Goal: Task Accomplishment & Management: Manage account settings

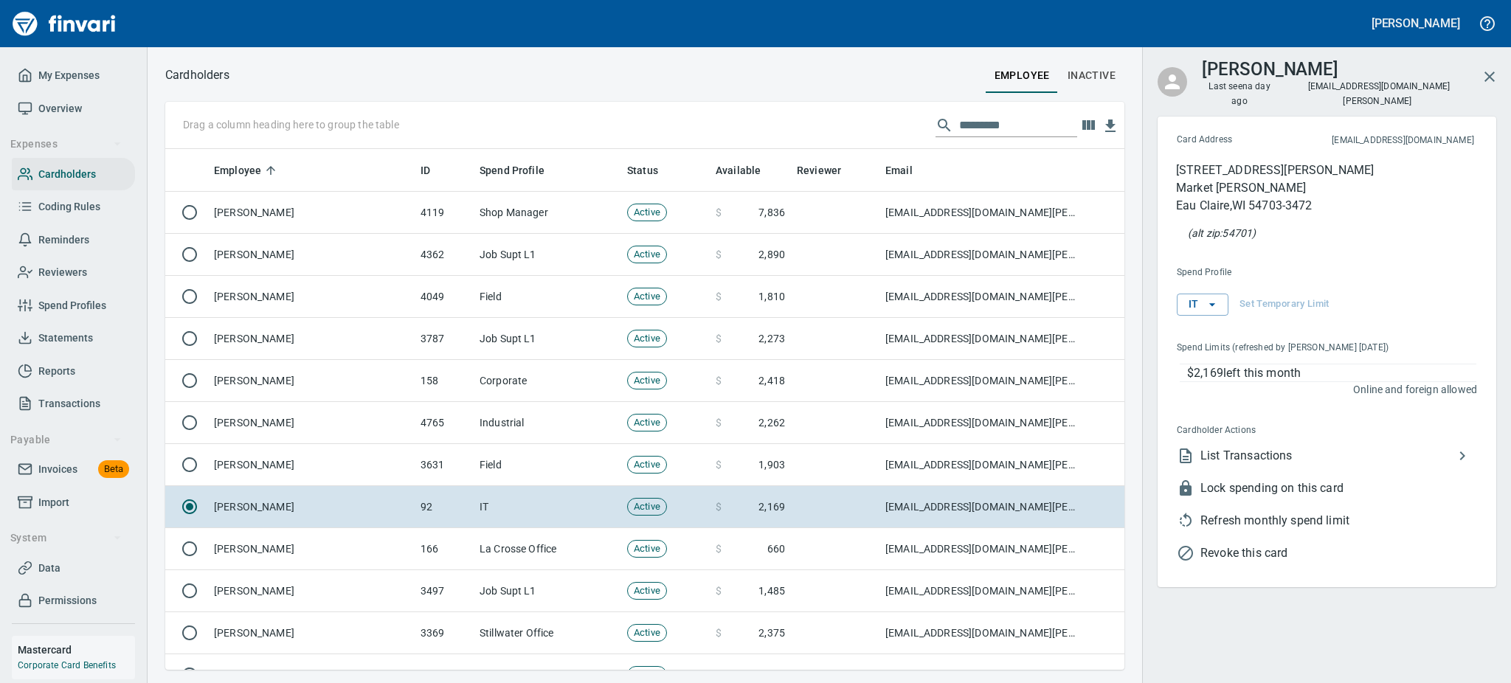
scroll to position [505, 926]
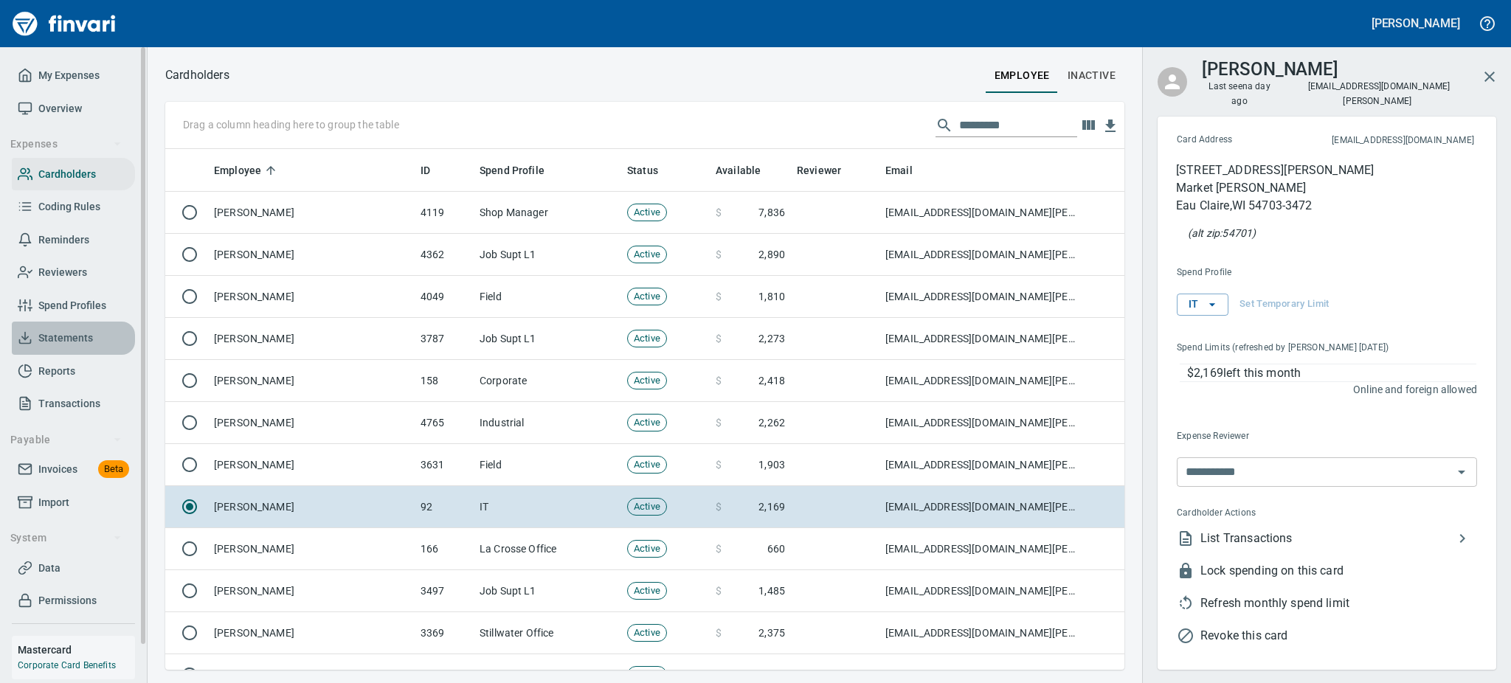
click at [49, 331] on span "Statements" at bounding box center [65, 338] width 55 height 18
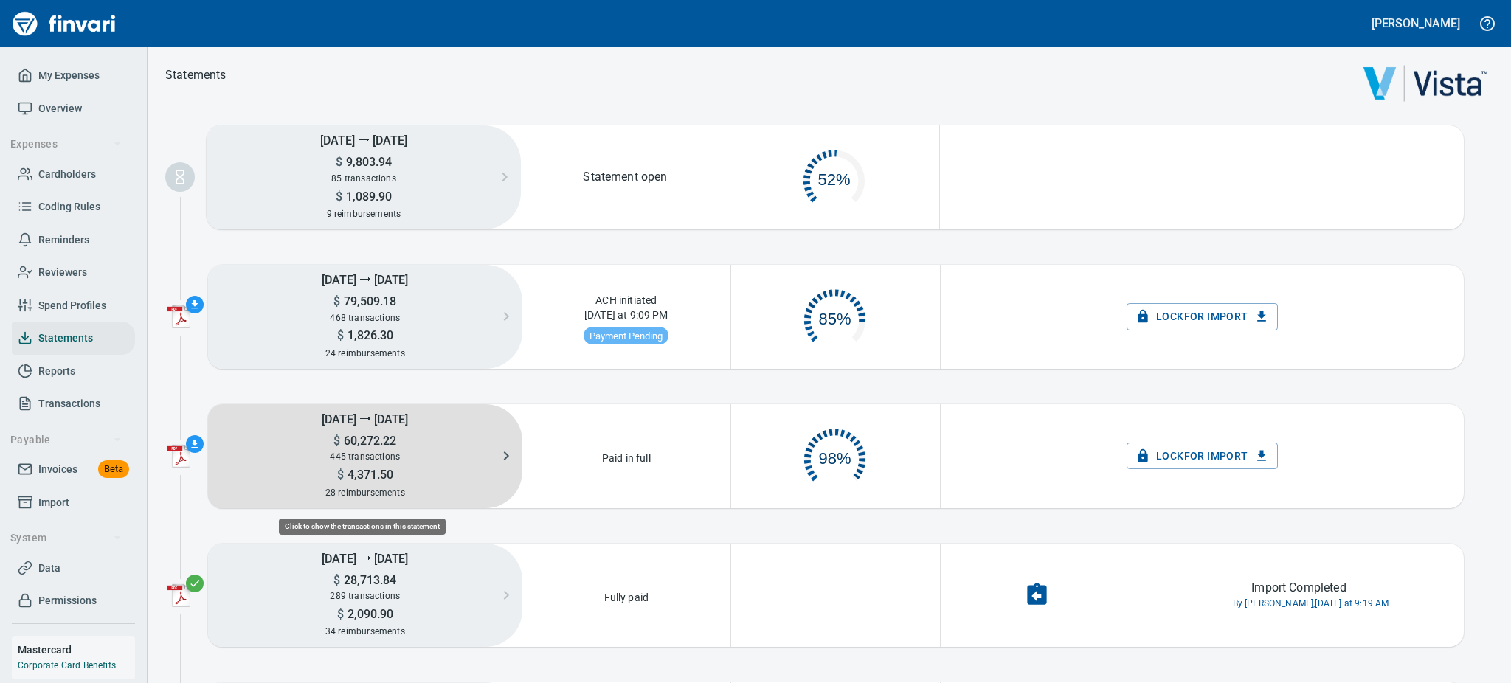
scroll to position [68, 190]
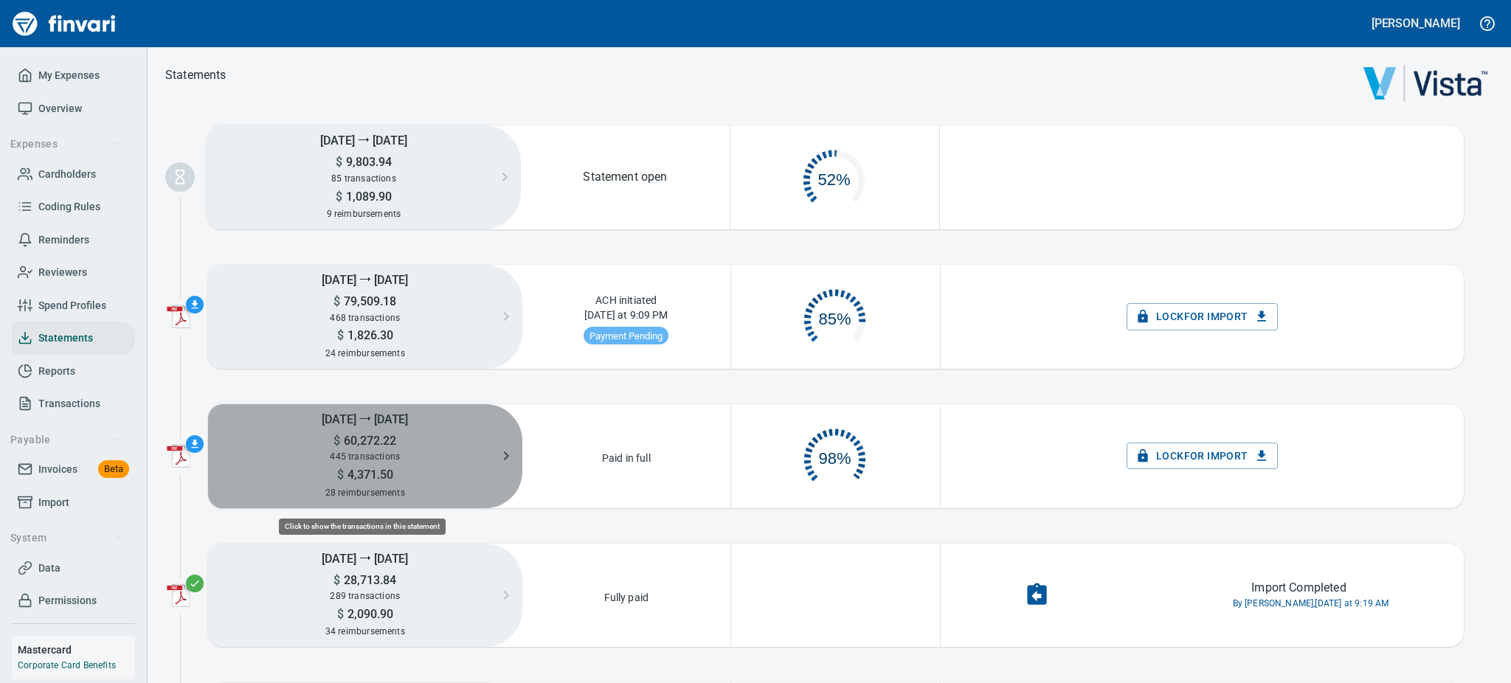
click at [384, 466] on div "$ 4,371.50" at bounding box center [365, 474] width 314 height 18
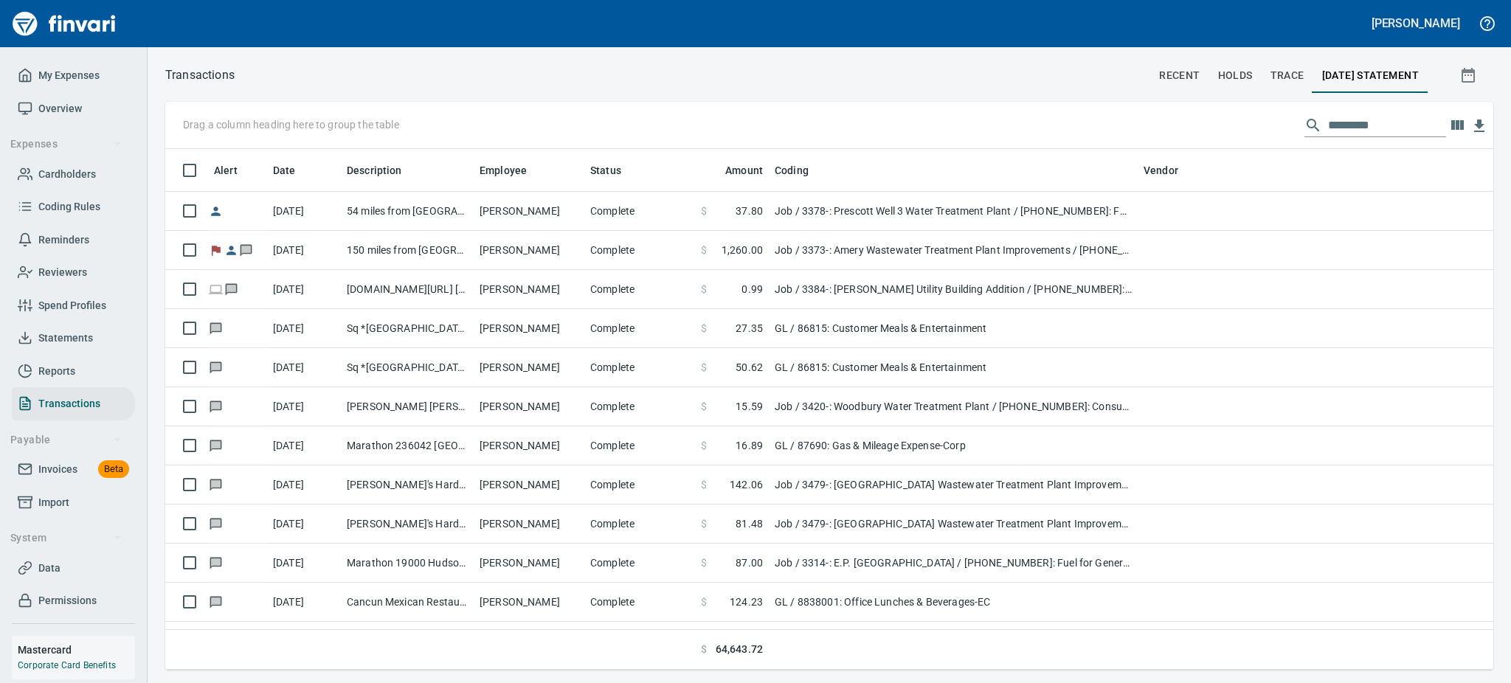
scroll to position [505, 1294]
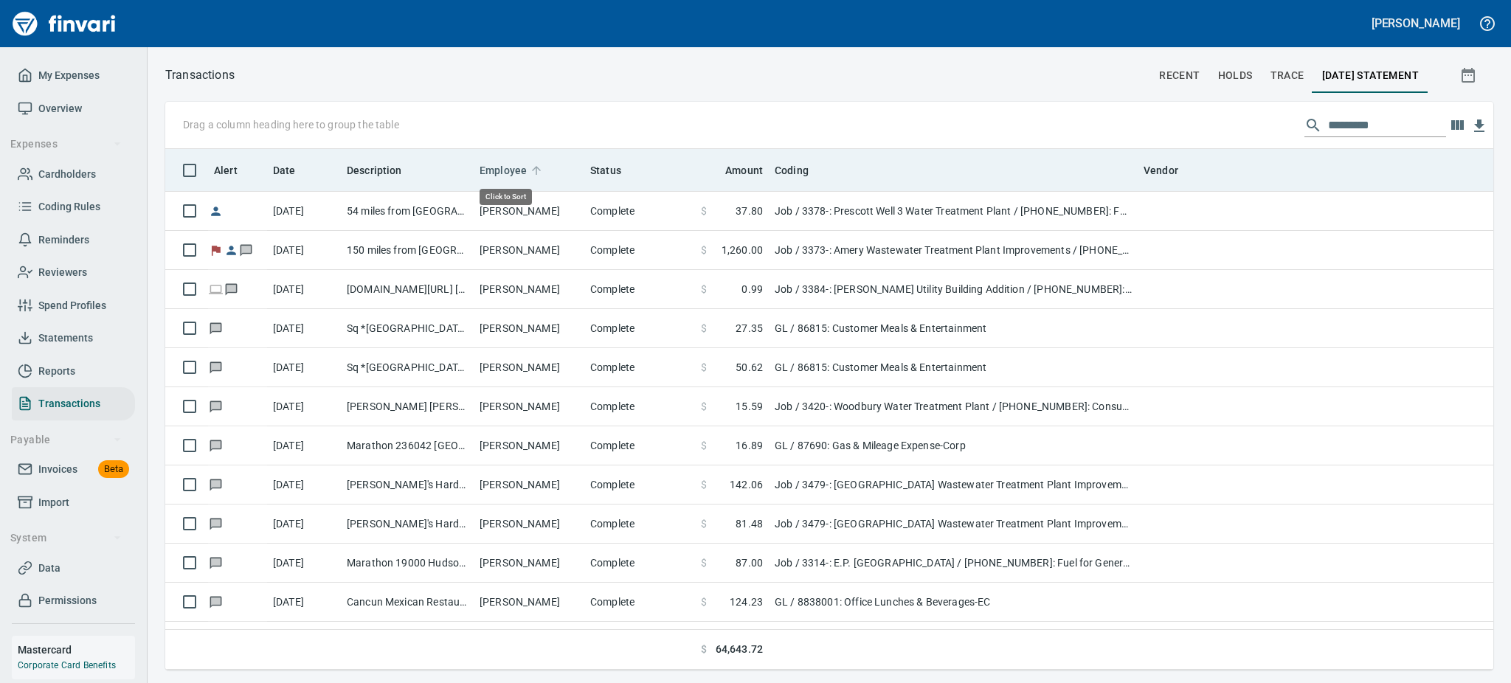
click at [503, 172] on span "Employee" at bounding box center [503, 171] width 47 height 18
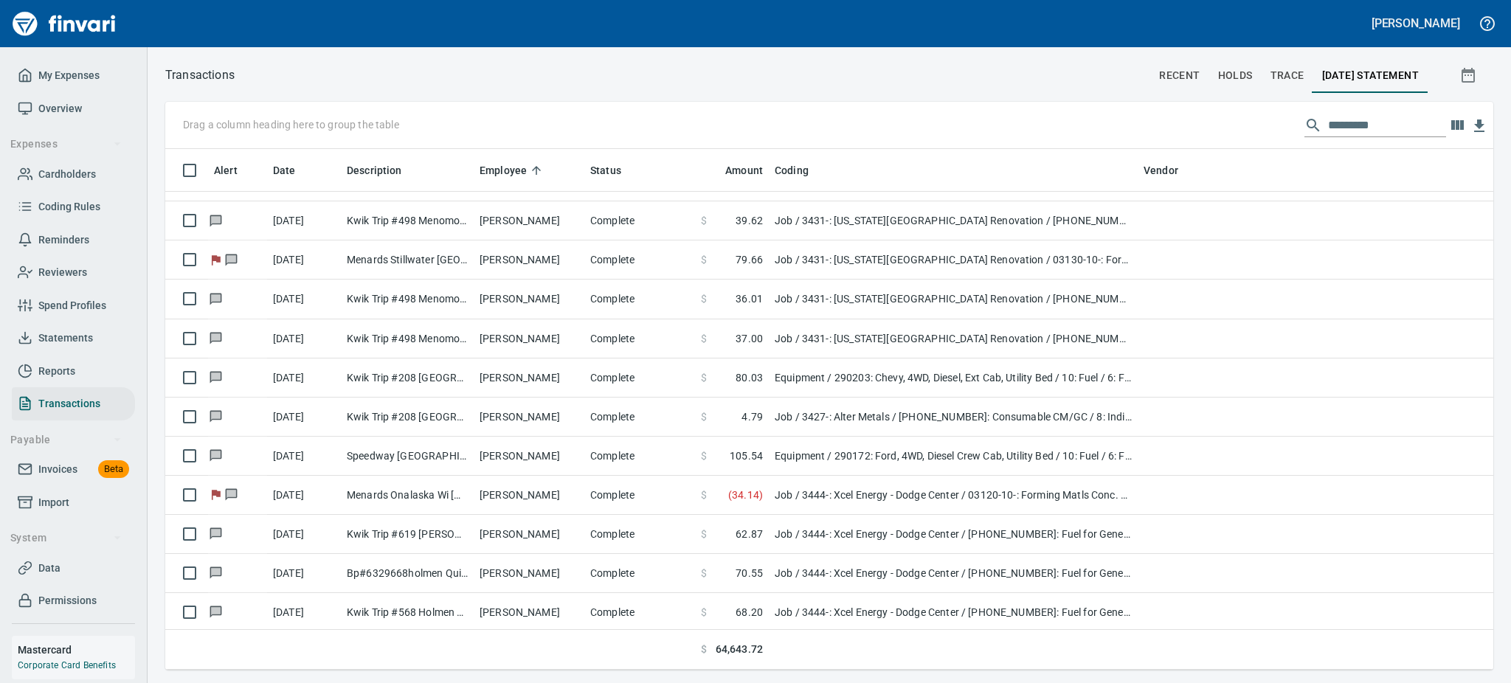
scroll to position [5421, 0]
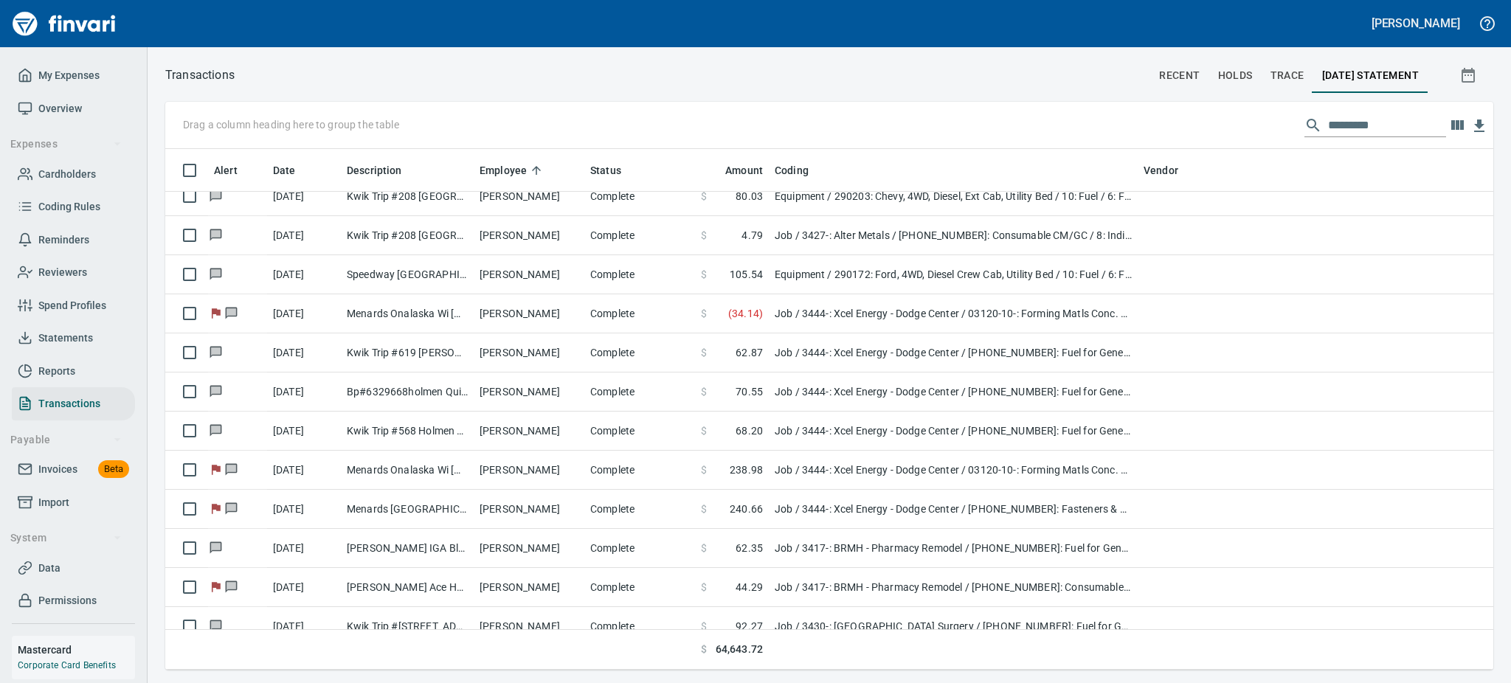
click at [1496, 318] on div "Drag a column heading here to group the table Alert Date Description Employee S…" at bounding box center [830, 386] width 1364 height 568
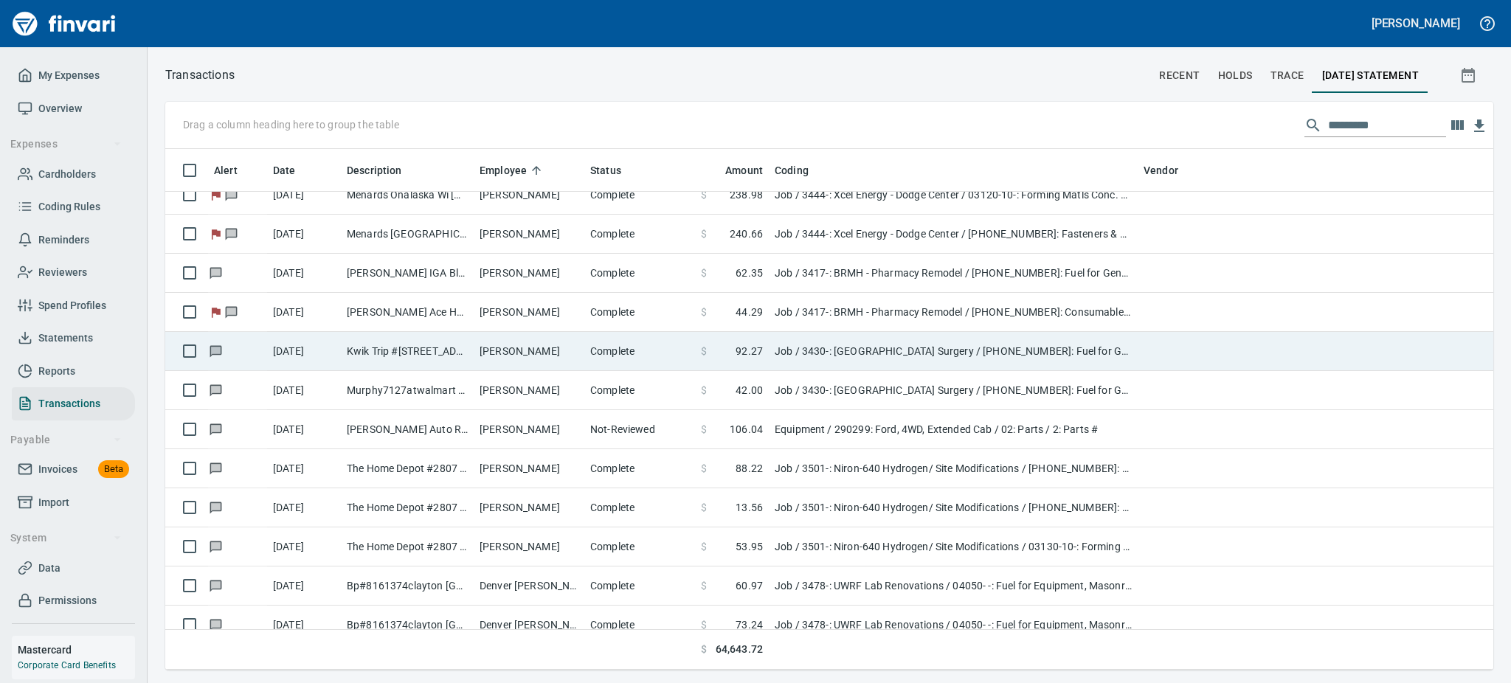
click at [493, 343] on td "[PERSON_NAME]" at bounding box center [529, 351] width 111 height 39
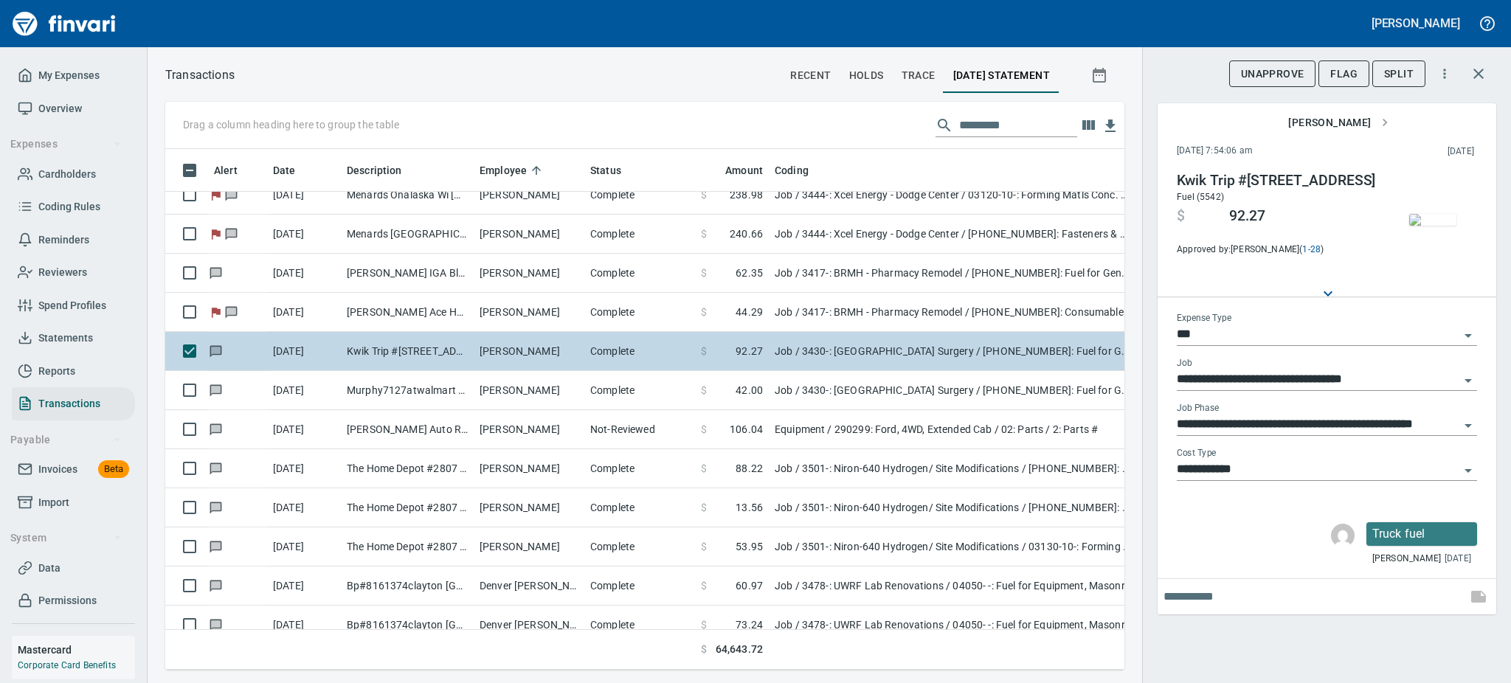
scroll to position [489, 926]
click at [502, 348] on td "[PERSON_NAME]" at bounding box center [529, 351] width 111 height 39
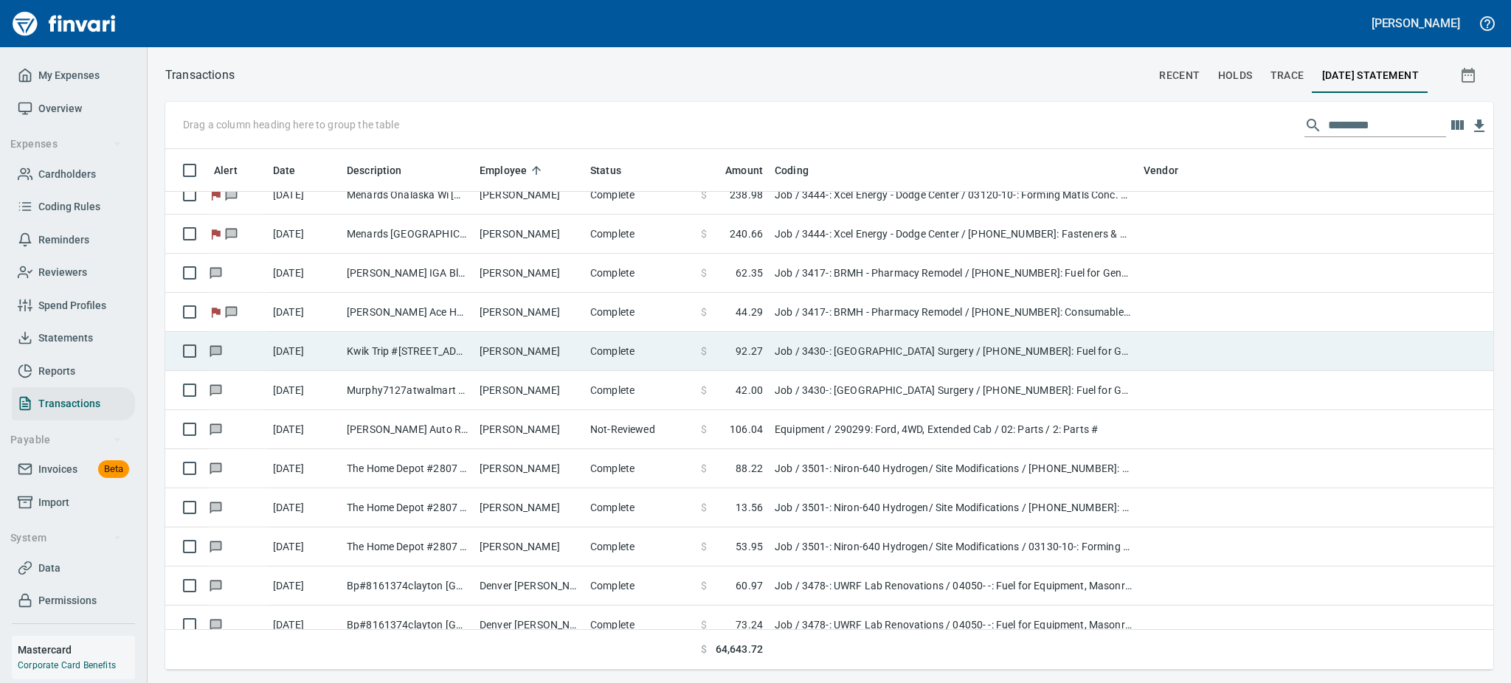
scroll to position [505, 1292]
click at [398, 351] on td "Kwik Trip #[STREET_ADDRESS]" at bounding box center [407, 351] width 133 height 39
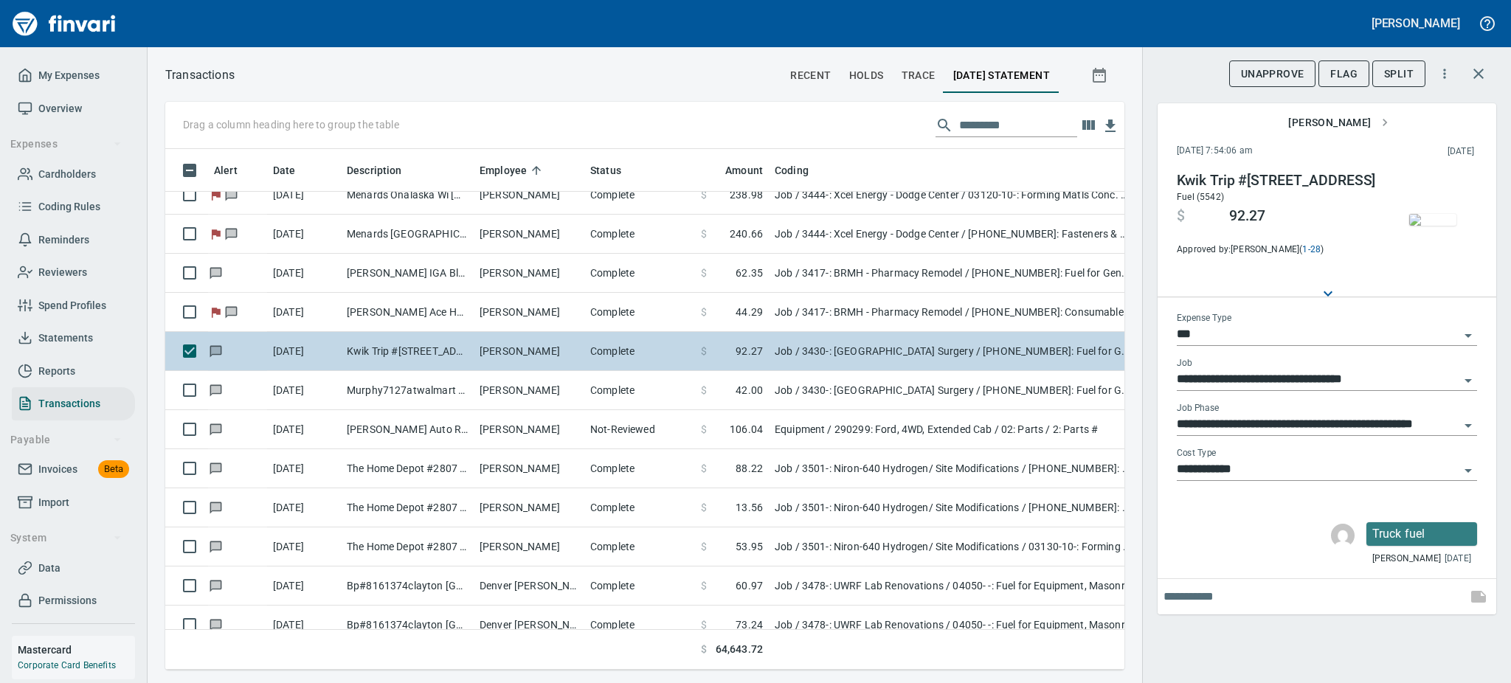
scroll to position [489, 926]
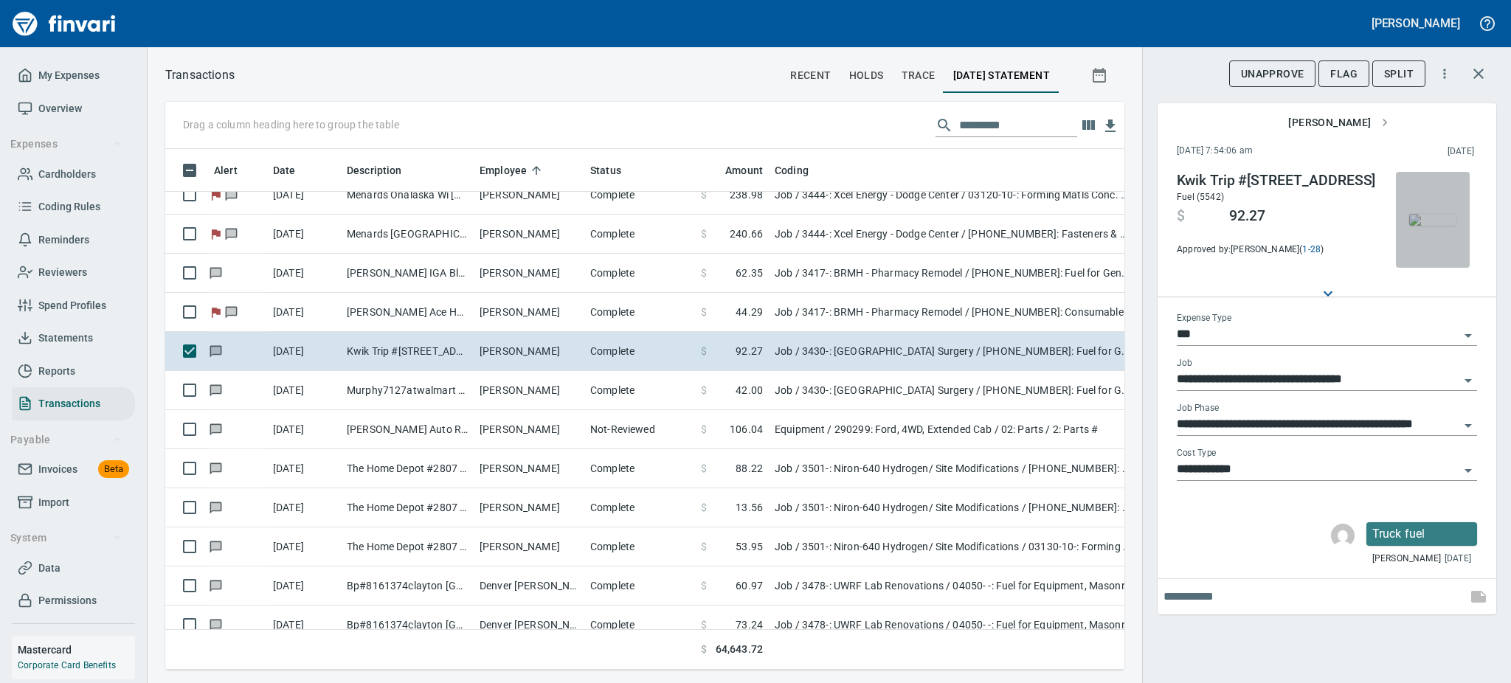
click at [1443, 226] on img "button" at bounding box center [1433, 220] width 47 height 12
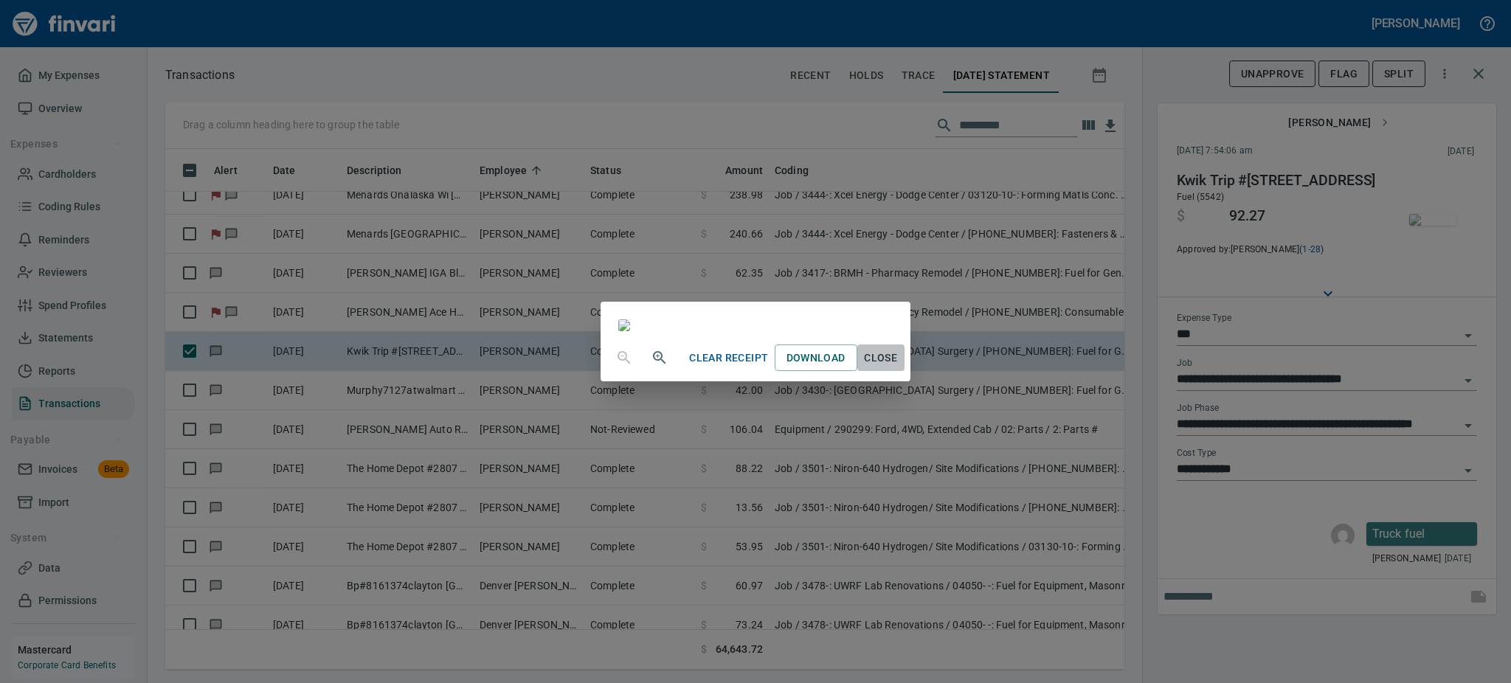
click at [899, 368] on span "Close" at bounding box center [880, 358] width 35 height 18
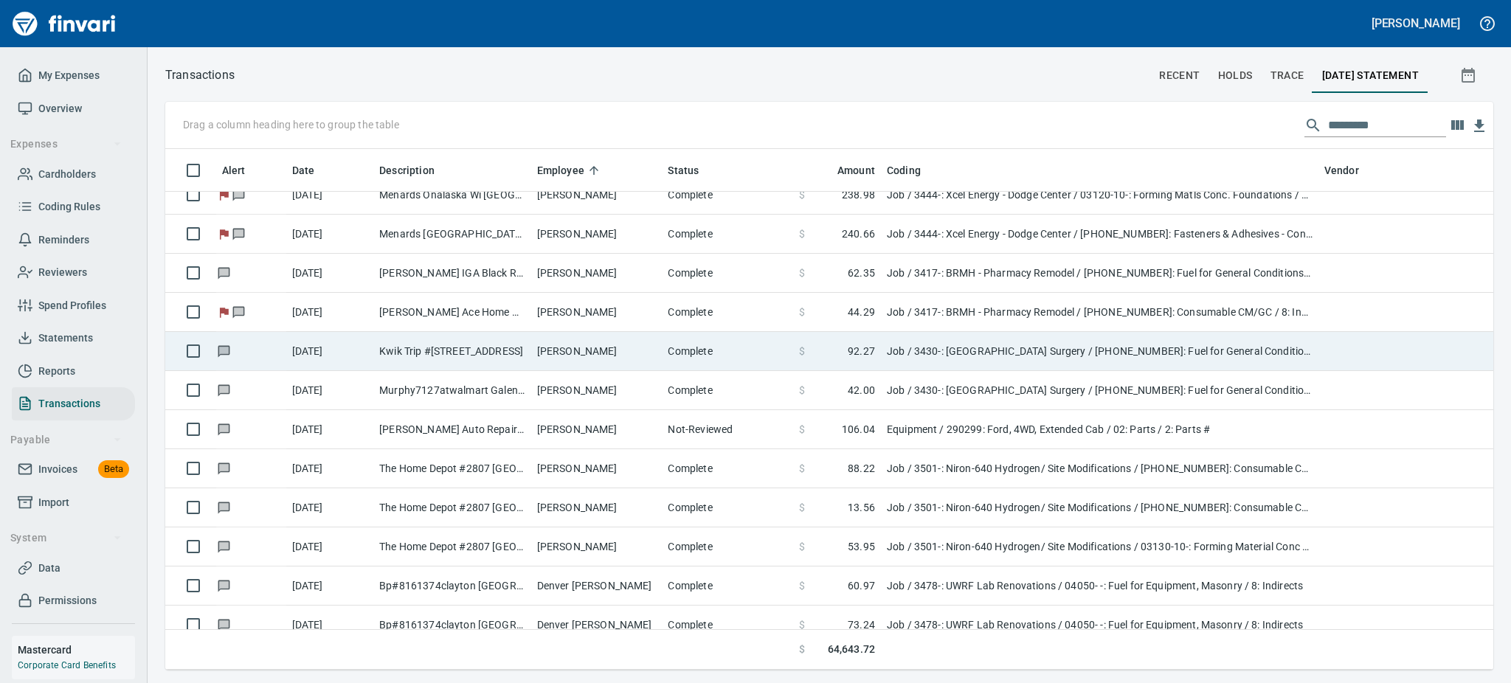
scroll to position [505, 1292]
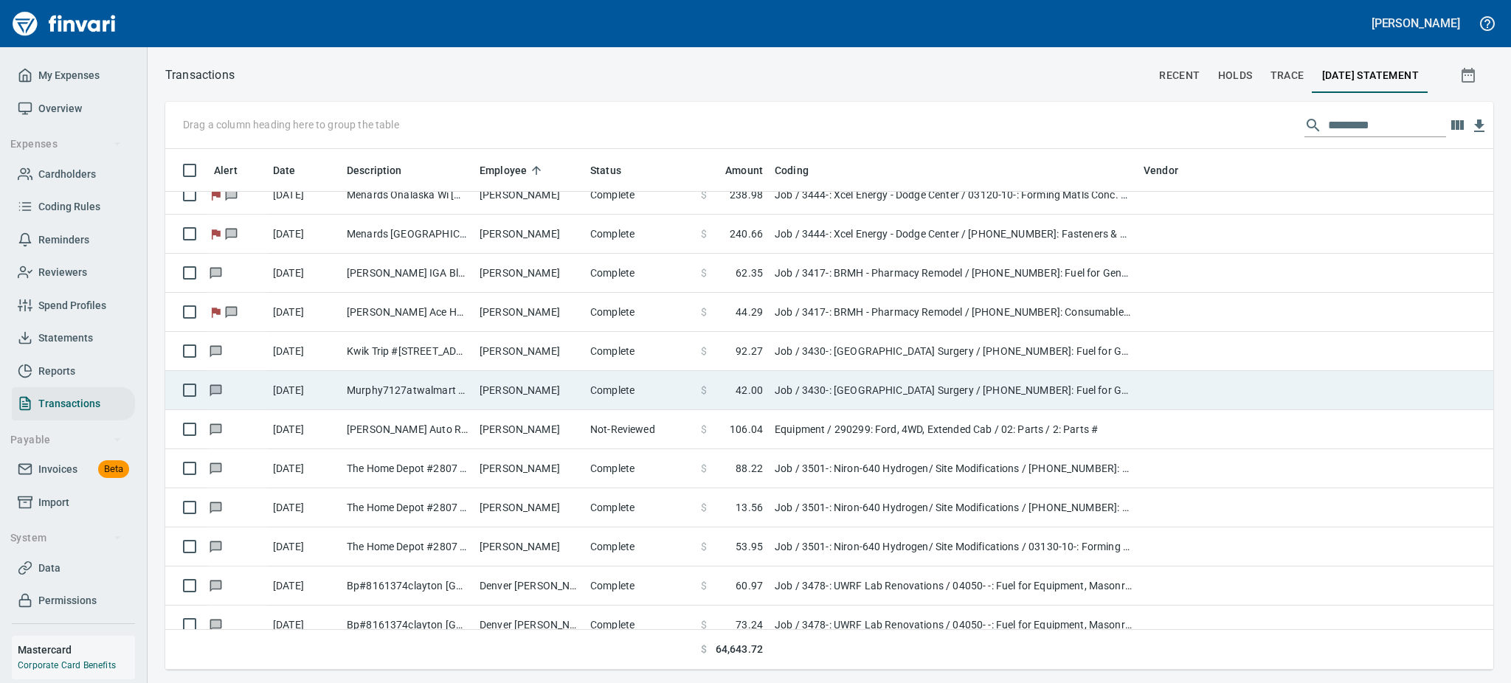
click at [403, 393] on td "Murphy7127atwalmart Galena [GEOGRAPHIC_DATA]" at bounding box center [407, 390] width 133 height 39
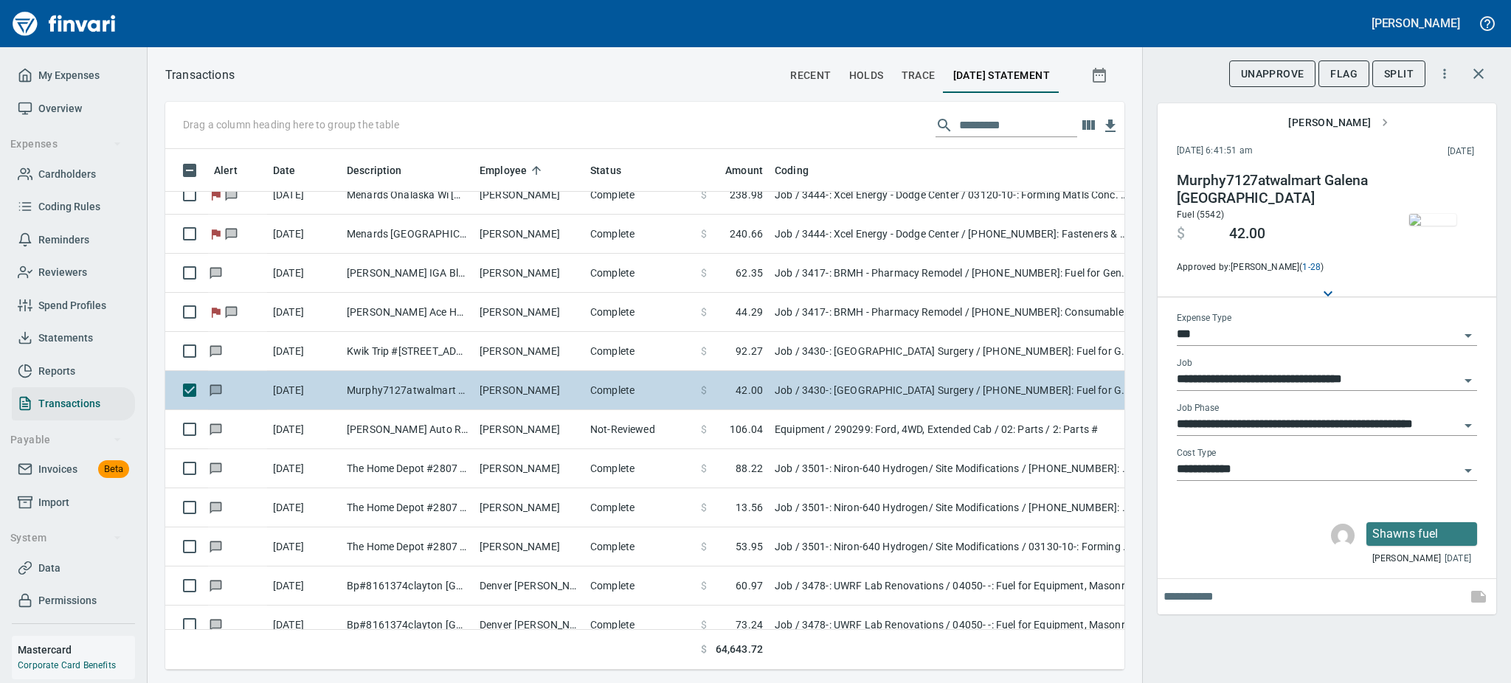
scroll to position [489, 926]
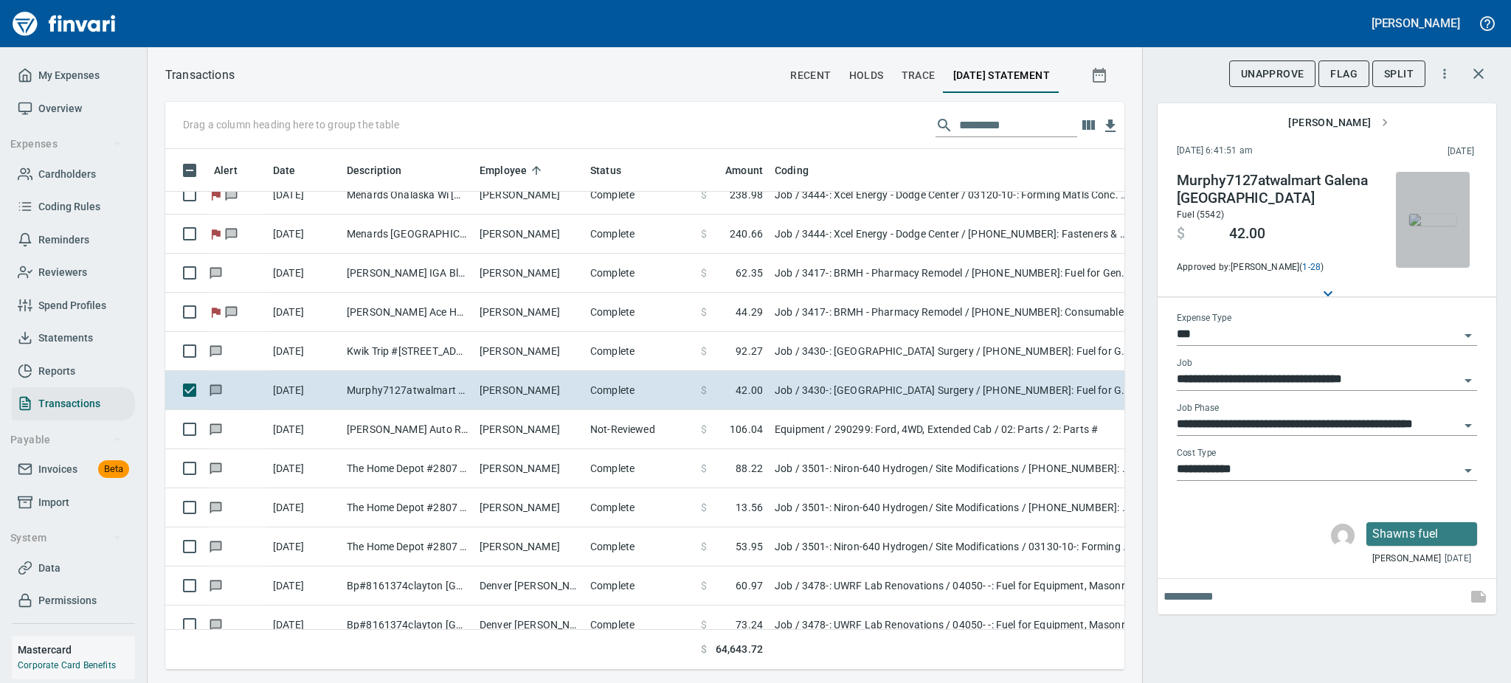
click at [1430, 226] on img "button" at bounding box center [1433, 220] width 47 height 12
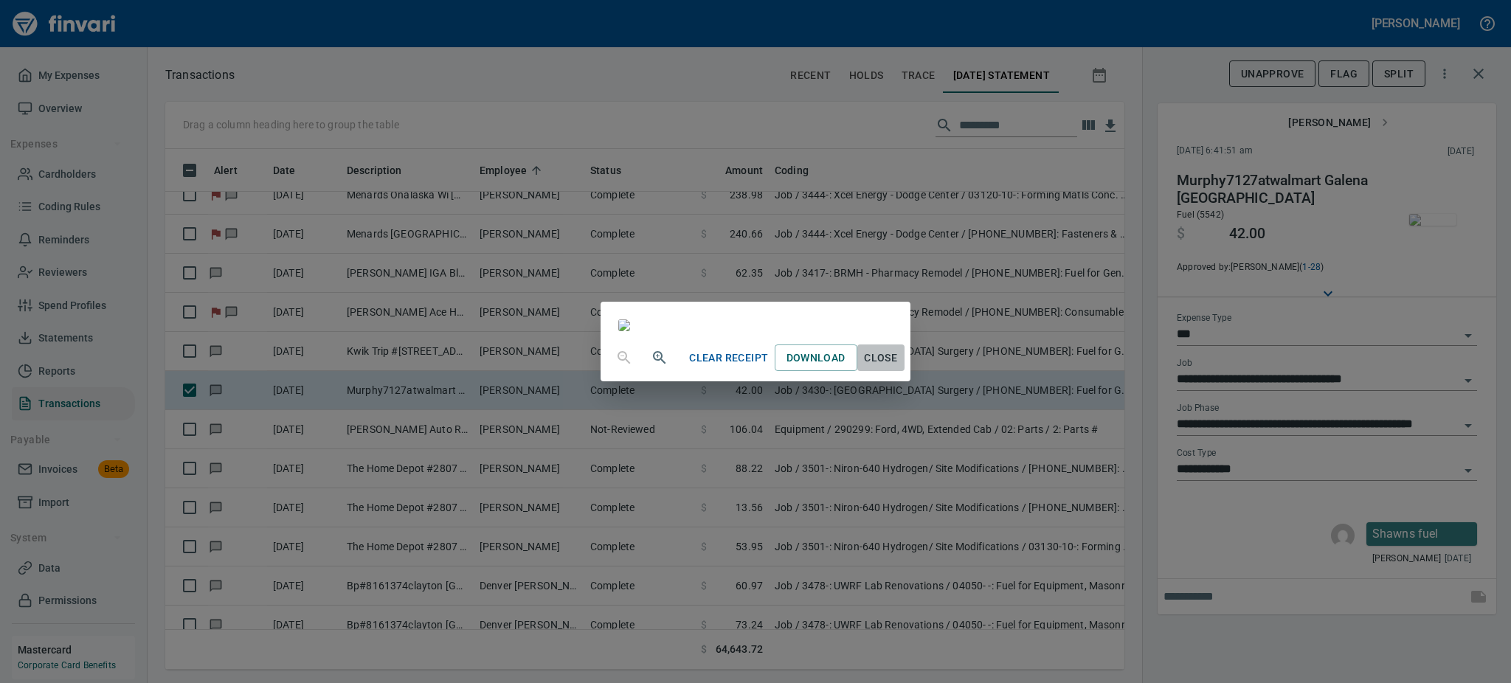
click at [899, 368] on span "Close" at bounding box center [880, 358] width 35 height 18
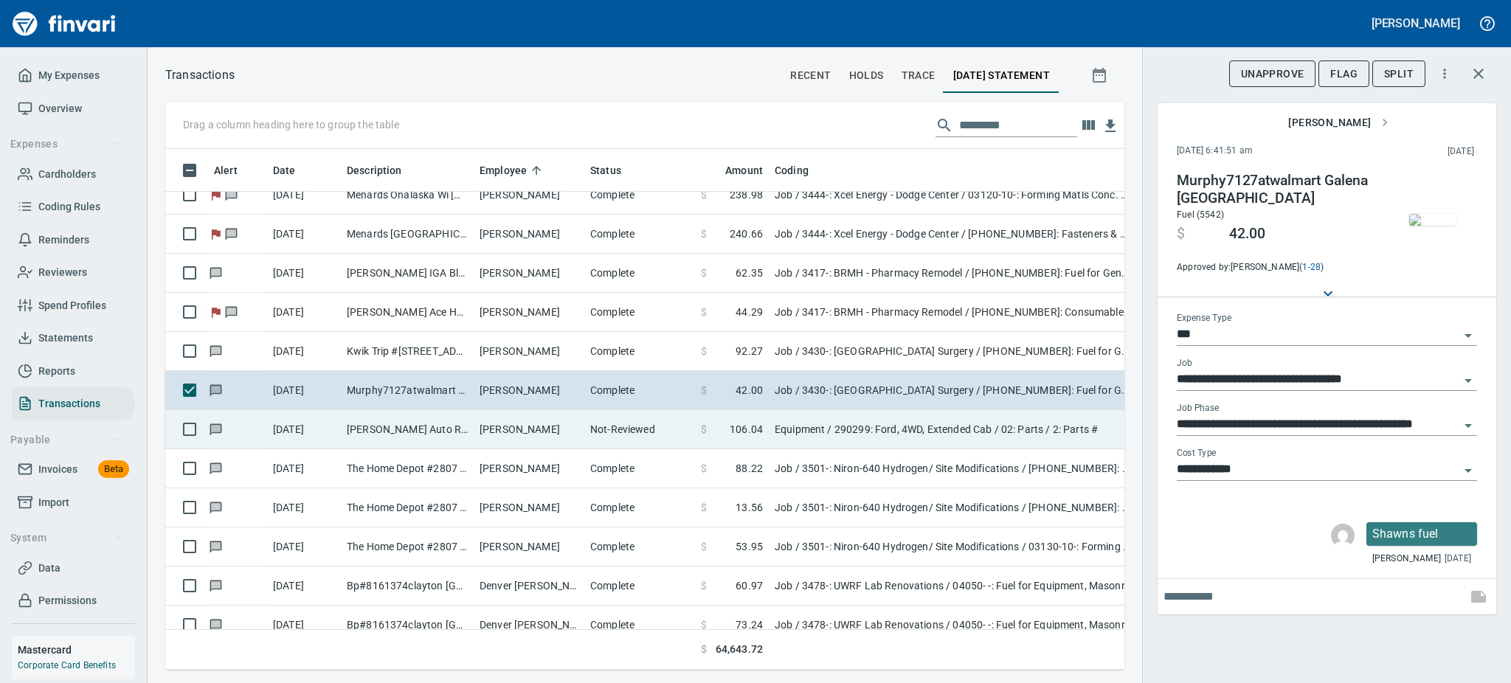
click at [421, 421] on td "[PERSON_NAME] Auto Repair Galena [GEOGRAPHIC_DATA]" at bounding box center [407, 429] width 133 height 39
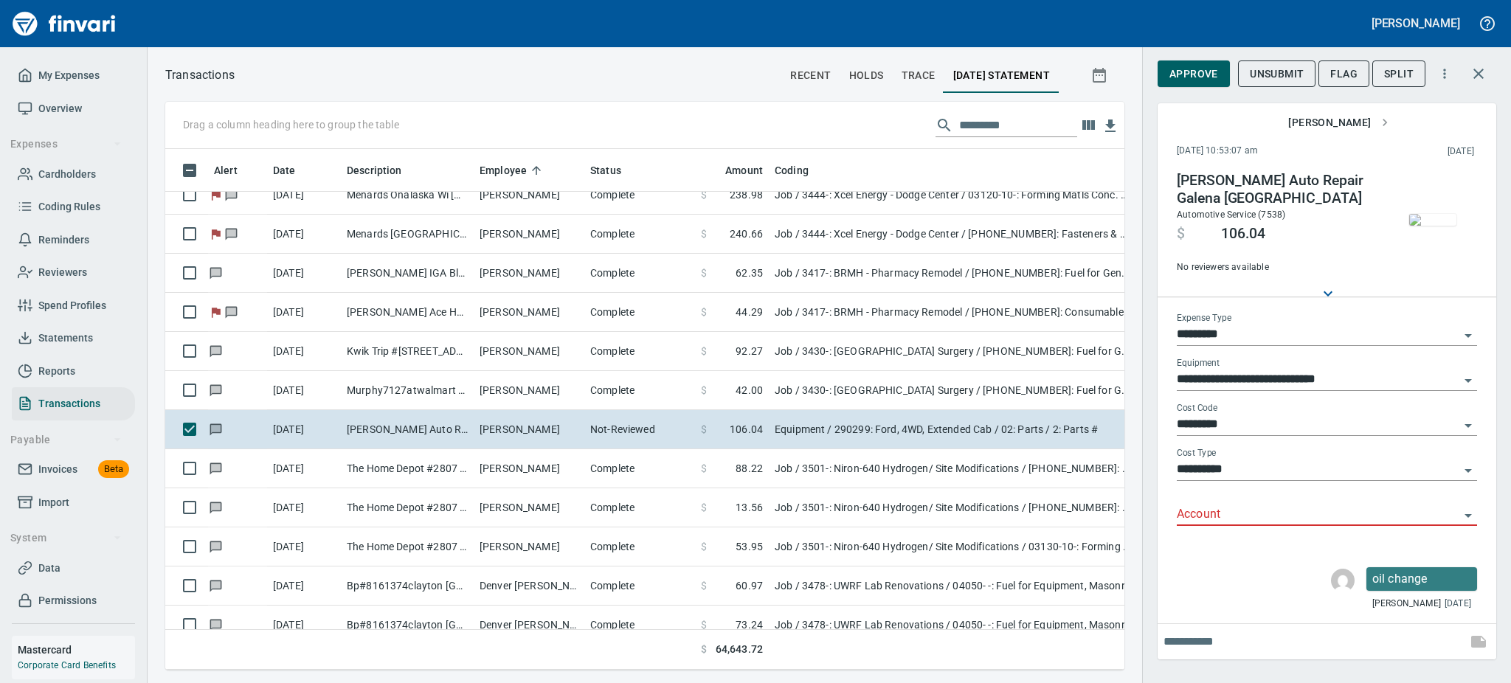
click at [1415, 226] on img "button" at bounding box center [1433, 220] width 47 height 12
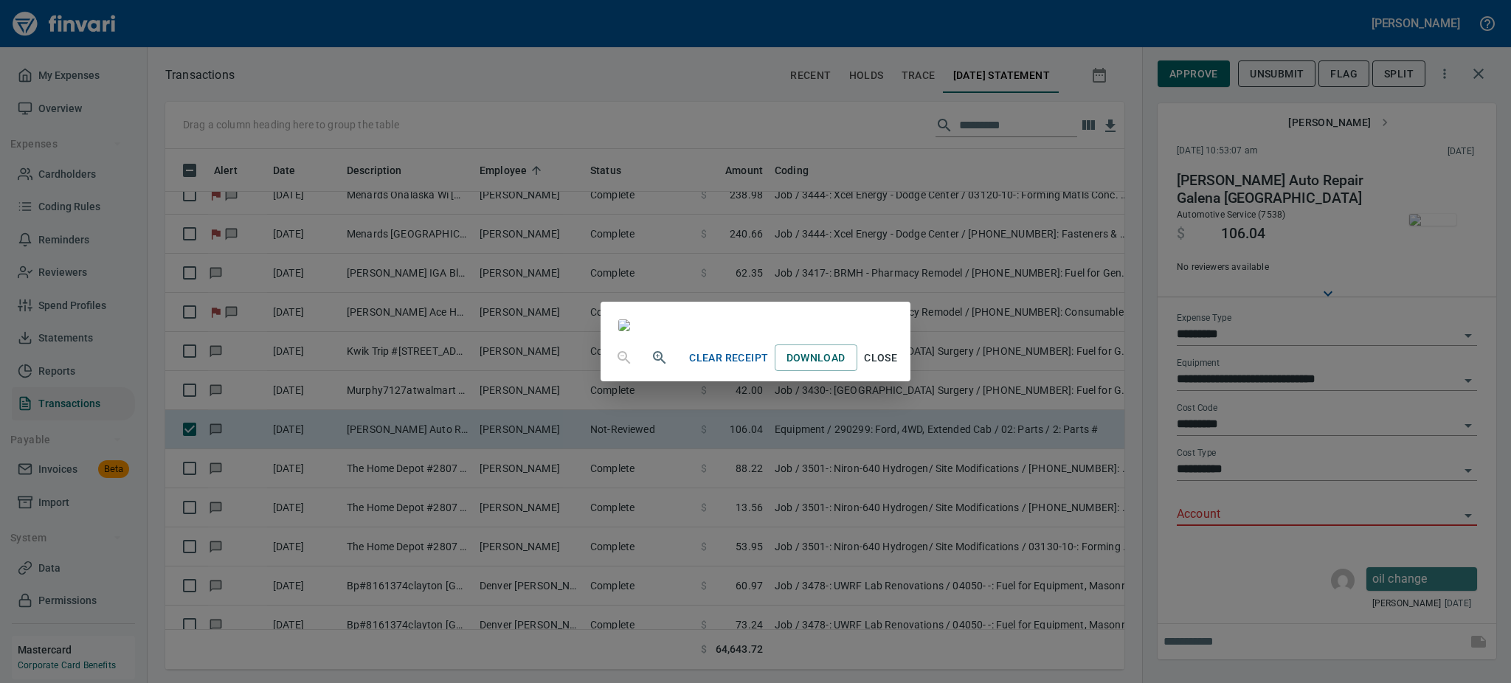
scroll to position [79, 0]
click at [899, 368] on span "Close" at bounding box center [880, 358] width 35 height 18
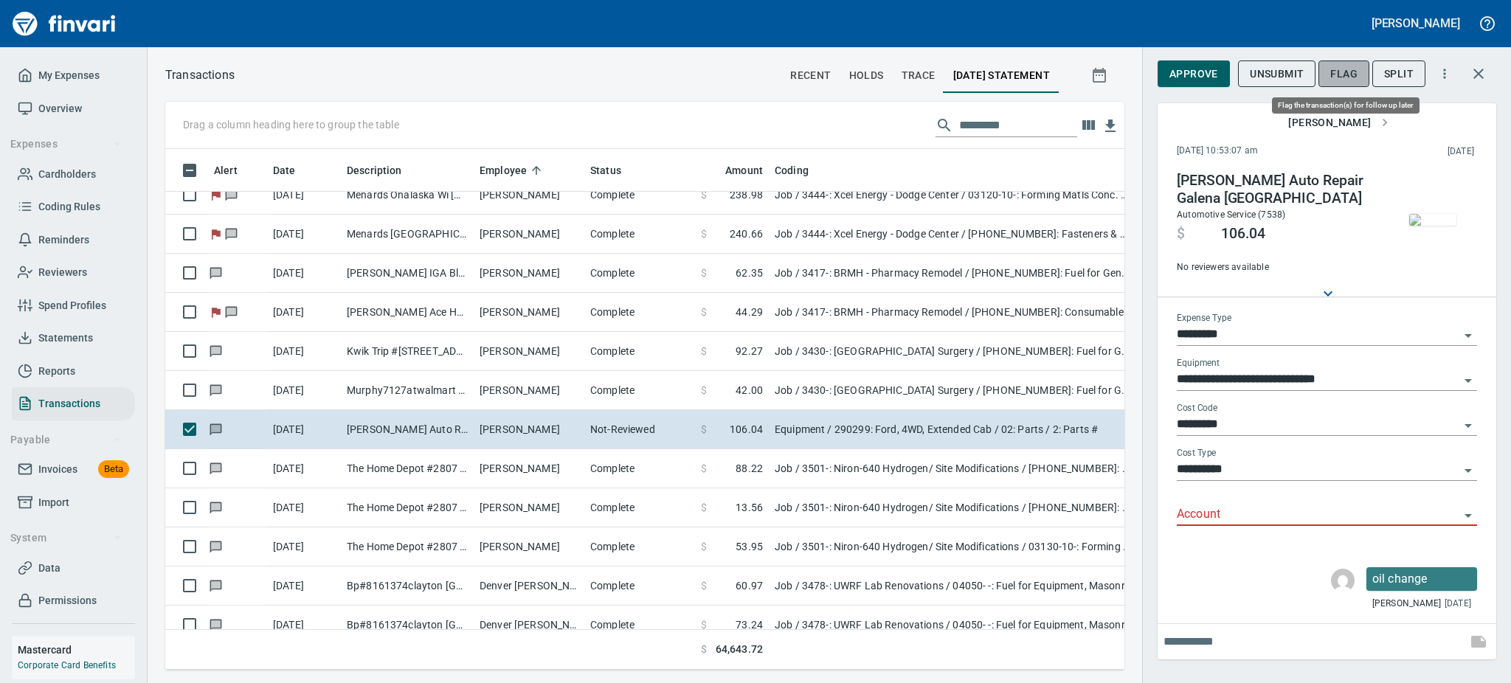
click at [1349, 72] on span "Flag" at bounding box center [1344, 74] width 27 height 18
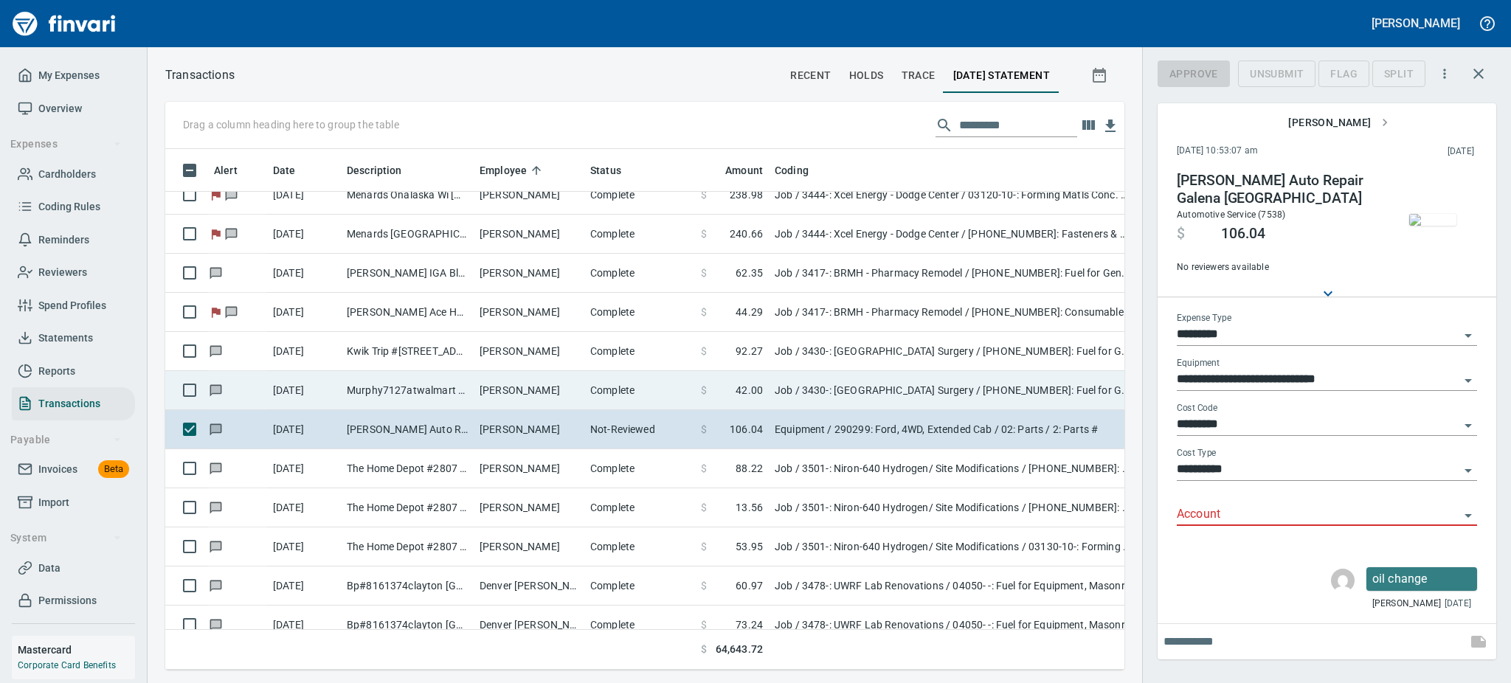
scroll to position [489, 926]
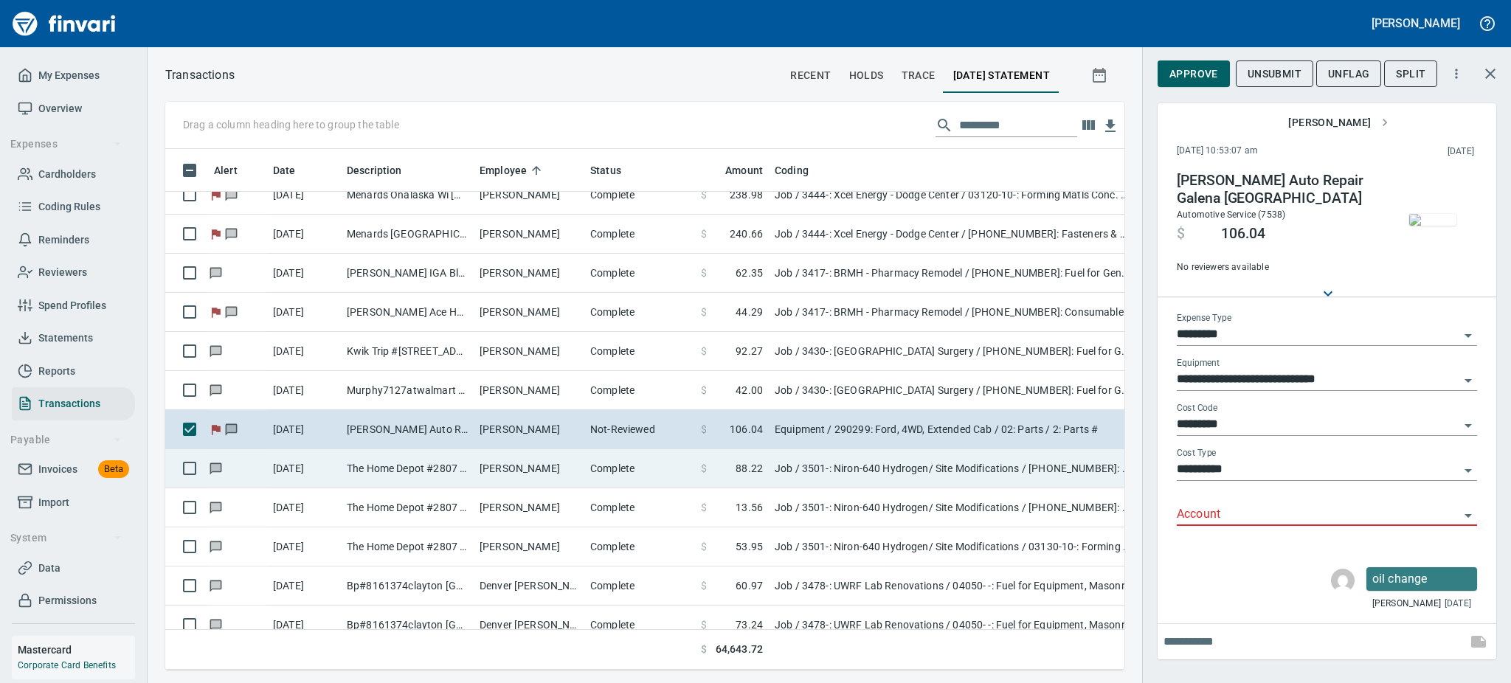
click at [429, 466] on td "The Home Depot #2807 [GEOGRAPHIC_DATA]" at bounding box center [407, 468] width 133 height 39
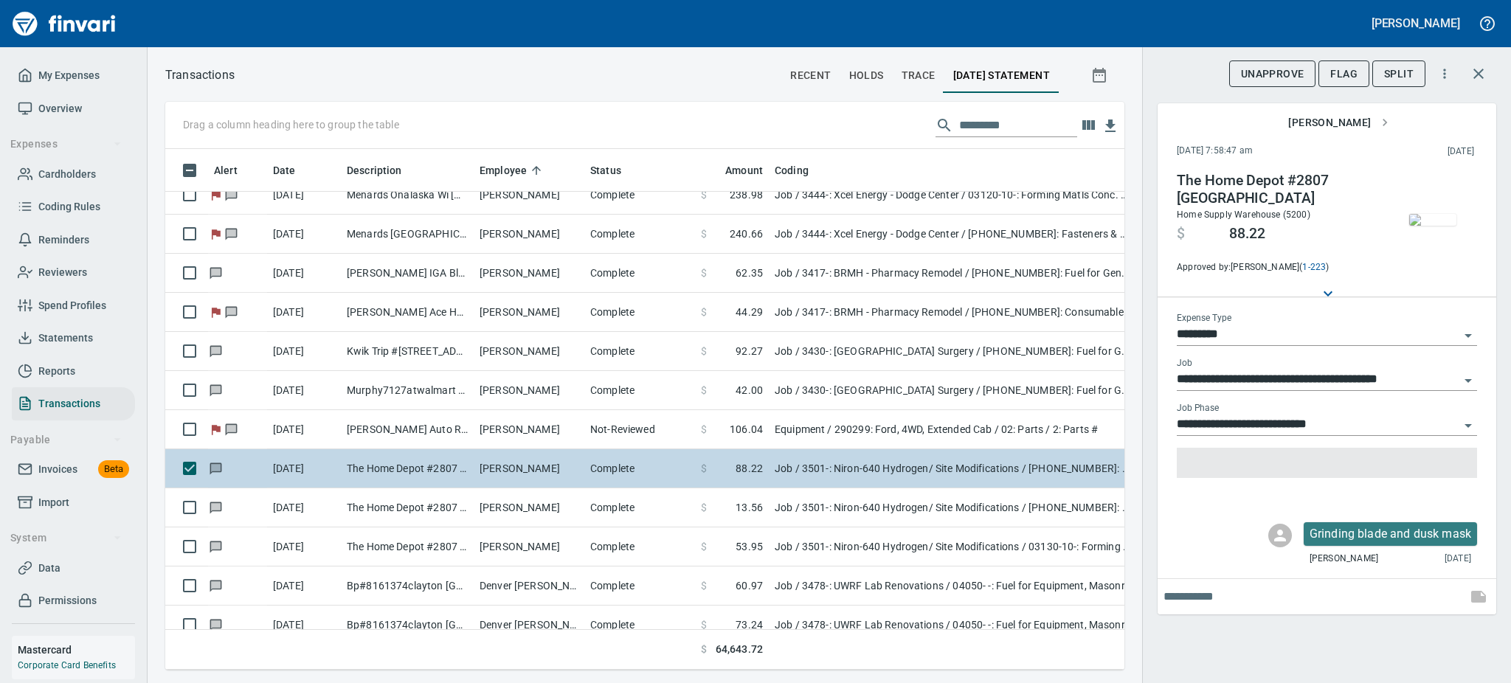
type input "***"
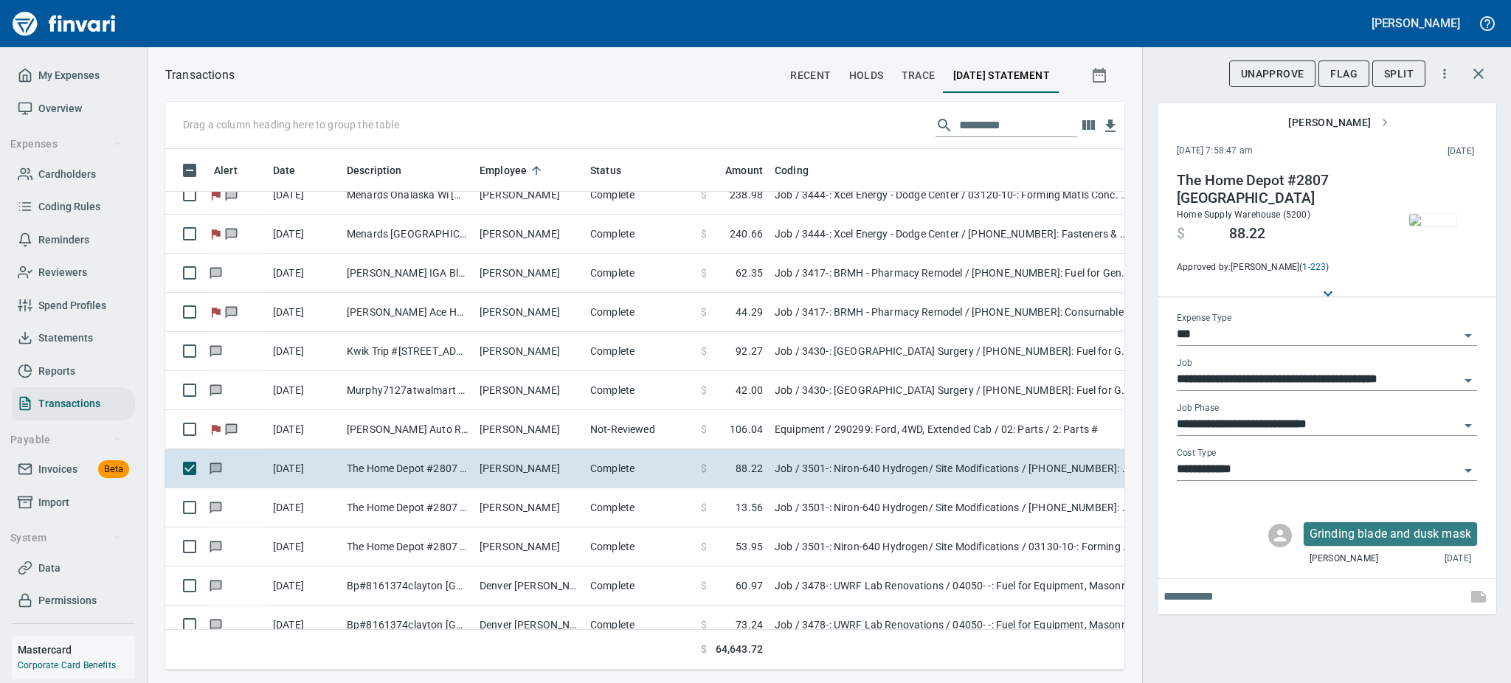
click at [1426, 224] on img "button" at bounding box center [1433, 220] width 47 height 12
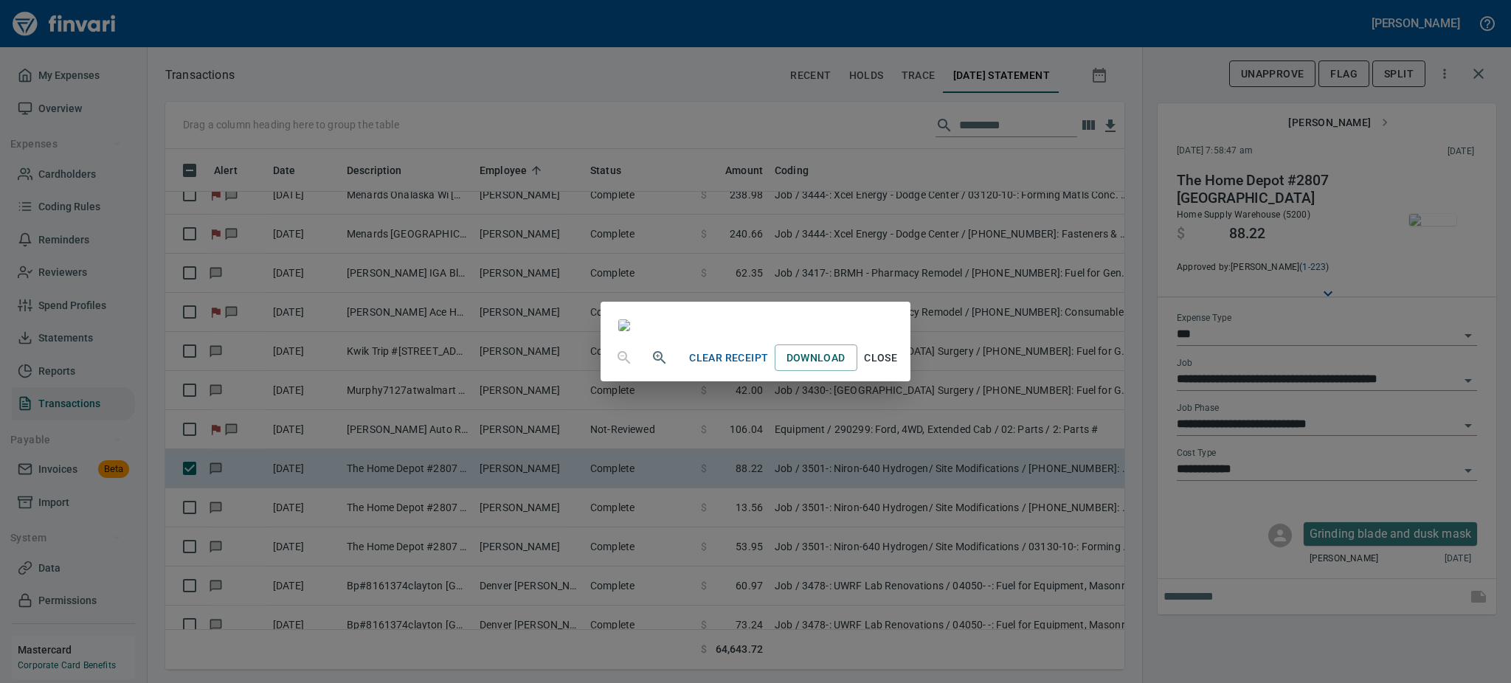
click at [899, 368] on span "Close" at bounding box center [880, 358] width 35 height 18
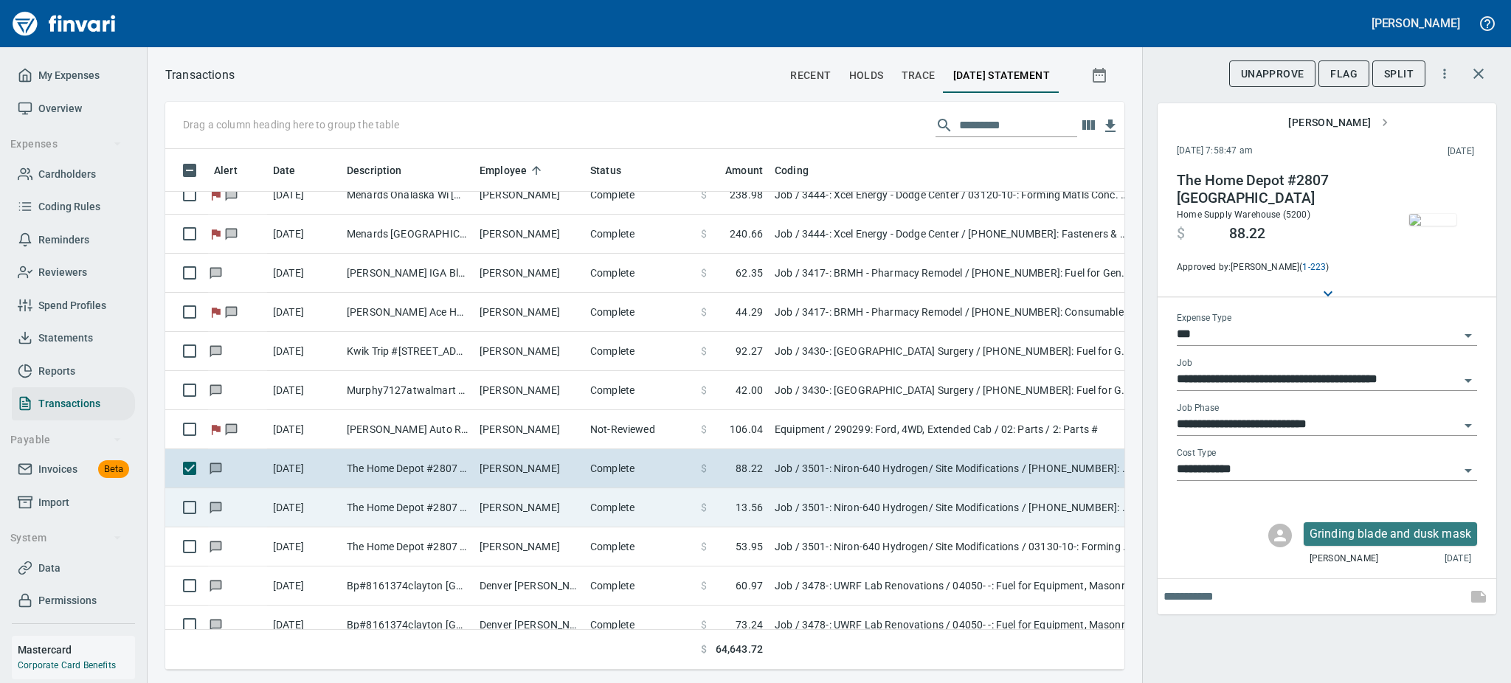
click at [413, 508] on td "The Home Depot #2807 [GEOGRAPHIC_DATA]" at bounding box center [407, 508] width 133 height 39
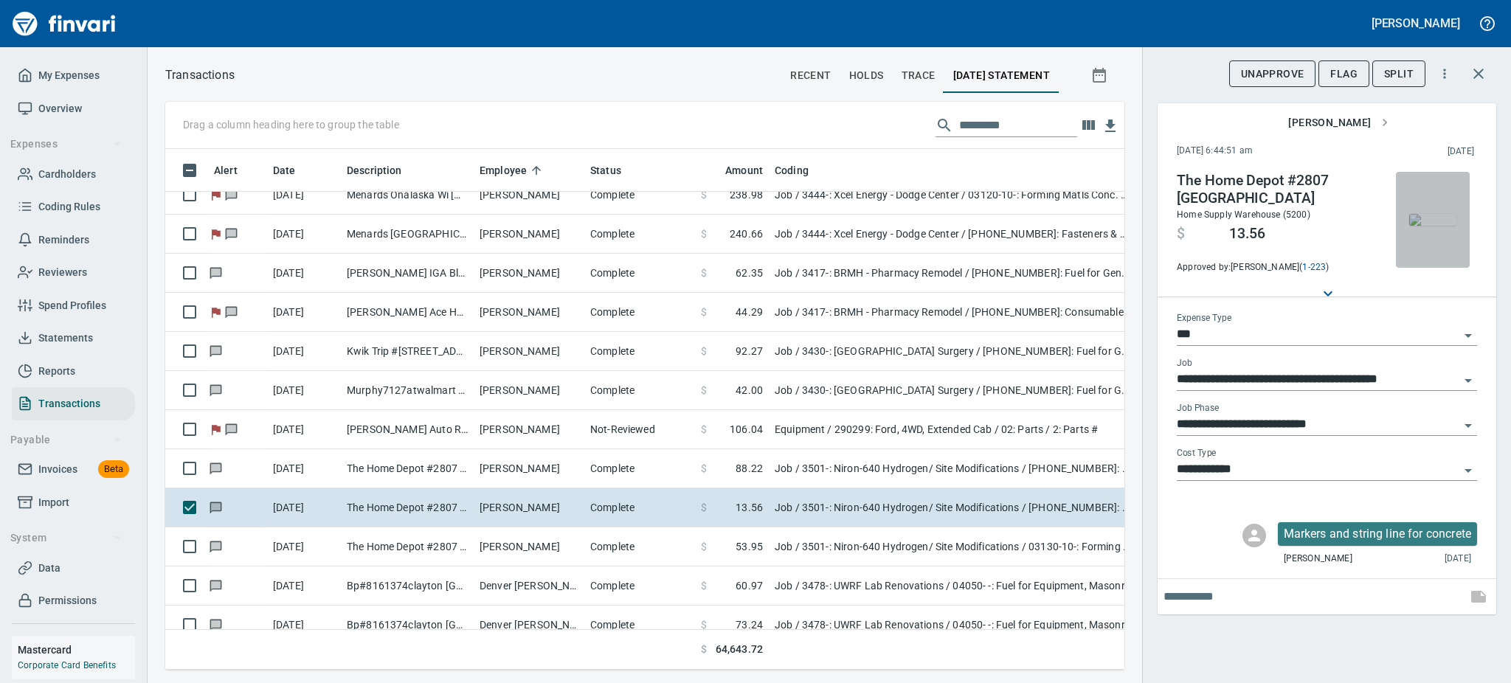
click at [1429, 214] on img "button" at bounding box center [1433, 220] width 47 height 12
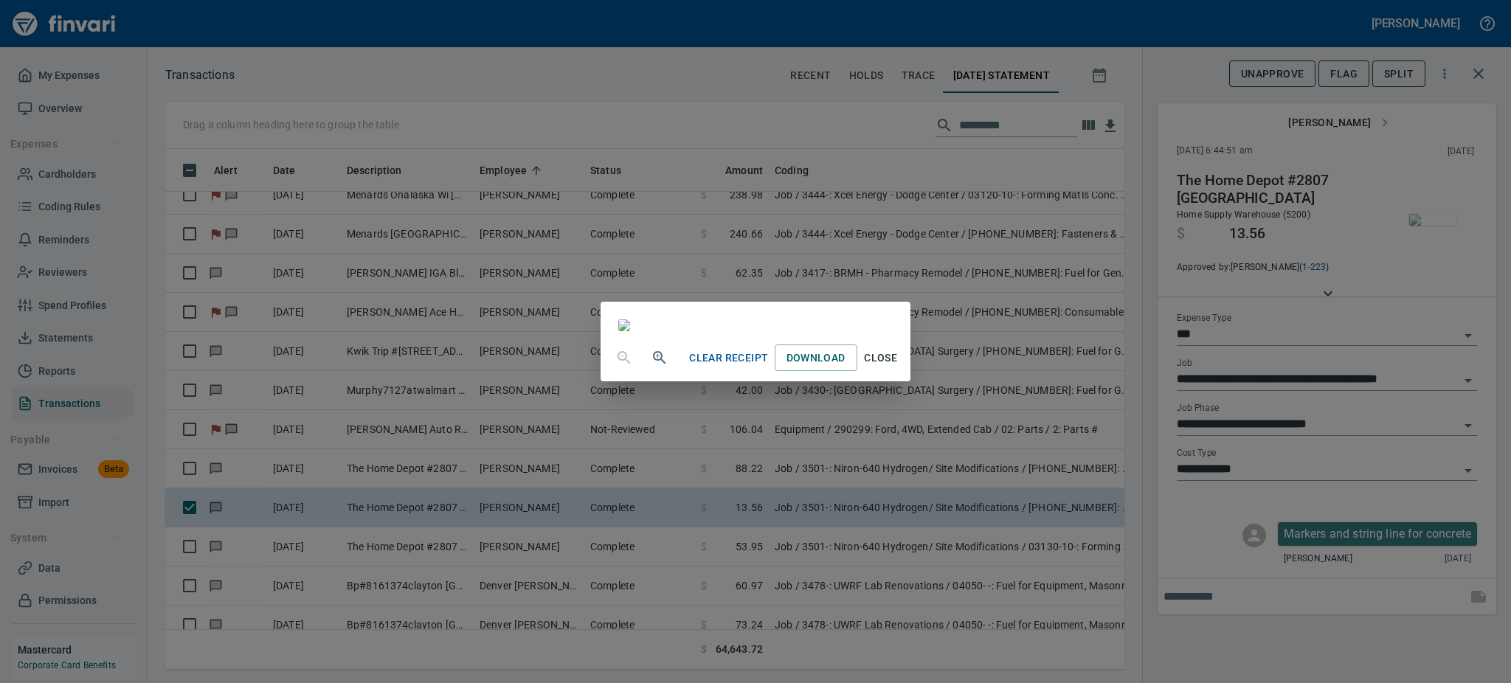
click at [899, 368] on span "Close" at bounding box center [880, 358] width 35 height 18
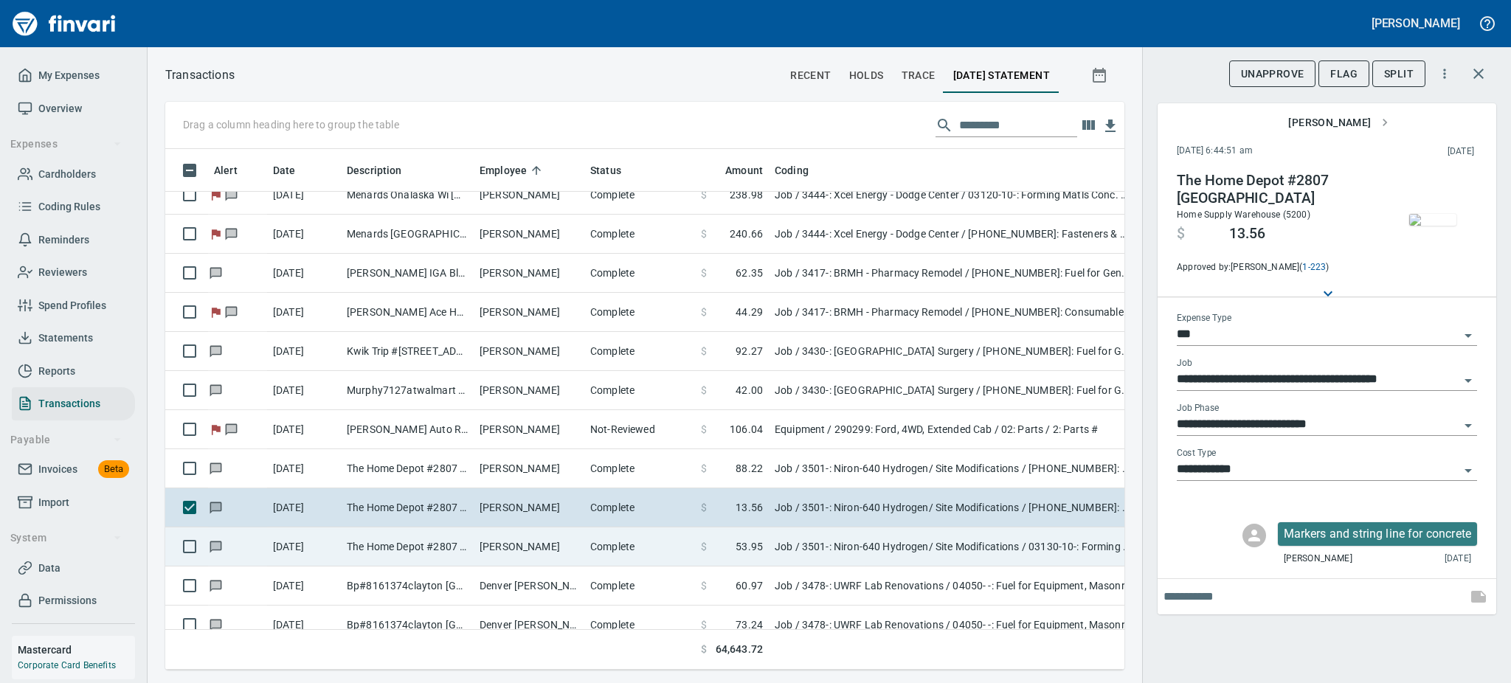
click at [464, 551] on td "The Home Depot #2807 [GEOGRAPHIC_DATA]" at bounding box center [407, 547] width 133 height 39
type input "**********"
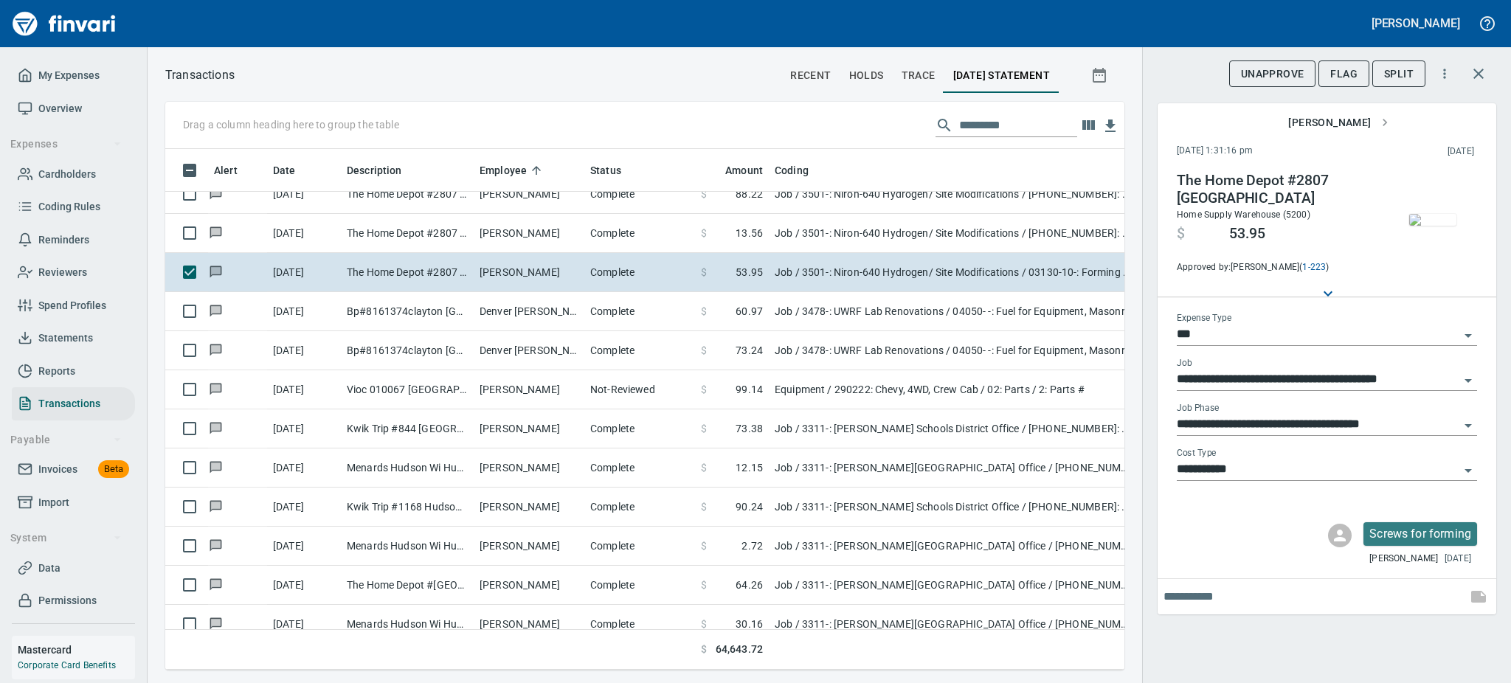
scroll to position [6012, 0]
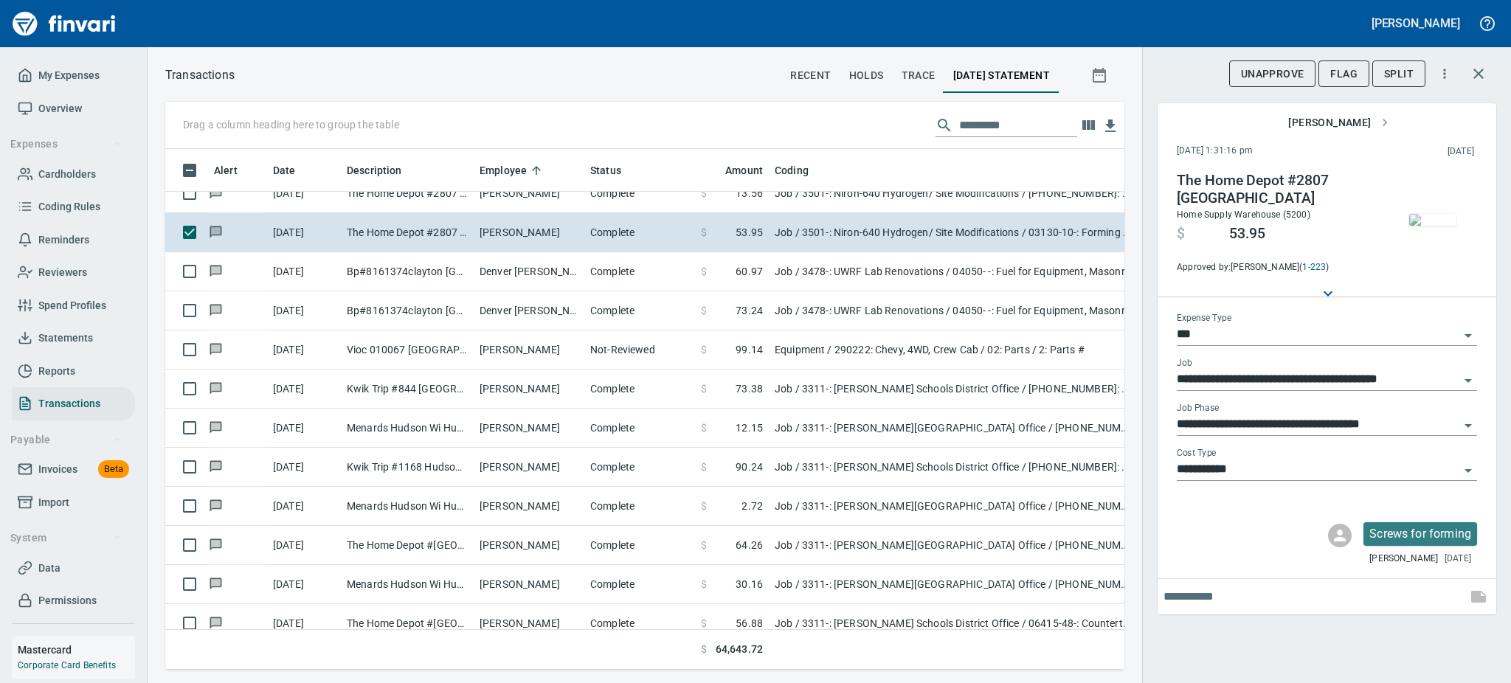
click at [1433, 214] on img "button" at bounding box center [1433, 220] width 47 height 12
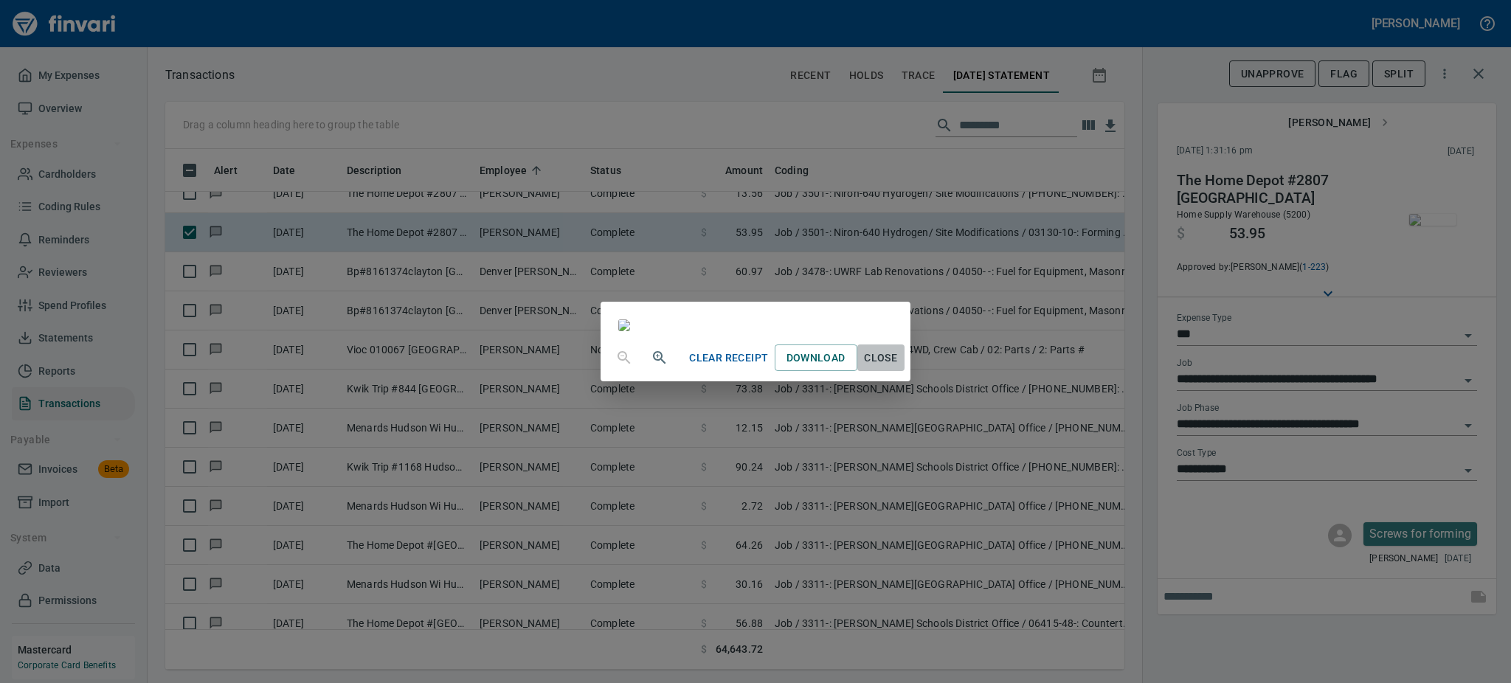
click at [899, 368] on span "Close" at bounding box center [880, 358] width 35 height 18
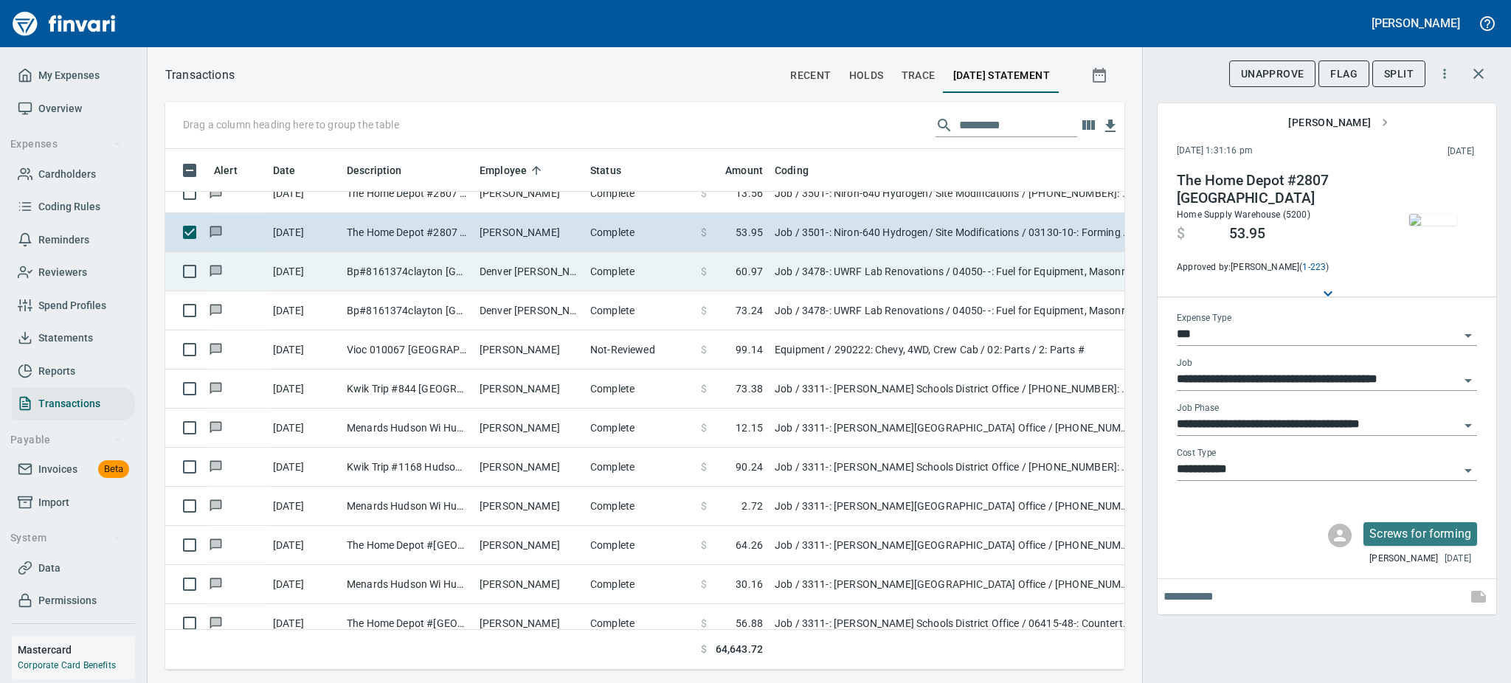
click at [387, 276] on td "Bp#8161374clayton [GEOGRAPHIC_DATA][PERSON_NAME] WI" at bounding box center [407, 271] width 133 height 39
type input "**********"
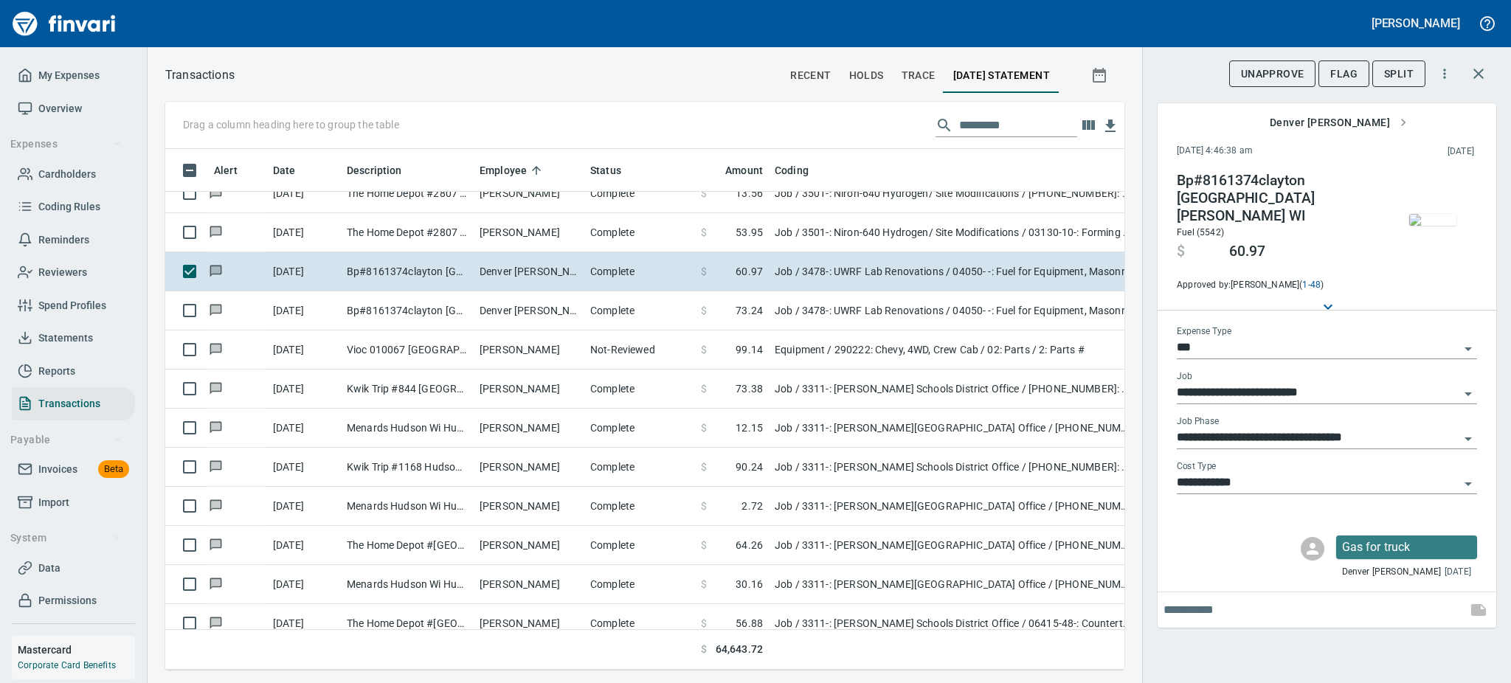
scroll to position [489, 926]
click at [1438, 220] on img "button" at bounding box center [1433, 220] width 47 height 12
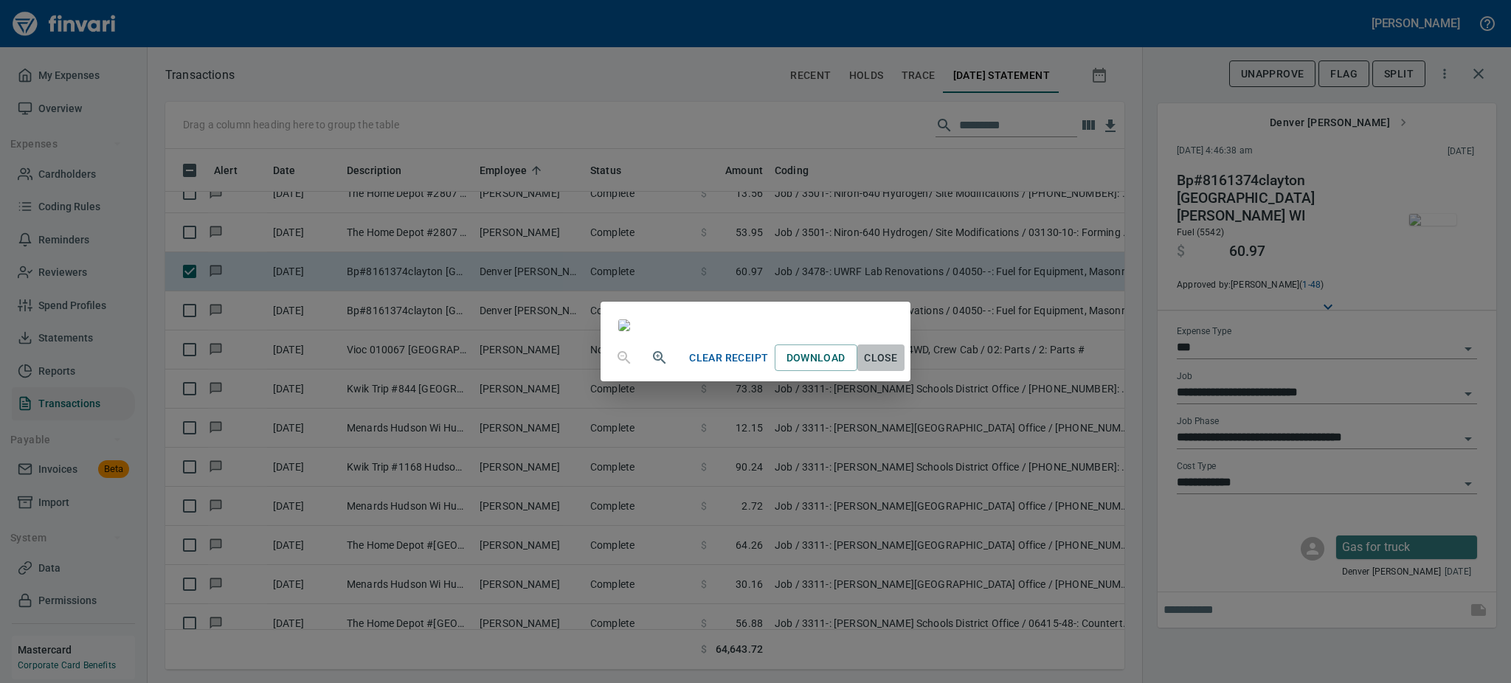
click at [899, 368] on span "Close" at bounding box center [880, 358] width 35 height 18
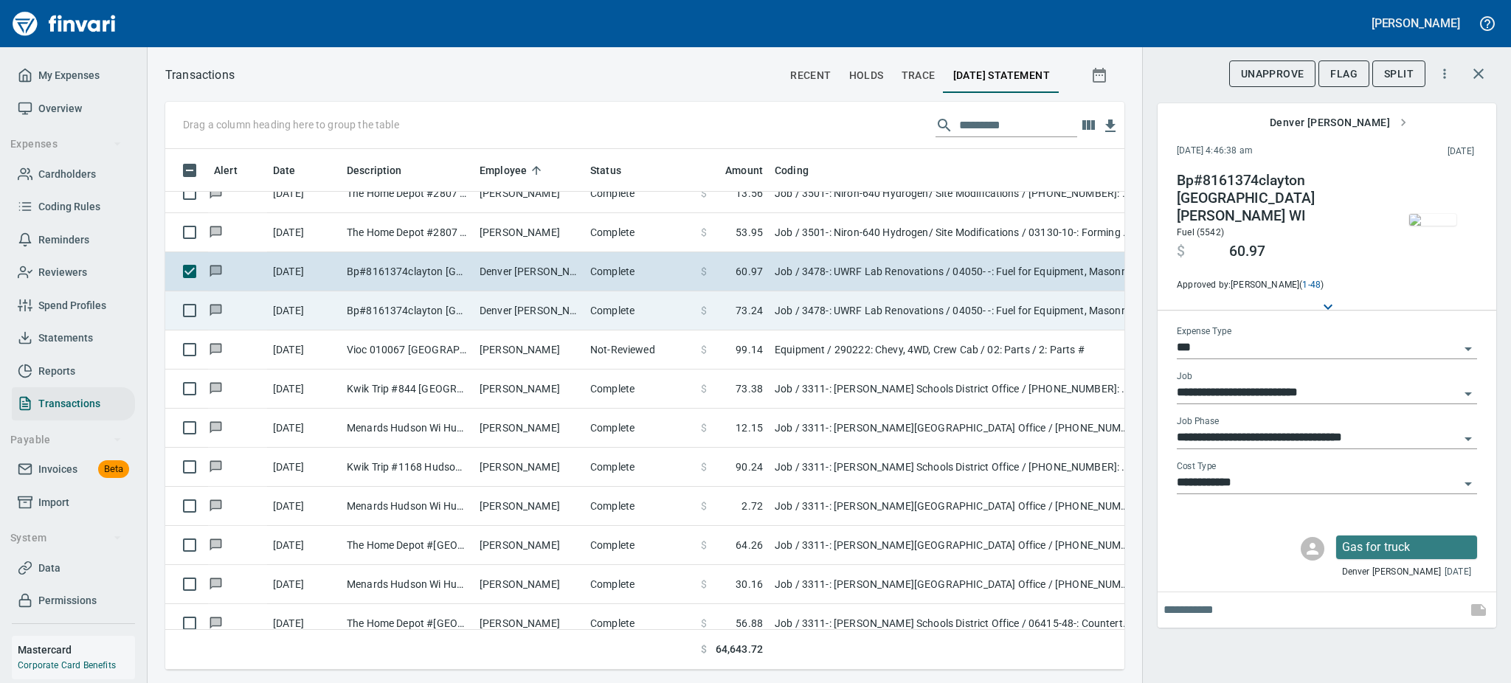
click at [513, 311] on td "Denver [PERSON_NAME]" at bounding box center [529, 310] width 111 height 39
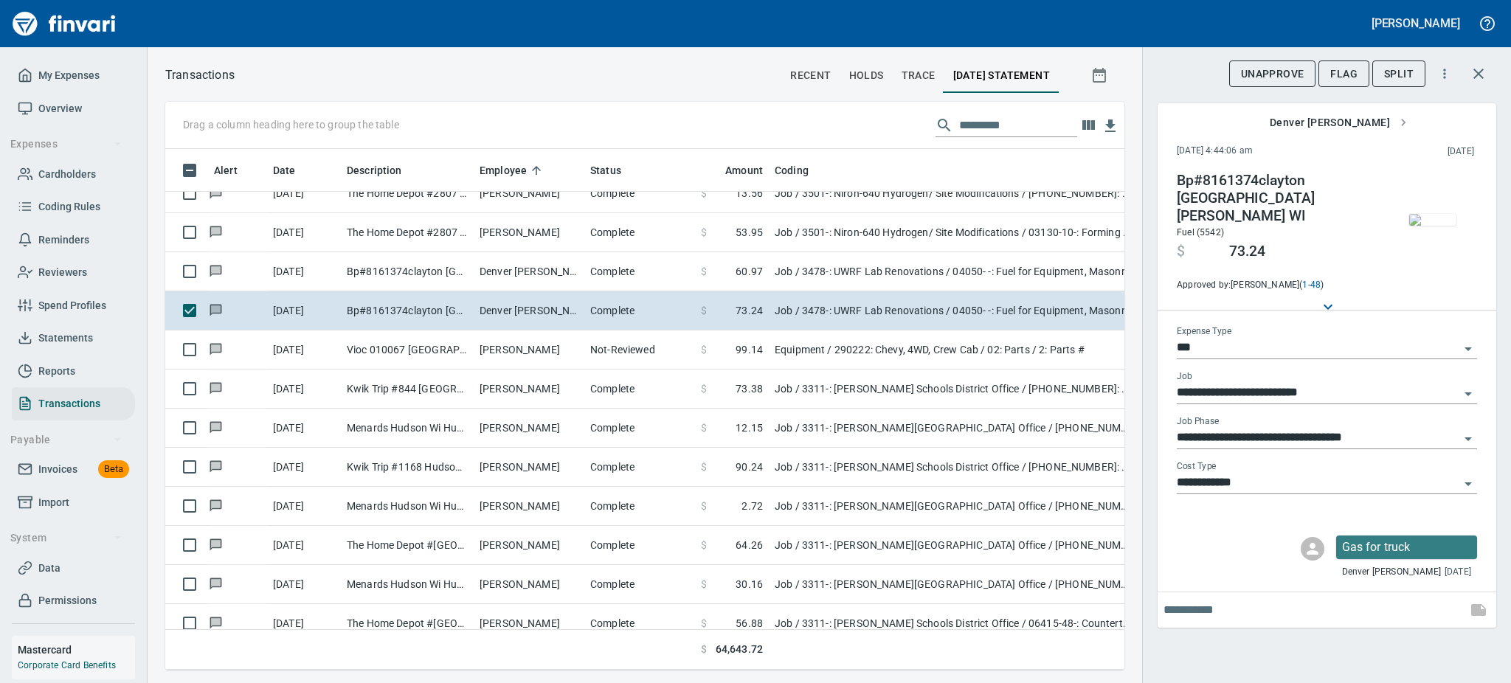
click at [1438, 226] on img "button" at bounding box center [1433, 220] width 47 height 12
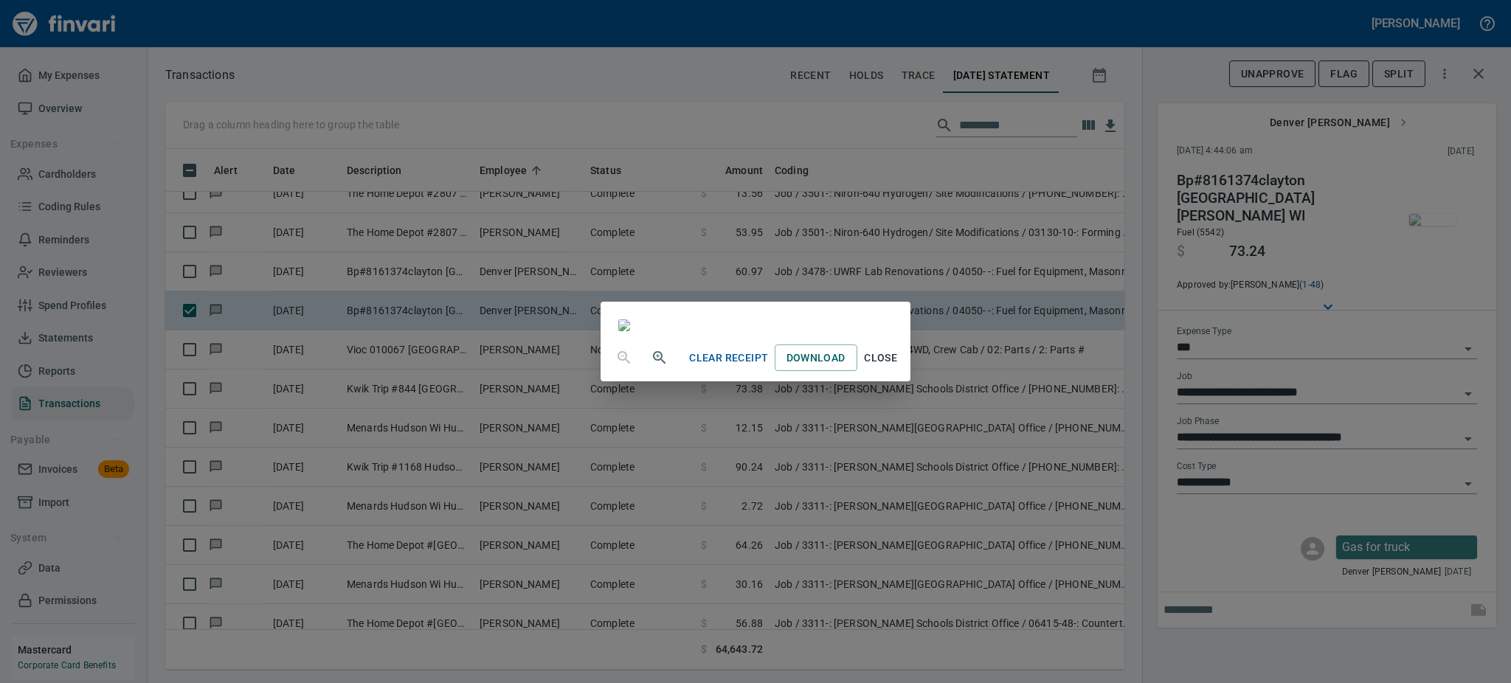
click at [899, 368] on span "Close" at bounding box center [880, 358] width 35 height 18
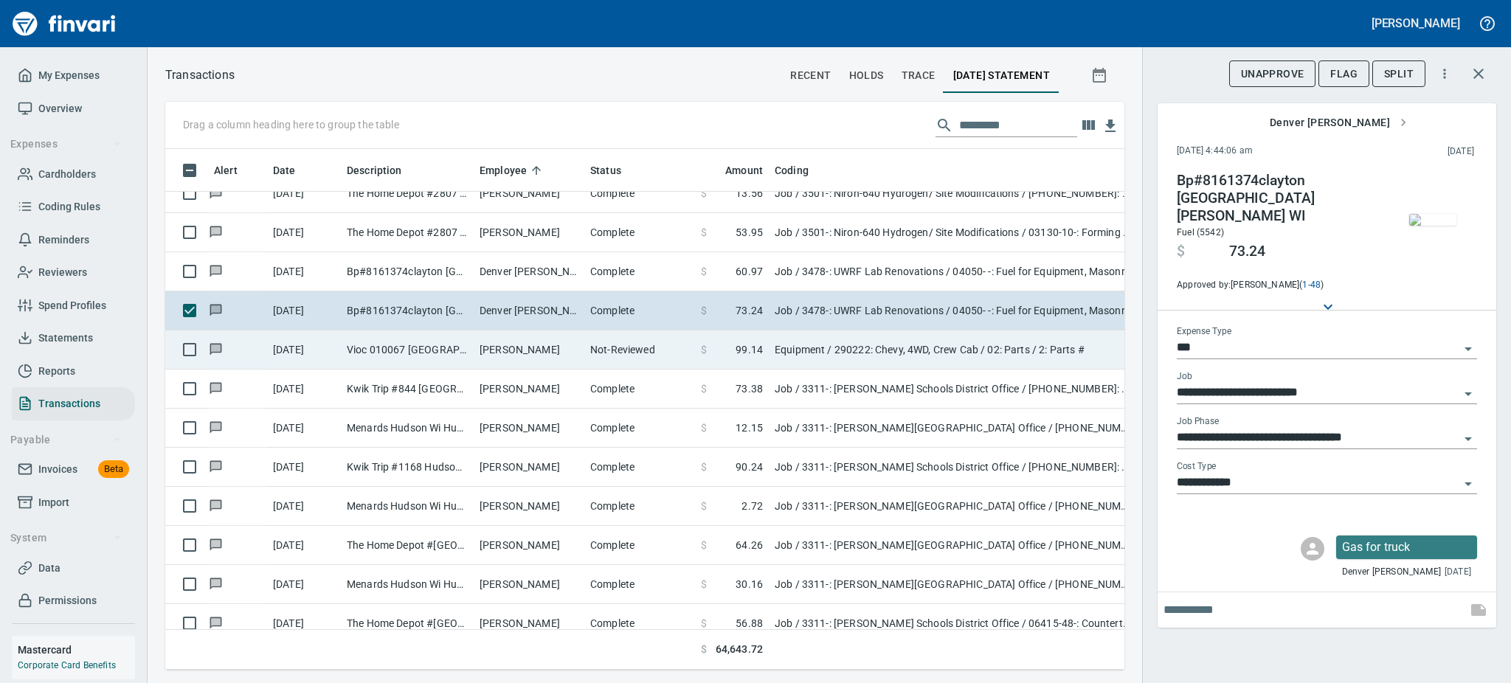
click at [400, 339] on td "Vioc 010067 [GEOGRAPHIC_DATA]" at bounding box center [407, 350] width 133 height 39
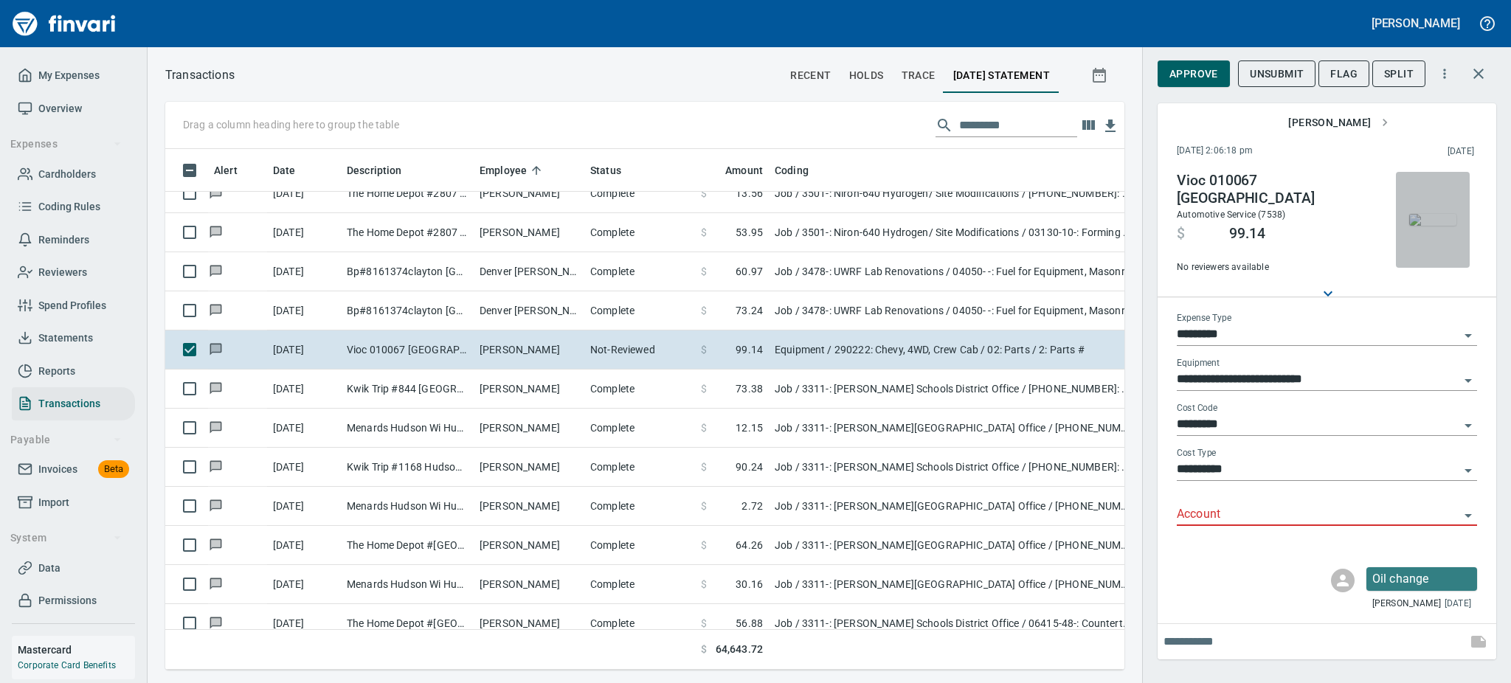
click at [1425, 221] on img "button" at bounding box center [1433, 220] width 47 height 12
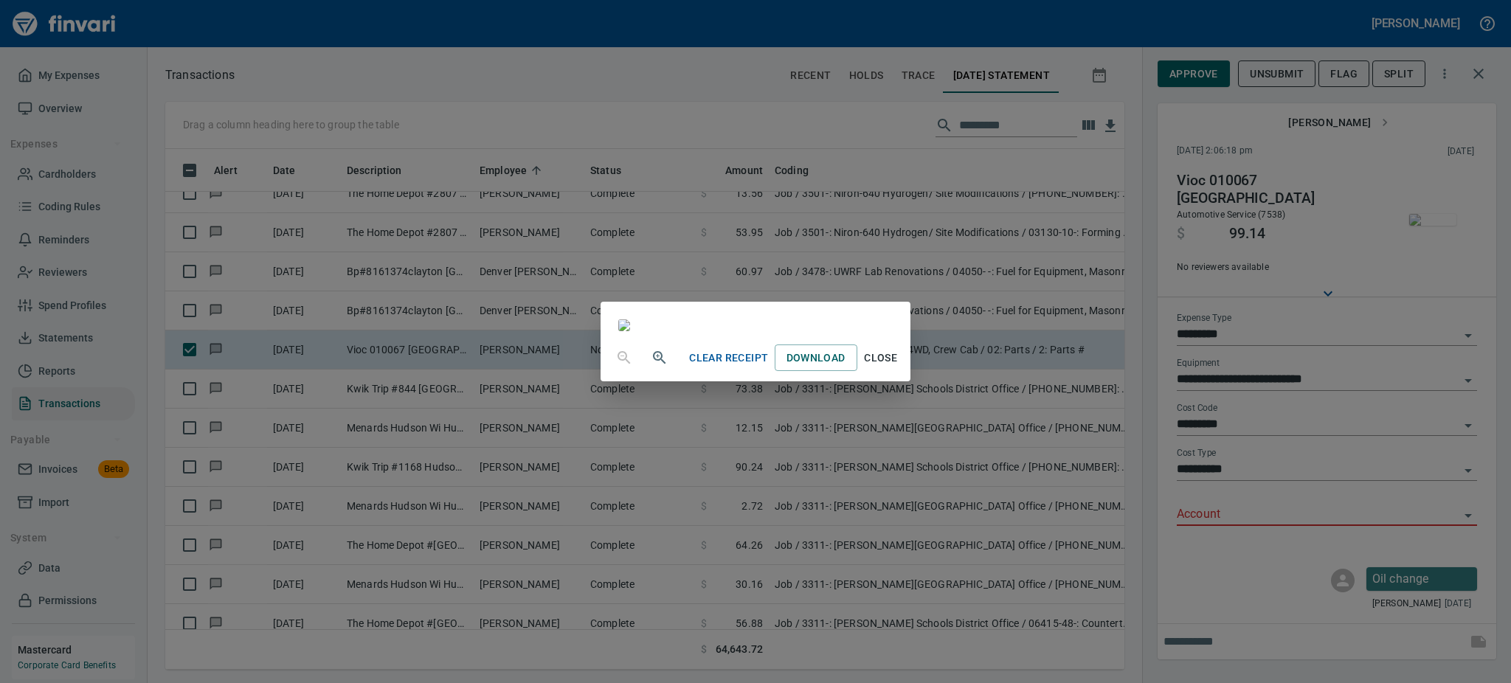
scroll to position [77, 0]
click at [899, 368] on span "Close" at bounding box center [880, 358] width 35 height 18
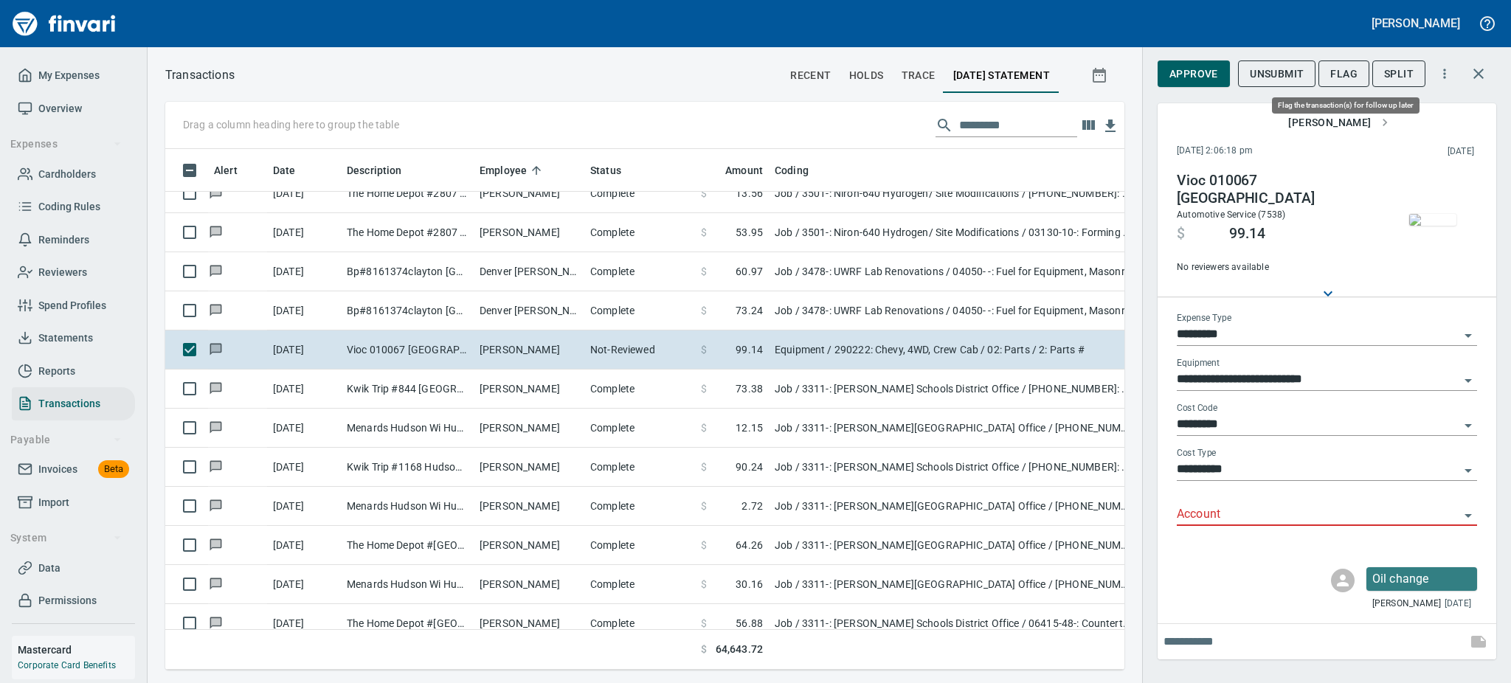
scroll to position [489, 926]
click at [1345, 72] on span "Flag" at bounding box center [1344, 74] width 27 height 18
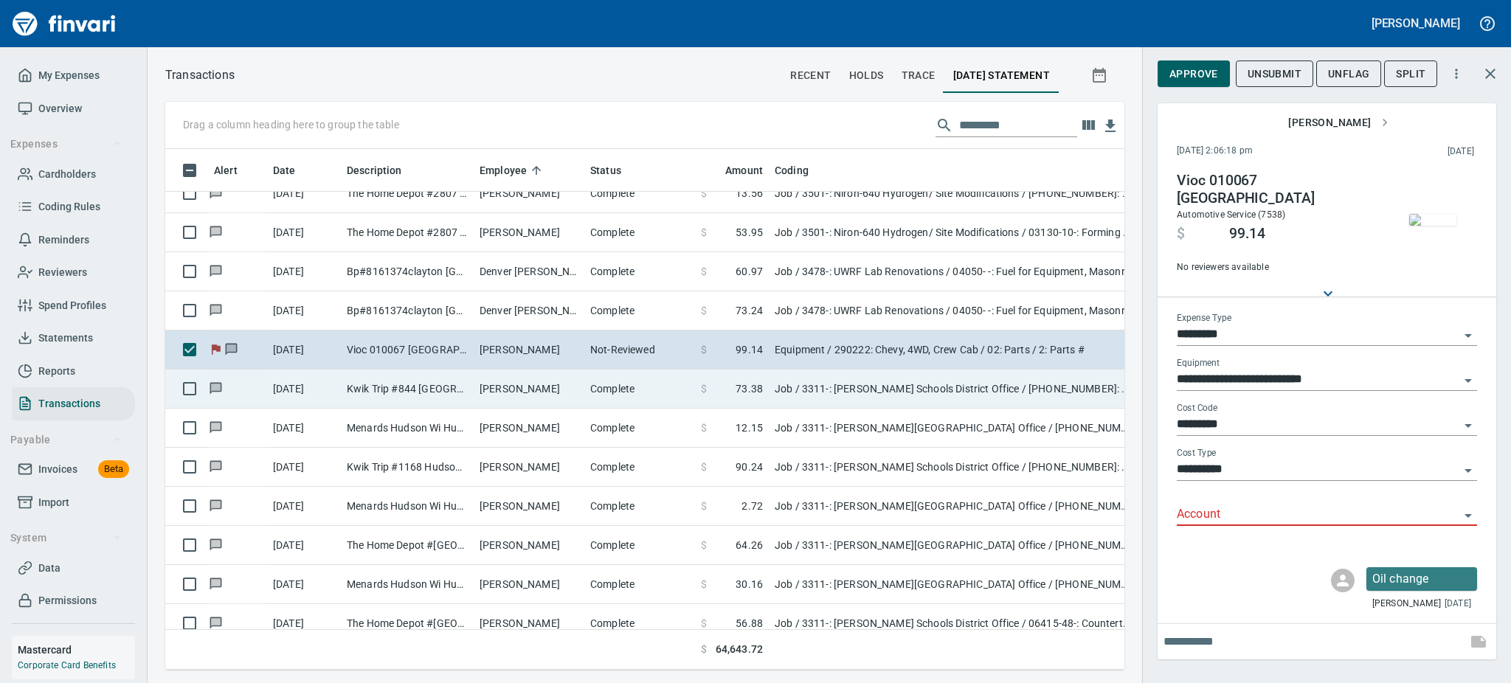
click at [429, 383] on td "Kwik Trip #844 [GEOGRAPHIC_DATA] [GEOGRAPHIC_DATA]" at bounding box center [407, 389] width 133 height 39
type input "***"
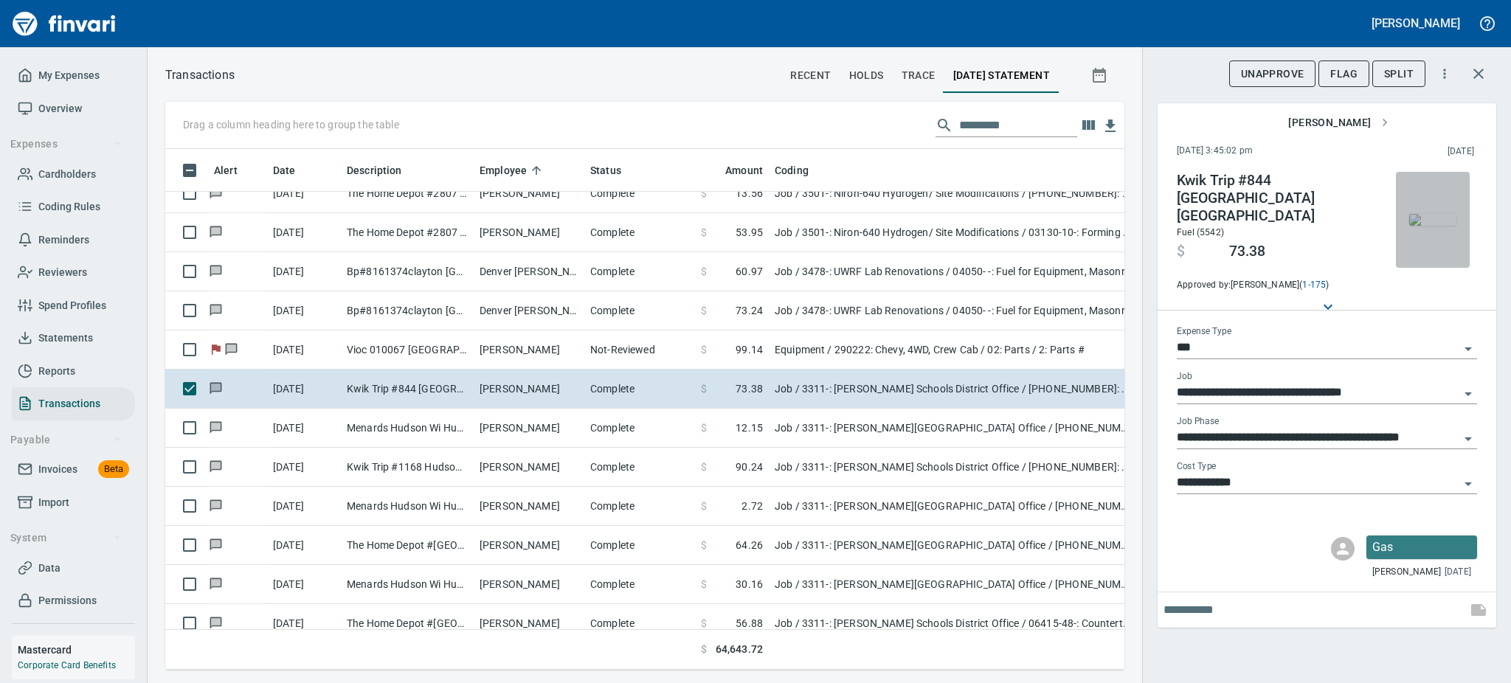
click at [1432, 214] on img "button" at bounding box center [1433, 220] width 47 height 12
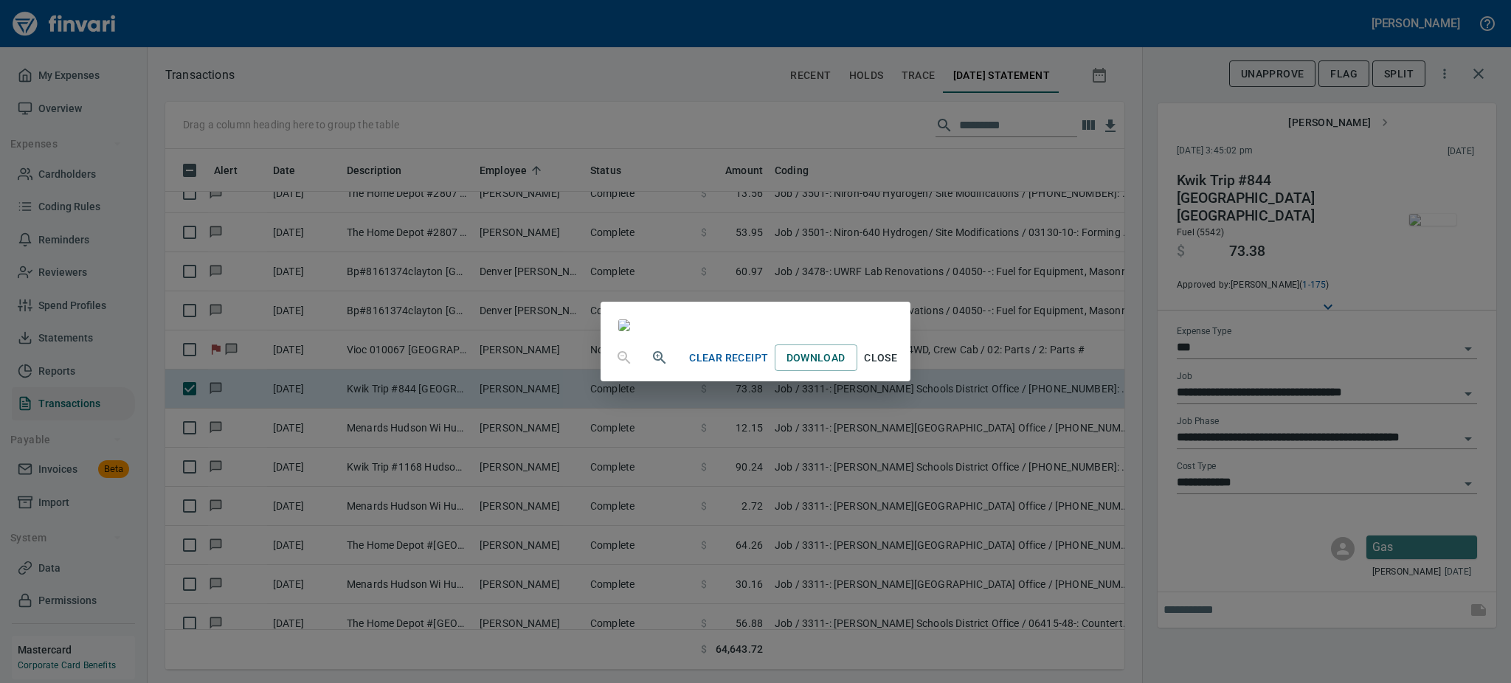
click at [899, 368] on span "Close" at bounding box center [880, 358] width 35 height 18
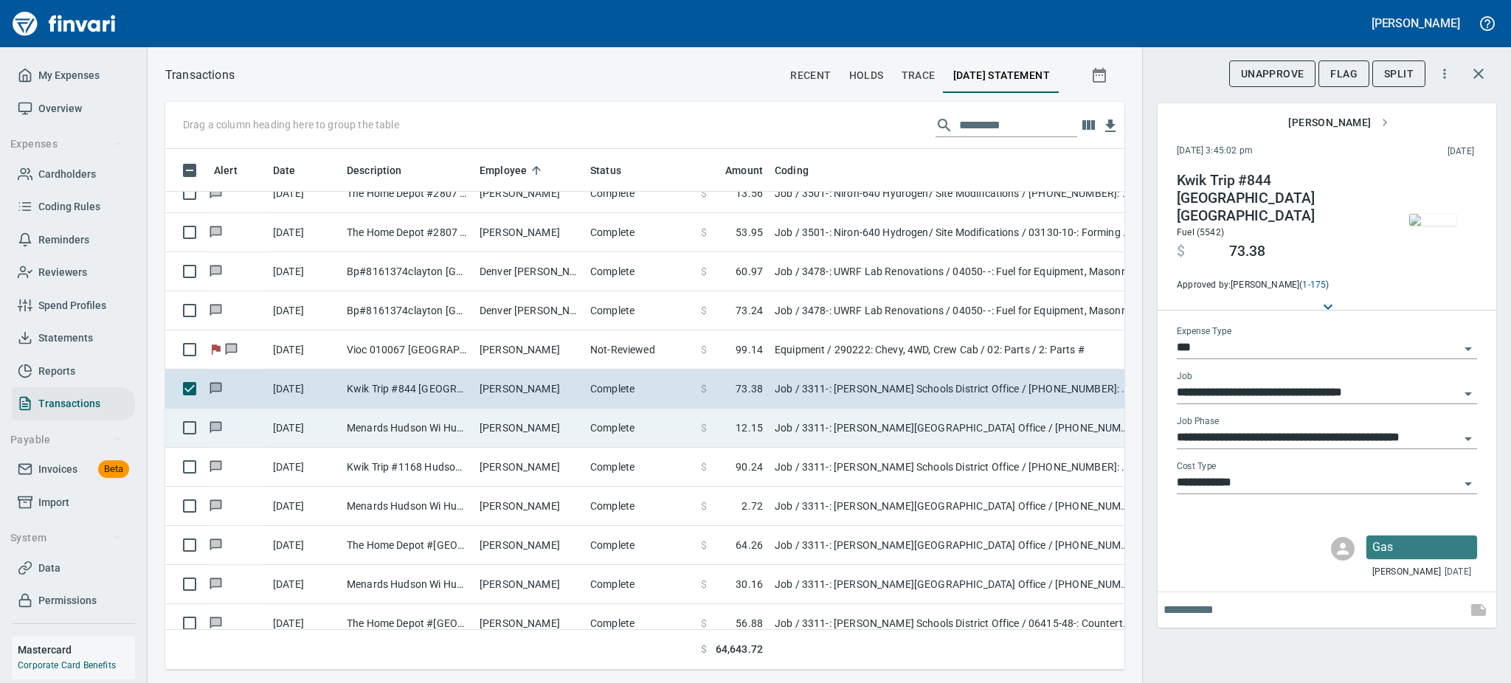
click at [426, 430] on td "Menards Hudson Wi Hudson [GEOGRAPHIC_DATA]" at bounding box center [407, 428] width 133 height 39
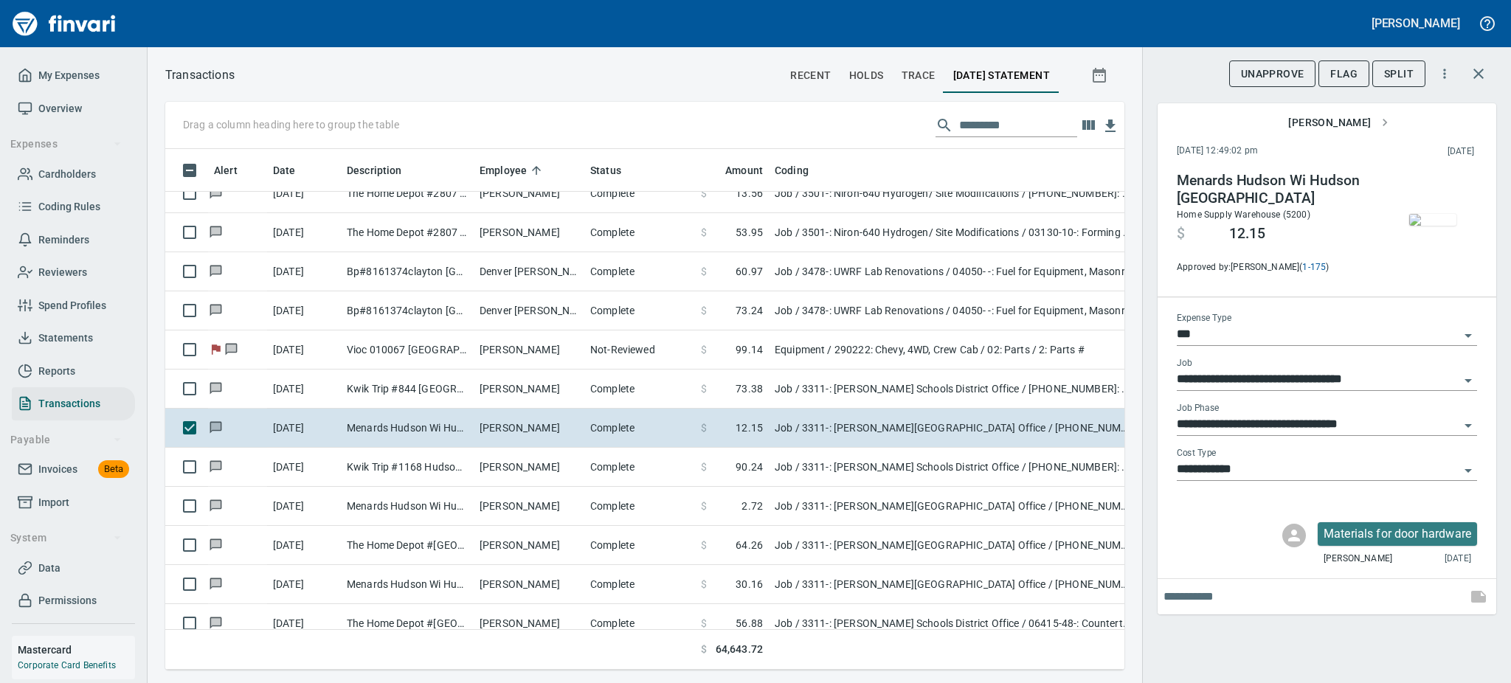
click at [1432, 214] on img "button" at bounding box center [1433, 220] width 47 height 12
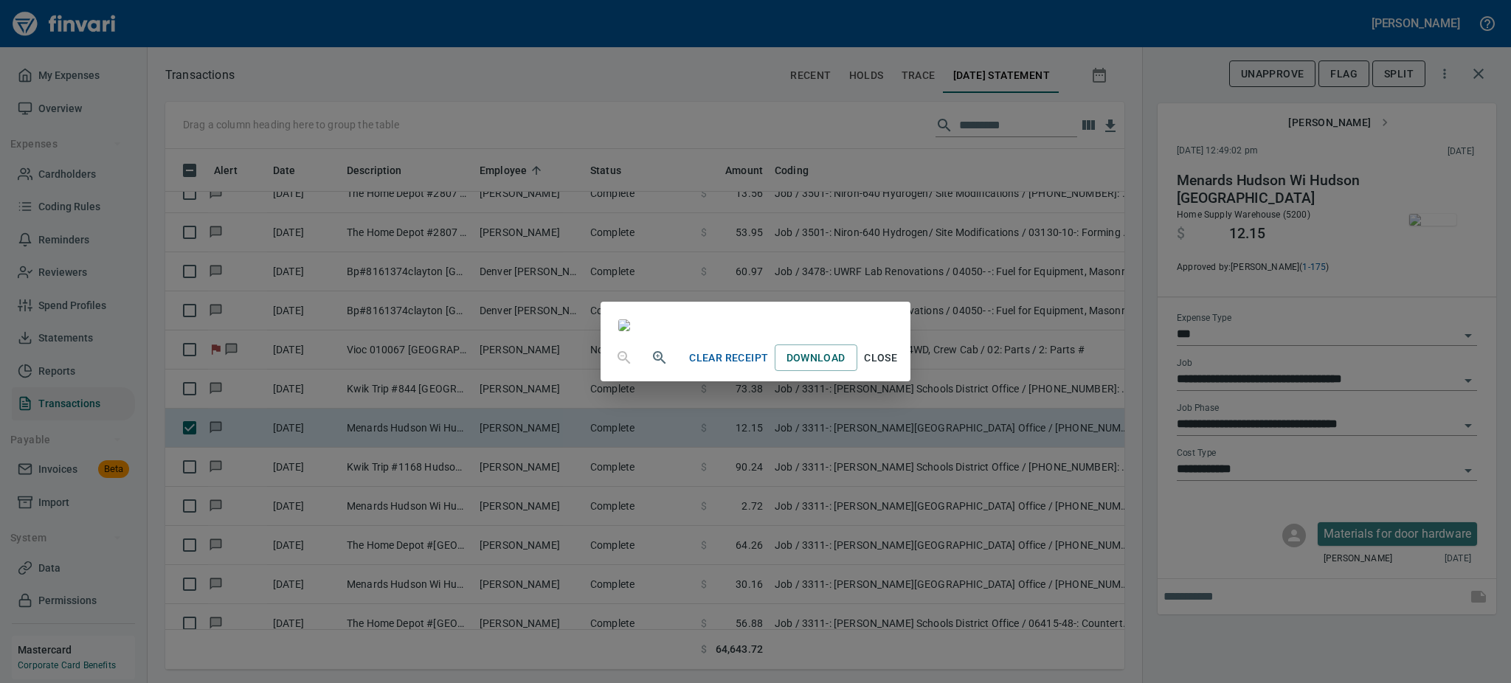
scroll to position [165, 0]
click at [899, 368] on span "Close" at bounding box center [880, 358] width 35 height 18
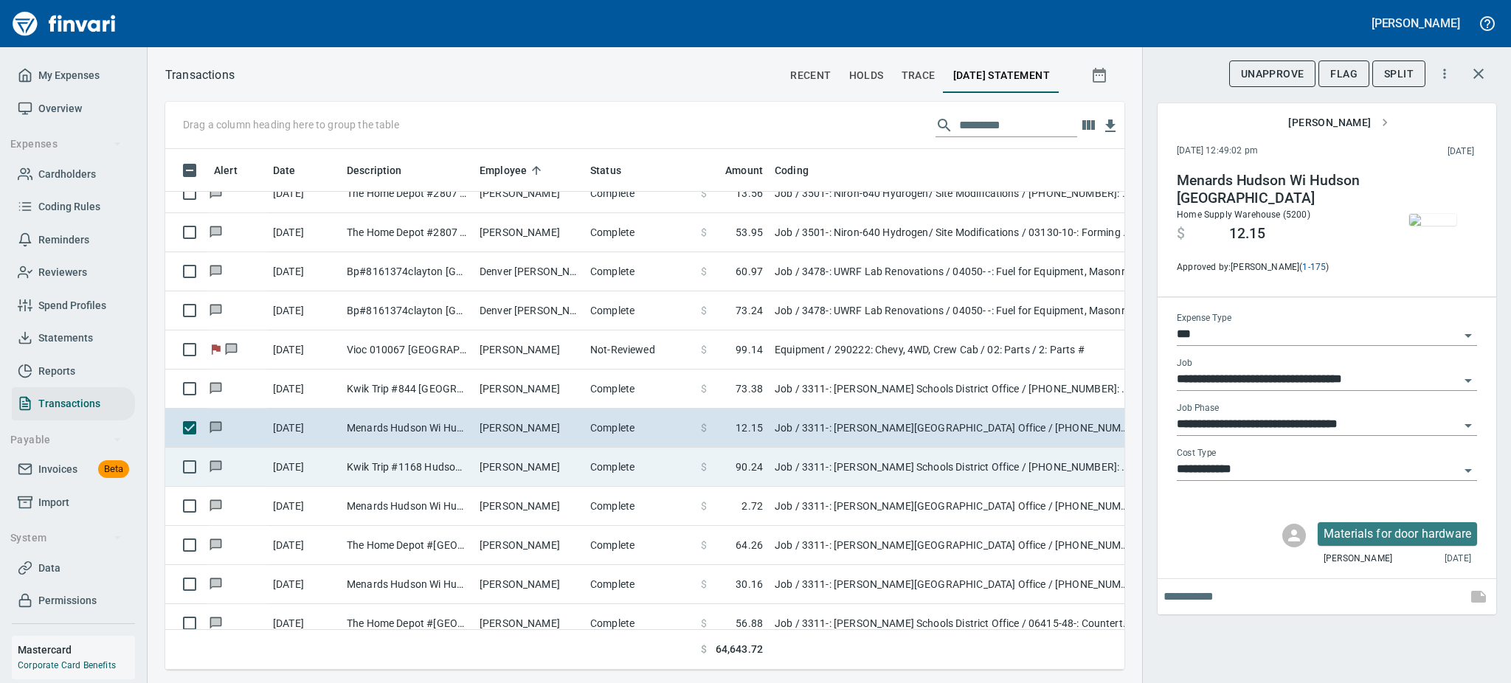
click at [358, 477] on td "Kwik Trip #1168 Hudson WI" at bounding box center [407, 467] width 133 height 39
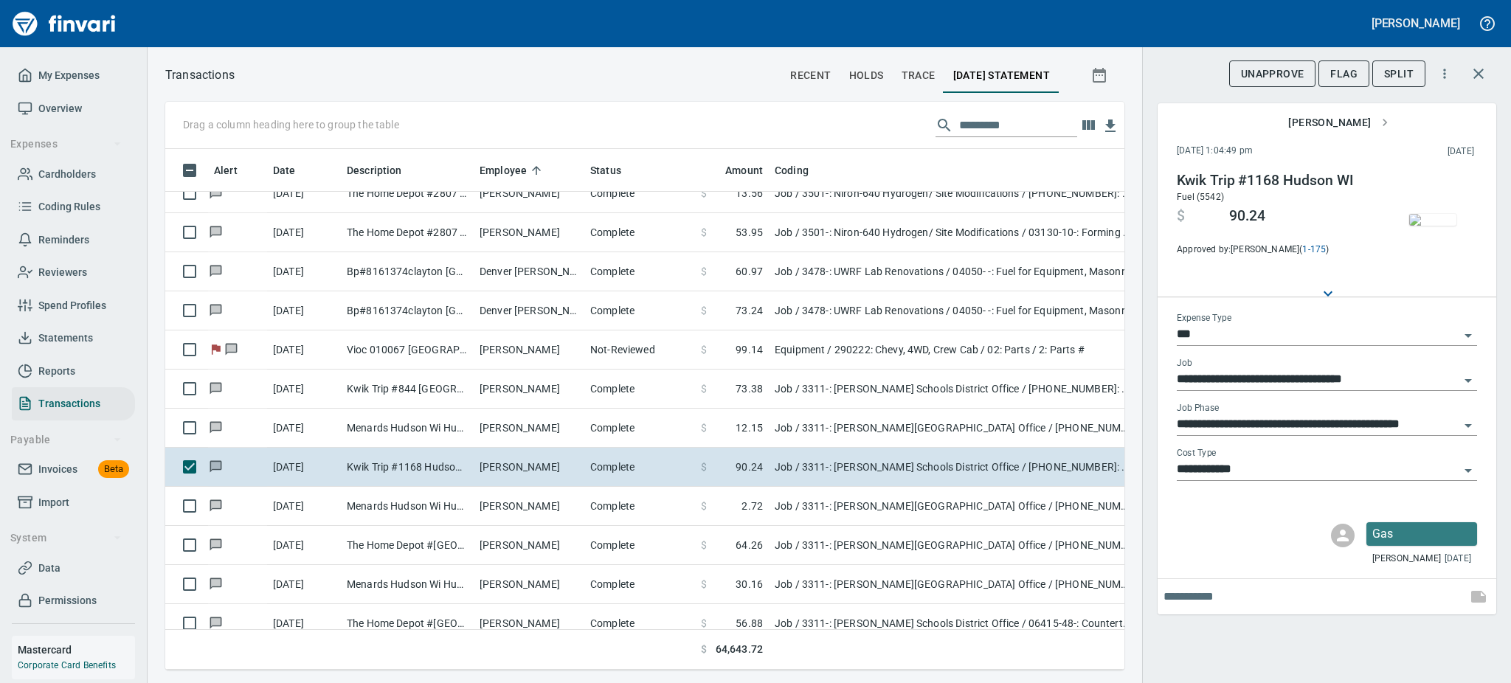
scroll to position [489, 926]
click at [1345, 77] on span "Flag" at bounding box center [1344, 74] width 27 height 18
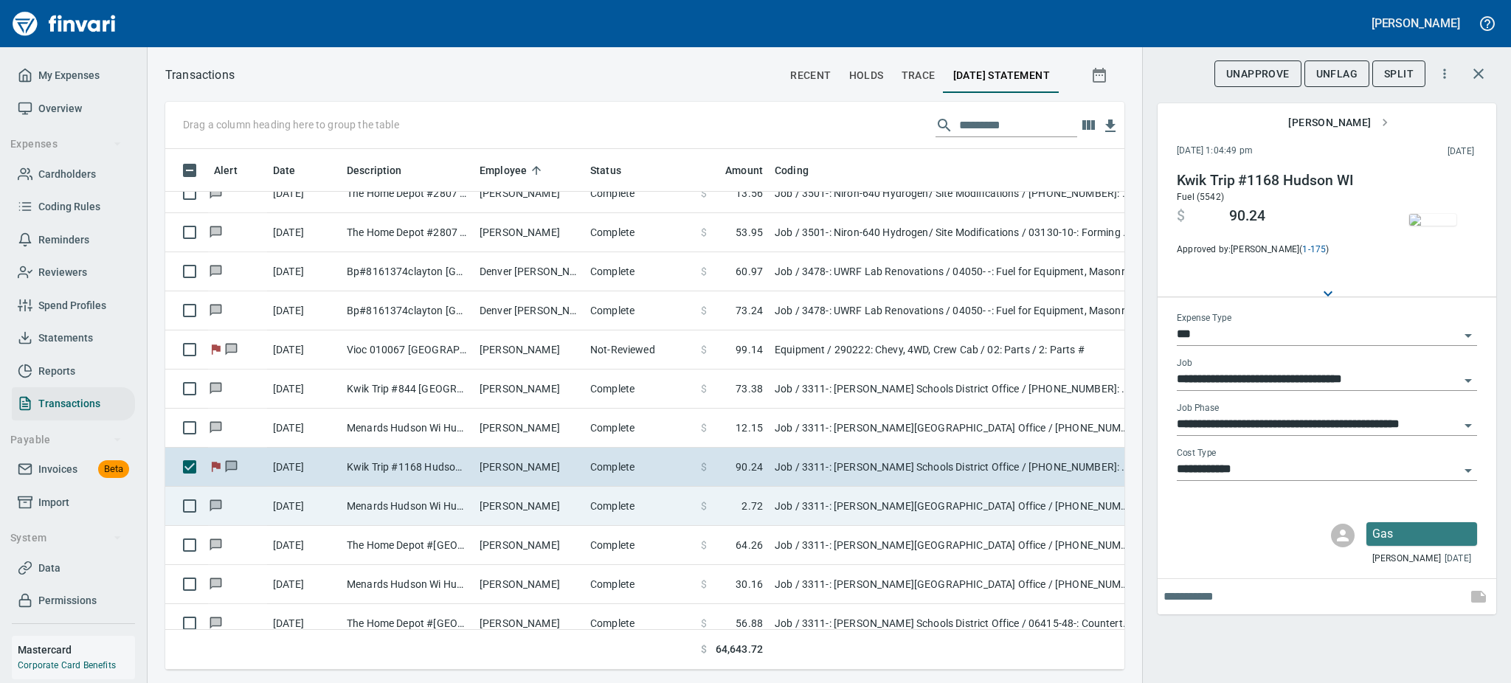
click at [538, 512] on td "[PERSON_NAME]" at bounding box center [529, 506] width 111 height 39
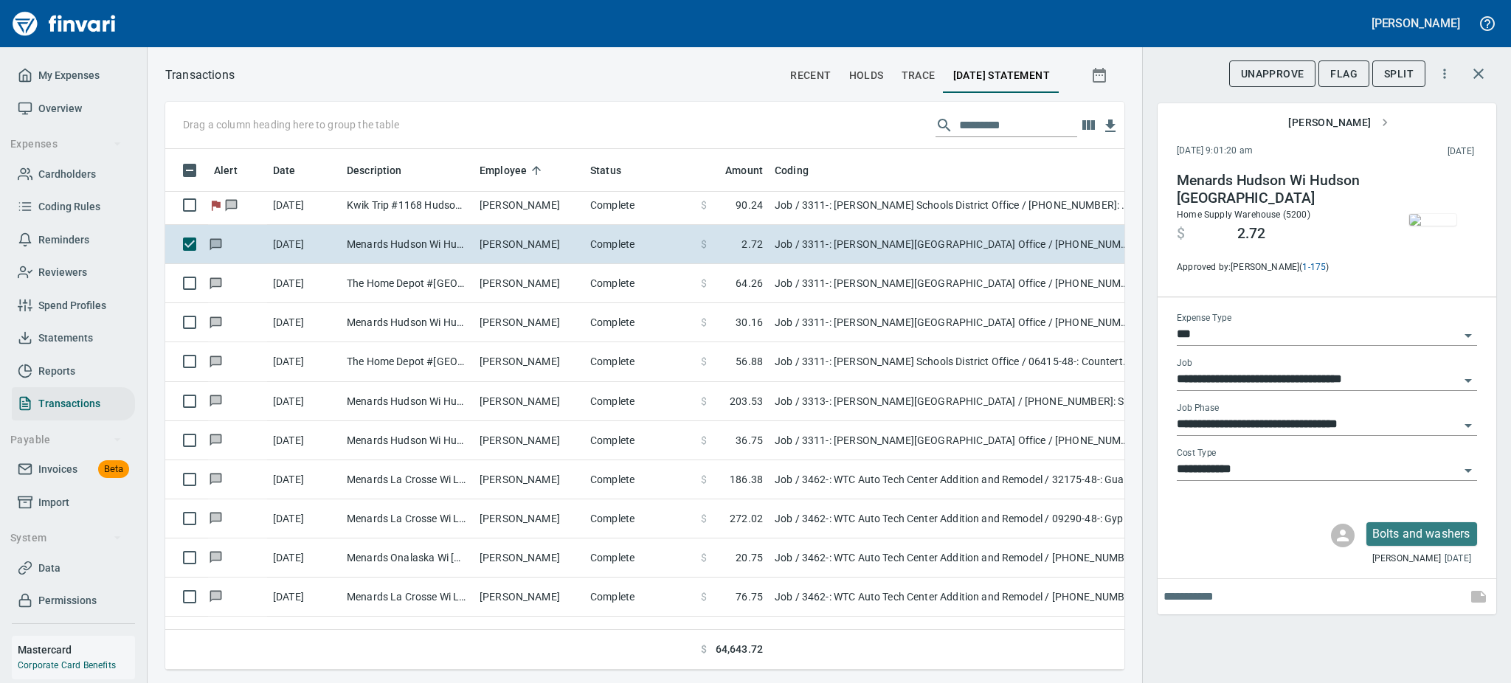
scroll to position [6287, 0]
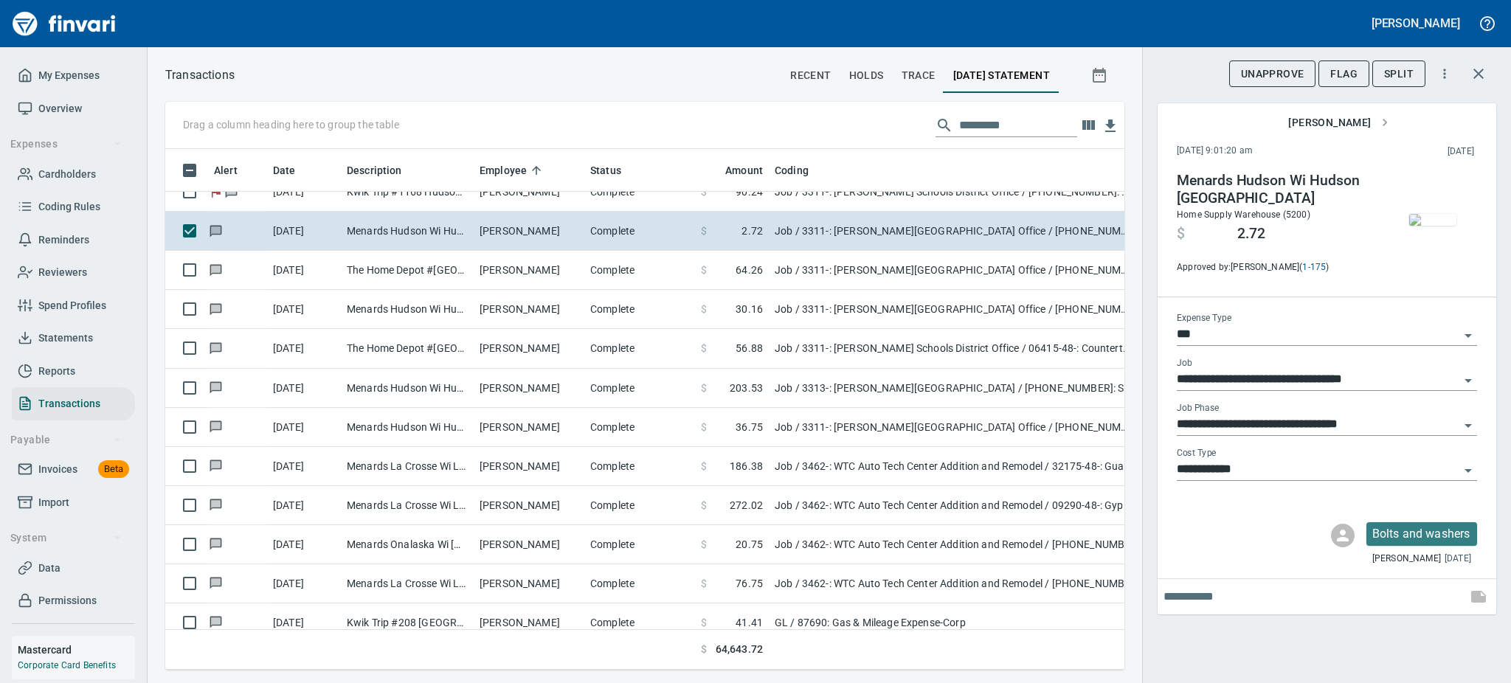
click at [1437, 214] on img "button" at bounding box center [1433, 220] width 47 height 12
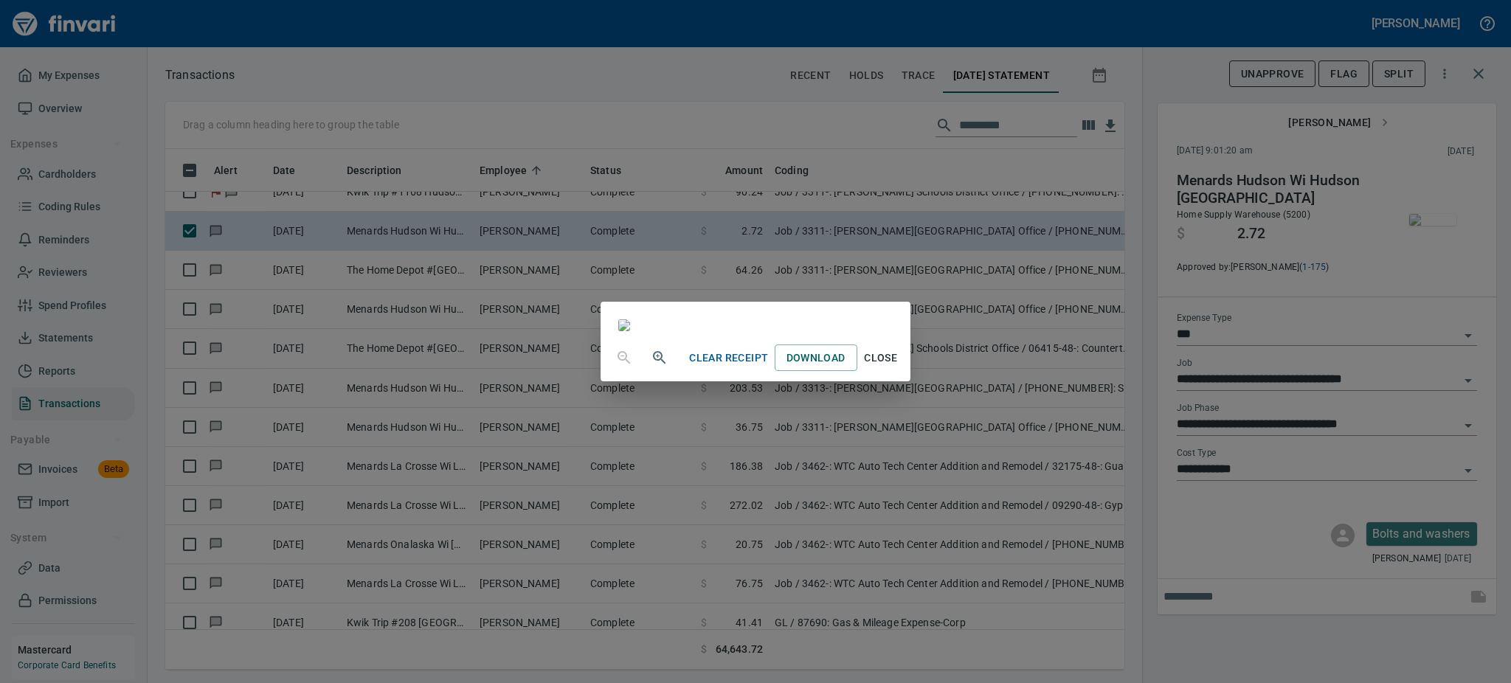
scroll to position [73, 0]
click at [899, 368] on span "Close" at bounding box center [880, 358] width 35 height 18
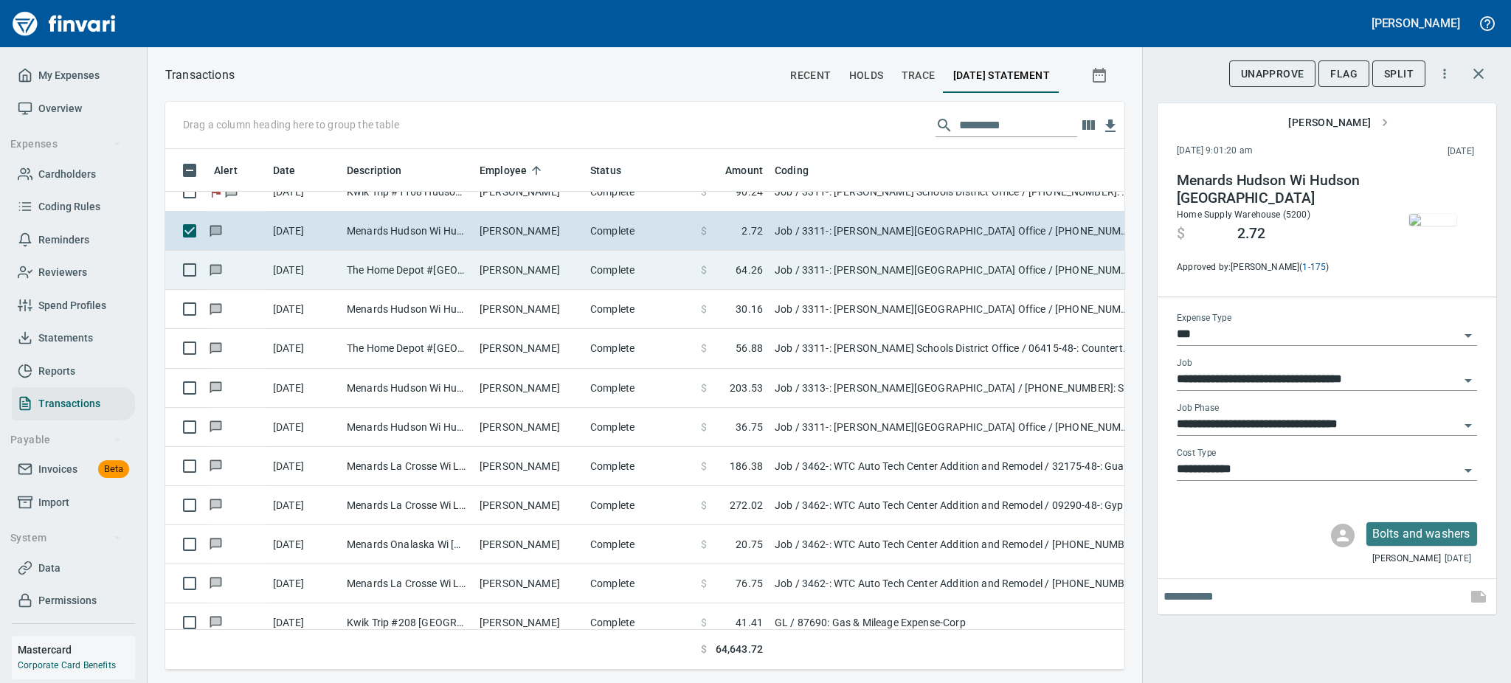
click at [376, 272] on td "The Home Depot #[GEOGRAPHIC_DATA]" at bounding box center [407, 270] width 133 height 39
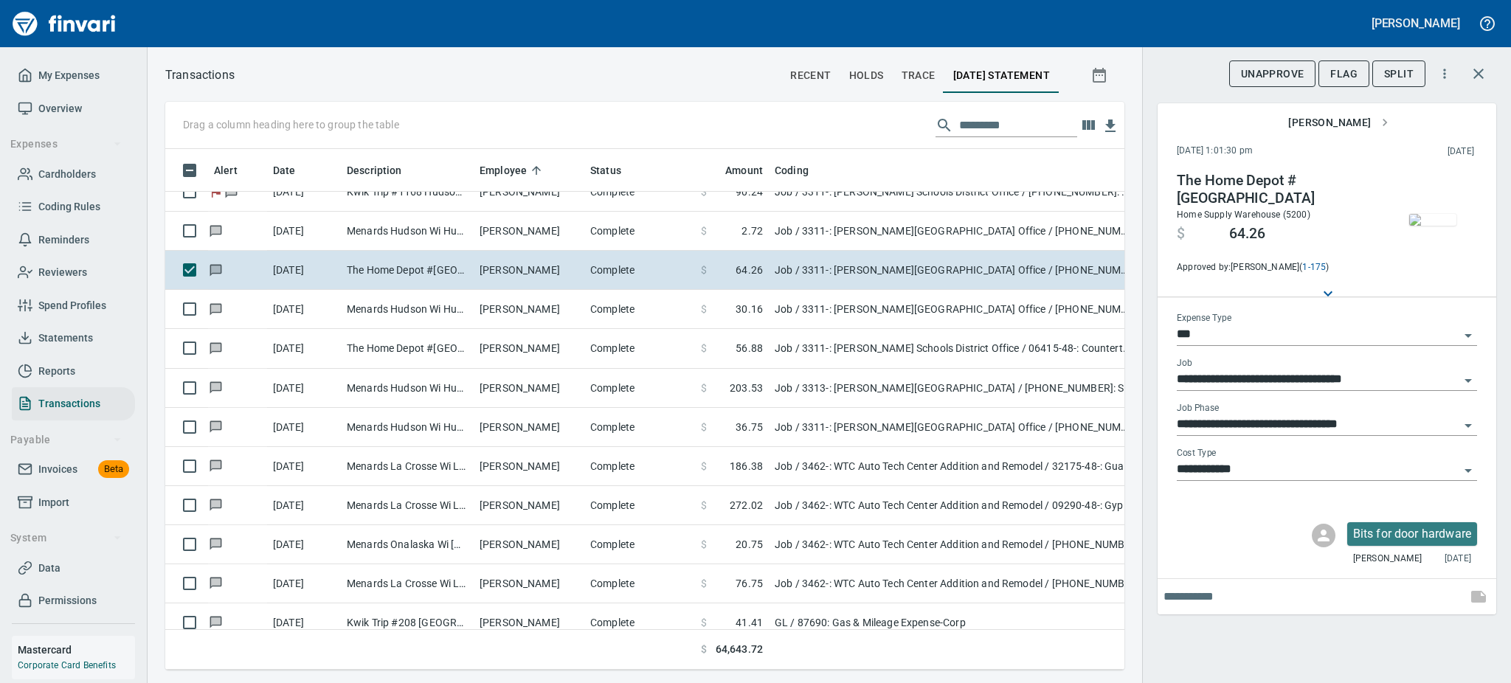
click at [1443, 218] on img "button" at bounding box center [1433, 220] width 47 height 12
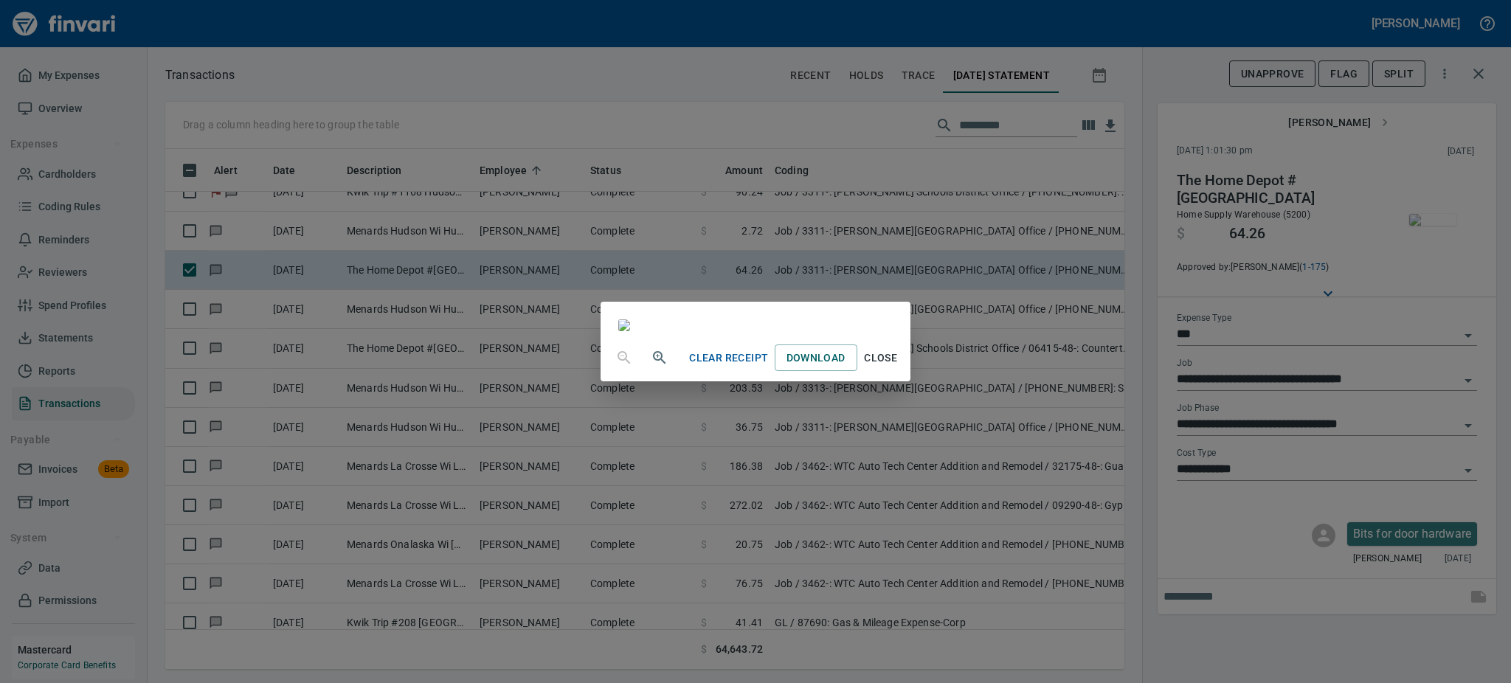
scroll to position [125, 0]
click at [905, 372] on button "Close" at bounding box center [881, 358] width 47 height 27
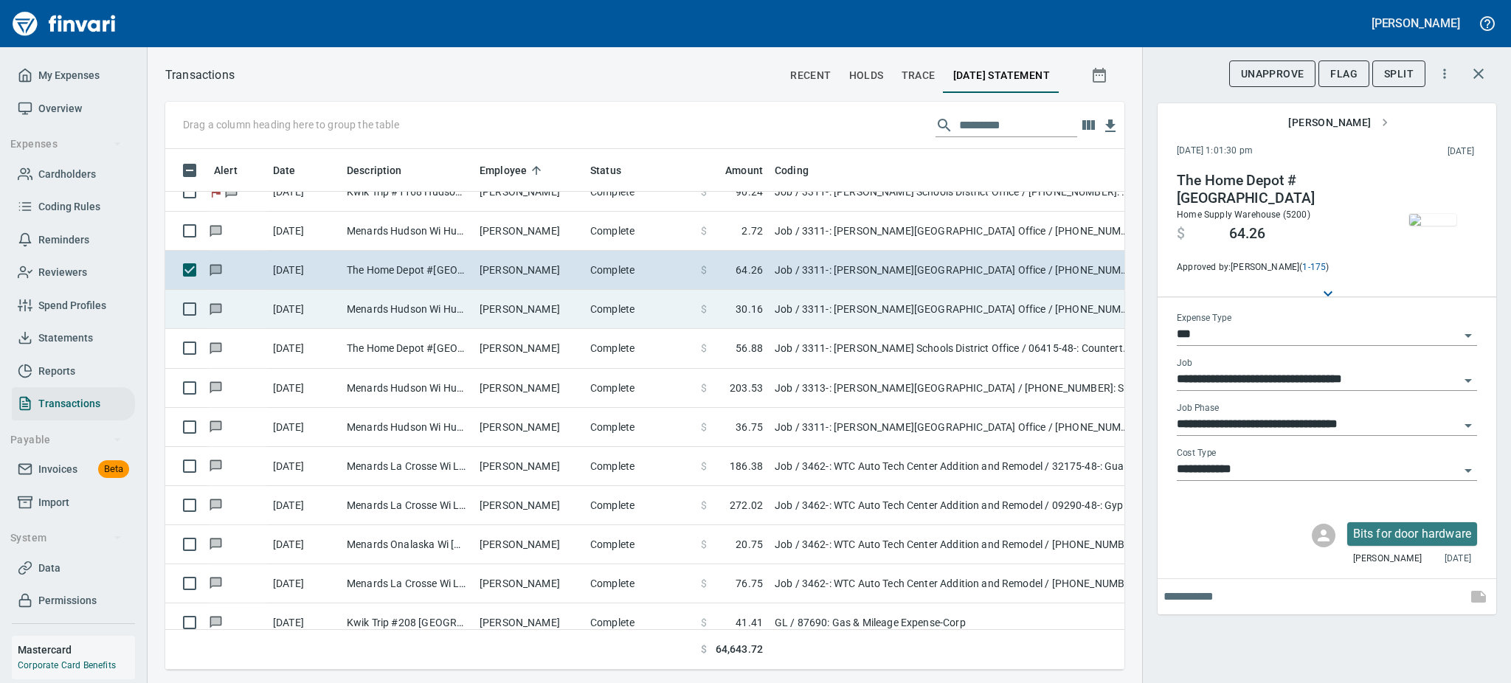
click at [518, 315] on td "[PERSON_NAME]" at bounding box center [529, 309] width 111 height 39
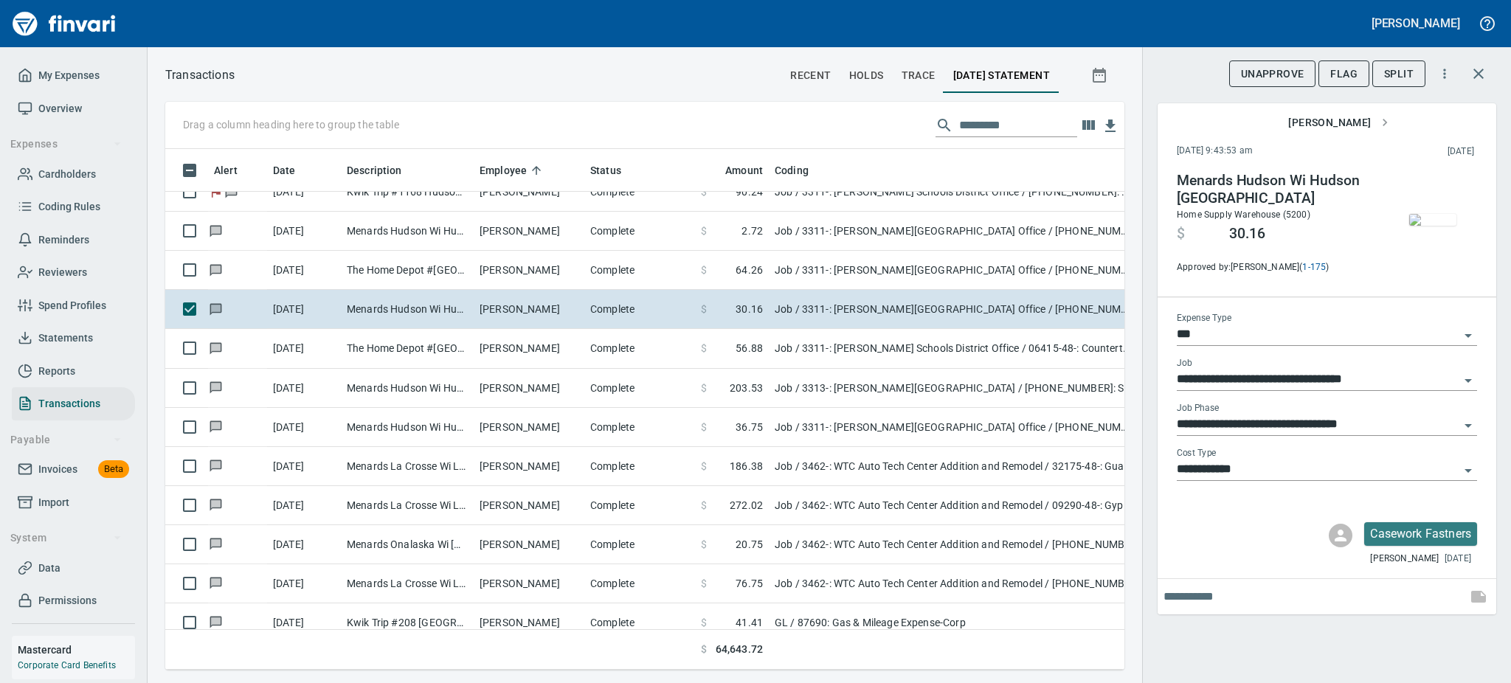
scroll to position [489, 926]
click at [1433, 226] on img "button" at bounding box center [1433, 220] width 47 height 12
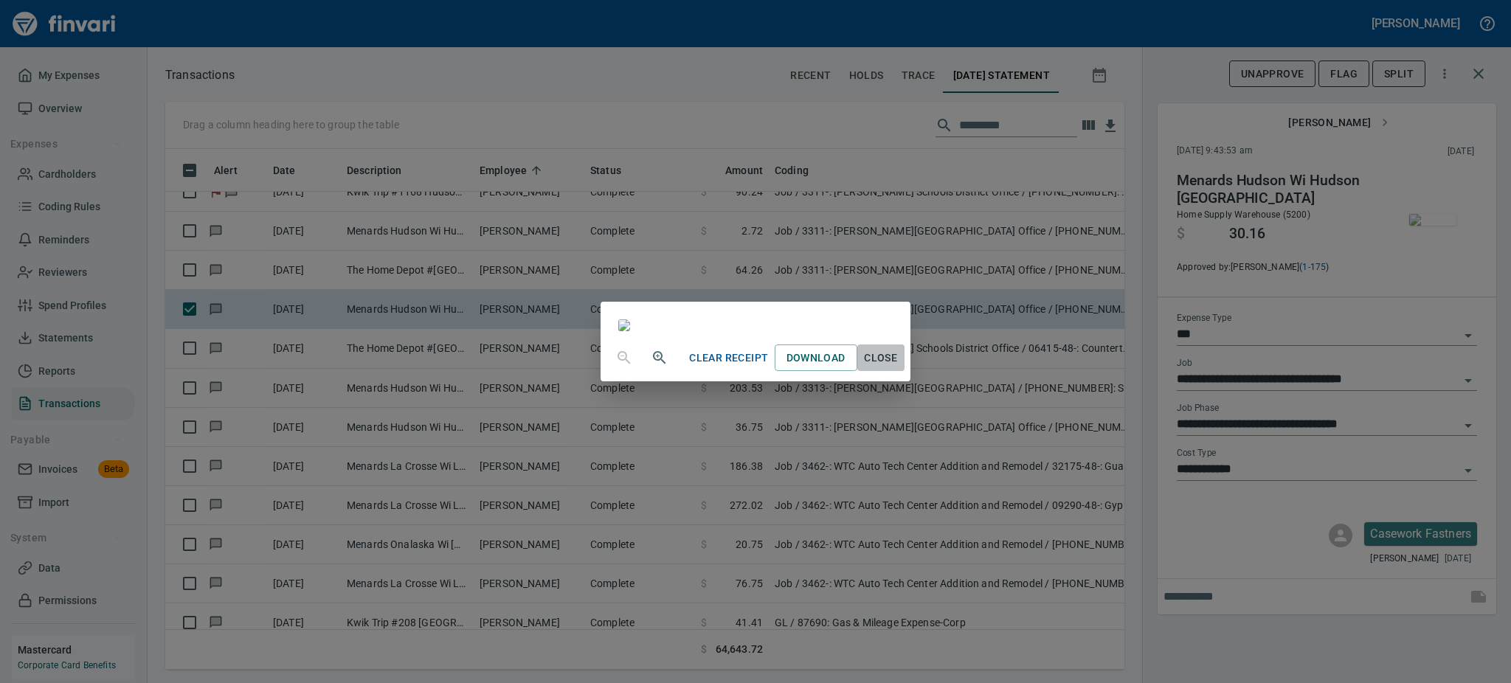
click at [899, 368] on span "Close" at bounding box center [880, 358] width 35 height 18
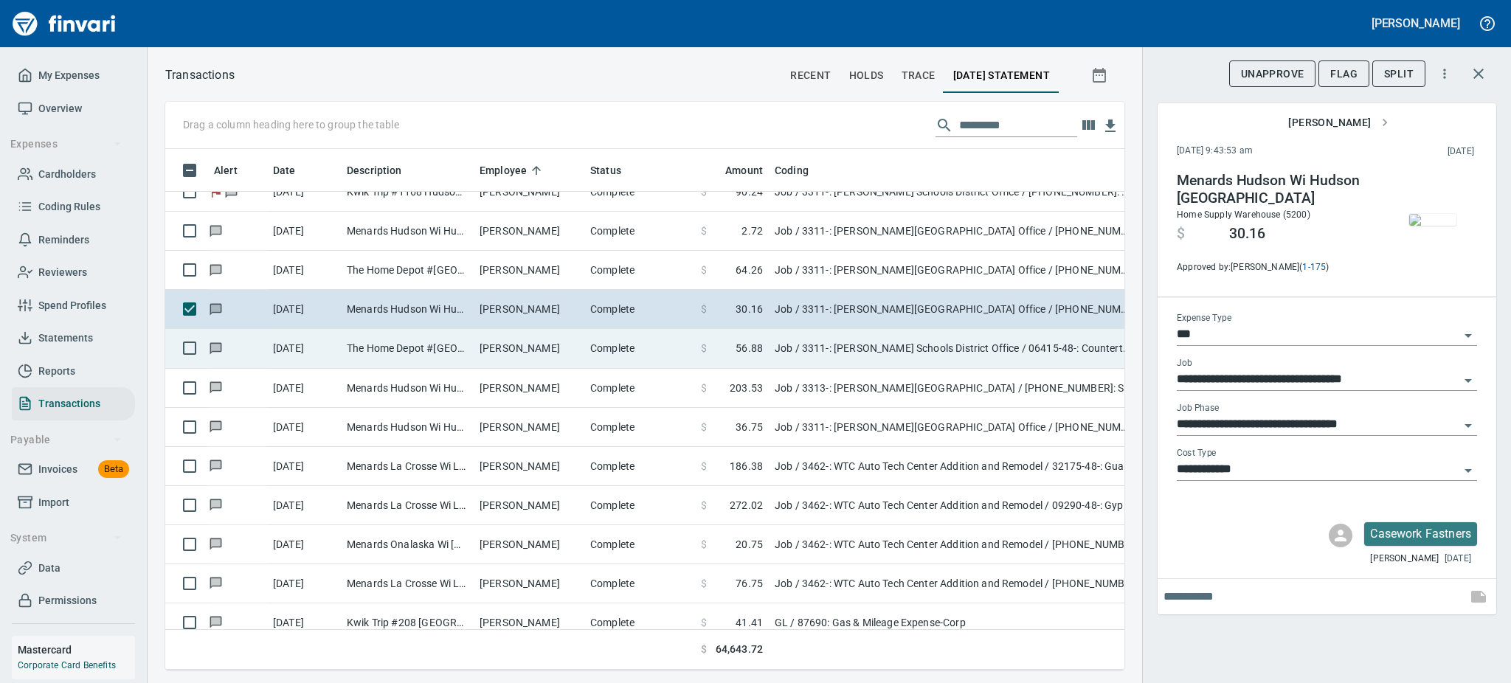
click at [366, 357] on td "The Home Depot #[GEOGRAPHIC_DATA]" at bounding box center [407, 348] width 133 height 39
type input "**********"
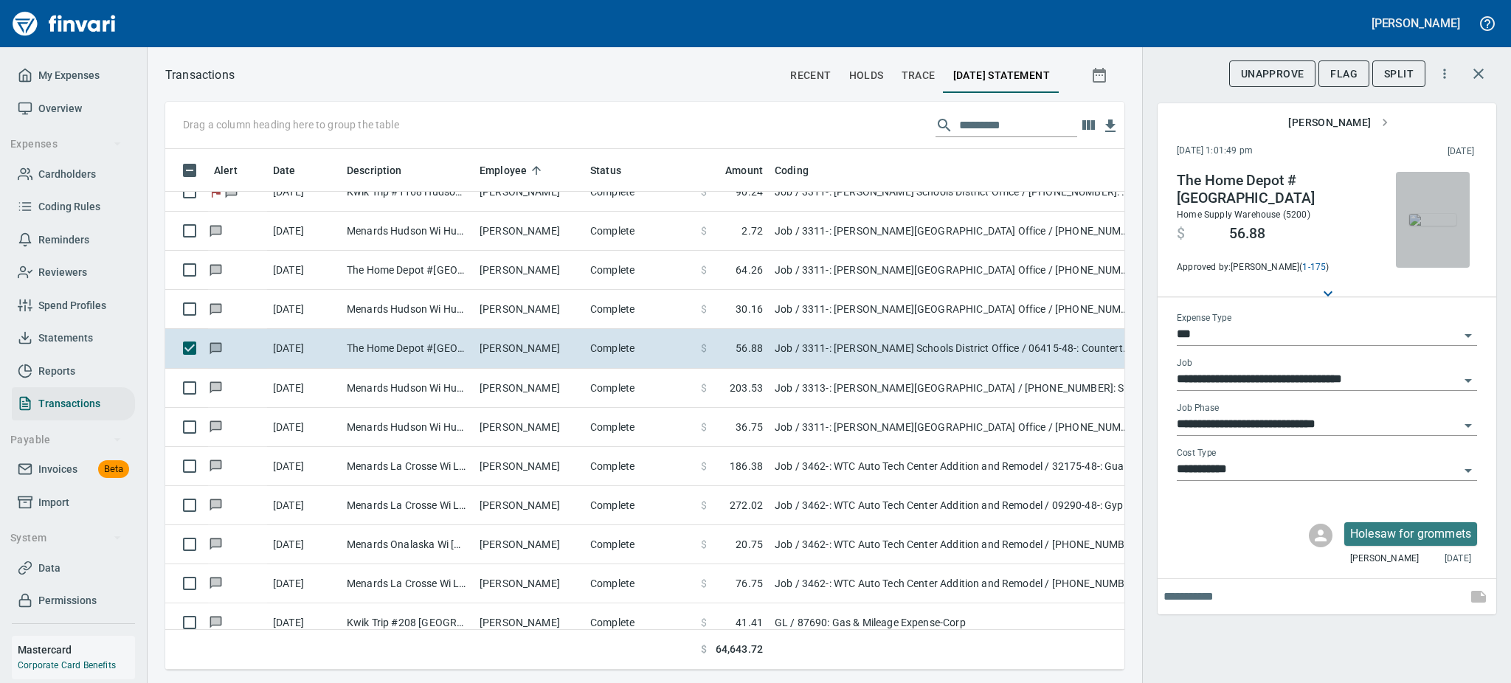
click at [1427, 215] on img "button" at bounding box center [1433, 220] width 47 height 12
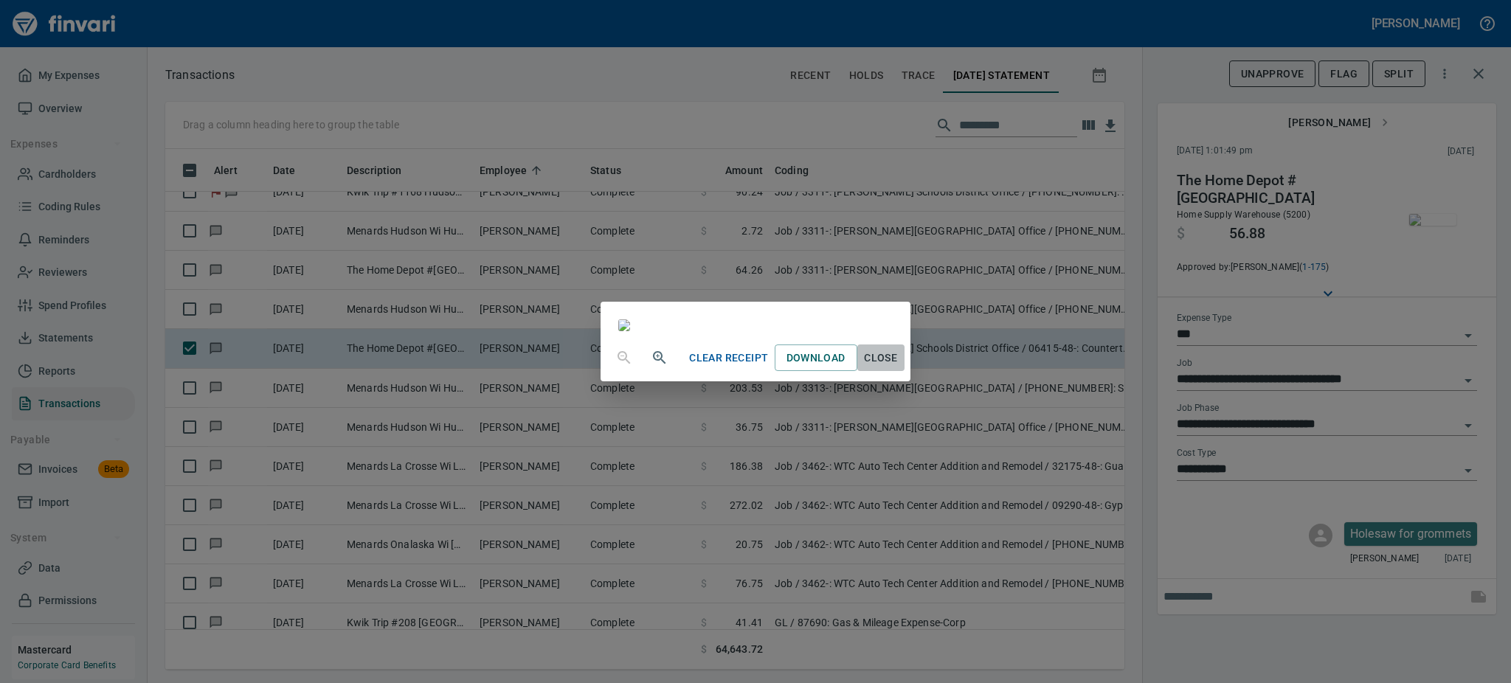
click at [899, 368] on span "Close" at bounding box center [880, 358] width 35 height 18
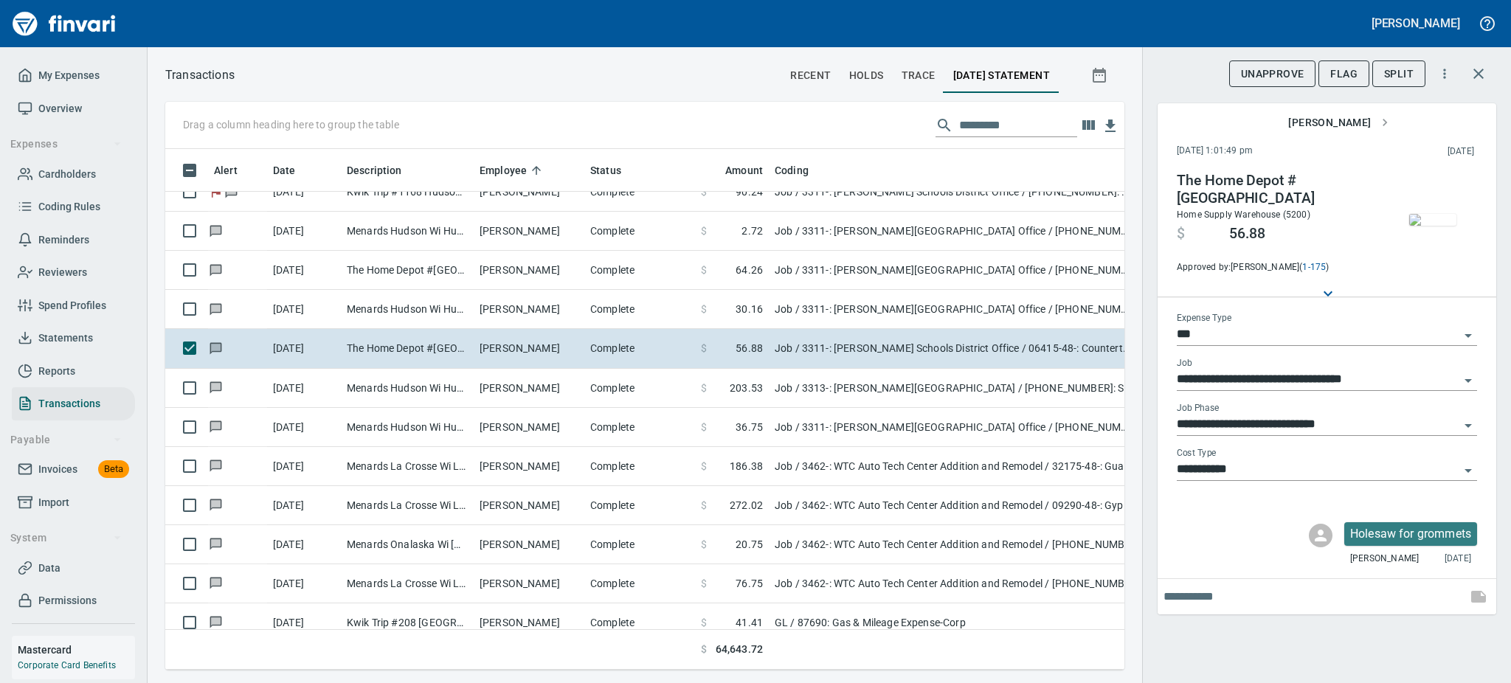
scroll to position [489, 926]
click at [1469, 425] on icon "Open" at bounding box center [1468, 426] width 7 height 4
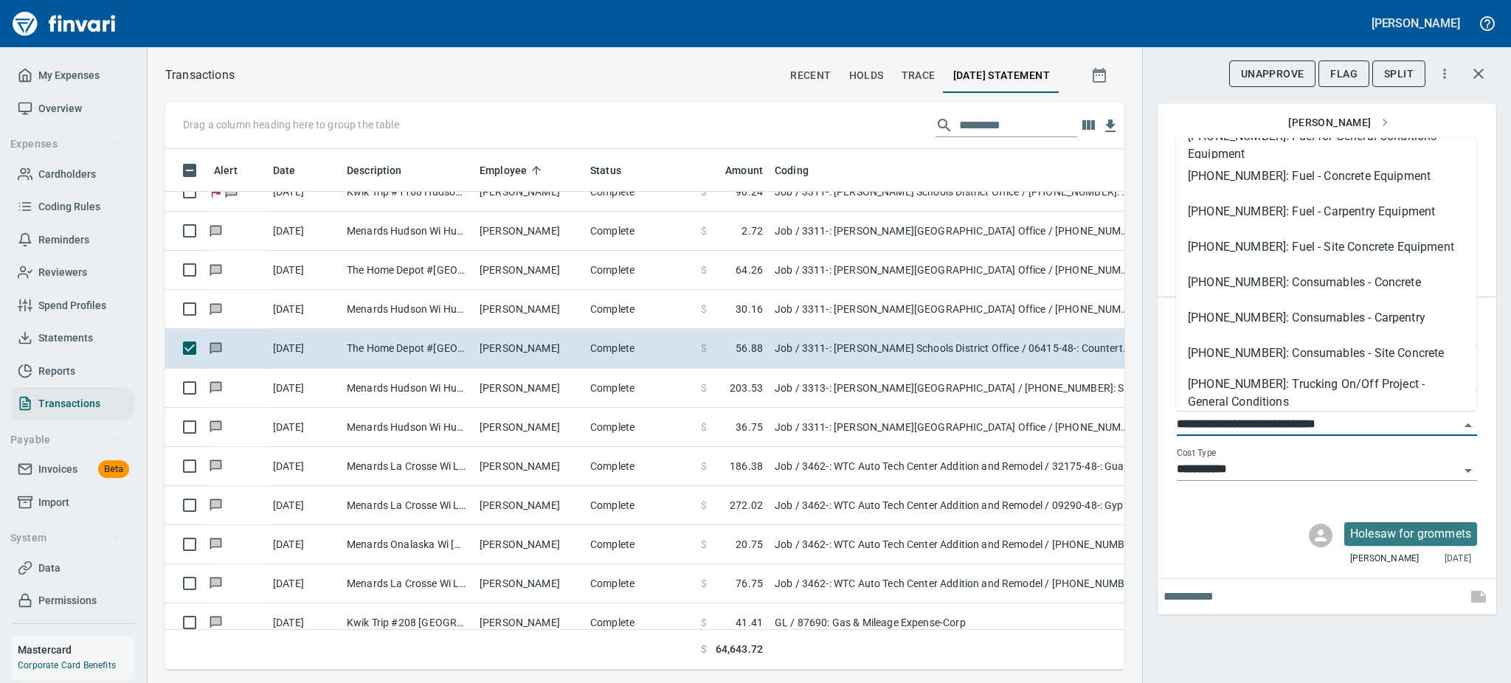
scroll to position [354, 0]
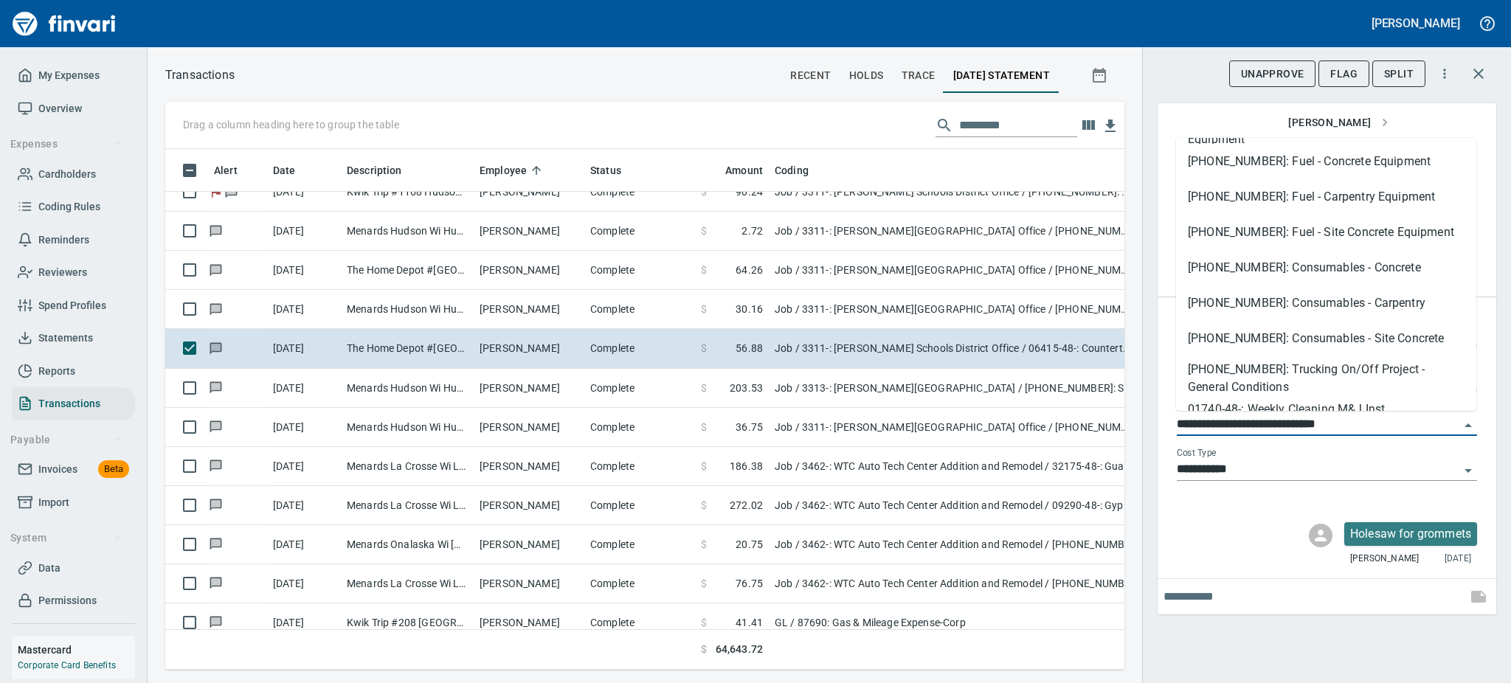
click at [1210, 570] on div "Holesaw for grommets [PERSON_NAME] [DATE]" at bounding box center [1327, 542] width 339 height 62
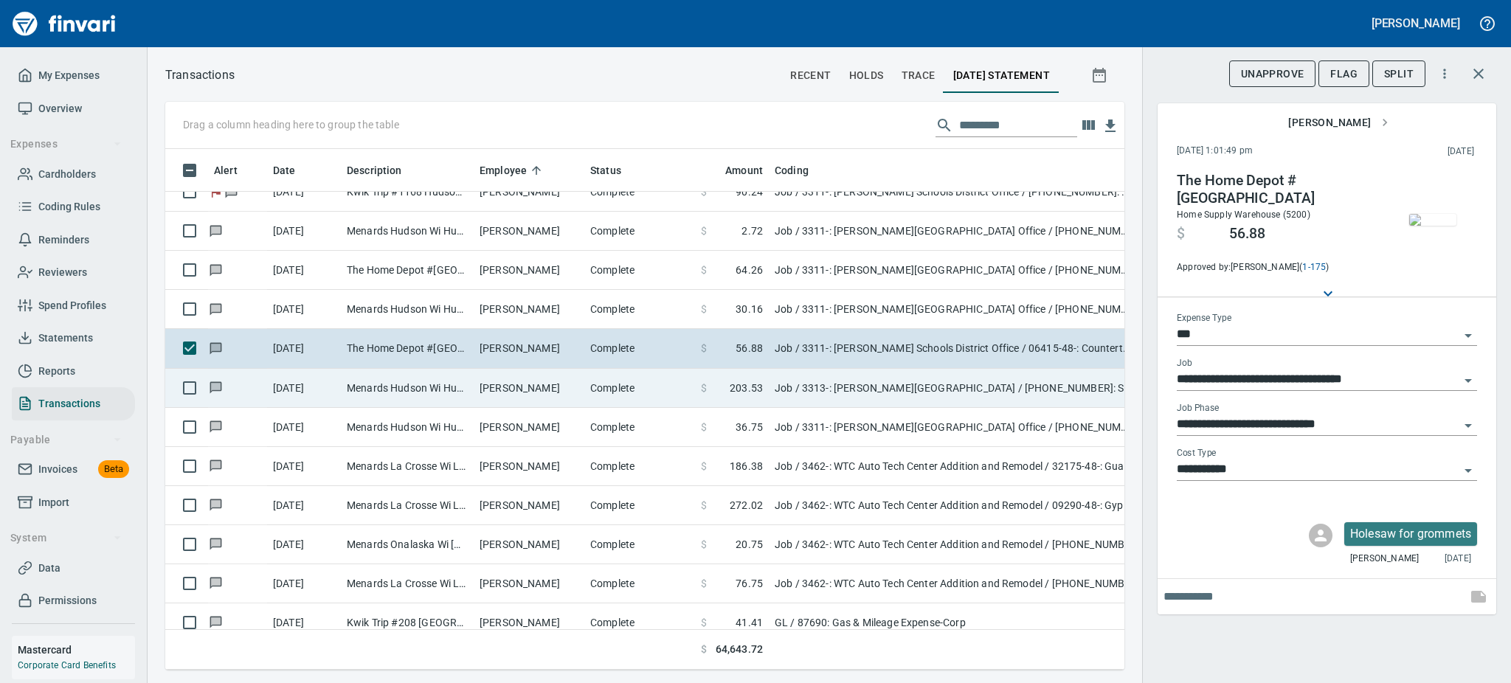
click at [537, 379] on td "[PERSON_NAME]" at bounding box center [529, 388] width 111 height 39
type input "**********"
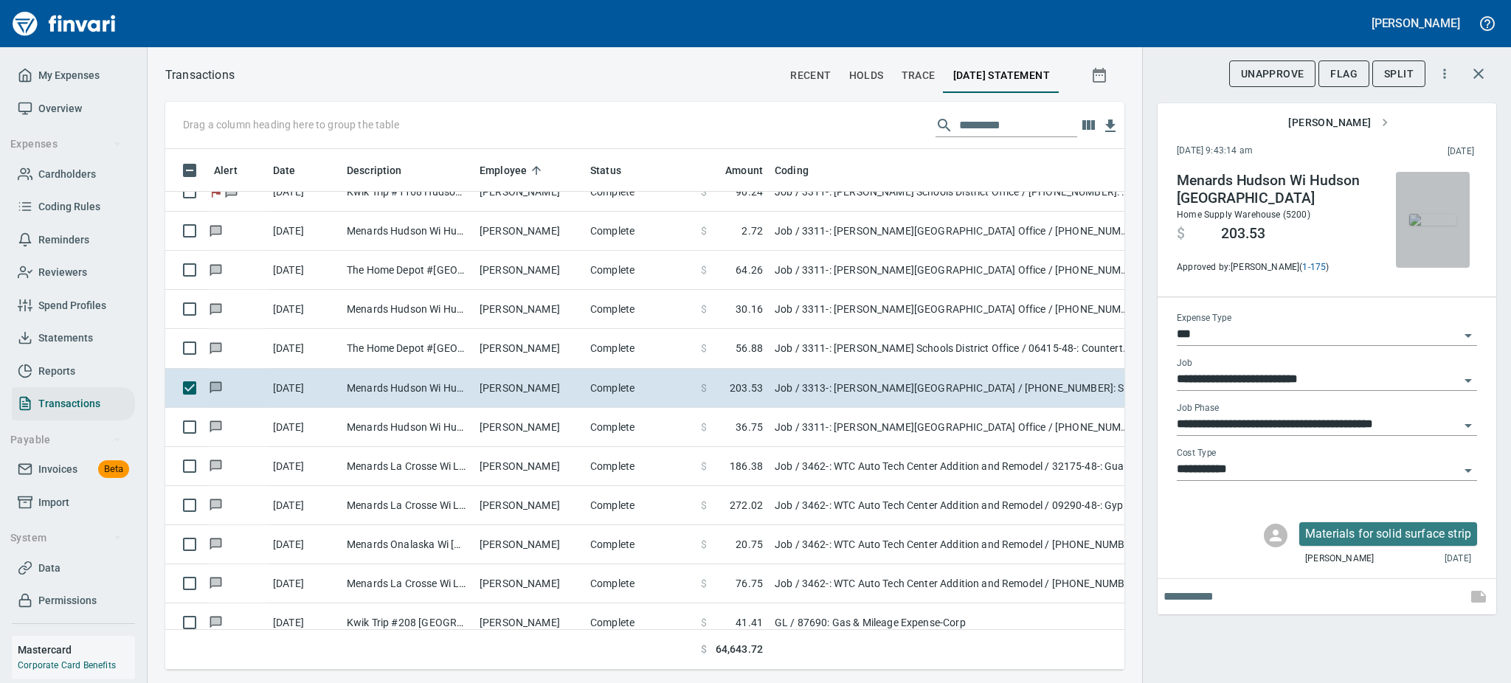
click at [1422, 214] on img "button" at bounding box center [1433, 220] width 47 height 12
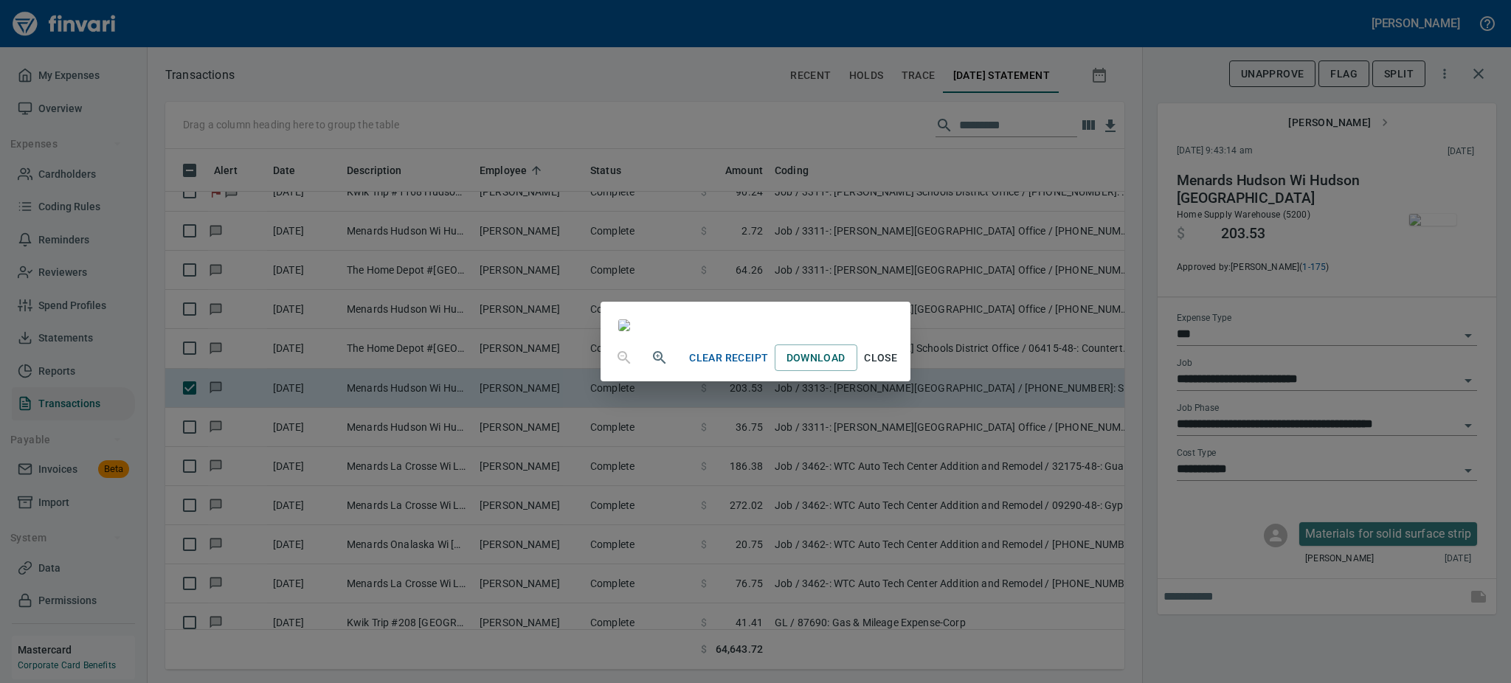
scroll to position [159, 0]
click at [899, 368] on span "Close" at bounding box center [880, 358] width 35 height 18
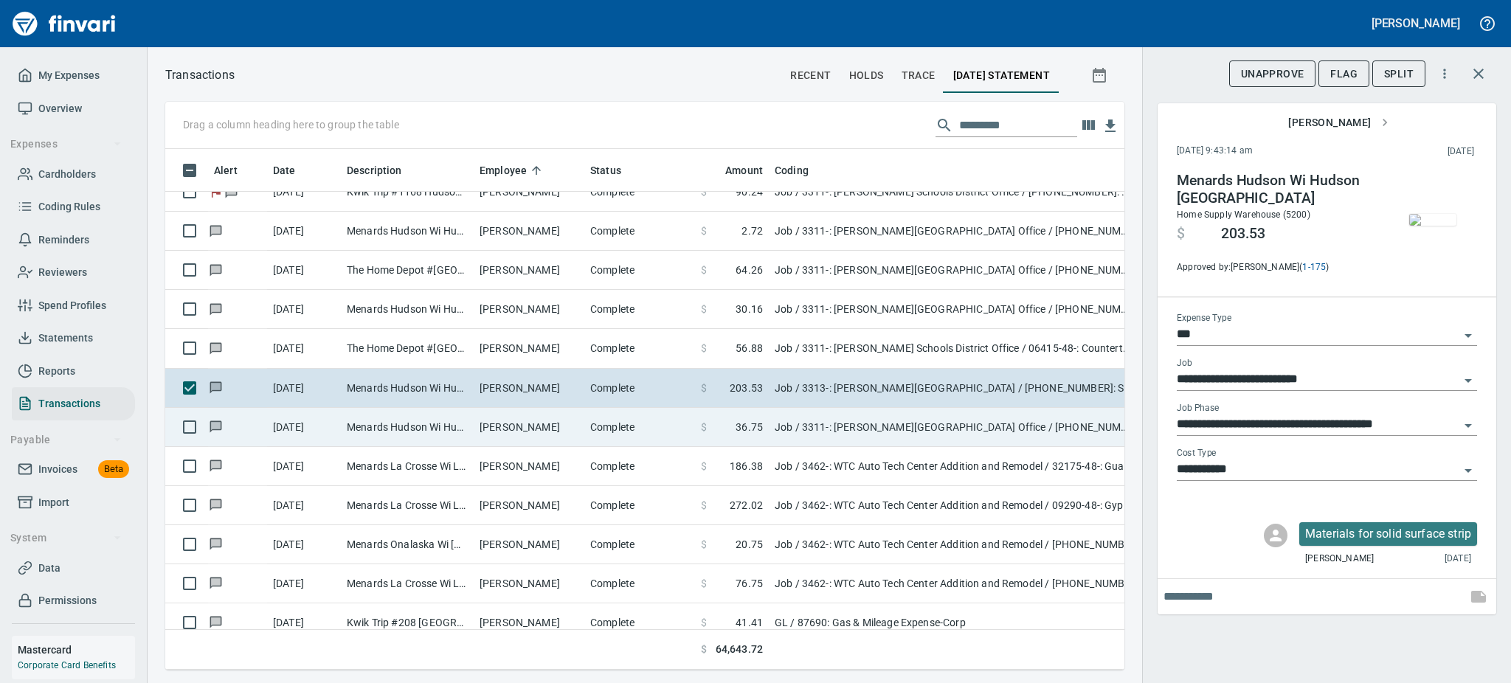
click at [490, 429] on td "[PERSON_NAME]" at bounding box center [529, 427] width 111 height 39
type input "**********"
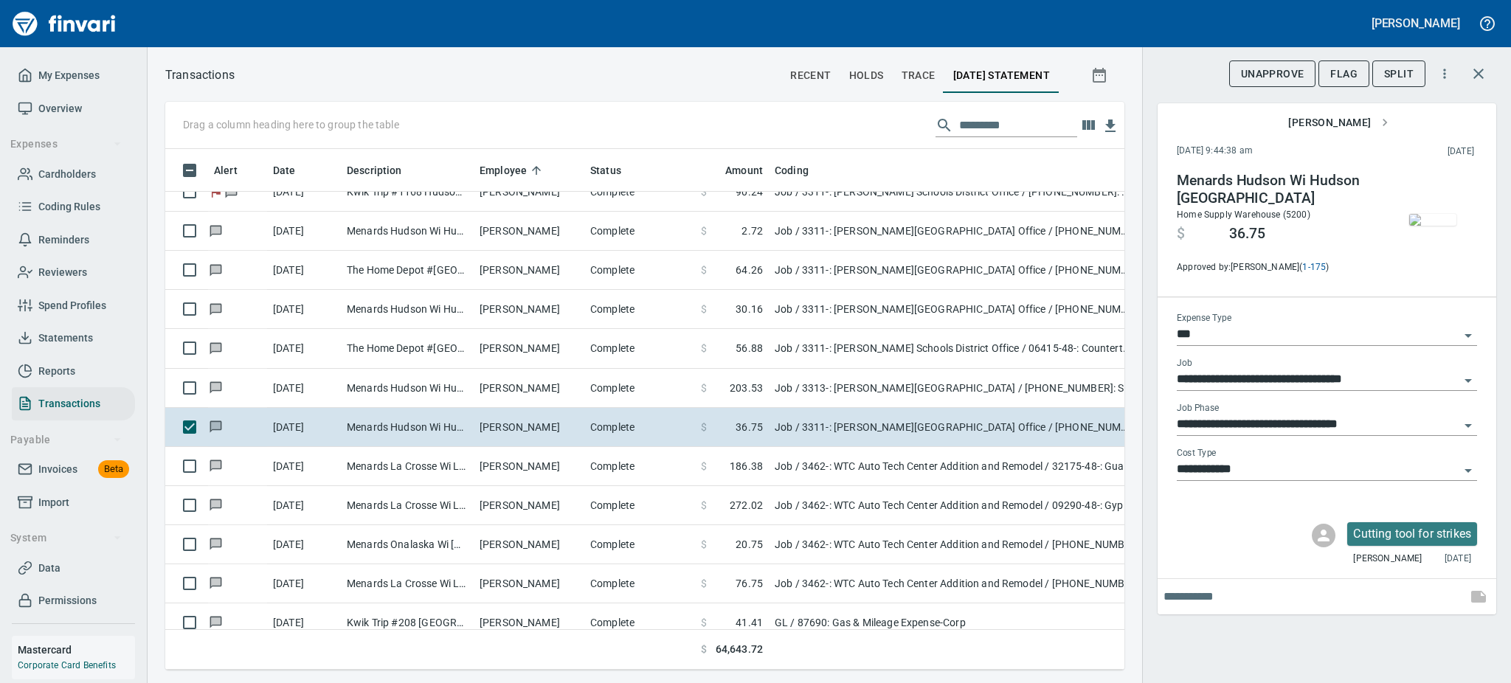
click at [1435, 223] on img "button" at bounding box center [1433, 220] width 47 height 12
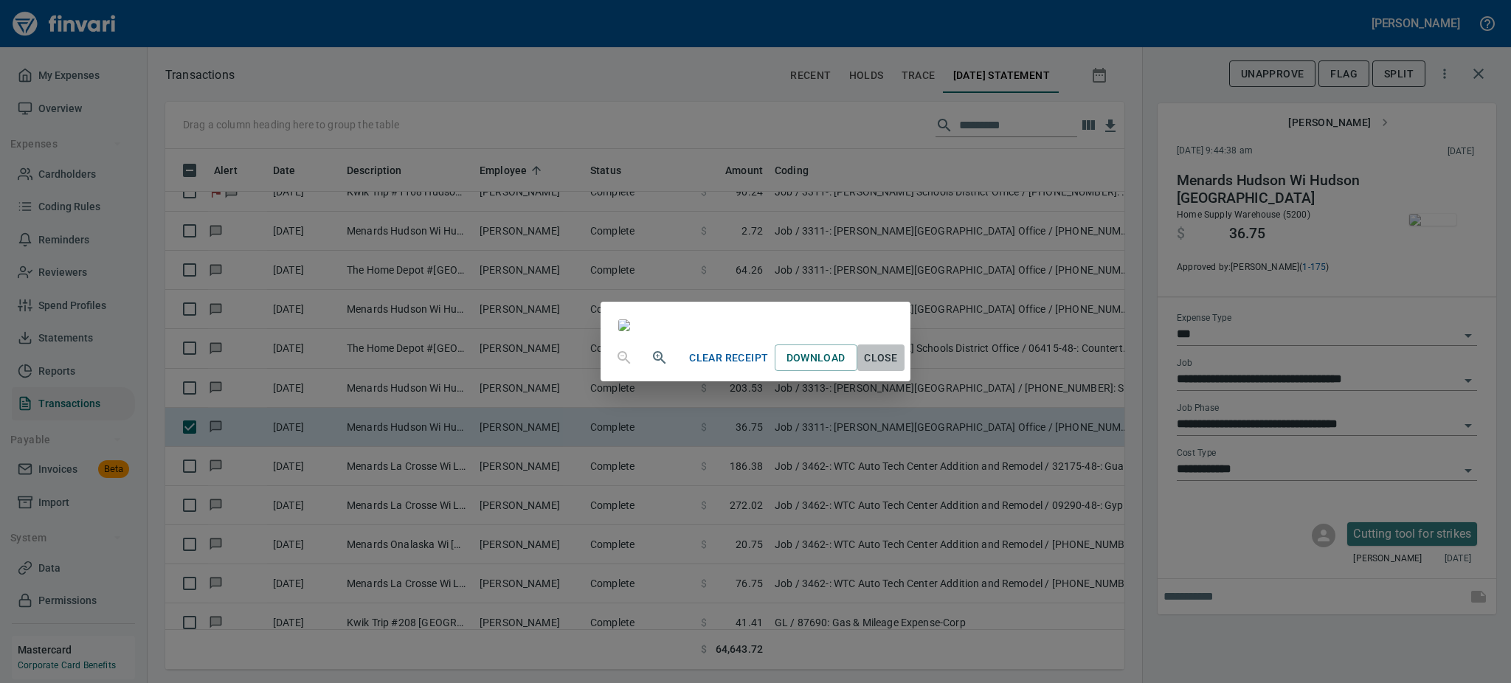
click at [899, 368] on span "Close" at bounding box center [880, 358] width 35 height 18
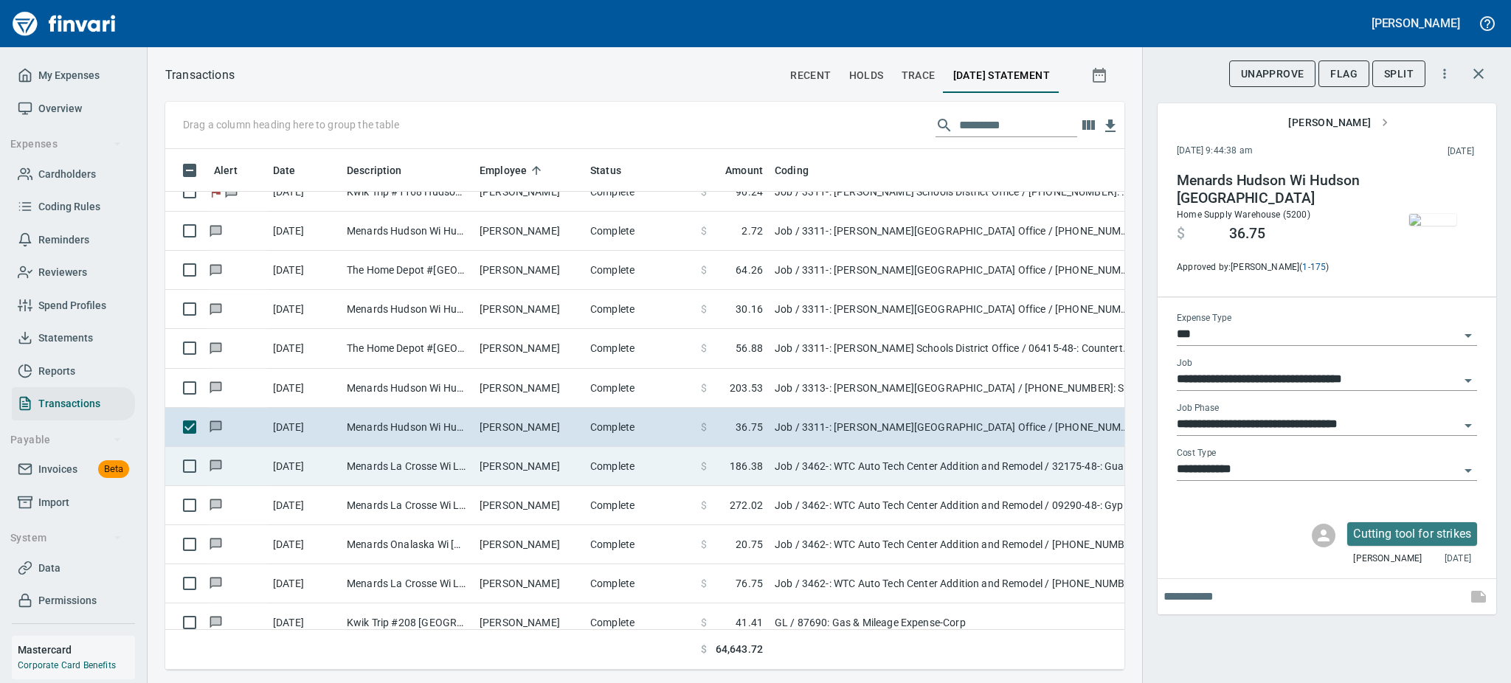
click at [529, 474] on td "[PERSON_NAME]" at bounding box center [529, 466] width 111 height 39
type input "**********"
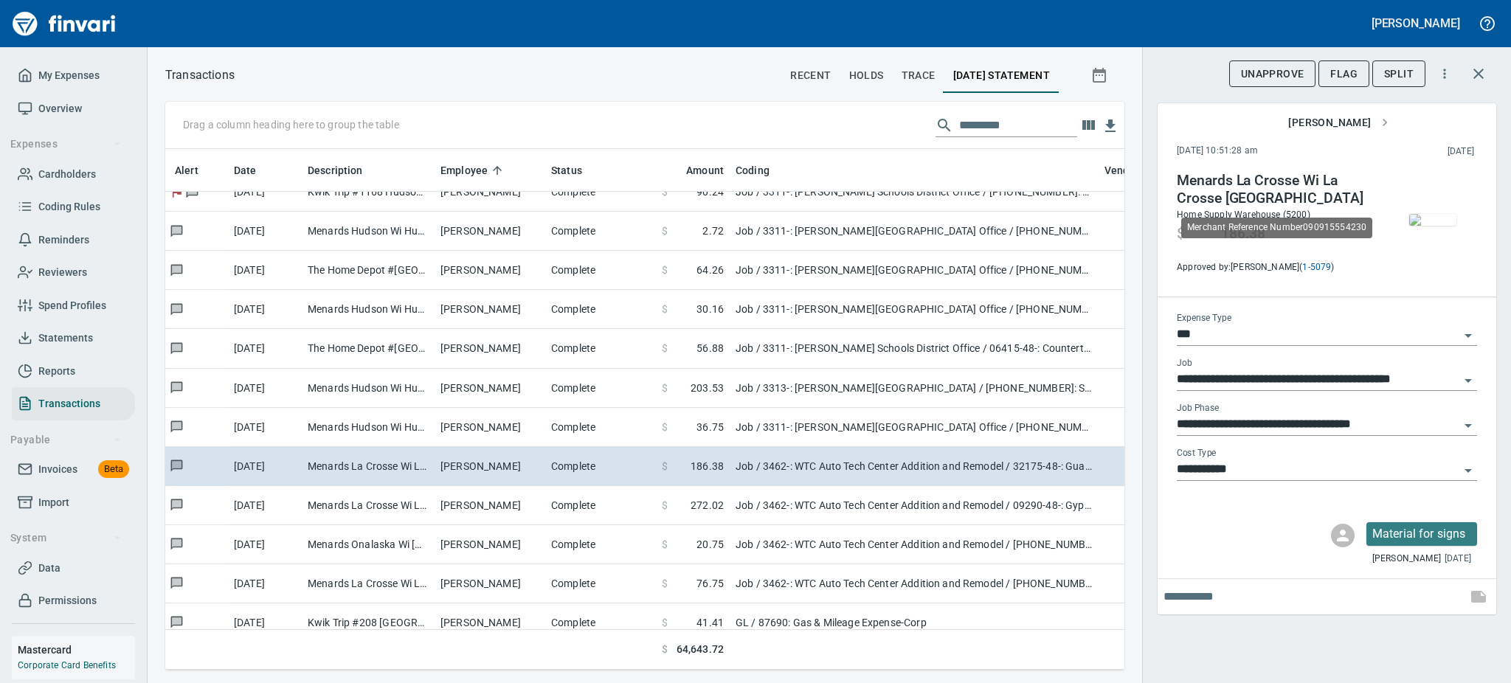
scroll to position [489, 926]
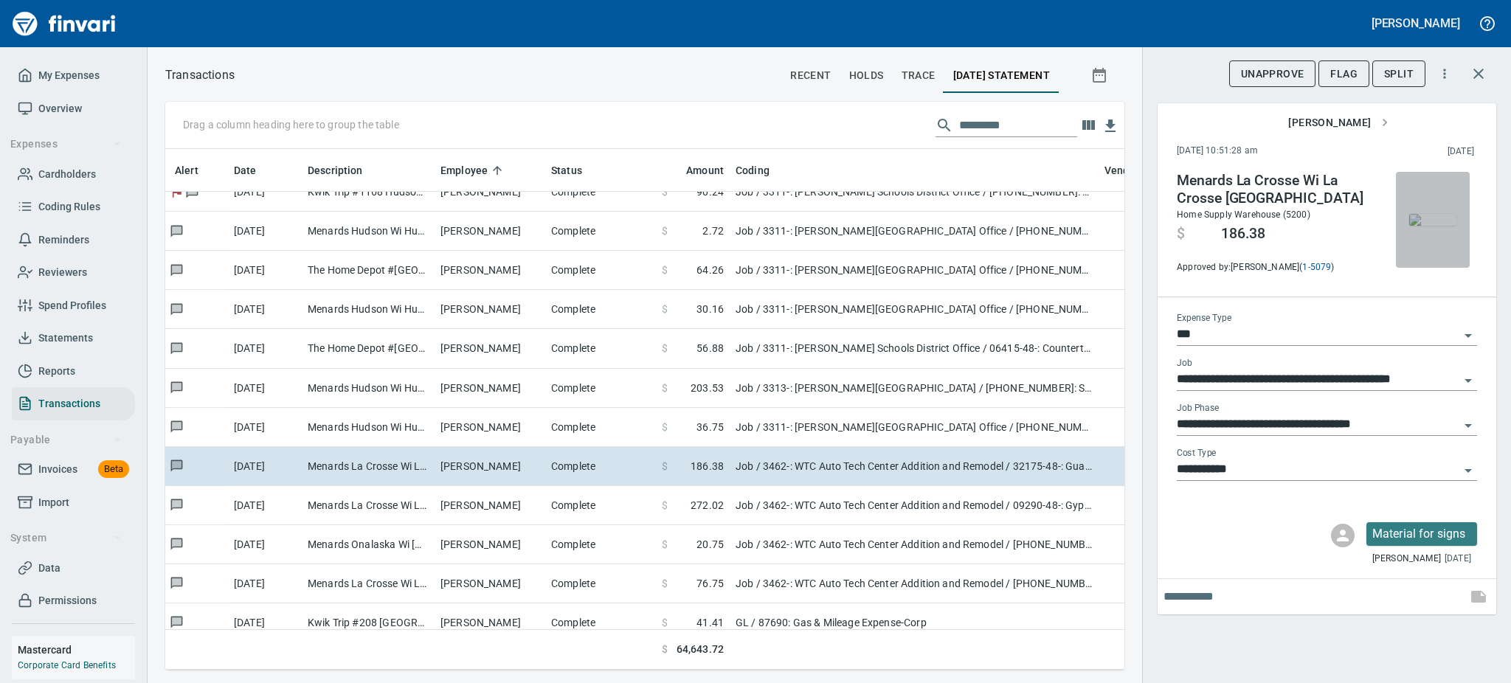
click at [1426, 218] on img "button" at bounding box center [1433, 220] width 47 height 12
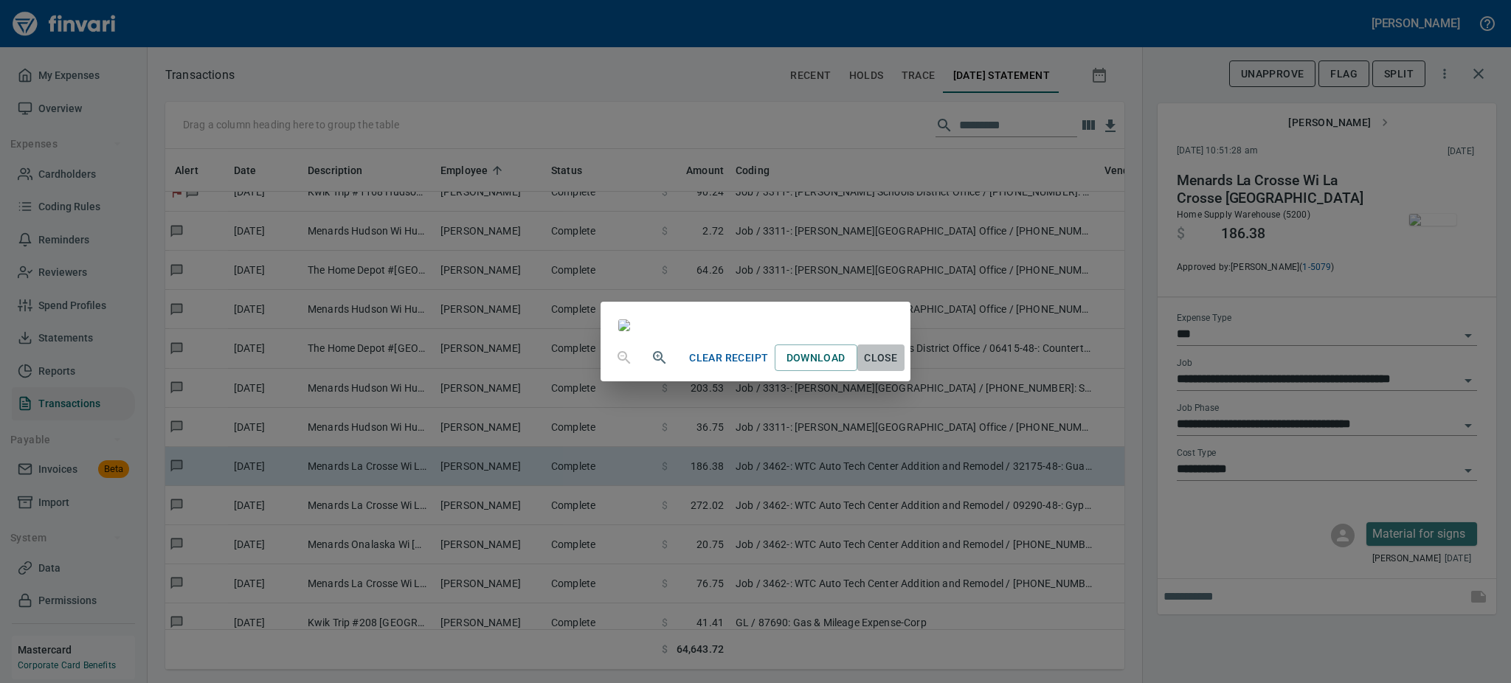
click at [899, 368] on span "Close" at bounding box center [880, 358] width 35 height 18
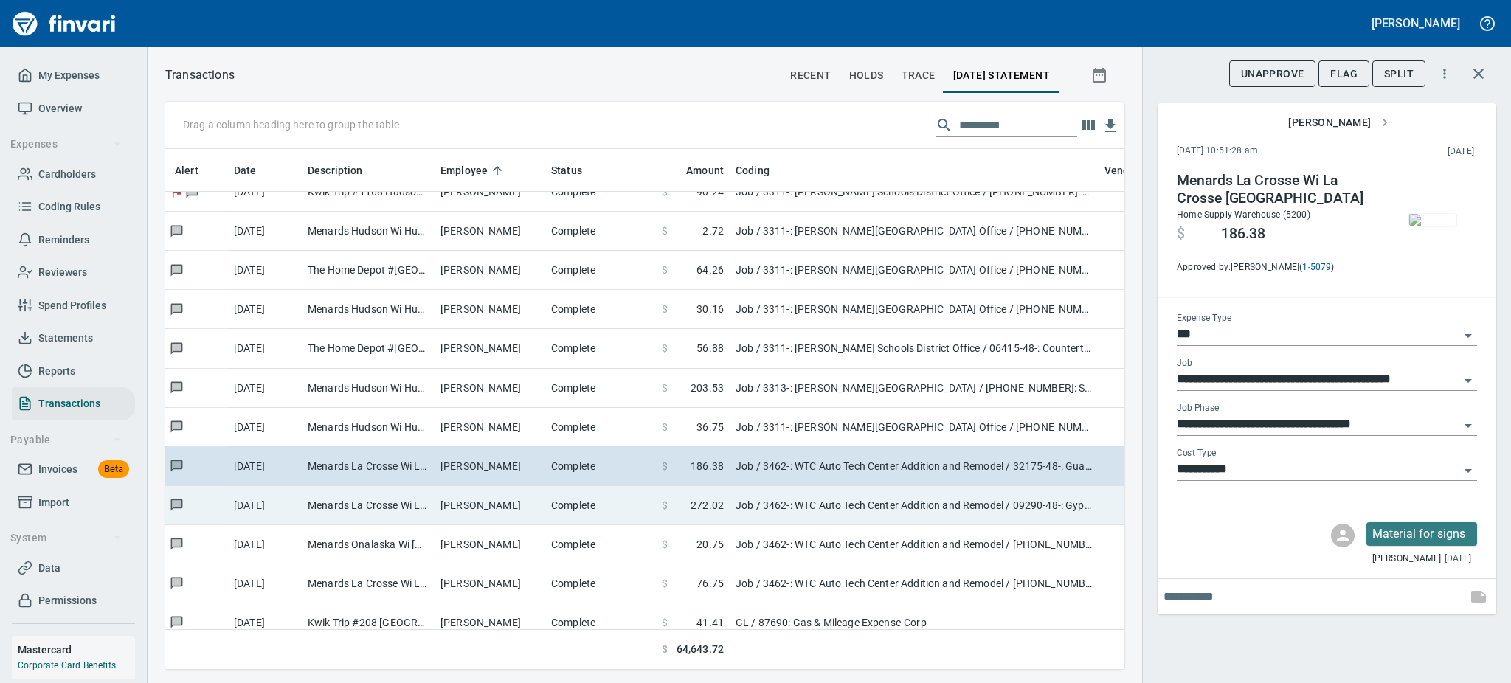
click at [472, 496] on td "[PERSON_NAME]" at bounding box center [490, 505] width 111 height 39
type input "**********"
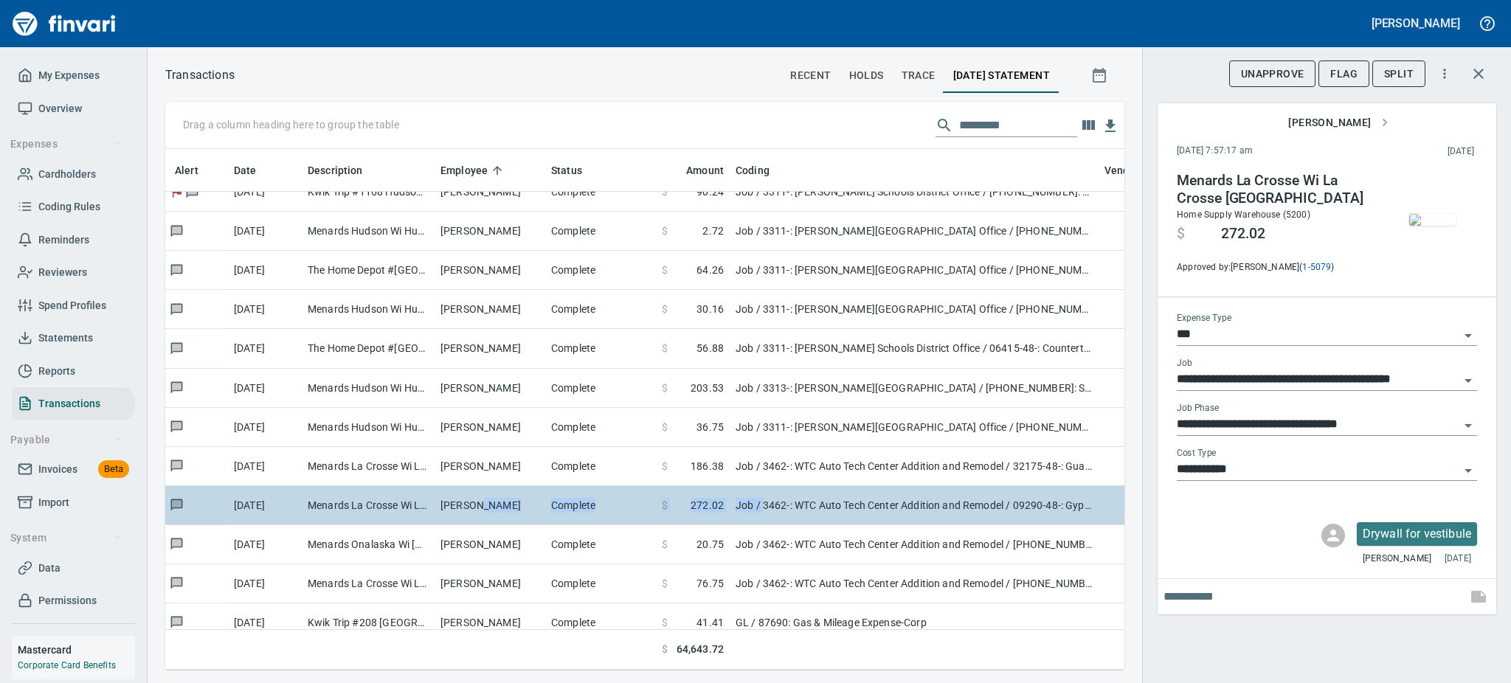
drag, startPoint x: 472, startPoint y: 496, endPoint x: 776, endPoint y: 515, distance: 304.6
click at [776, 515] on tr "[DATE] Menards La Crosse Wi La Crosse WI [PERSON_NAME] Complete $ 272.02 Job / …" at bounding box center [686, 505] width 1120 height 39
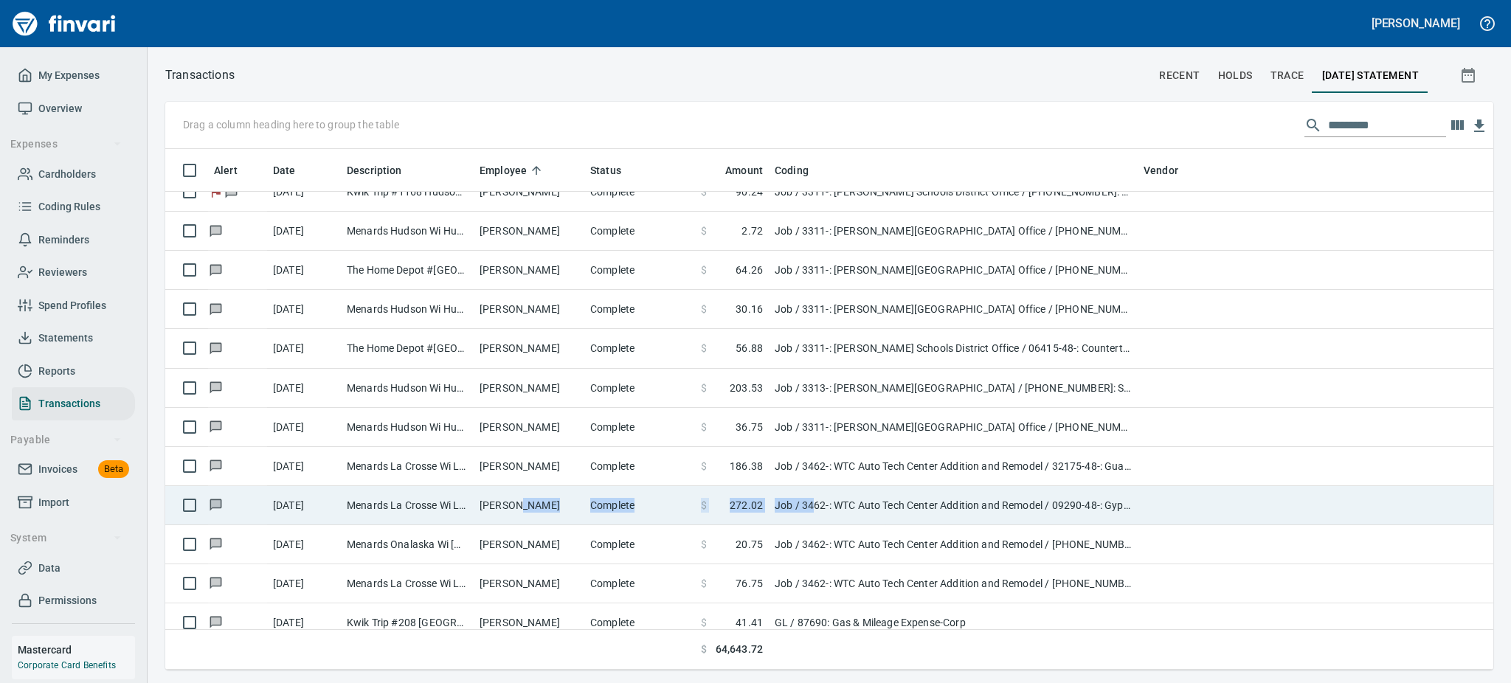
scroll to position [6287, 0]
click at [475, 504] on td "[PERSON_NAME]" at bounding box center [529, 505] width 111 height 39
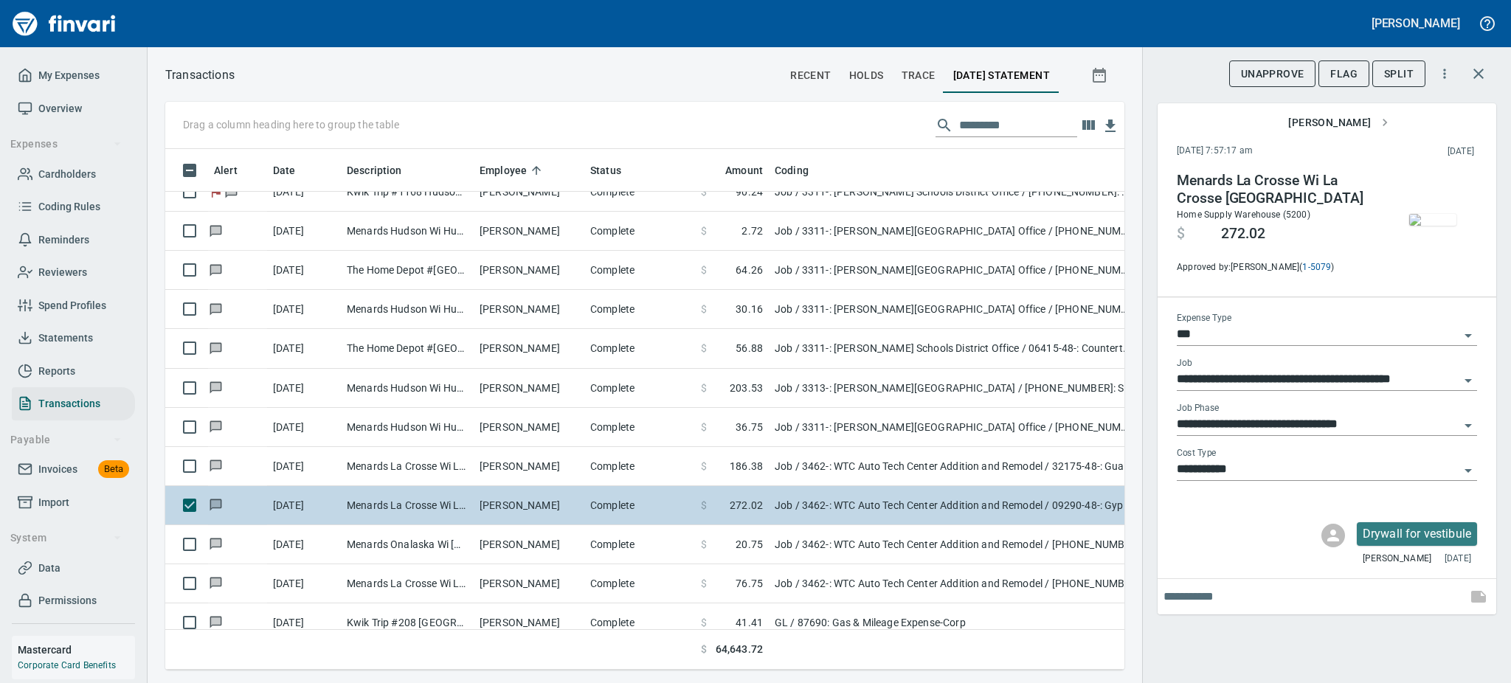
scroll to position [489, 926]
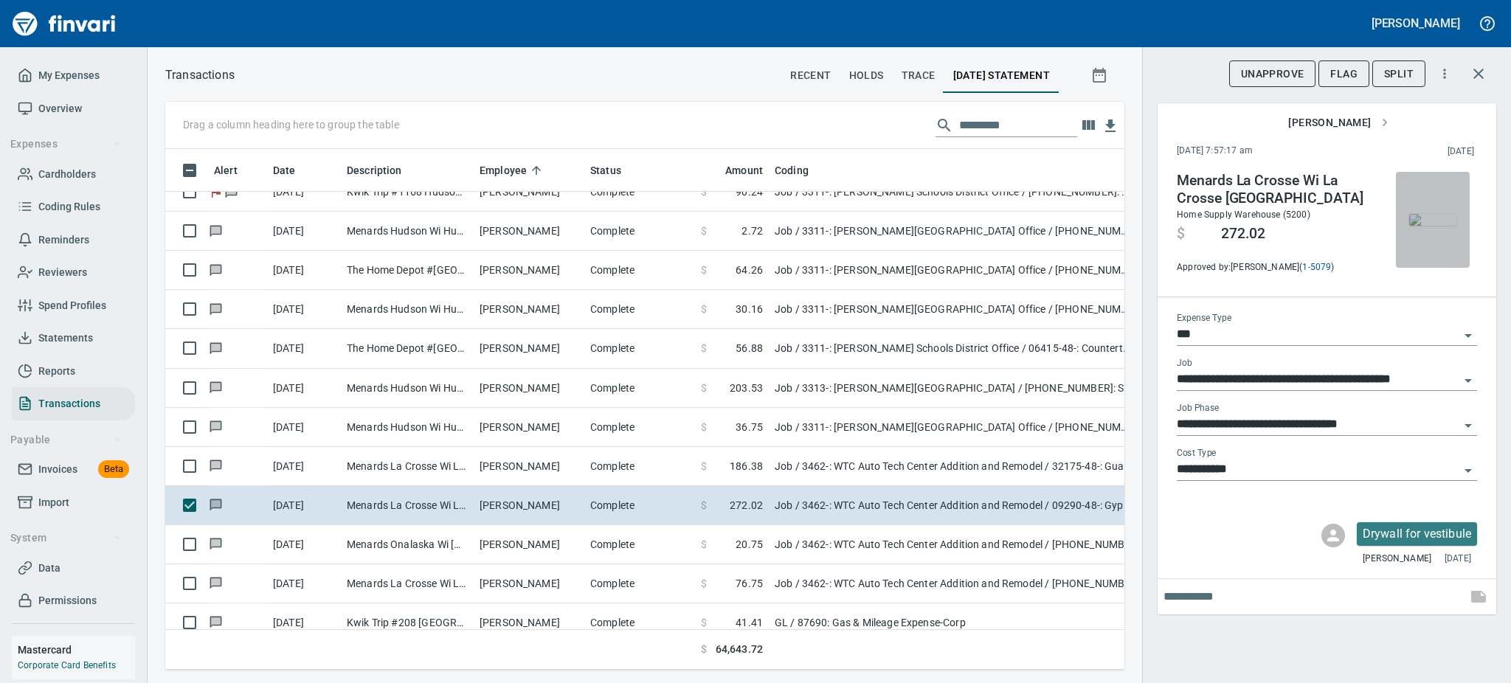
click at [1443, 217] on img "button" at bounding box center [1433, 220] width 47 height 12
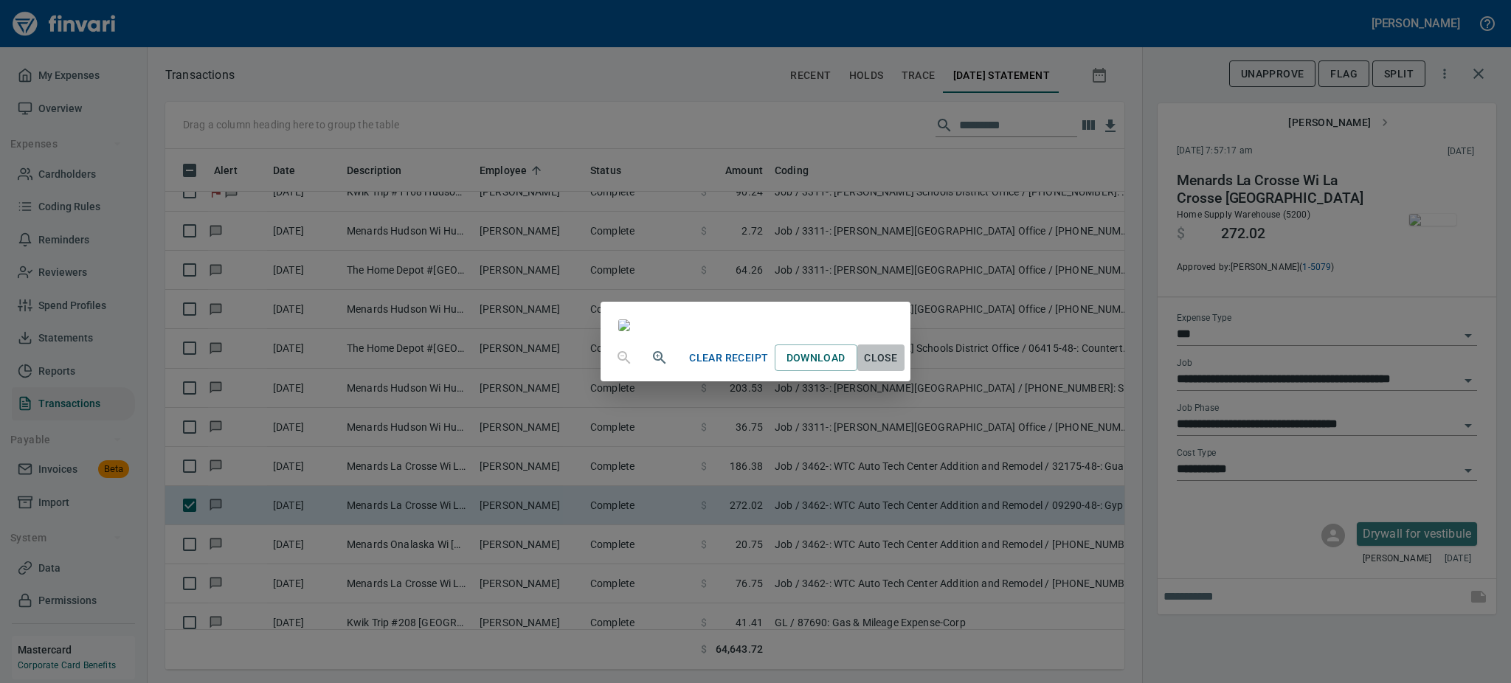
click at [899, 368] on span "Close" at bounding box center [880, 358] width 35 height 18
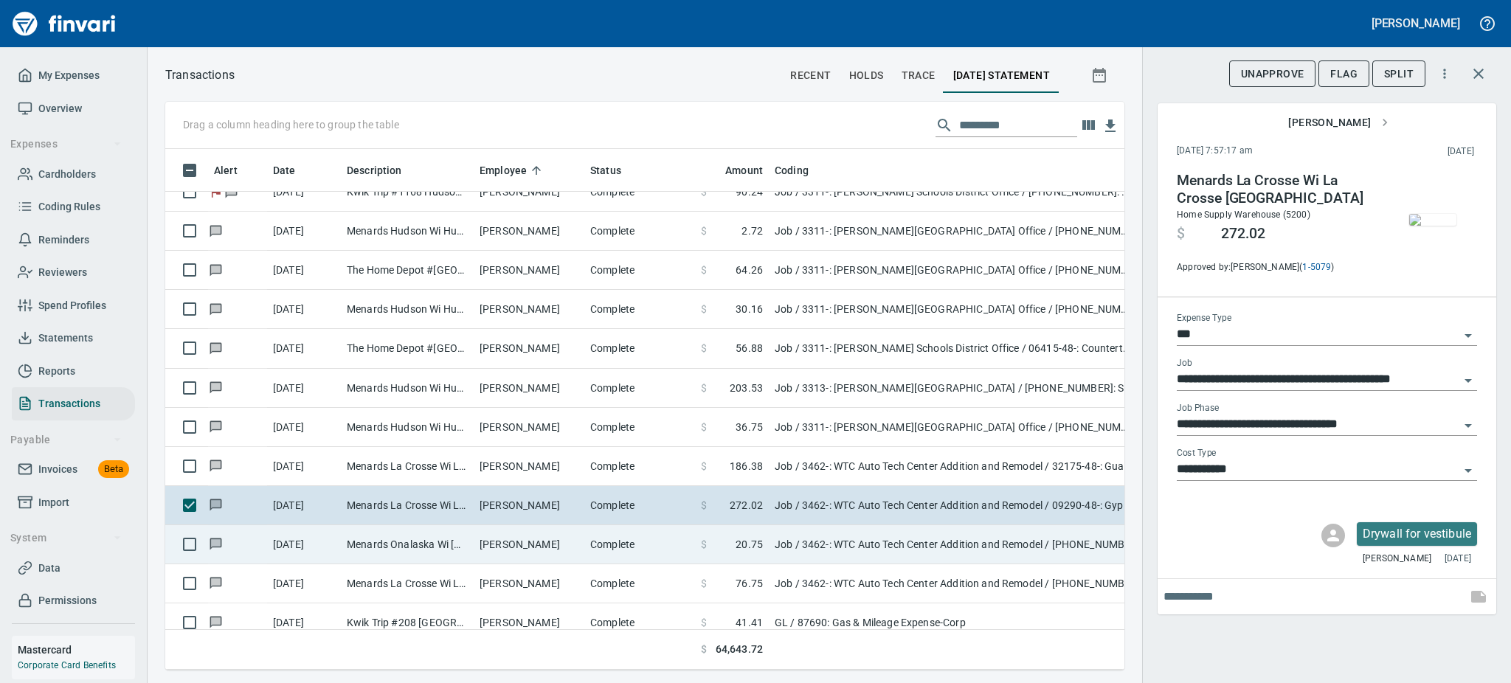
click at [508, 537] on td "[PERSON_NAME]" at bounding box center [529, 544] width 111 height 39
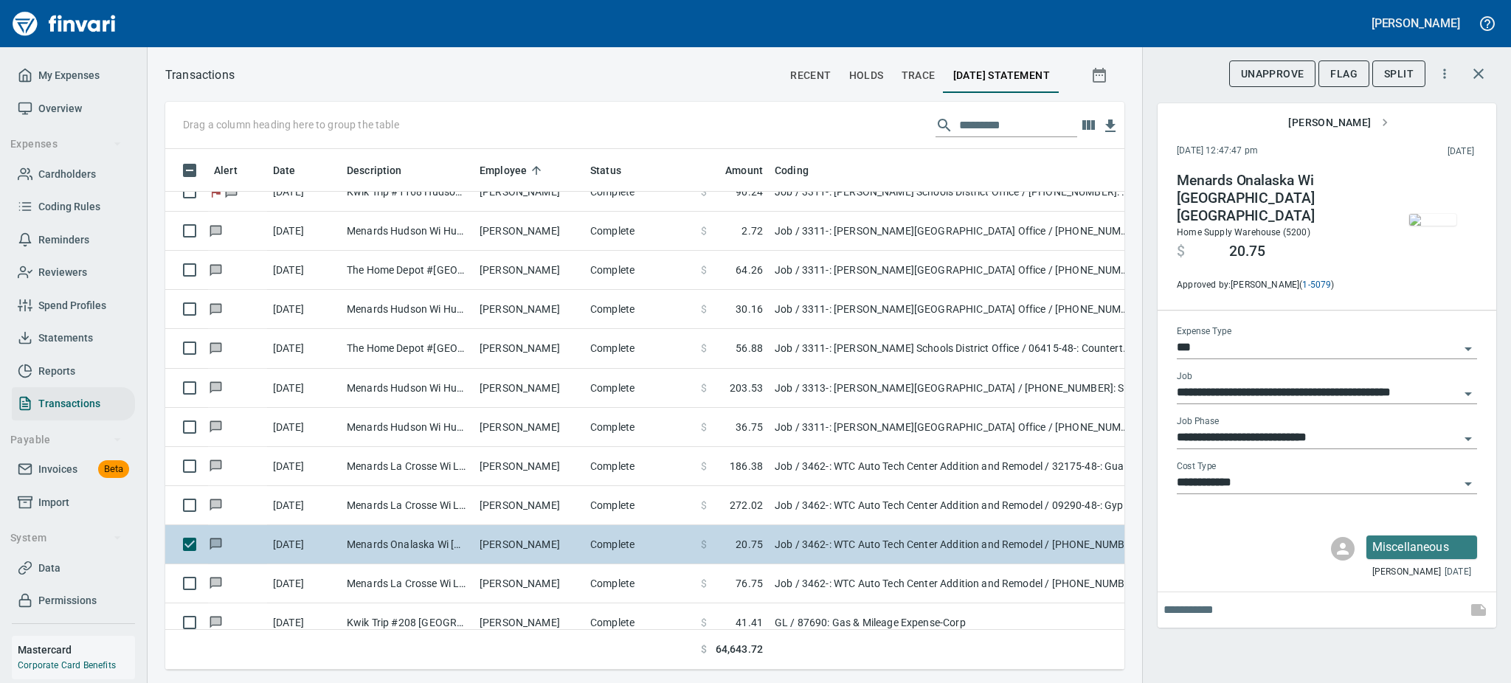
type input "**********"
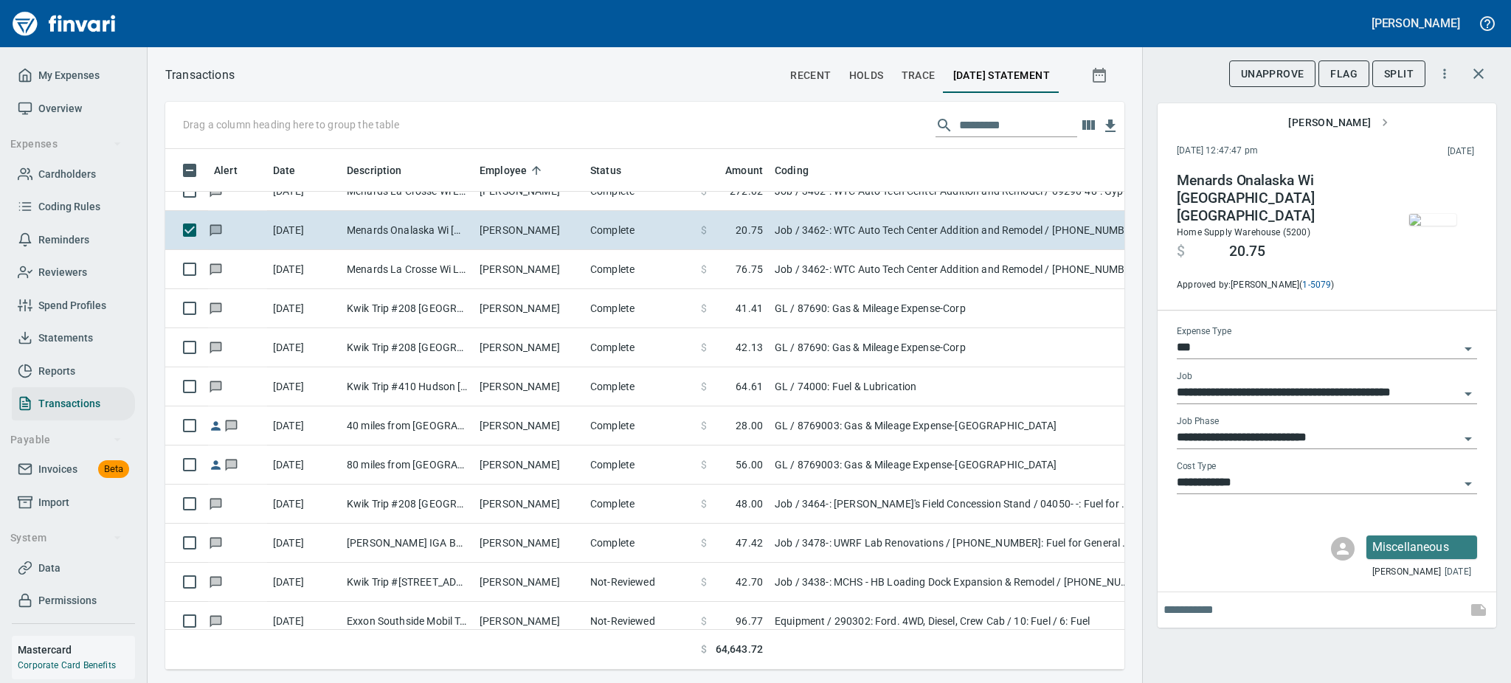
scroll to position [6602, 0]
click at [1431, 214] on img "button" at bounding box center [1433, 220] width 47 height 12
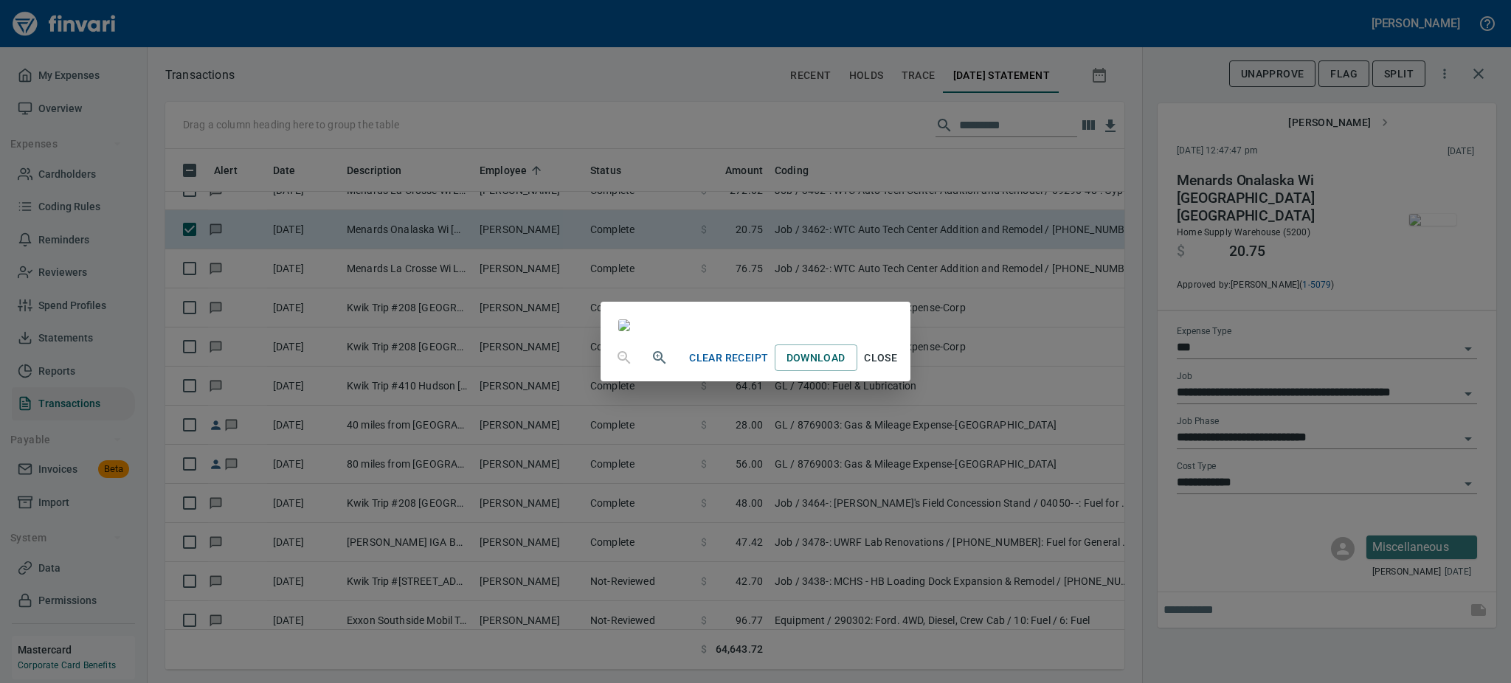
click at [899, 368] on span "Close" at bounding box center [880, 358] width 35 height 18
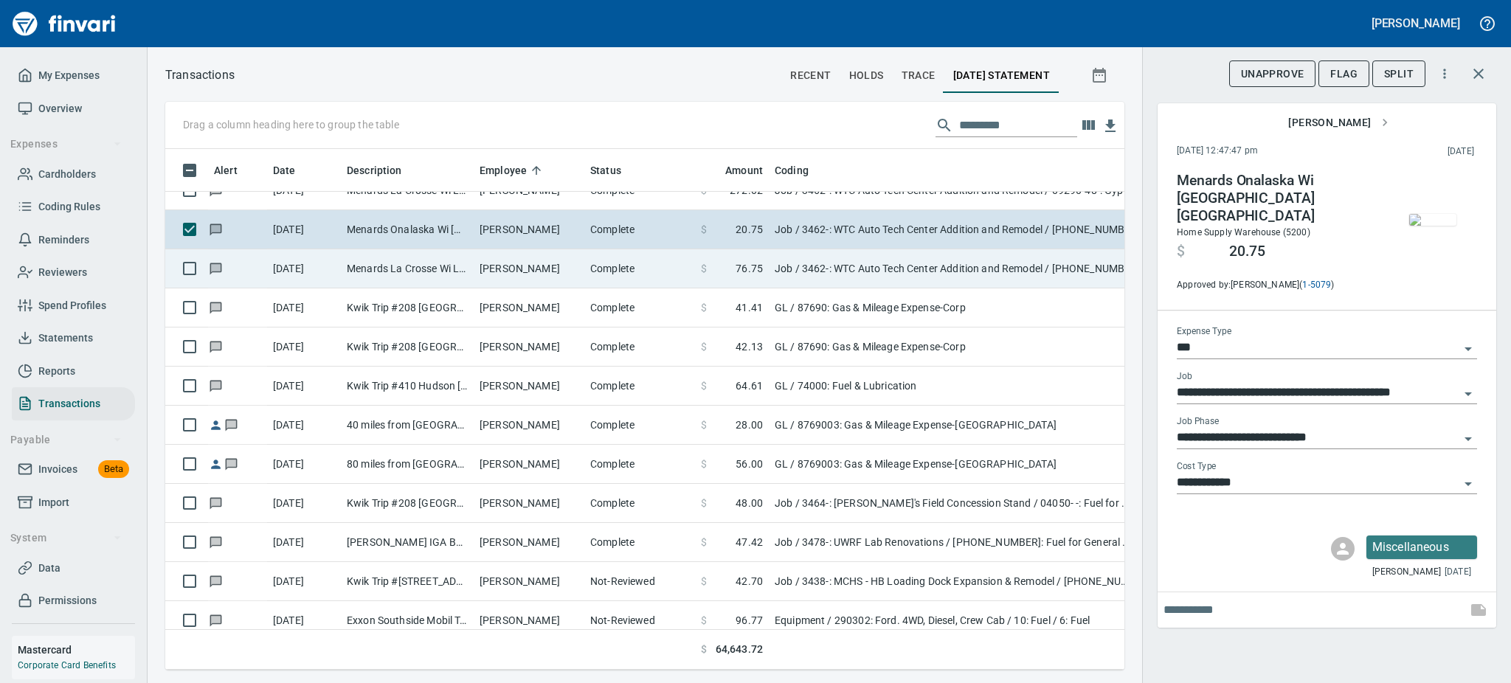
click at [486, 264] on td "[PERSON_NAME]" at bounding box center [529, 268] width 111 height 39
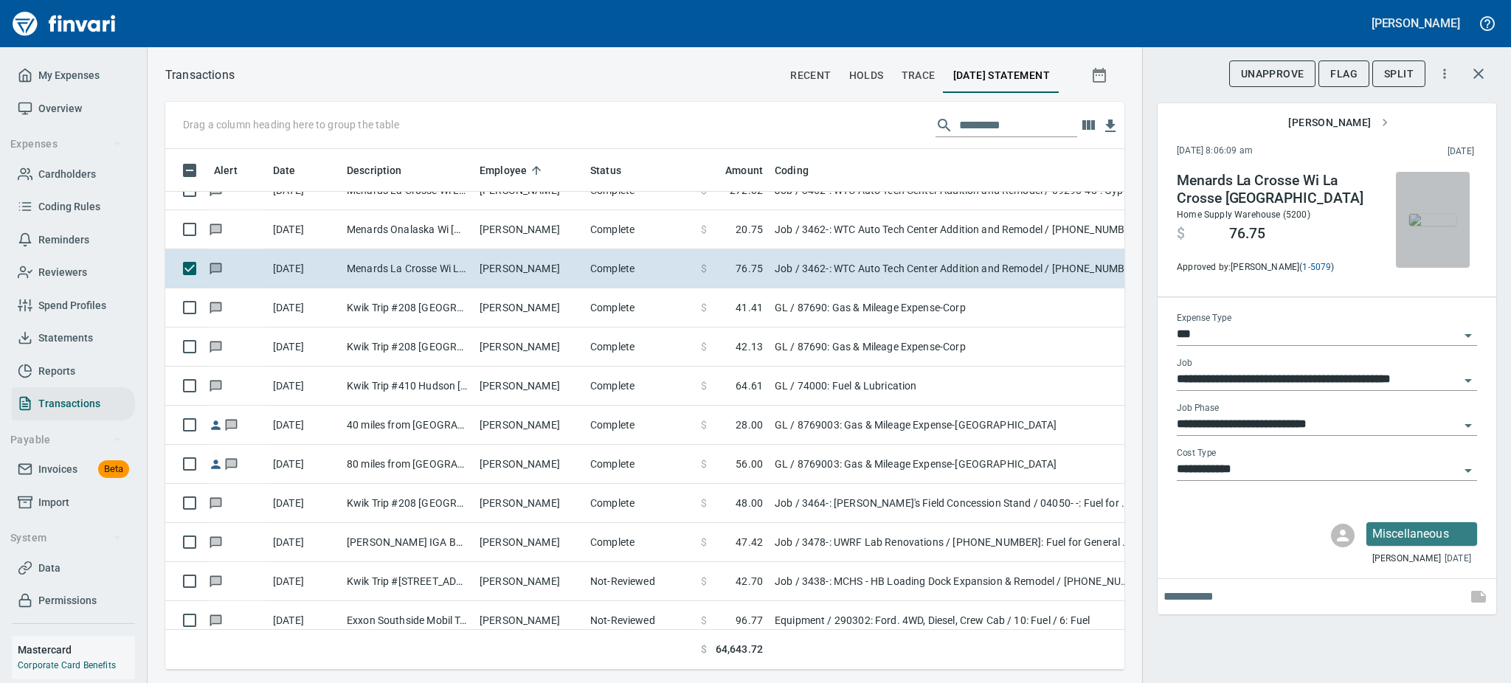
click at [1438, 226] on img "button" at bounding box center [1433, 220] width 47 height 12
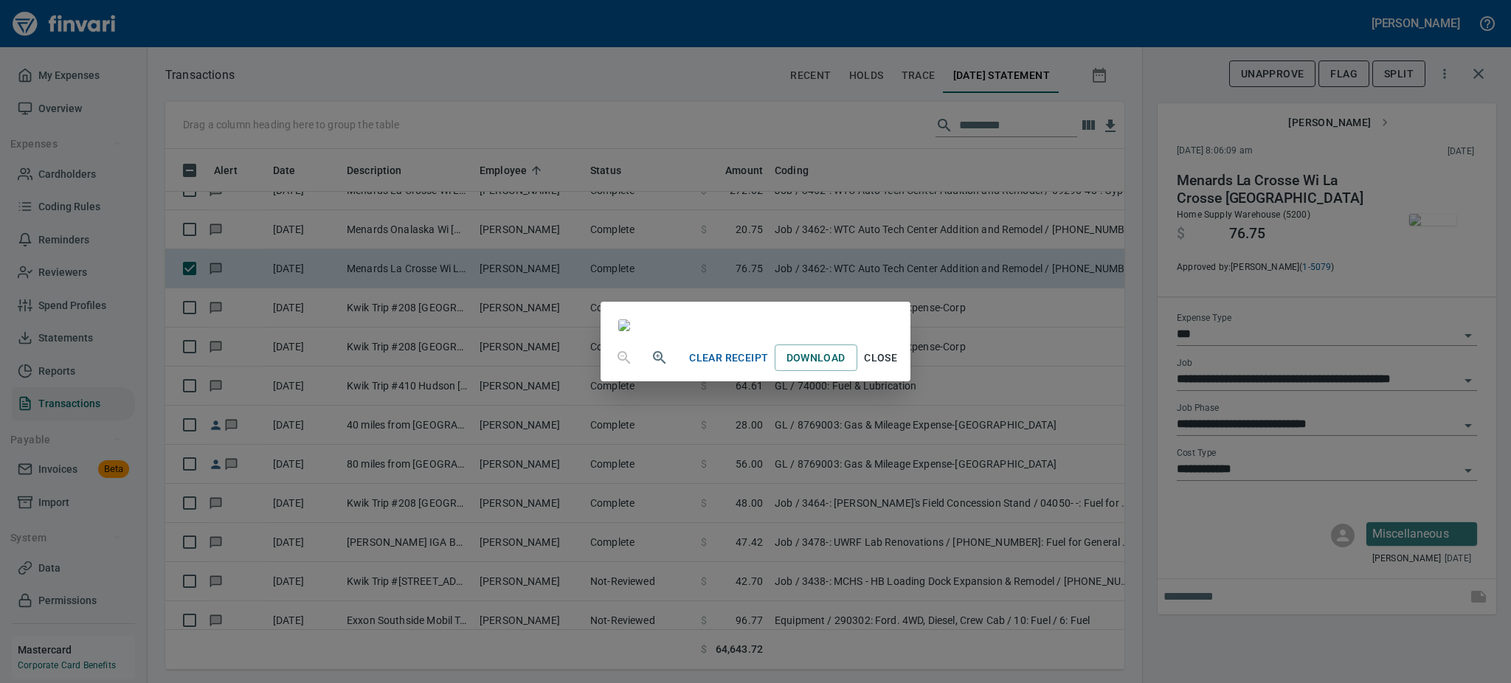
scroll to position [63, 0]
click at [905, 372] on button "Close" at bounding box center [881, 358] width 47 height 27
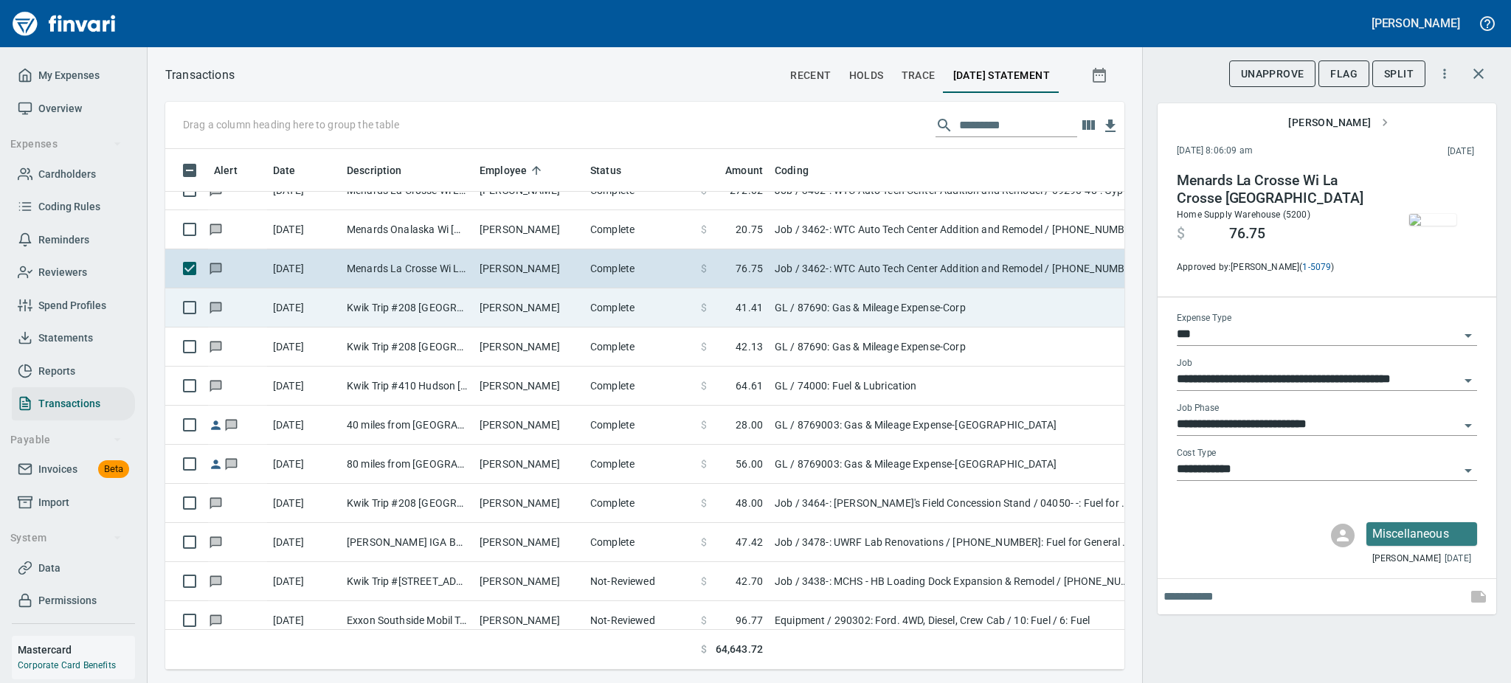
click at [579, 308] on td "[PERSON_NAME]" at bounding box center [529, 308] width 111 height 39
type input "**"
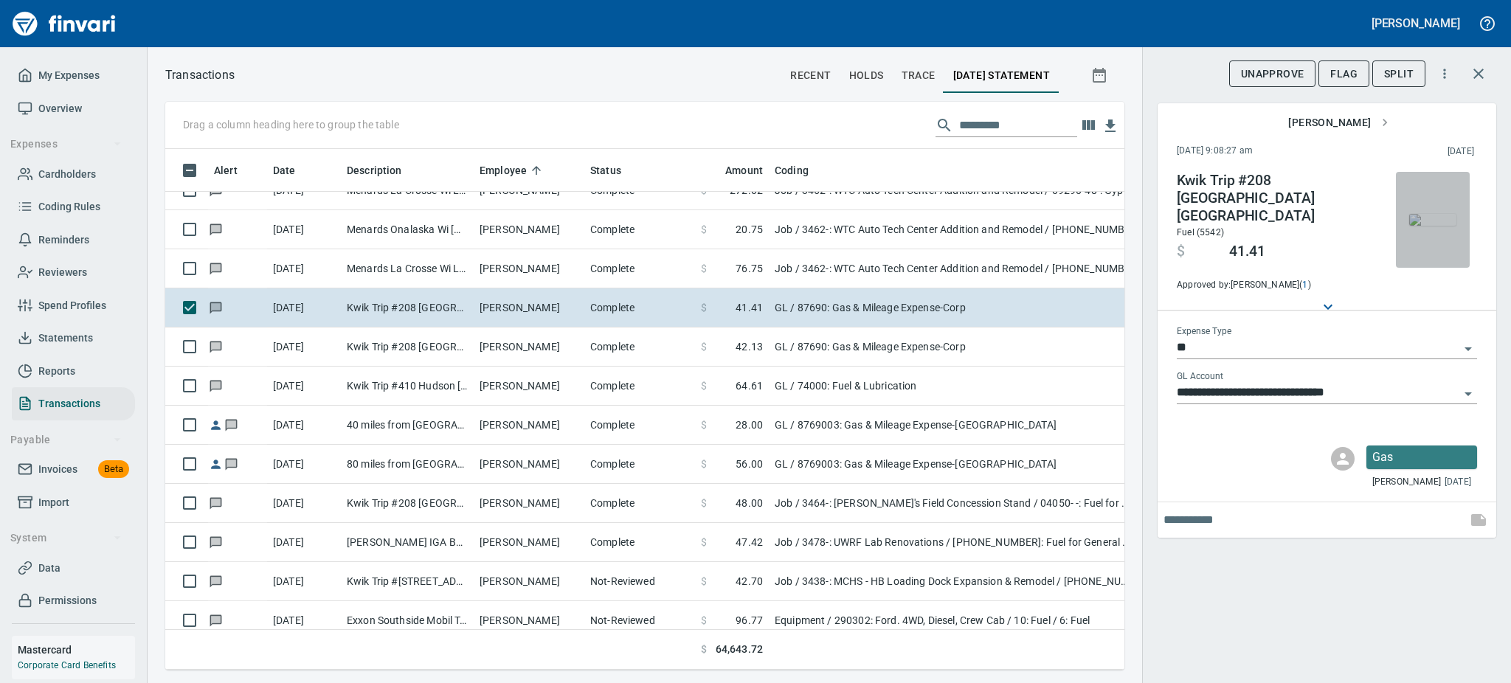
click at [1432, 222] on img "button" at bounding box center [1433, 220] width 47 height 12
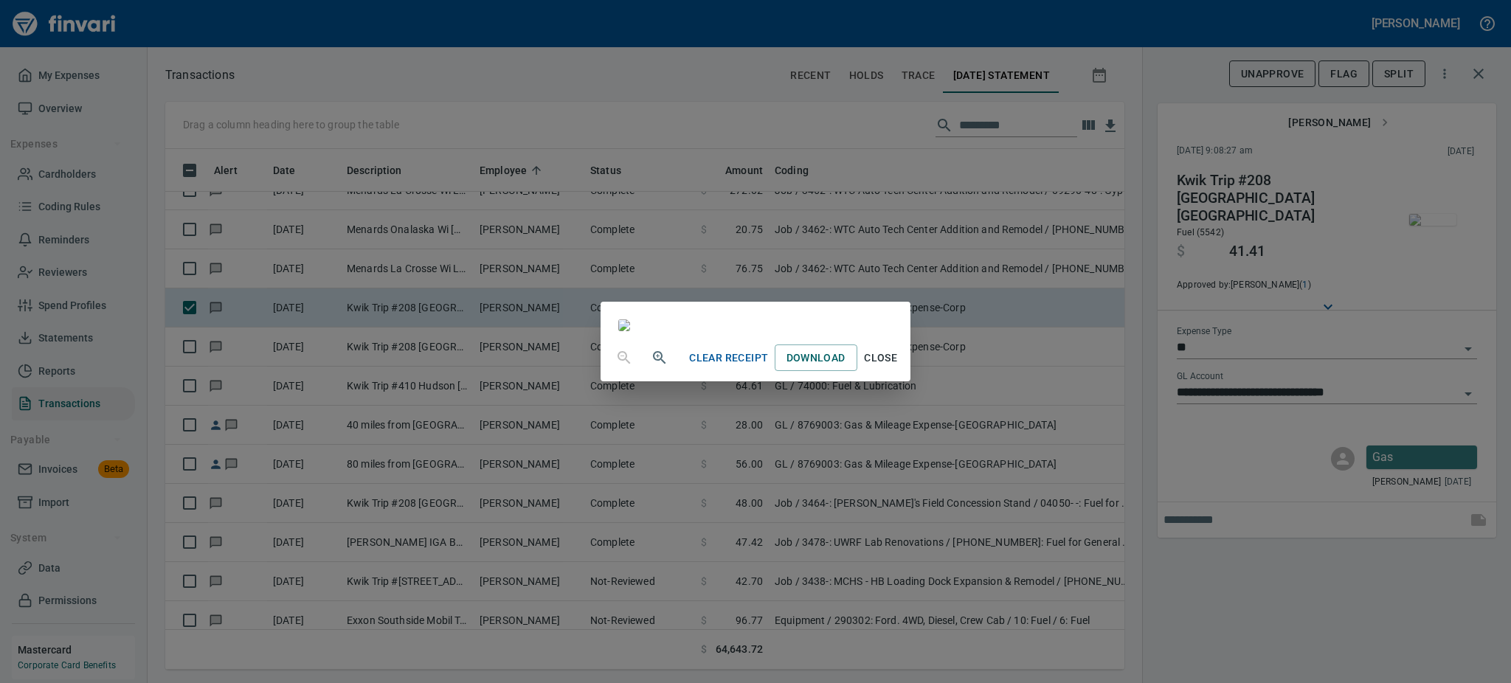
click at [899, 368] on span "Close" at bounding box center [880, 358] width 35 height 18
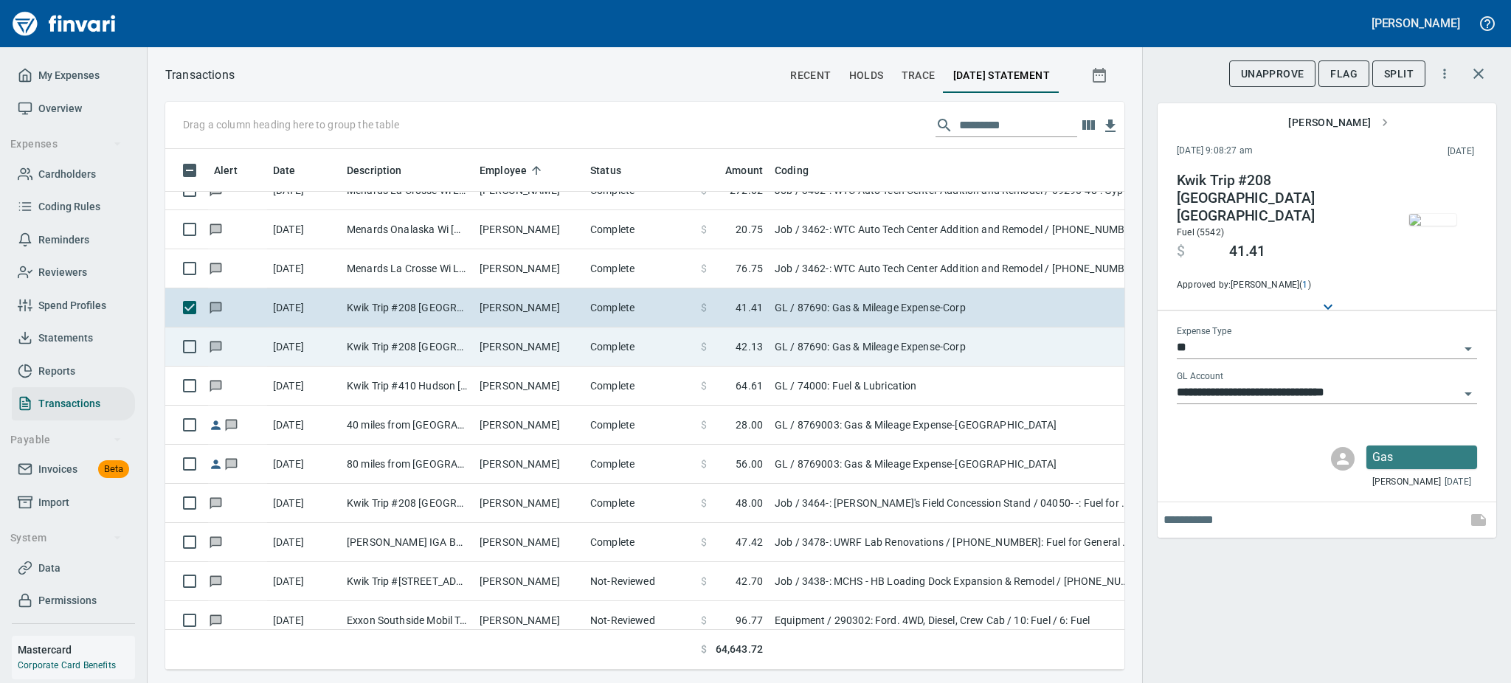
click at [596, 352] on td "Complete" at bounding box center [639, 347] width 111 height 39
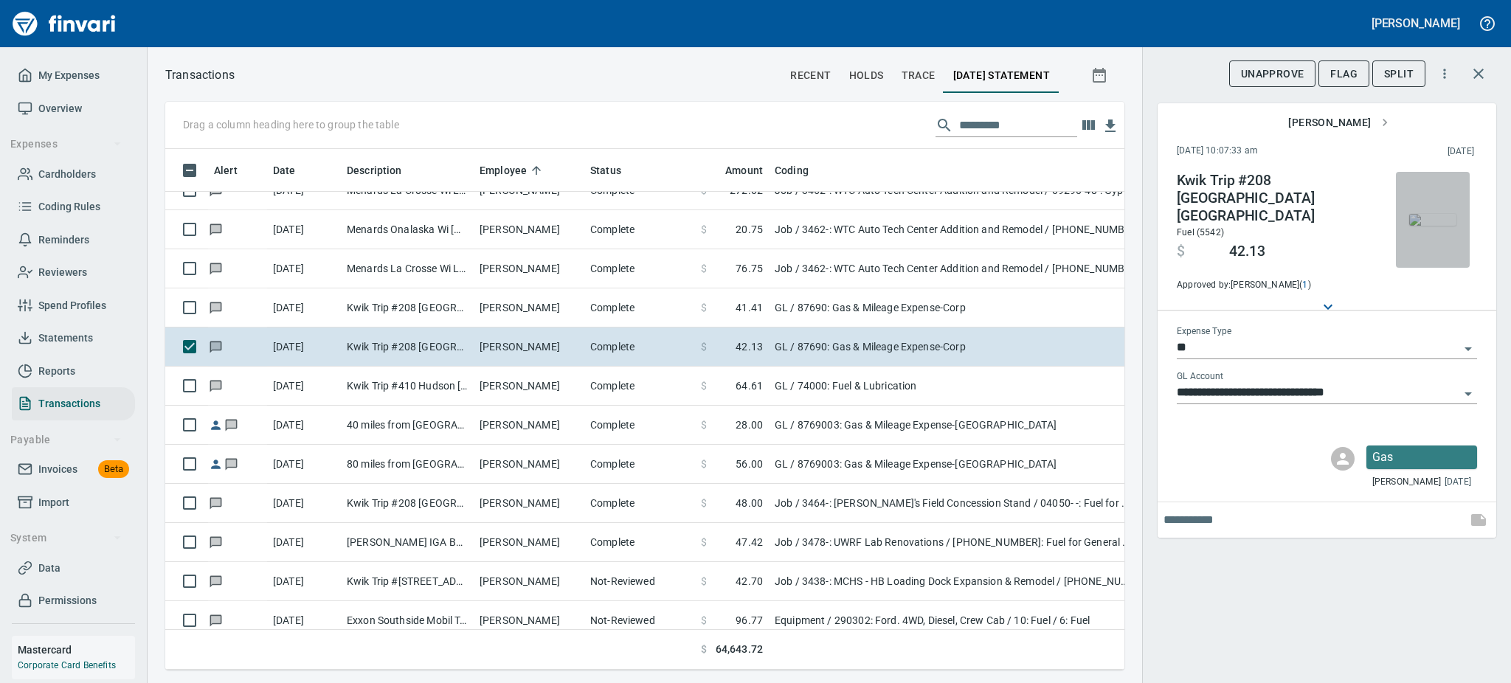
click at [1424, 214] on img "button" at bounding box center [1433, 220] width 47 height 12
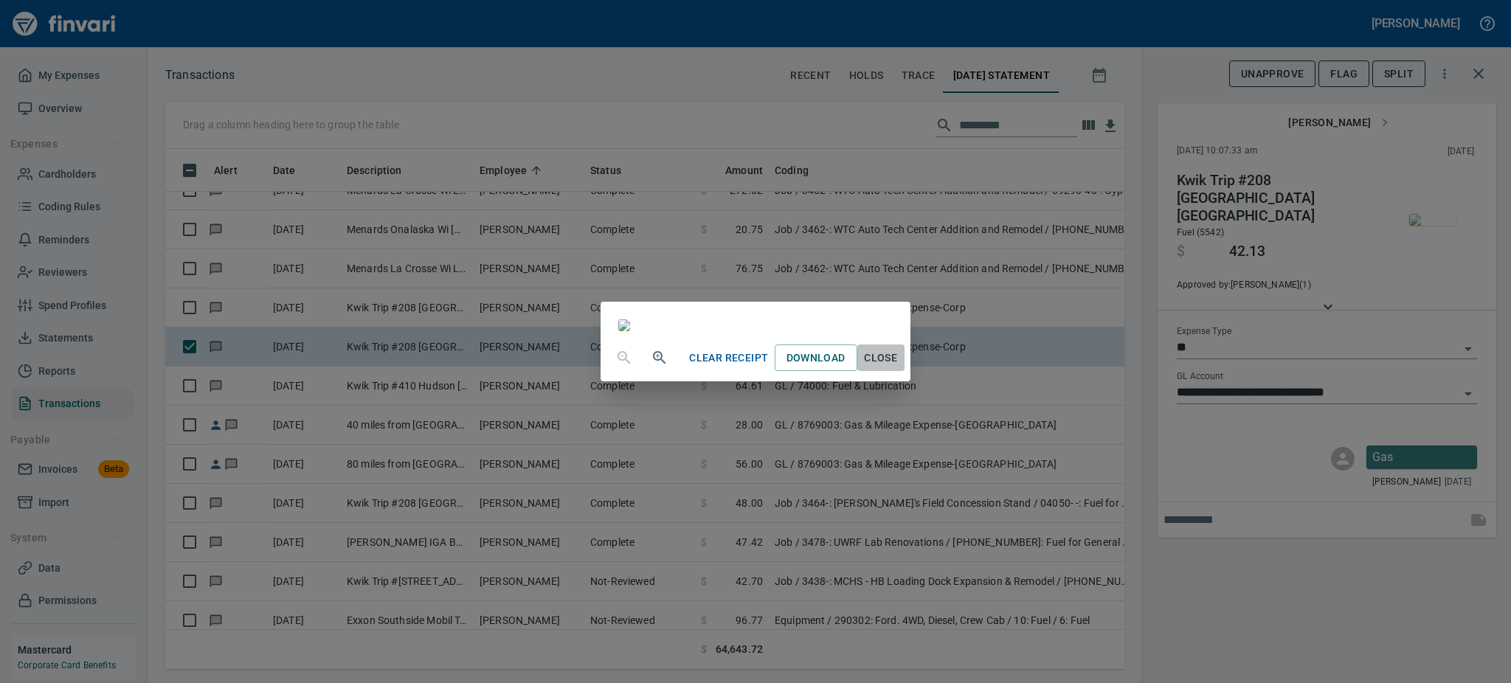
click at [899, 368] on span "Close" at bounding box center [880, 358] width 35 height 18
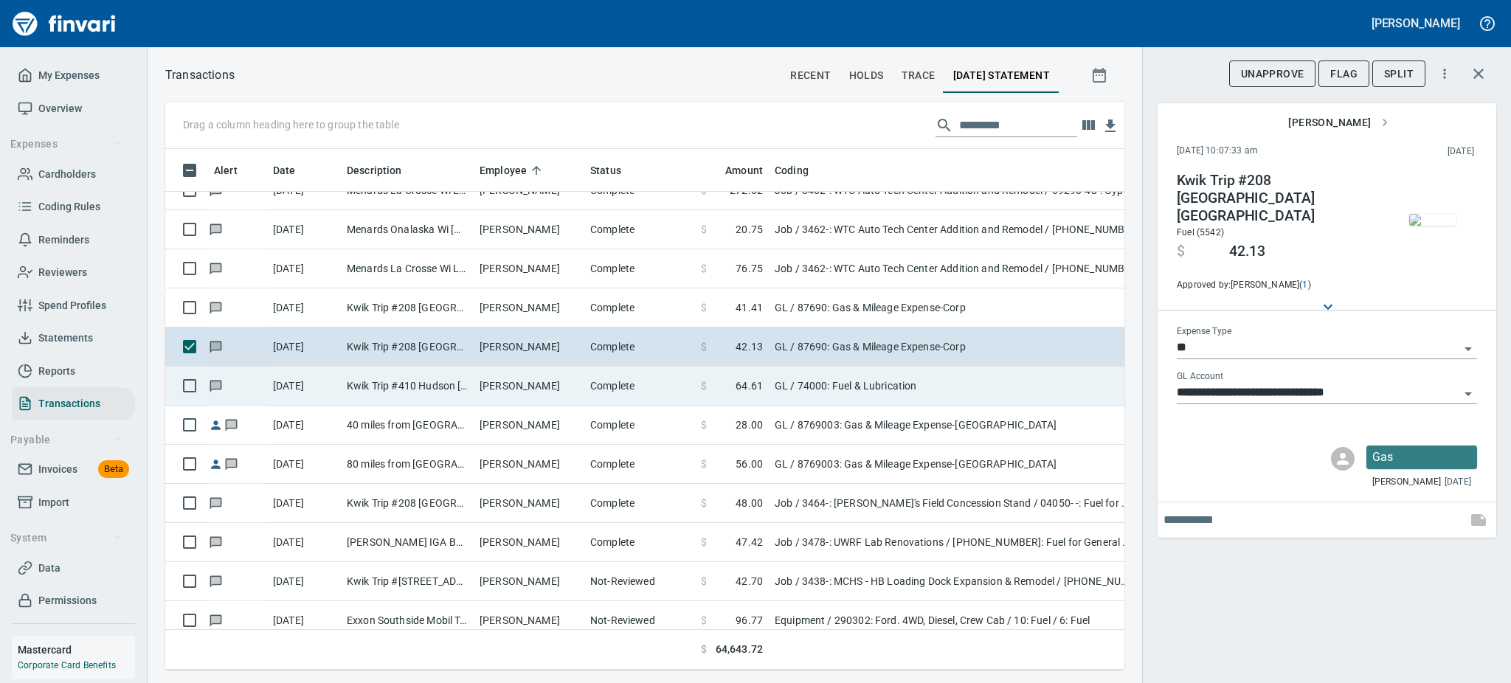
click at [490, 388] on td "[PERSON_NAME]" at bounding box center [529, 386] width 111 height 39
type input "**********"
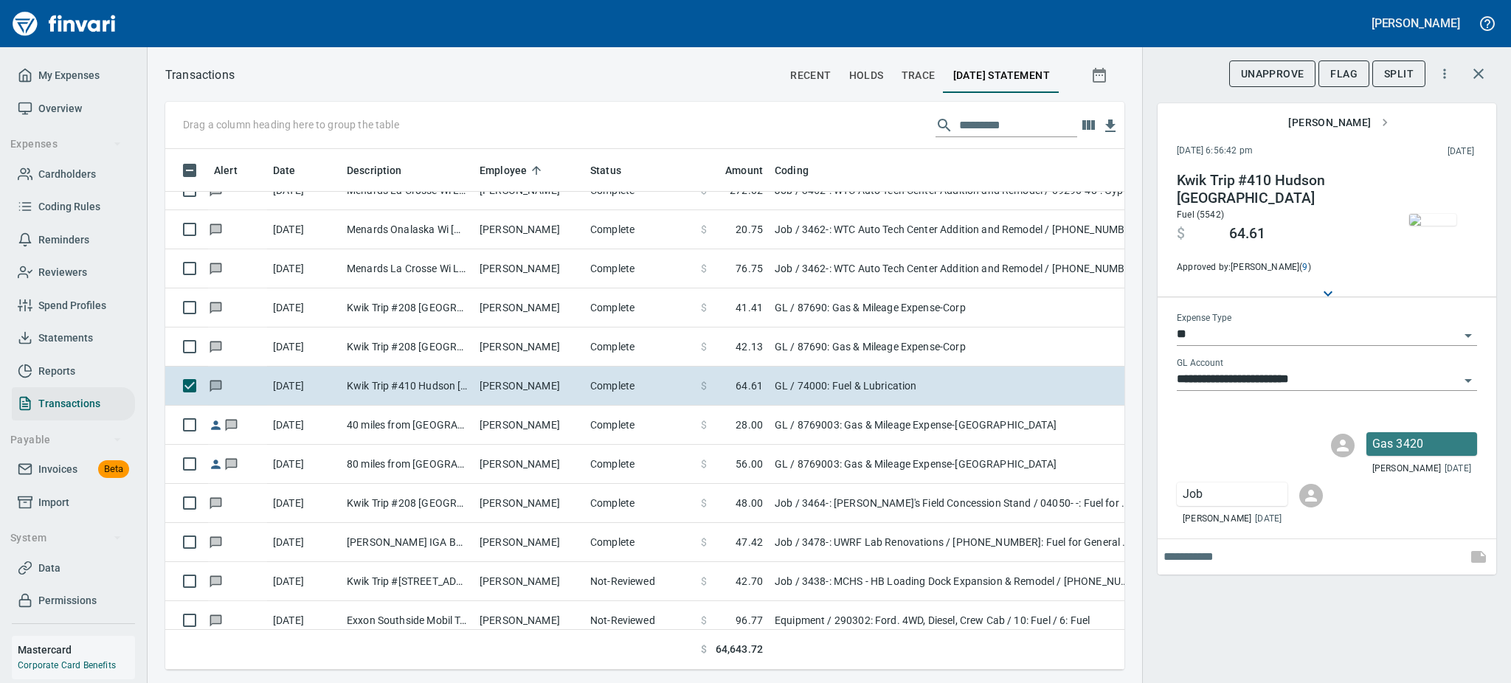
click at [1444, 215] on img "button" at bounding box center [1433, 220] width 47 height 12
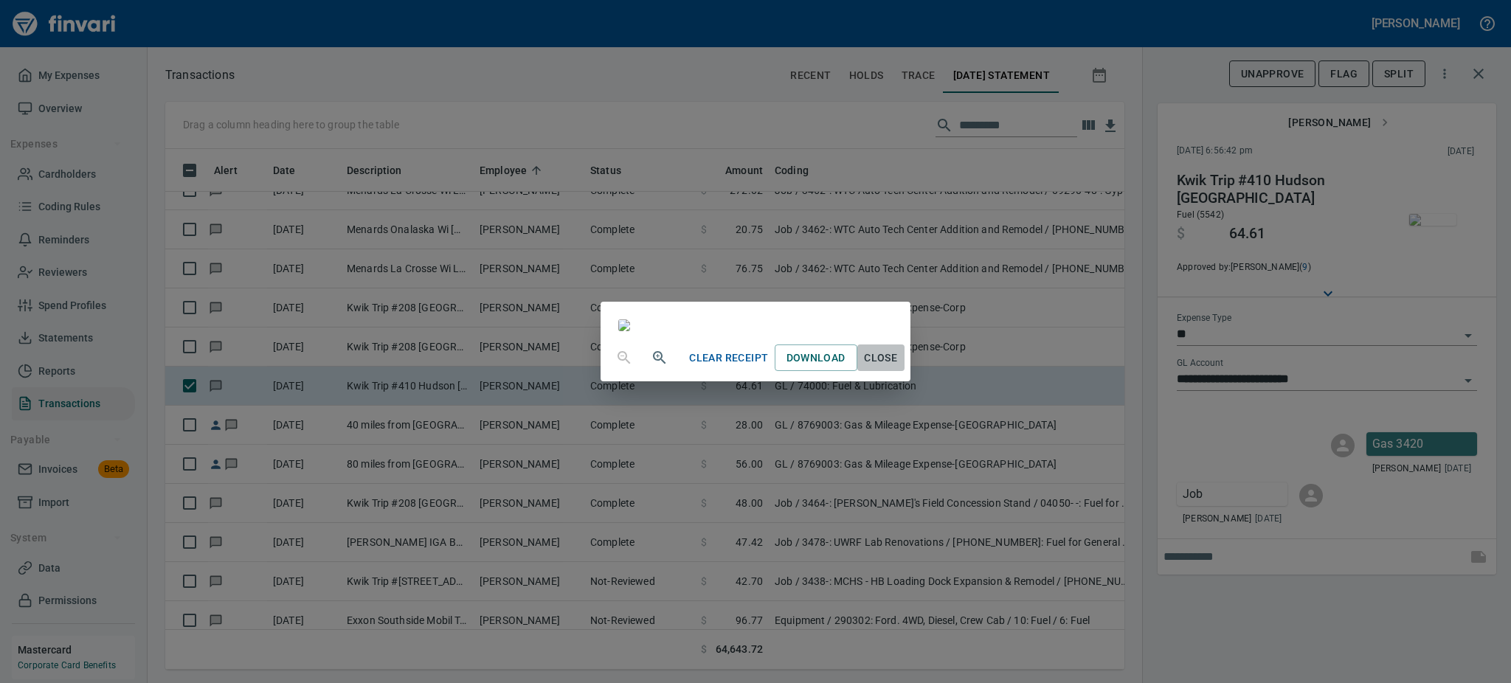
click at [899, 368] on span "Close" at bounding box center [880, 358] width 35 height 18
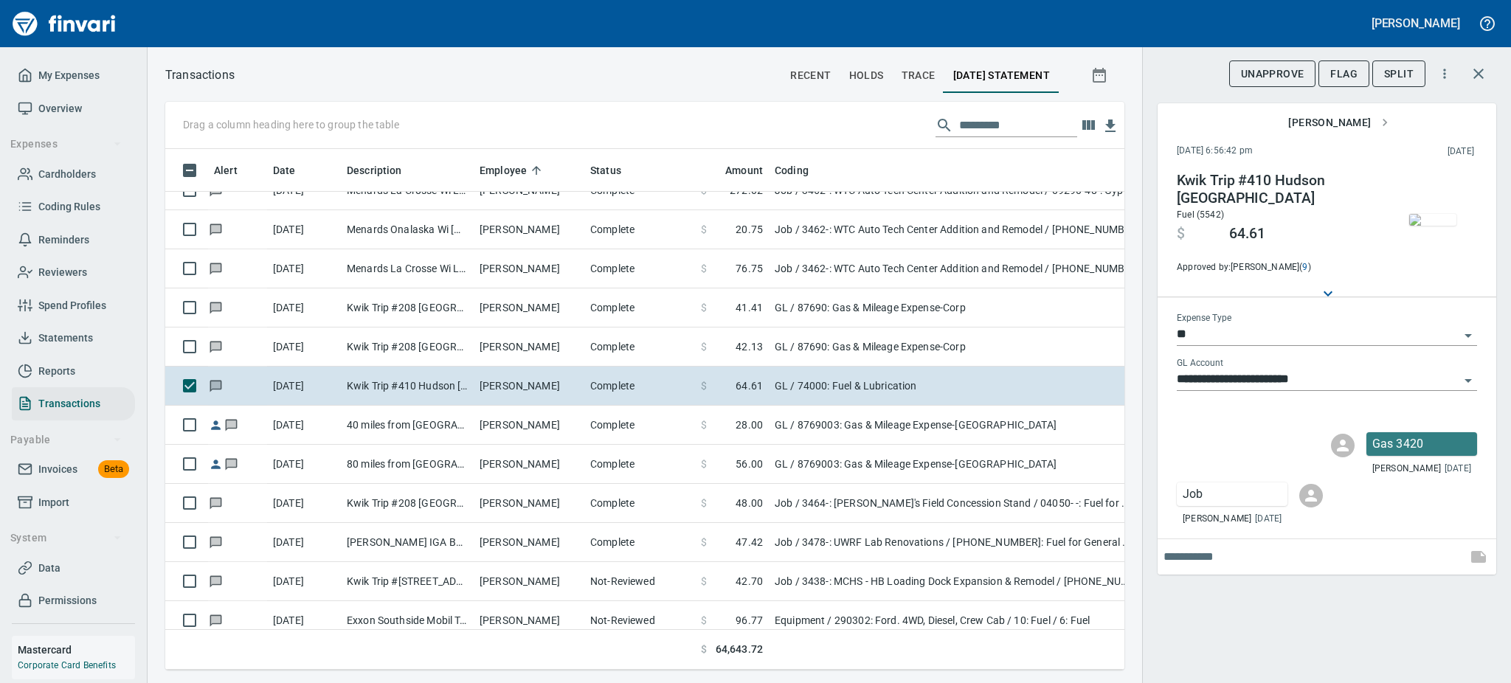
click at [1473, 328] on icon "Open" at bounding box center [1469, 336] width 18 height 18
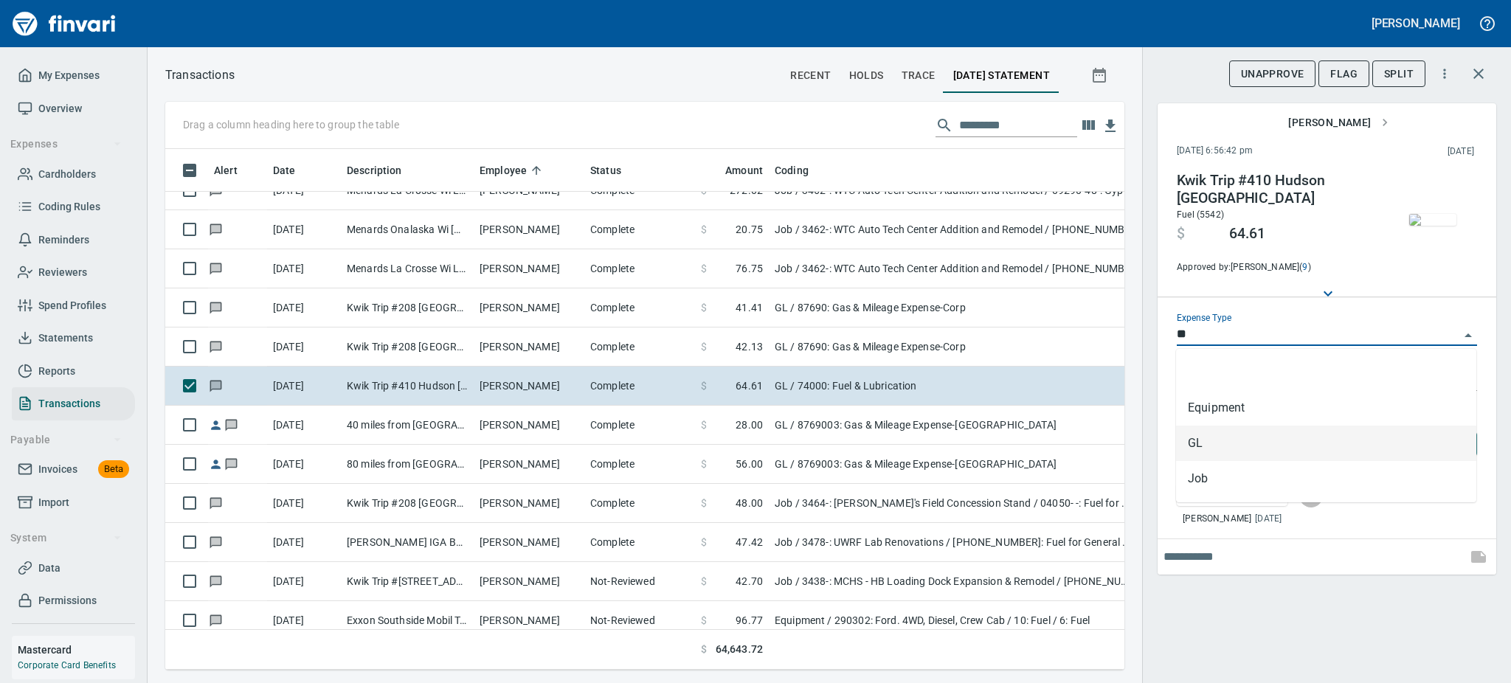
scroll to position [489, 926]
click at [1216, 436] on li "GL" at bounding box center [1326, 443] width 300 height 35
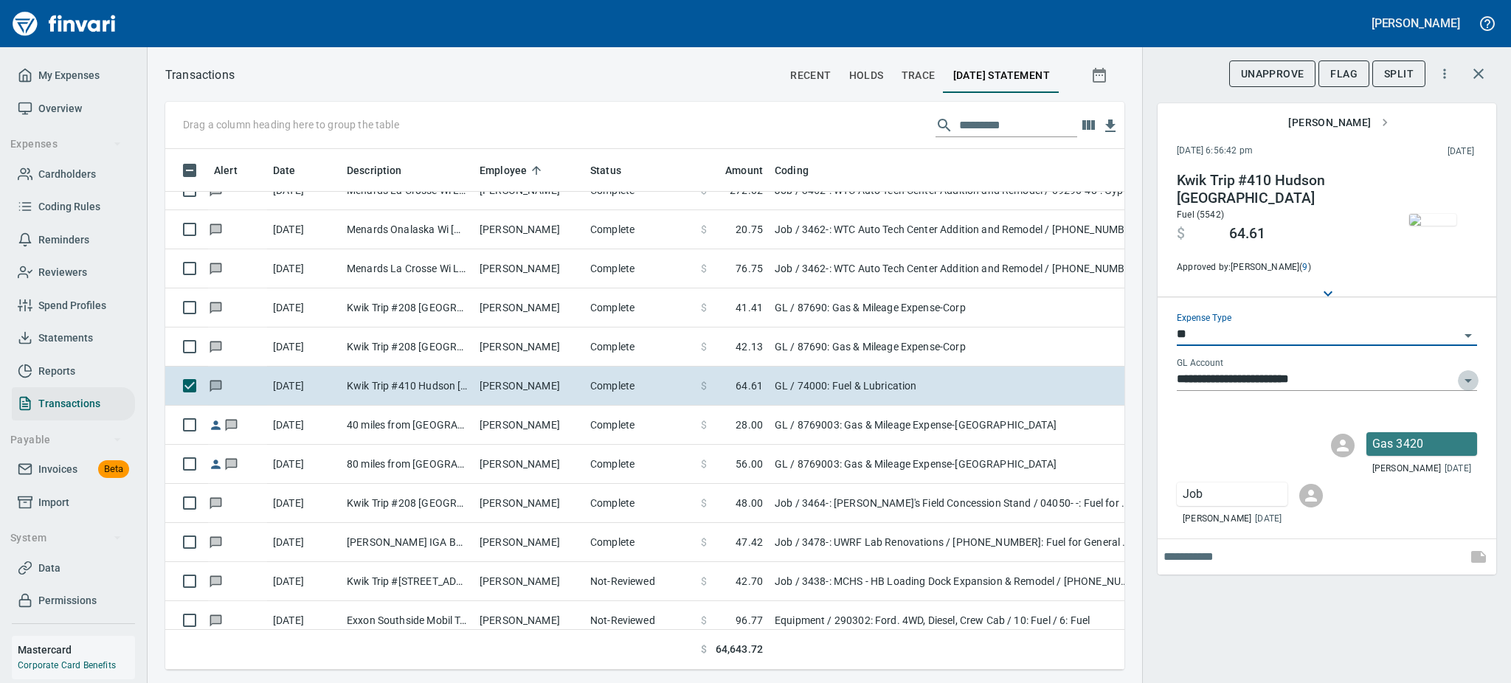
click at [1465, 382] on icon "Open" at bounding box center [1469, 381] width 18 height 18
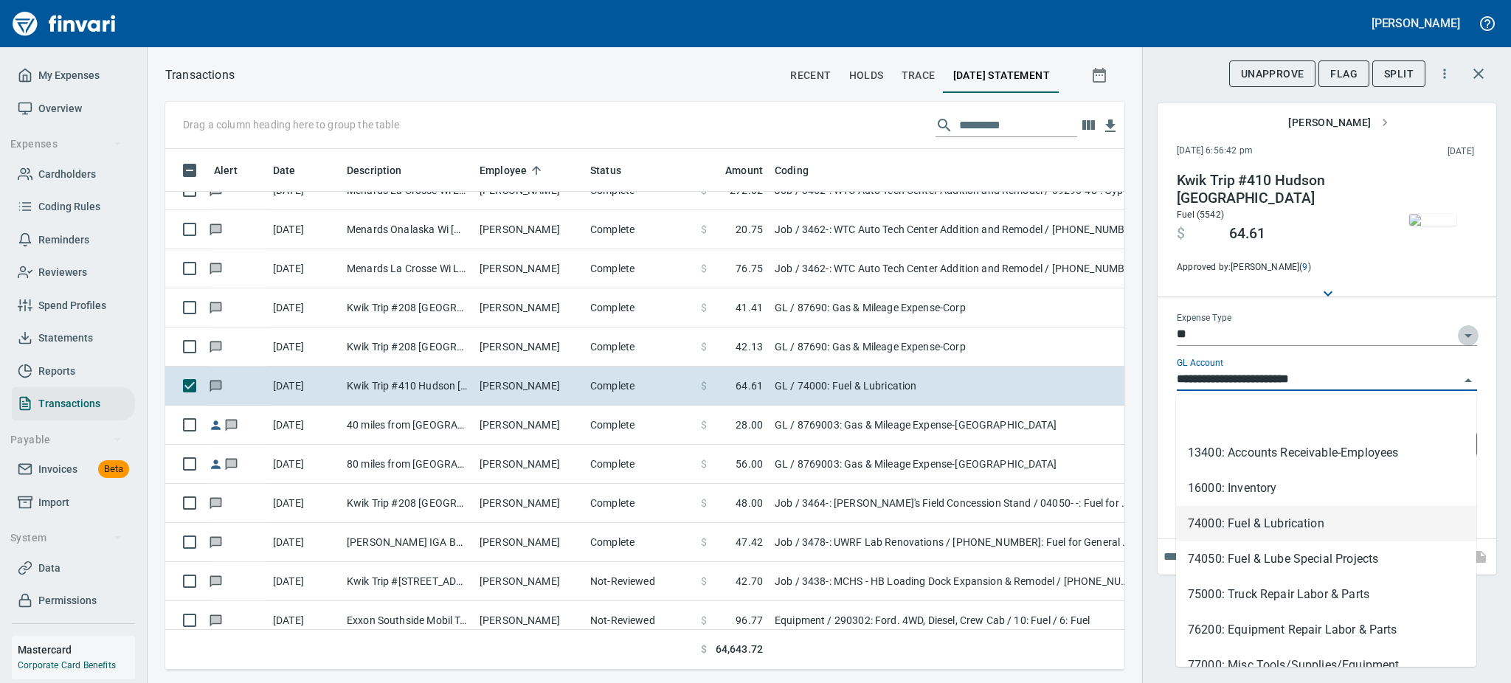
click at [1469, 334] on icon "Open" at bounding box center [1468, 336] width 7 height 4
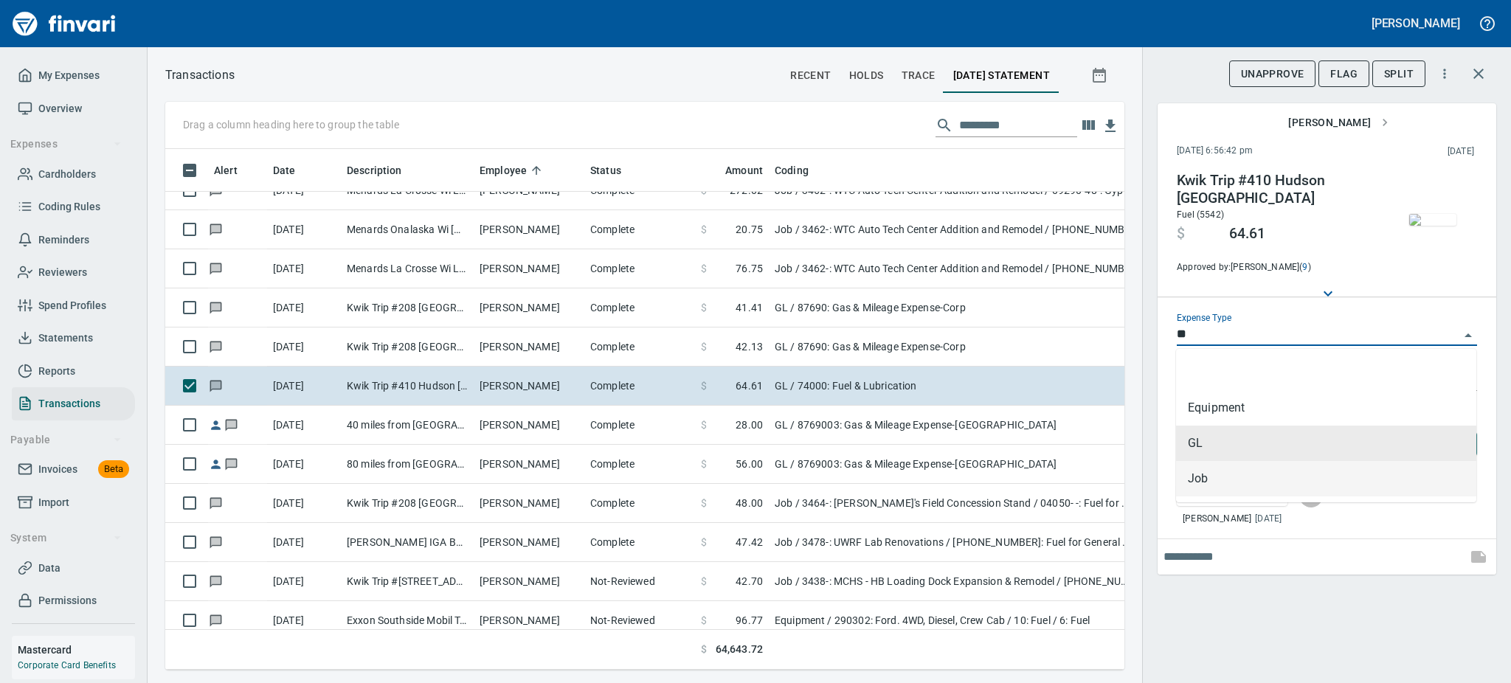
click at [1250, 475] on li "Job" at bounding box center [1326, 478] width 300 height 35
type input "***"
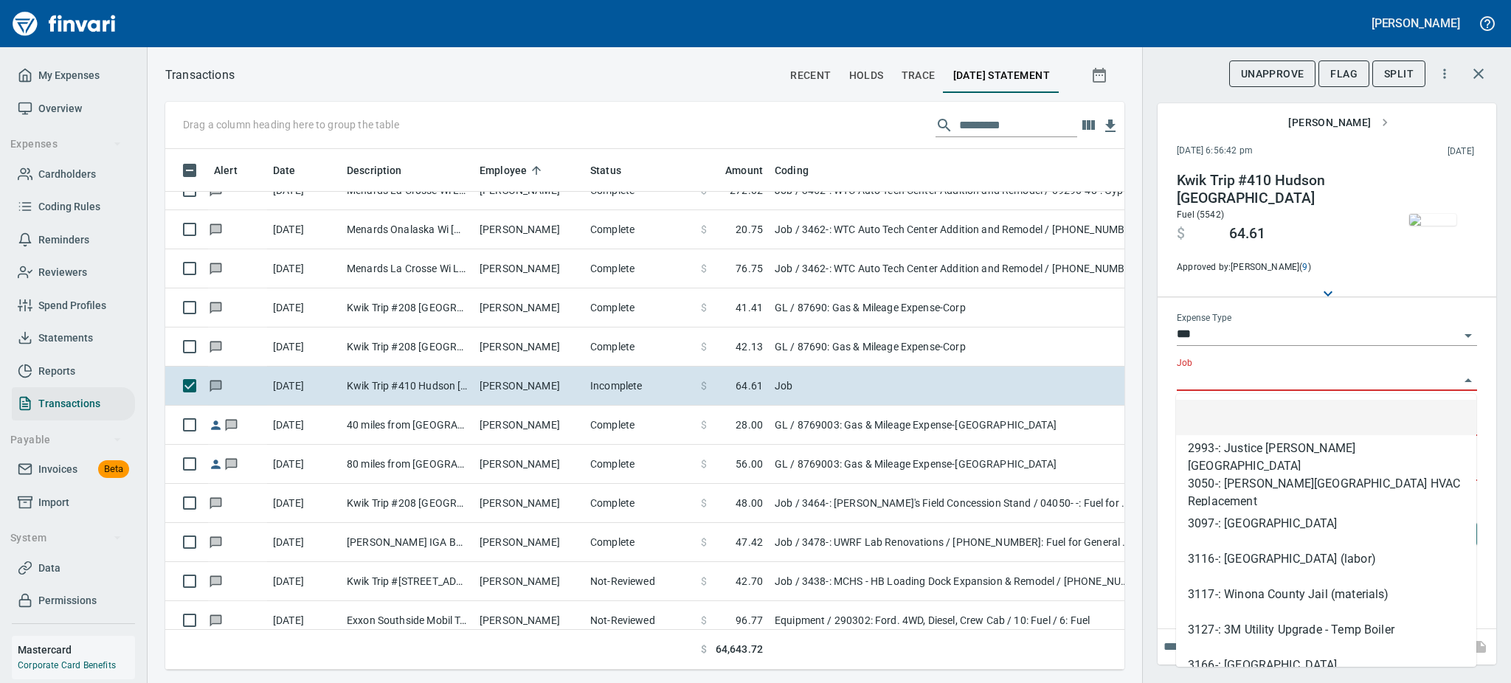
click at [1341, 378] on input "Job" at bounding box center [1318, 380] width 283 height 21
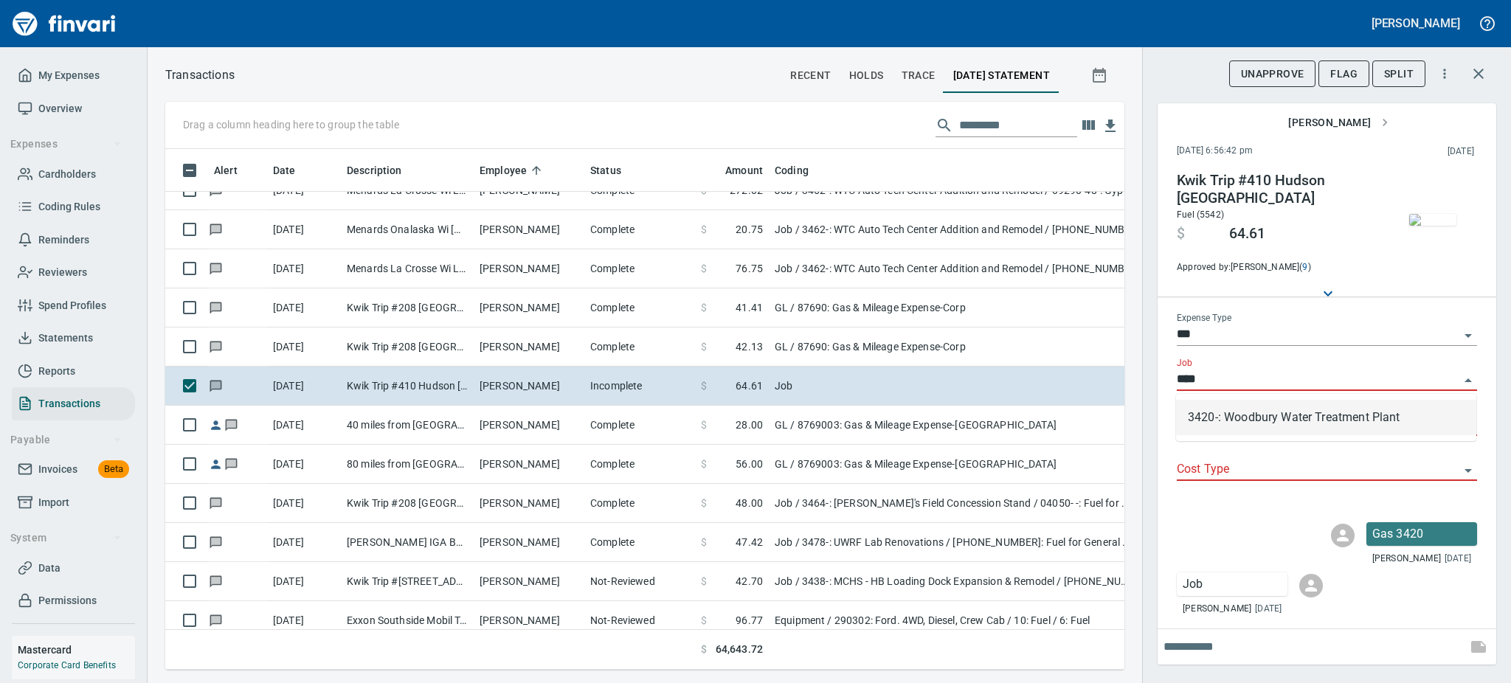
click at [1321, 413] on li "3420-: Woodbury Water Treatment Plant" at bounding box center [1326, 417] width 300 height 35
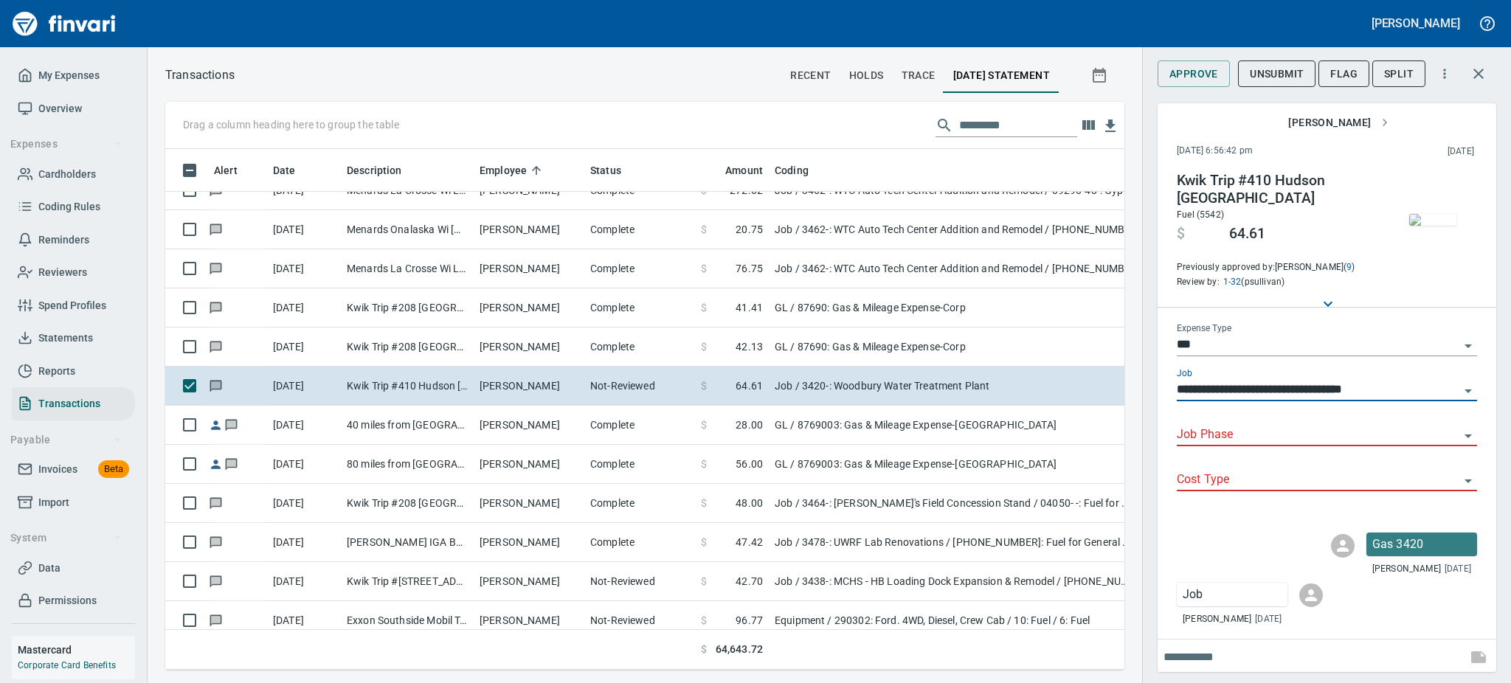
type input "**********"
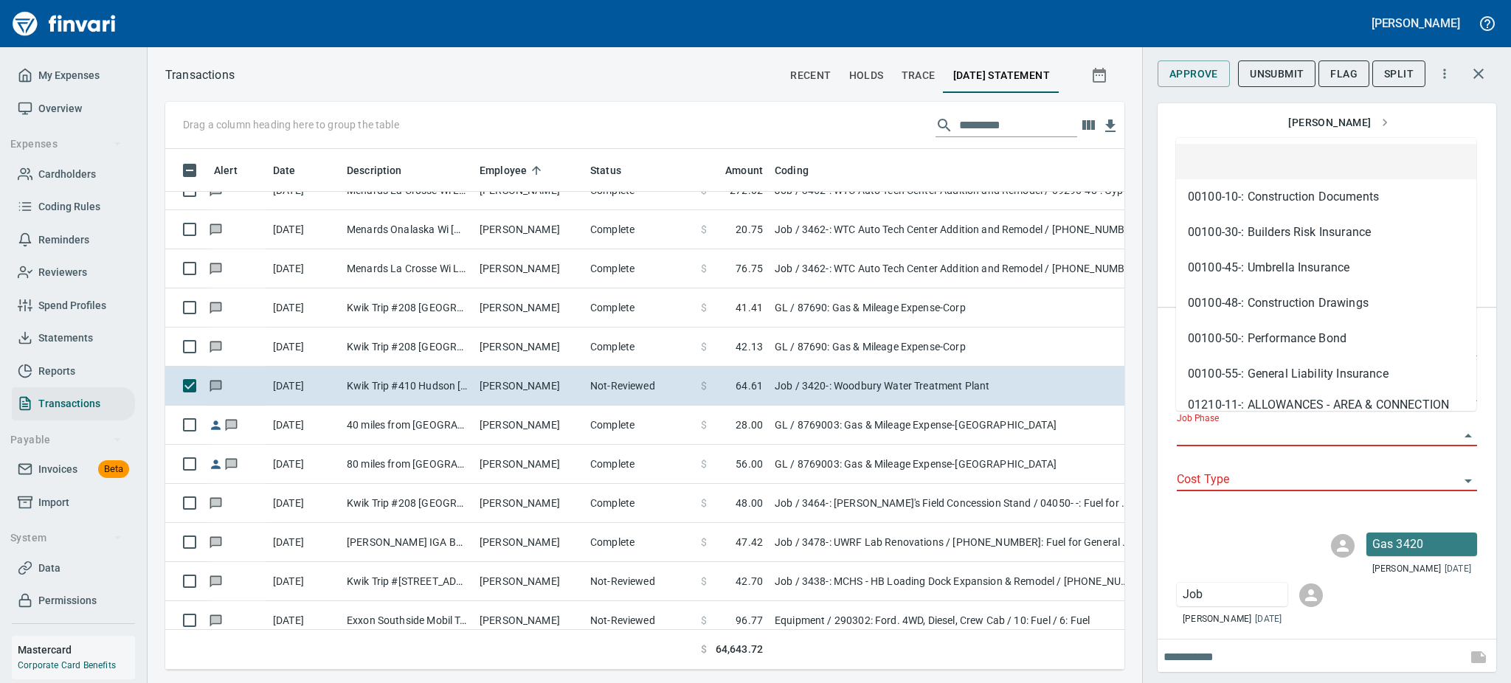
click at [1348, 425] on input "Job Phase" at bounding box center [1318, 435] width 283 height 21
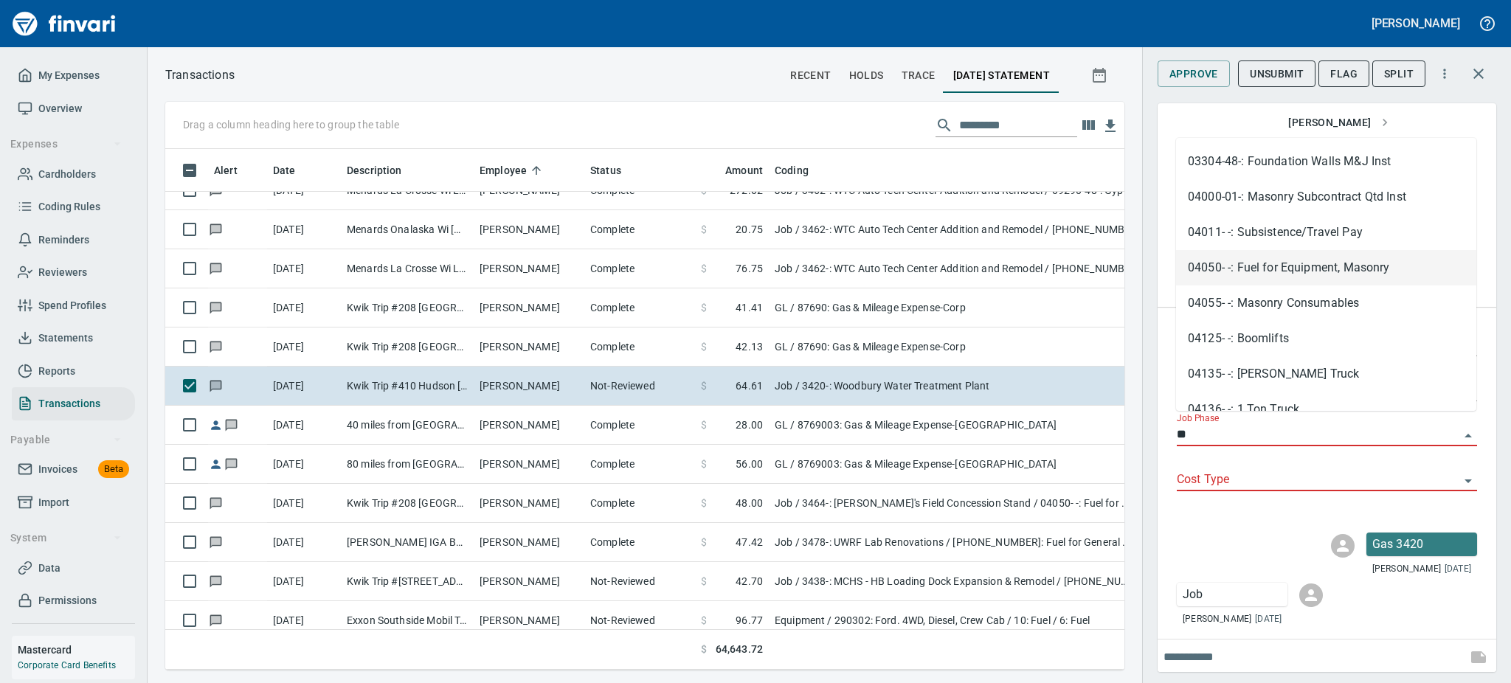
click at [1336, 272] on li "04050- -: Fuel for Equipment, Masonry" at bounding box center [1326, 267] width 300 height 35
type input "**********"
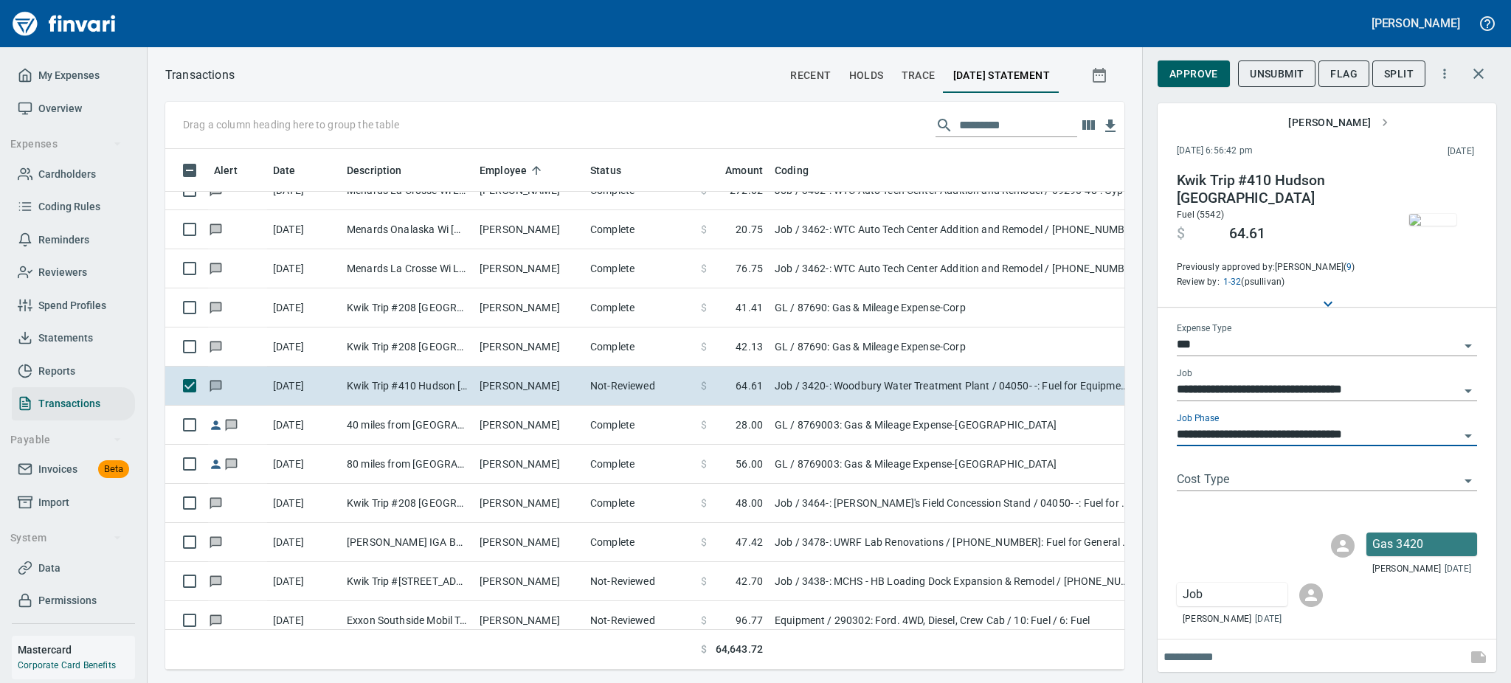
type input "**********"
click at [1196, 71] on span "Approve" at bounding box center [1194, 74] width 49 height 18
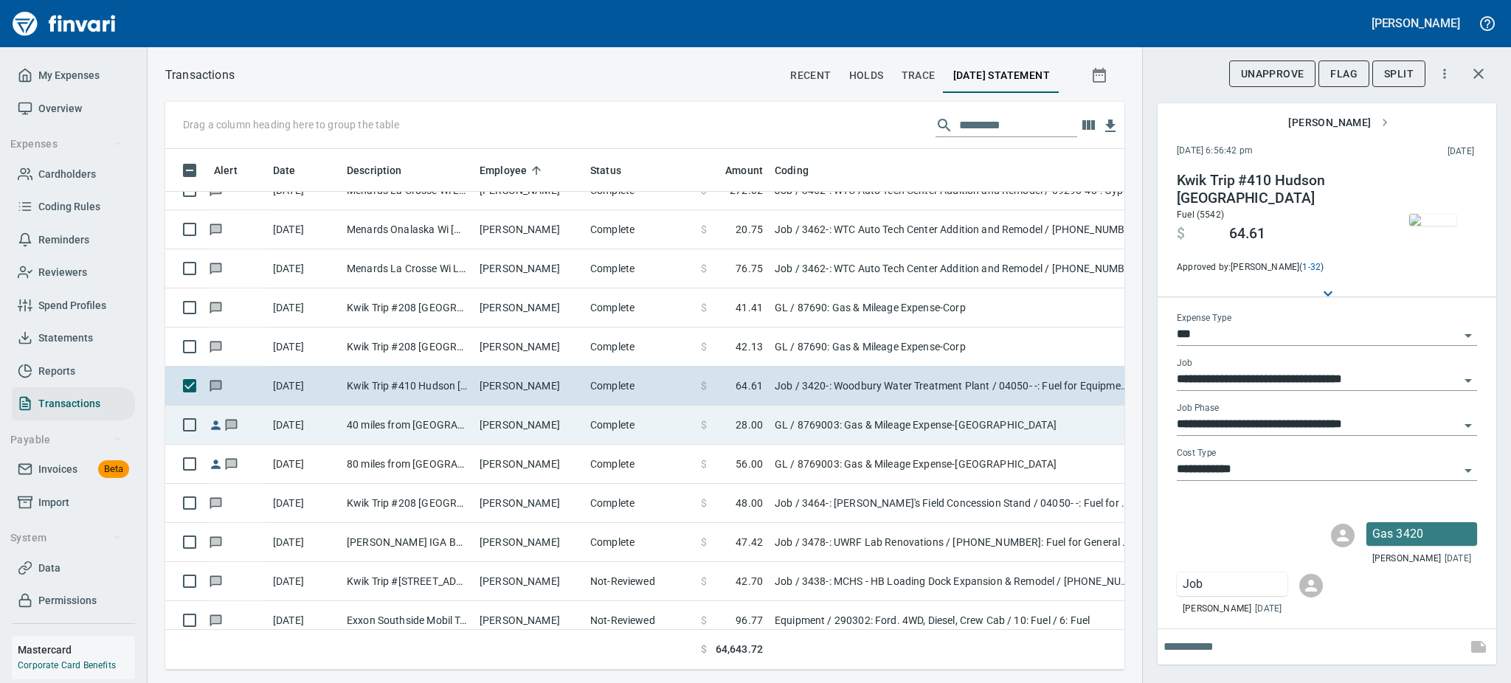
click at [443, 429] on td "40 miles from [GEOGRAPHIC_DATA] to [GEOGRAPHIC_DATA][PERSON_NAME]" at bounding box center [407, 425] width 133 height 39
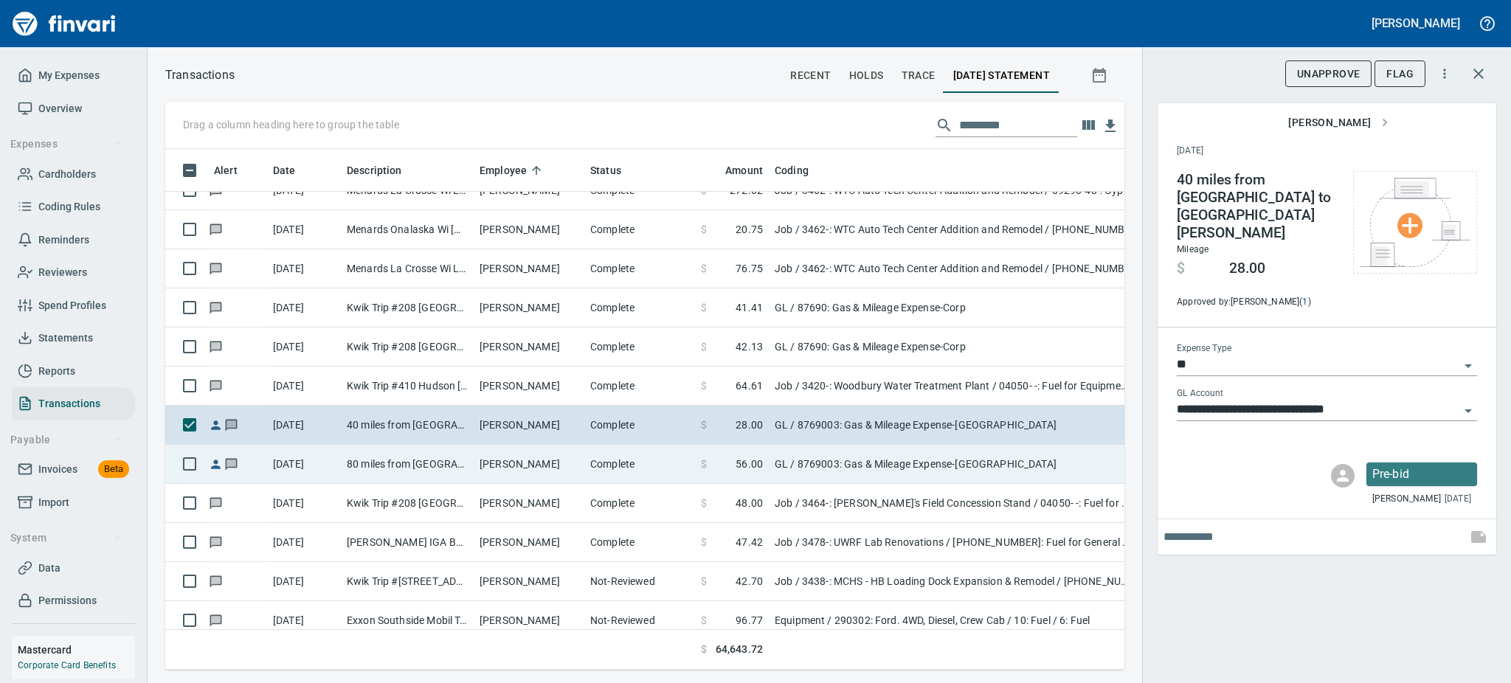
click at [422, 466] on td "80 miles from [GEOGRAPHIC_DATA] to [GEOGRAPHIC_DATA]" at bounding box center [407, 464] width 133 height 39
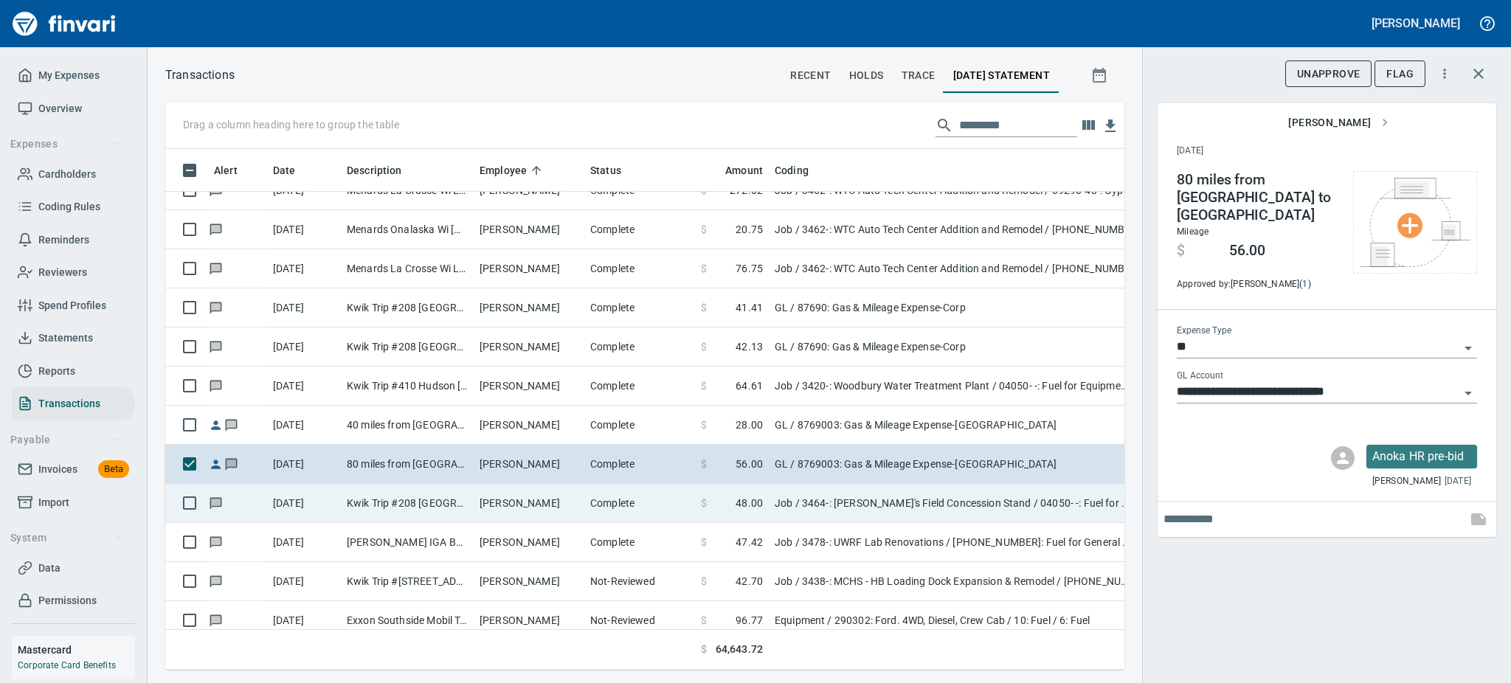
click at [421, 511] on td "Kwik Trip #208 [GEOGRAPHIC_DATA] [GEOGRAPHIC_DATA]" at bounding box center [407, 503] width 133 height 39
type input "***"
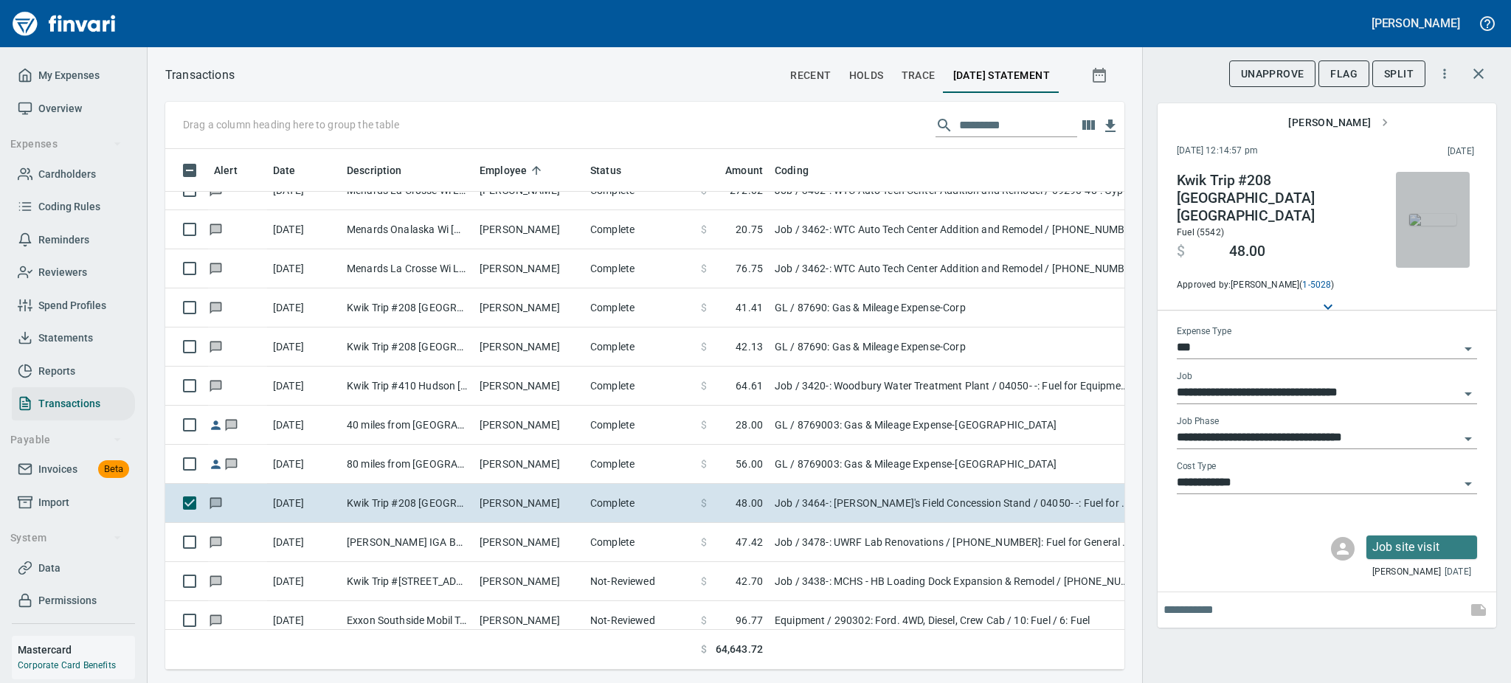
click at [1449, 214] on img "button" at bounding box center [1433, 220] width 47 height 12
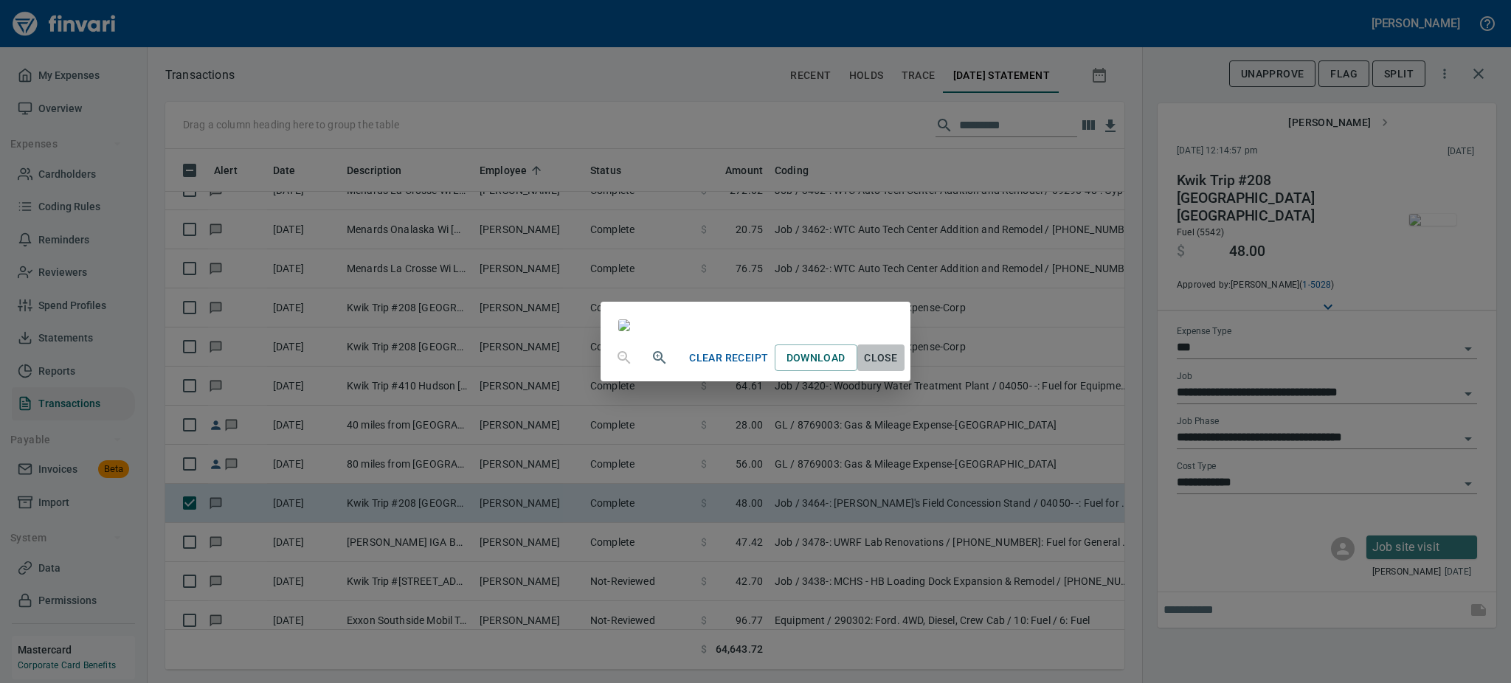
click at [899, 368] on span "Close" at bounding box center [880, 358] width 35 height 18
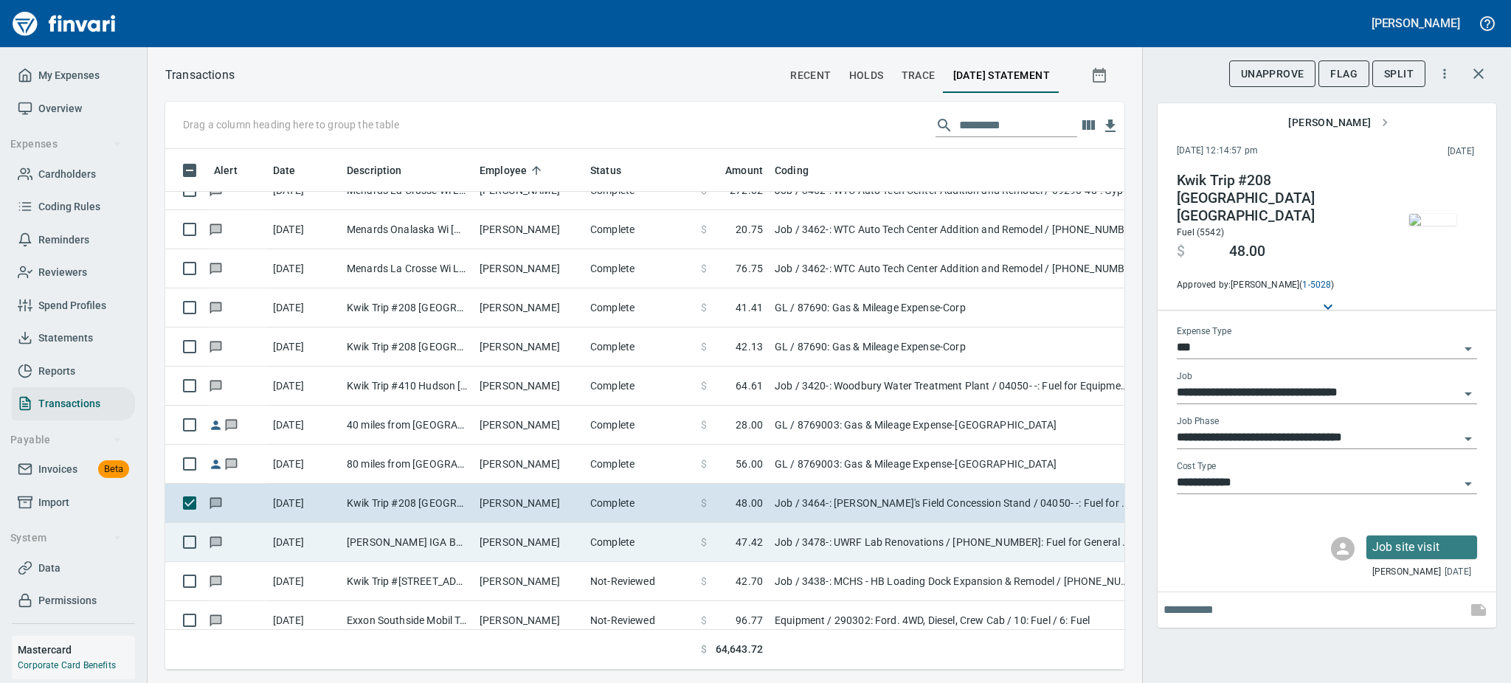
click at [621, 545] on td "Complete" at bounding box center [639, 542] width 111 height 39
type input "**********"
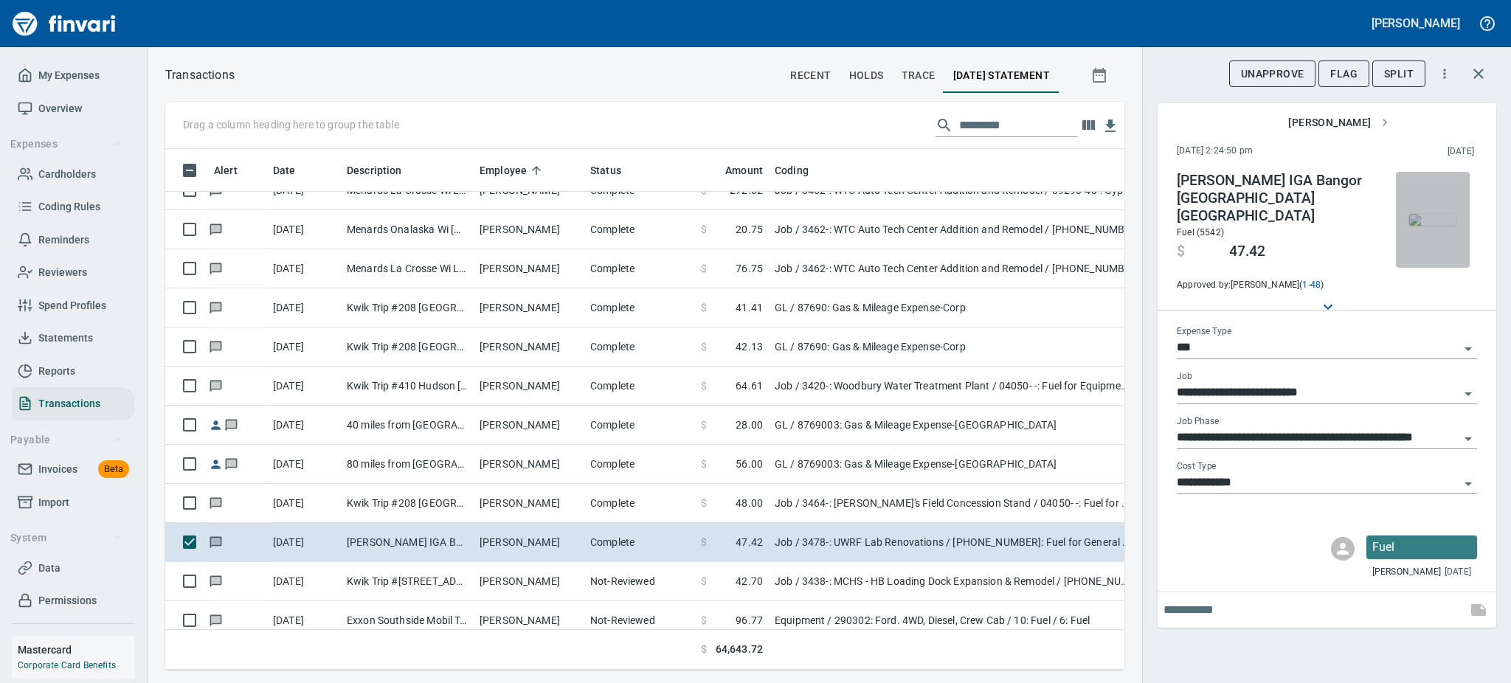
click at [1432, 214] on img "button" at bounding box center [1433, 220] width 47 height 12
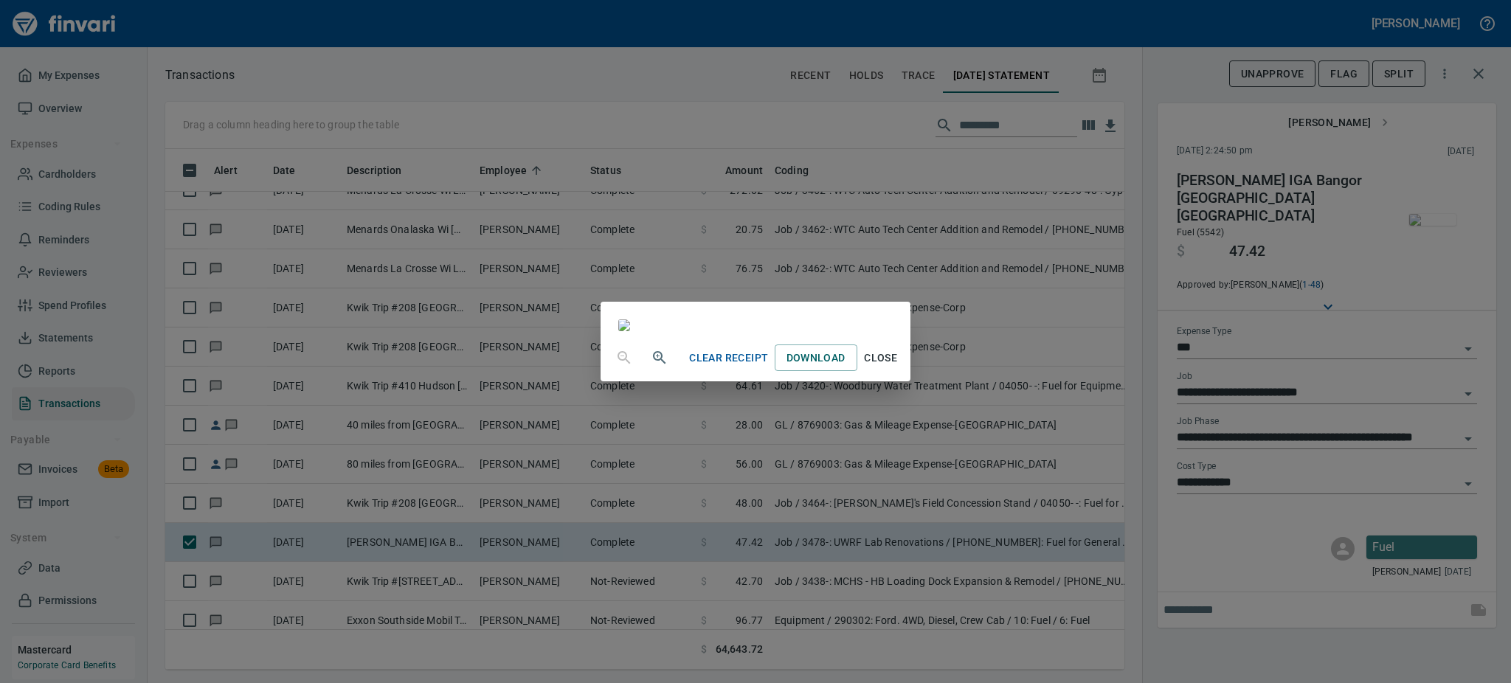
click at [899, 368] on span "Close" at bounding box center [880, 358] width 35 height 18
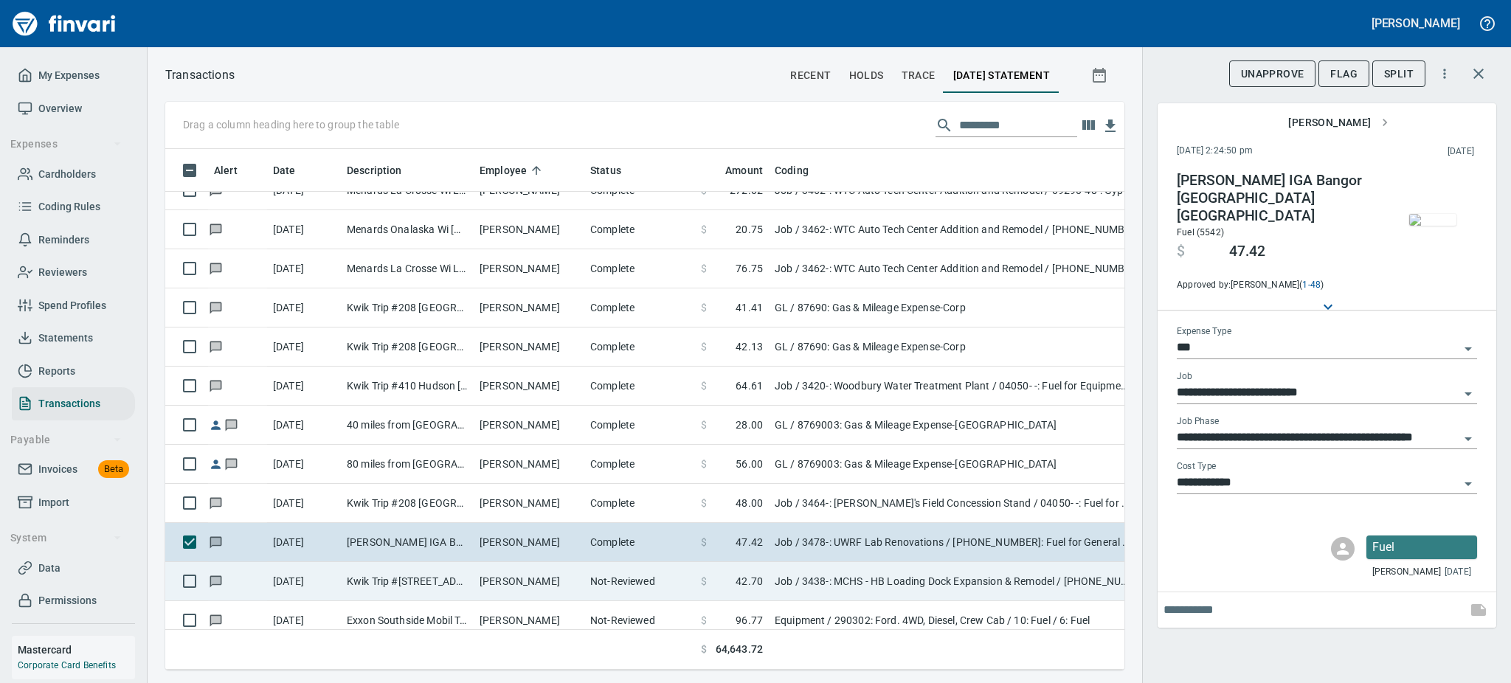
click at [692, 568] on td "Not-Reviewed" at bounding box center [639, 581] width 111 height 39
type input "**********"
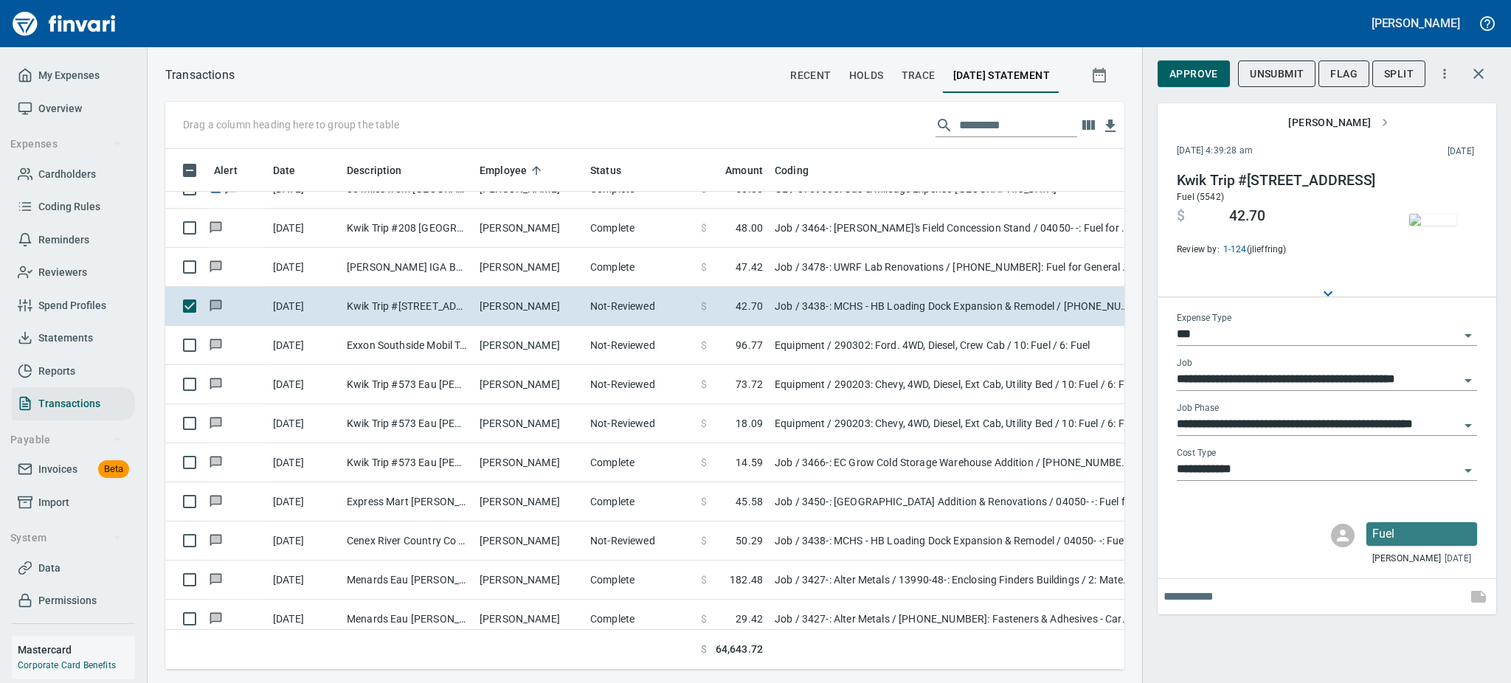
scroll to position [6916, 0]
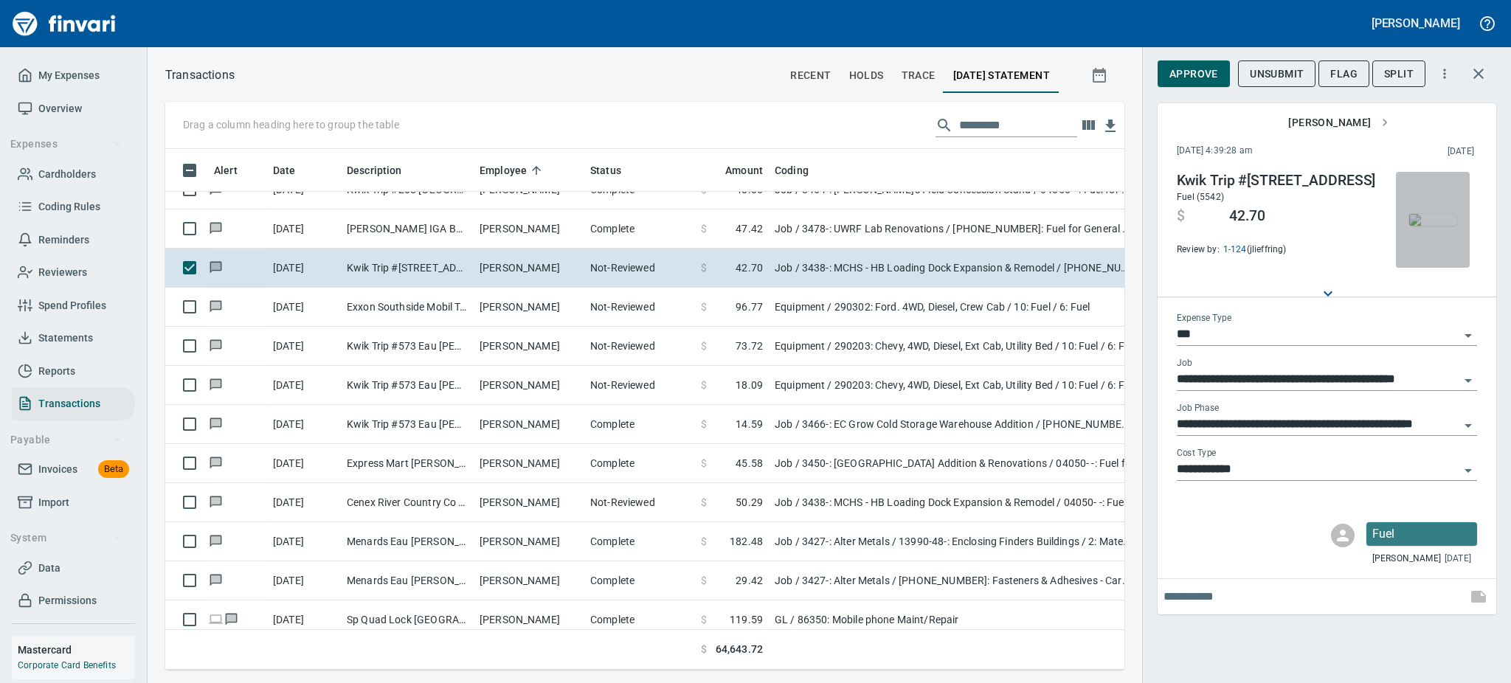
click at [1438, 214] on img "button" at bounding box center [1433, 220] width 47 height 12
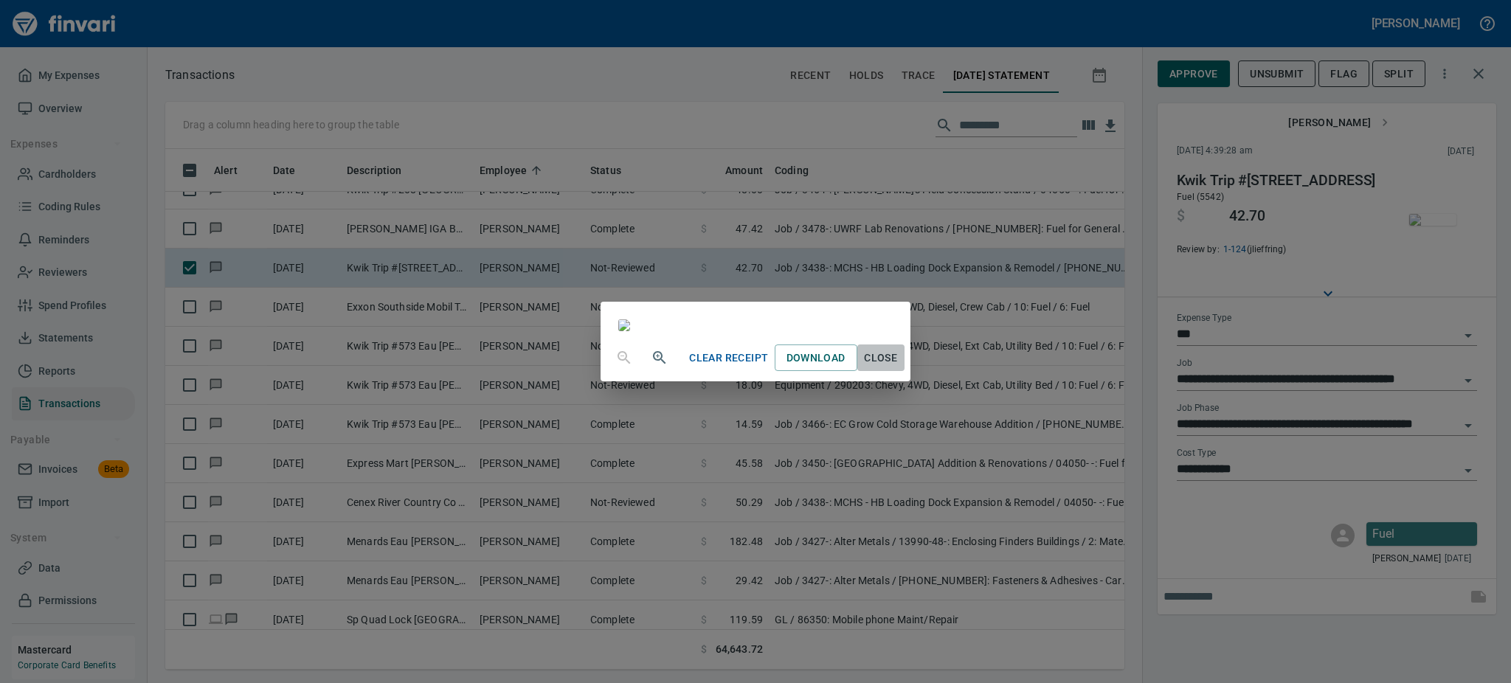
click at [899, 368] on span "Close" at bounding box center [880, 358] width 35 height 18
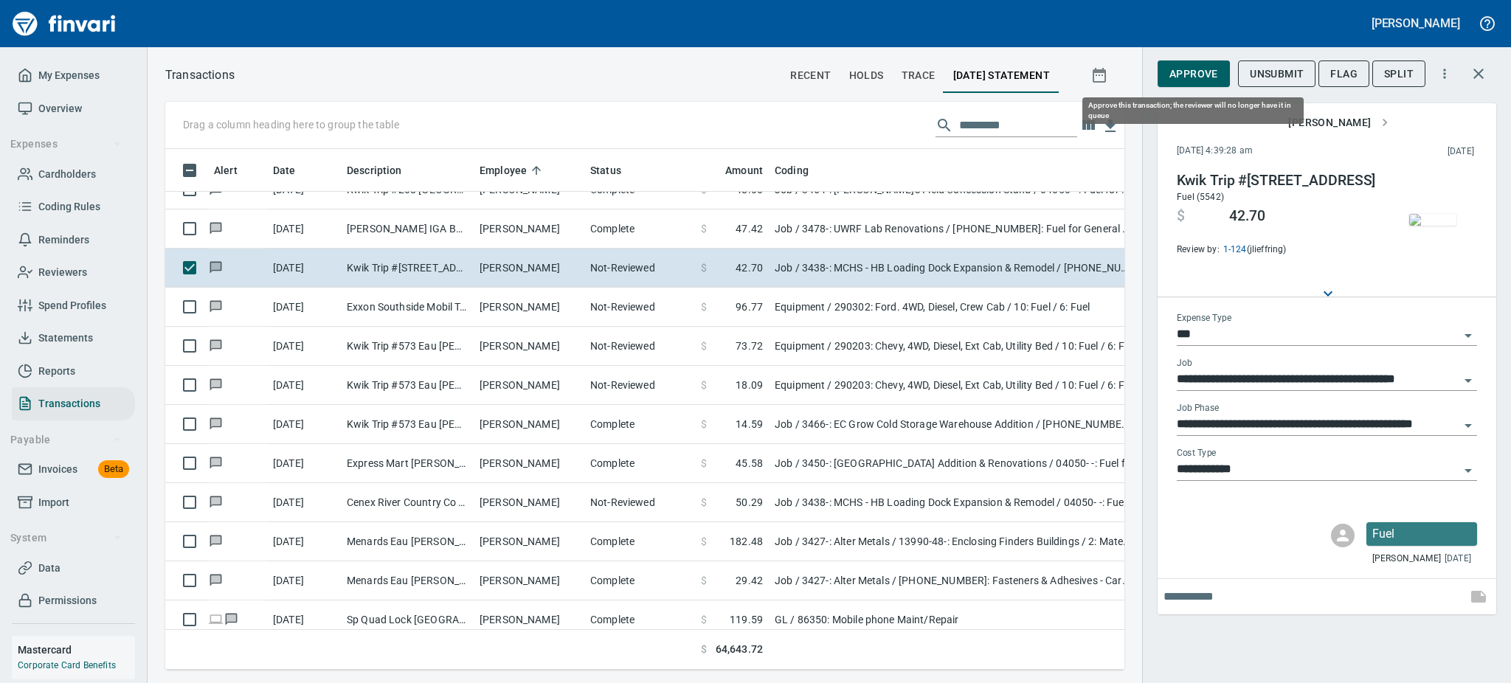
scroll to position [489, 926]
click at [1165, 66] on button "Approve" at bounding box center [1194, 74] width 72 height 27
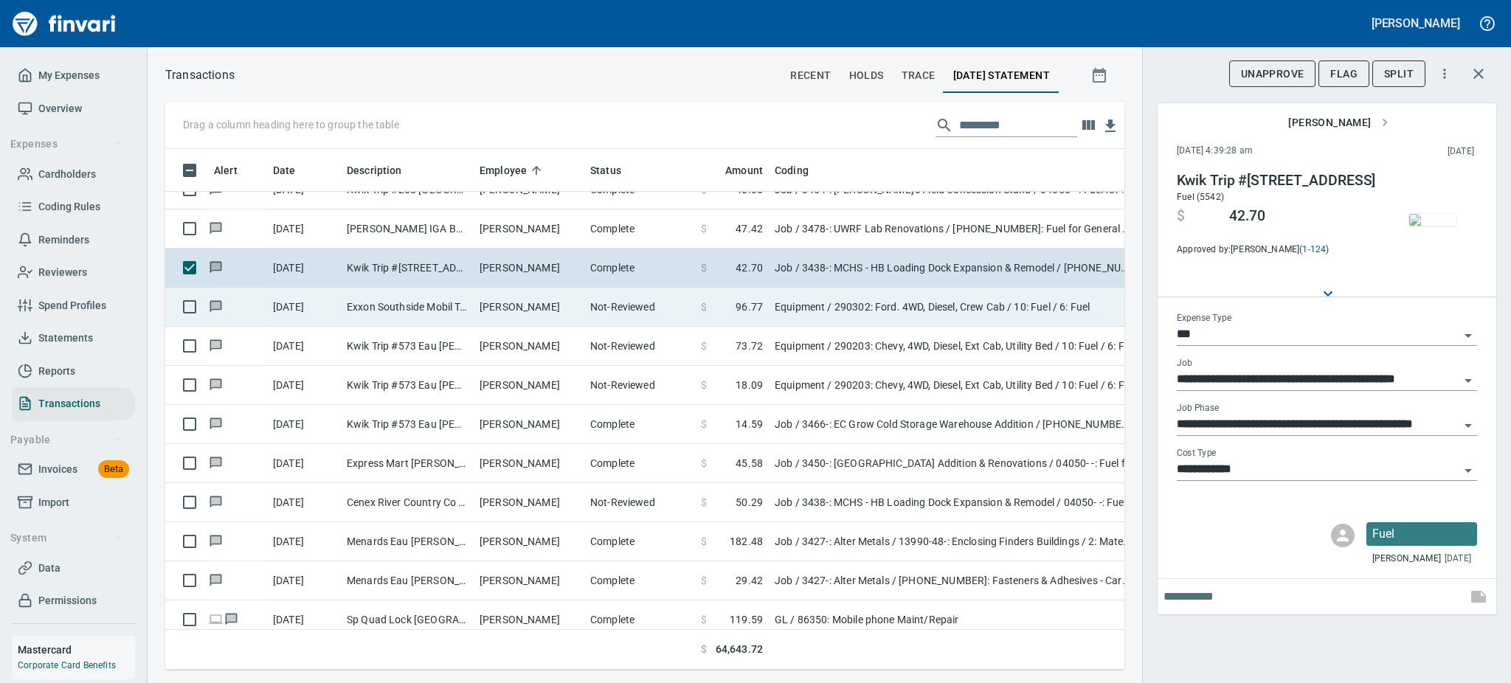
click at [610, 314] on td "Not-Reviewed" at bounding box center [639, 307] width 111 height 39
type input "*********"
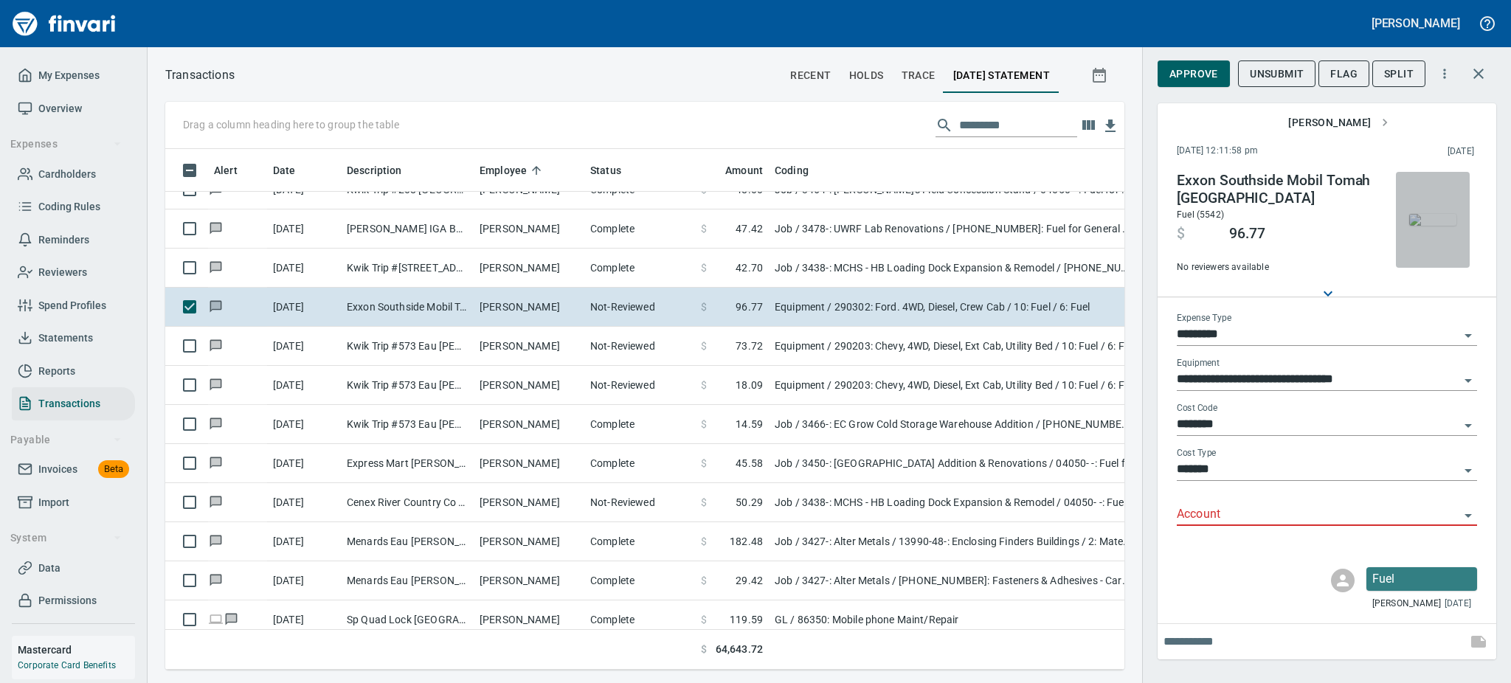
click at [1449, 224] on img "button" at bounding box center [1433, 220] width 47 height 12
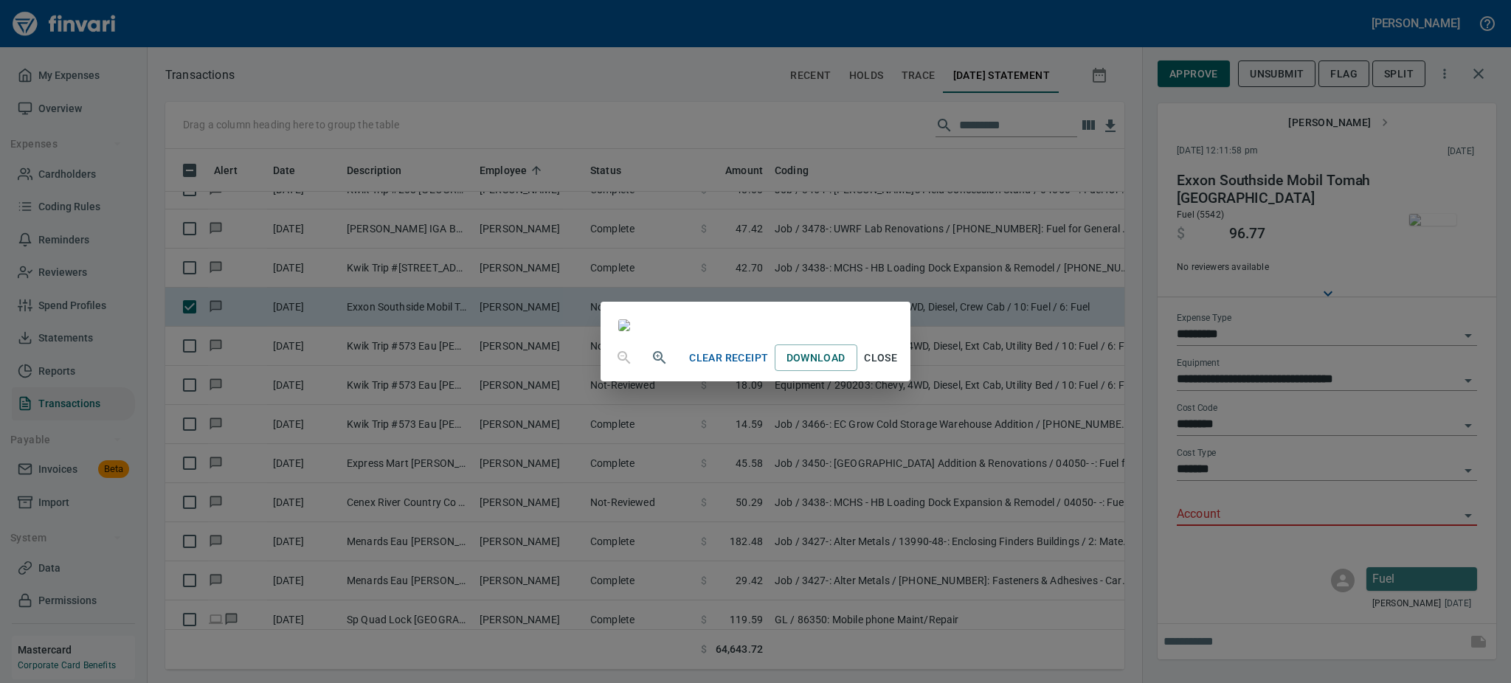
click at [899, 368] on span "Close" at bounding box center [880, 358] width 35 height 18
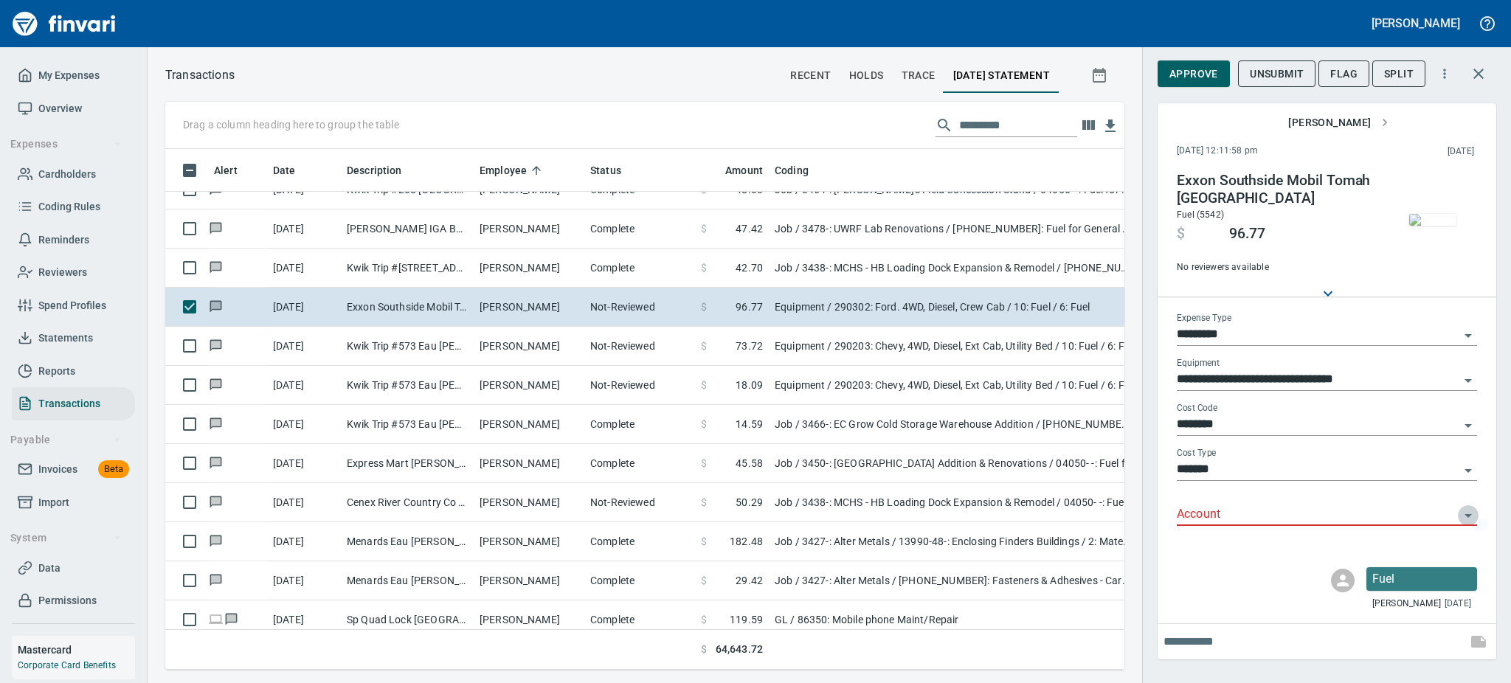
click at [1466, 511] on icon "Open" at bounding box center [1469, 516] width 18 height 18
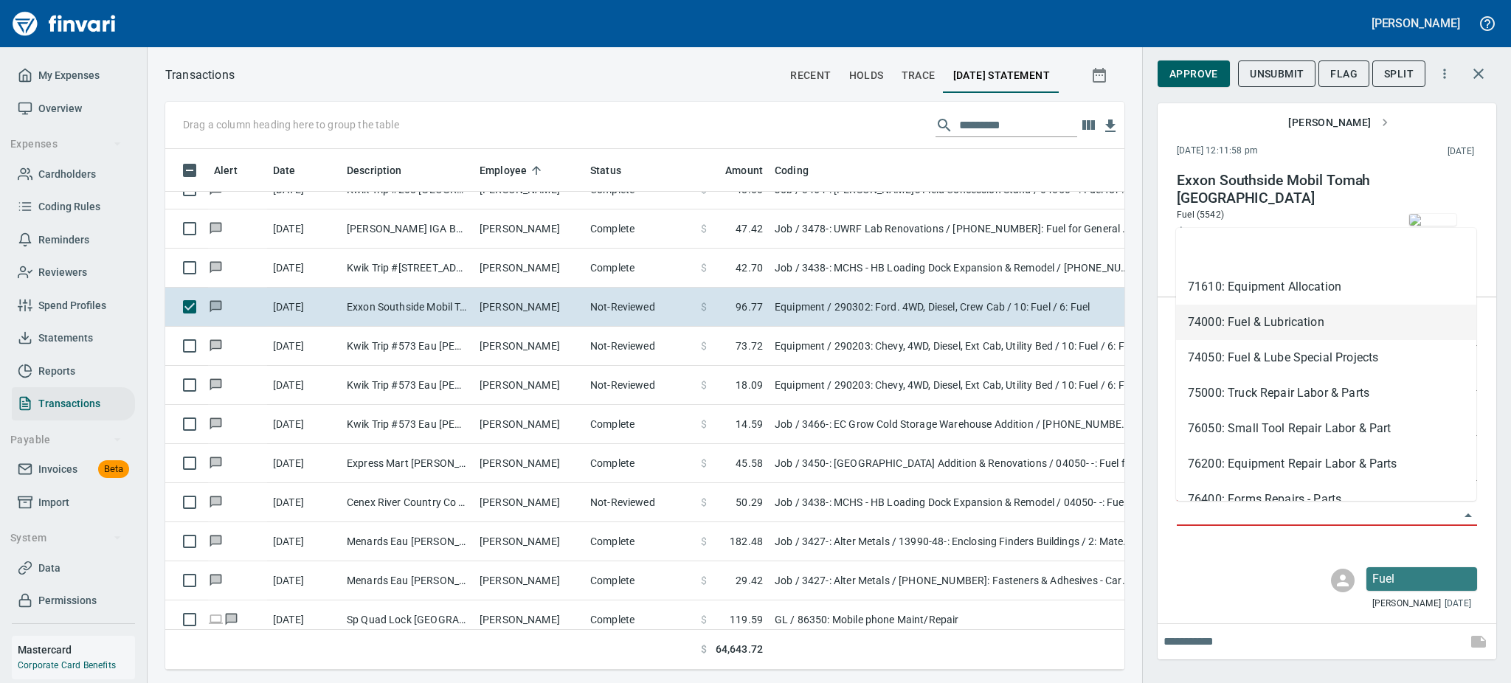
click at [1273, 334] on li "74000: Fuel & Lubrication" at bounding box center [1326, 322] width 300 height 35
type input "**********"
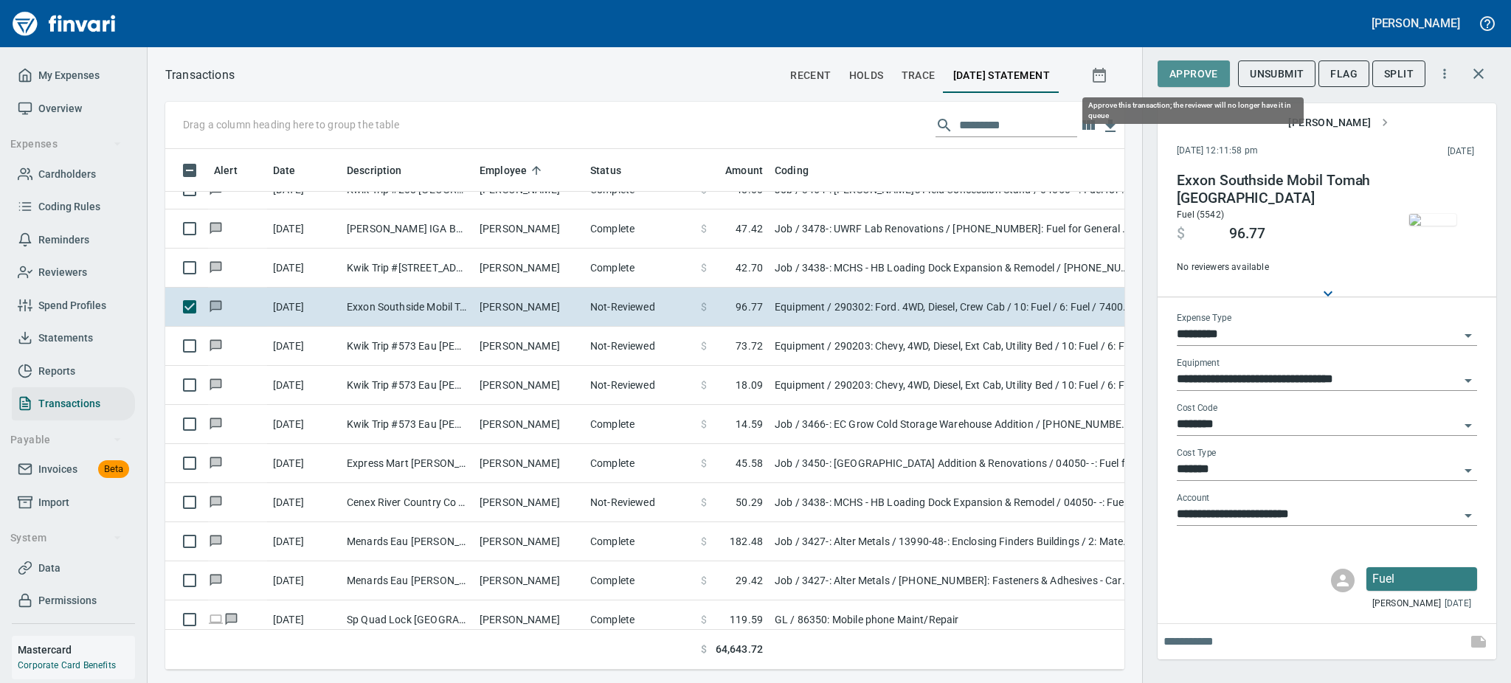
click at [1189, 69] on span "Approve" at bounding box center [1194, 74] width 49 height 18
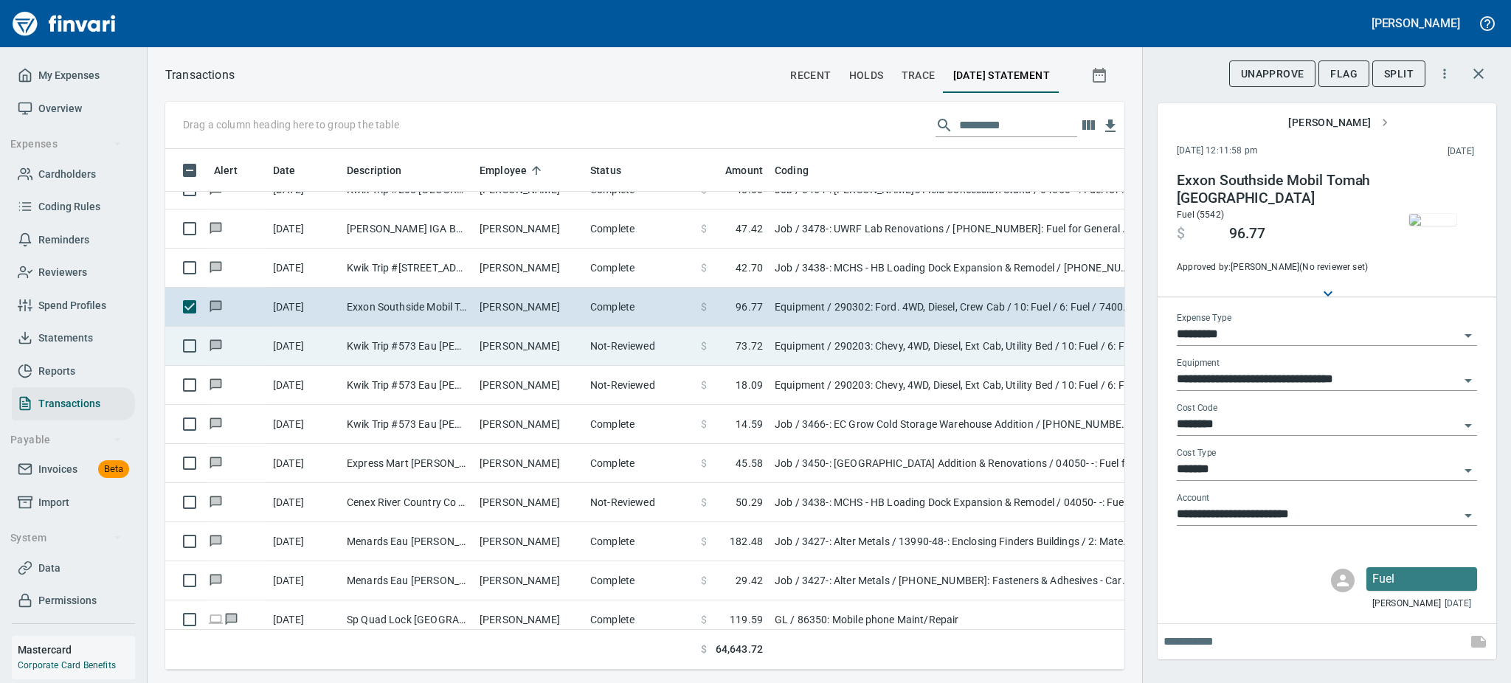
click at [502, 339] on td "[PERSON_NAME]" at bounding box center [529, 346] width 111 height 39
type input "**********"
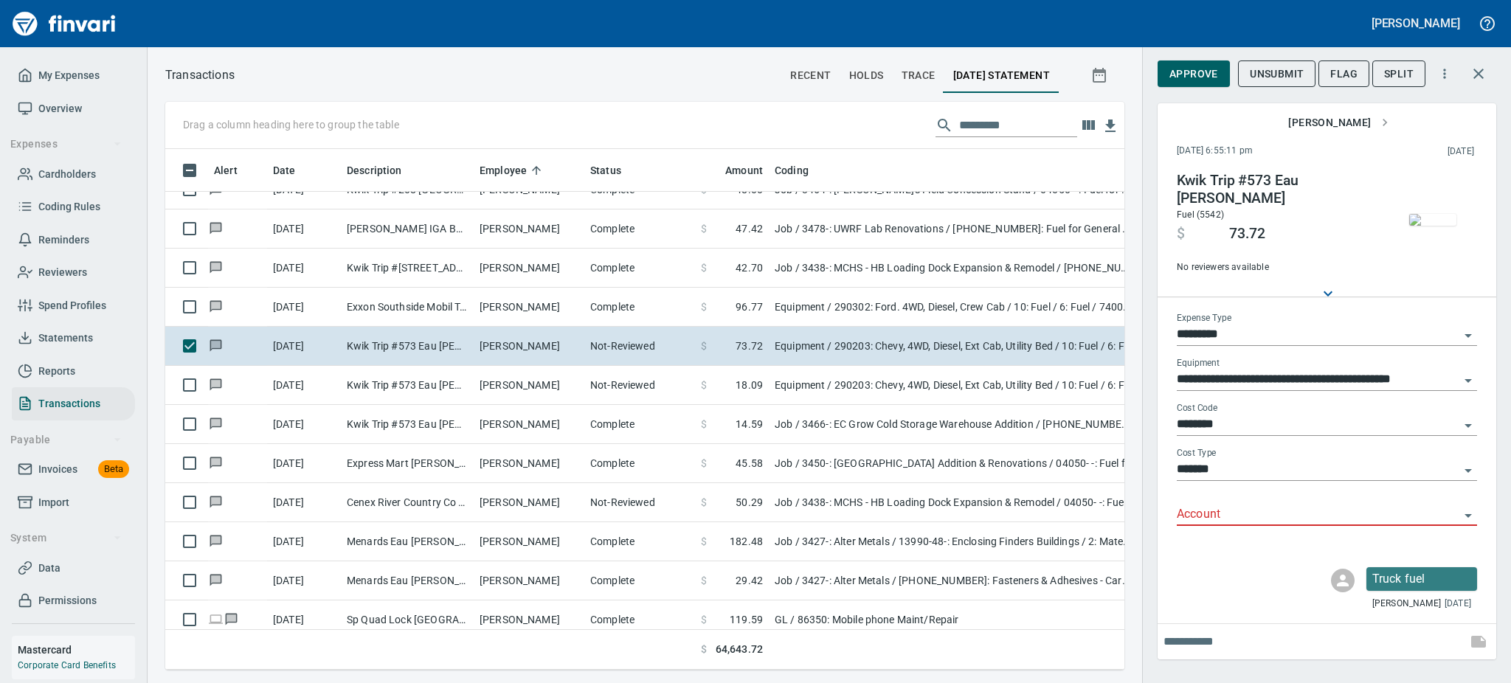
click at [1442, 182] on button "button" at bounding box center [1433, 220] width 74 height 96
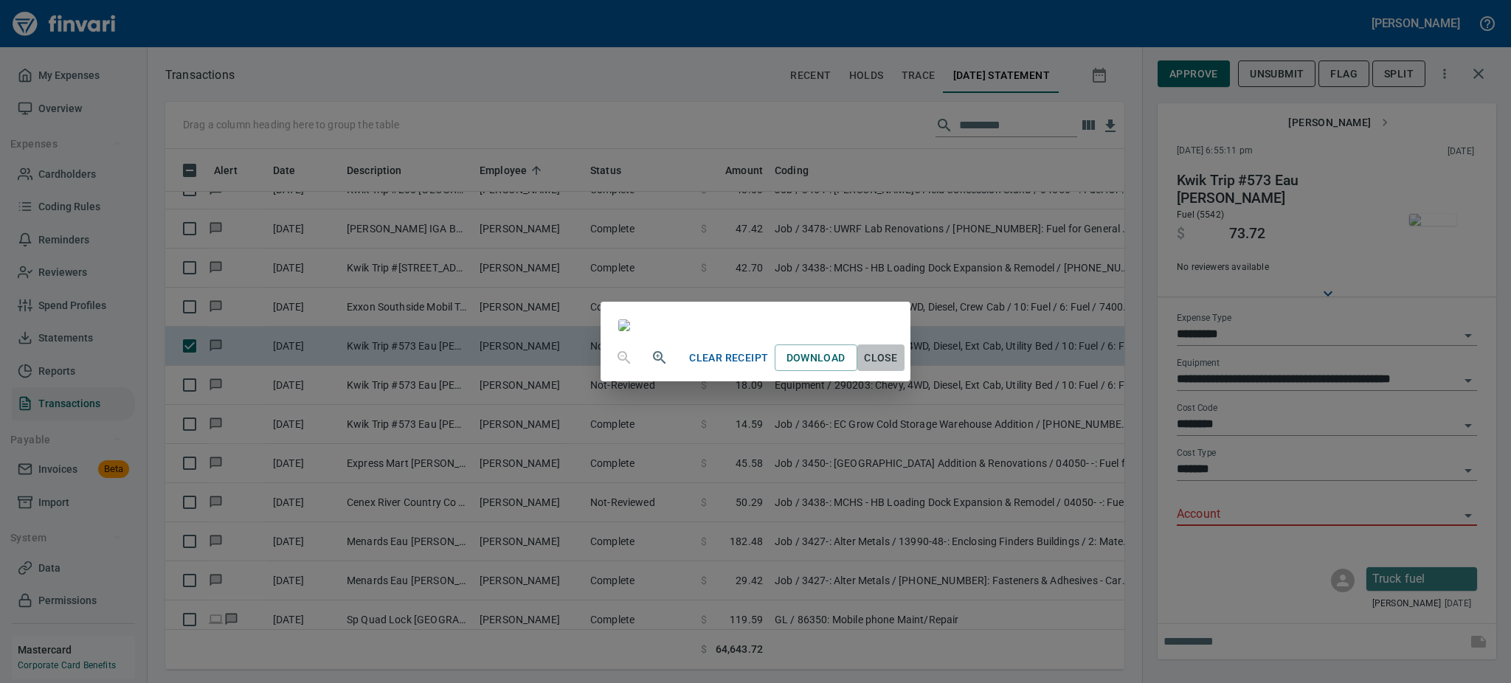
click at [899, 368] on span "Close" at bounding box center [880, 358] width 35 height 18
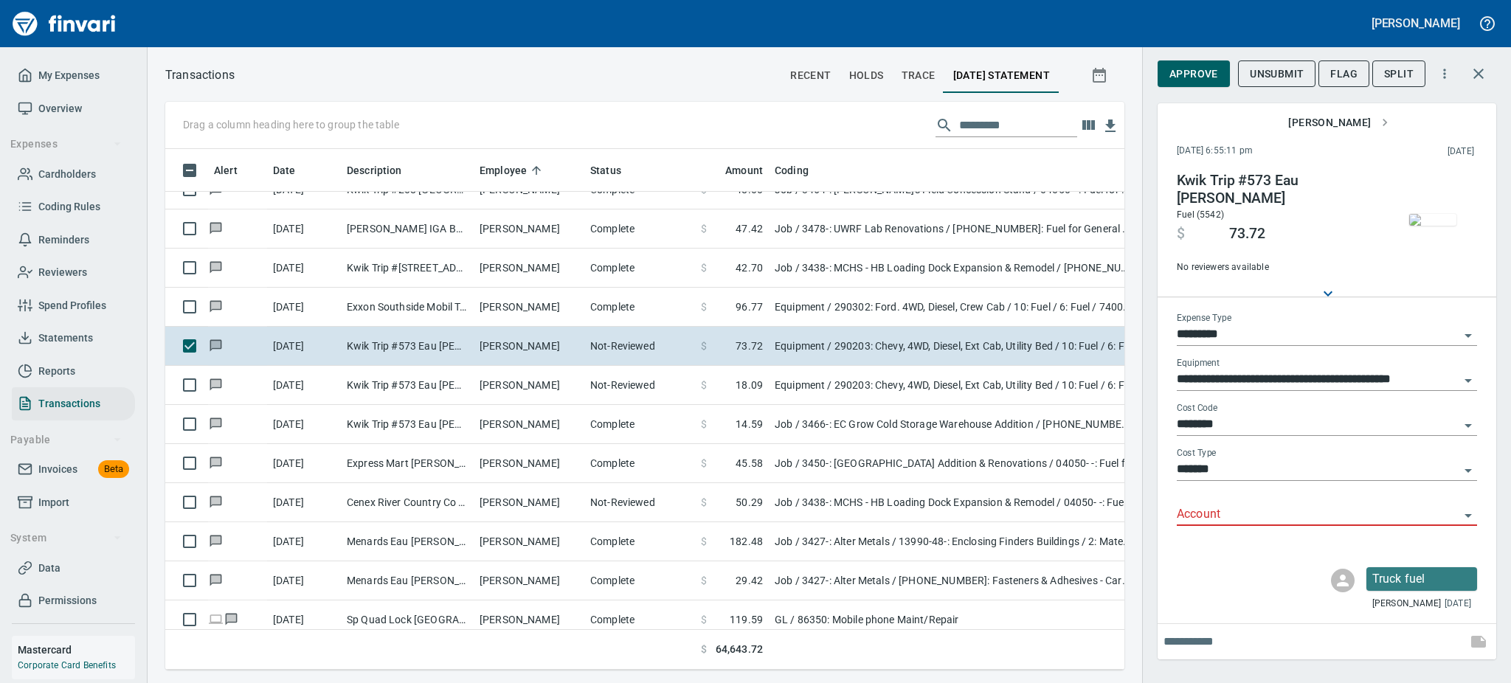
click at [1466, 517] on icon "Open" at bounding box center [1469, 516] width 18 height 18
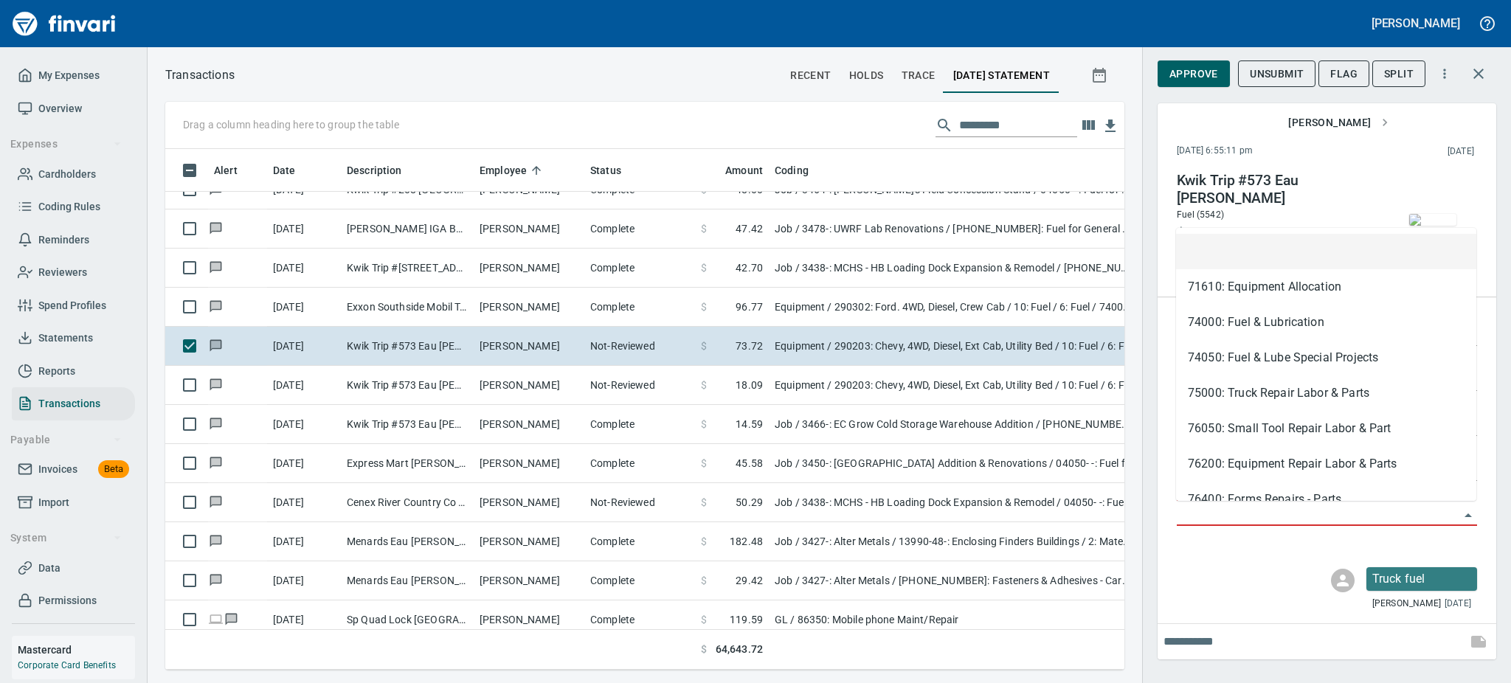
scroll to position [489, 926]
click at [1289, 318] on li "74000: Fuel & Lubrication" at bounding box center [1326, 322] width 300 height 35
type input "**********"
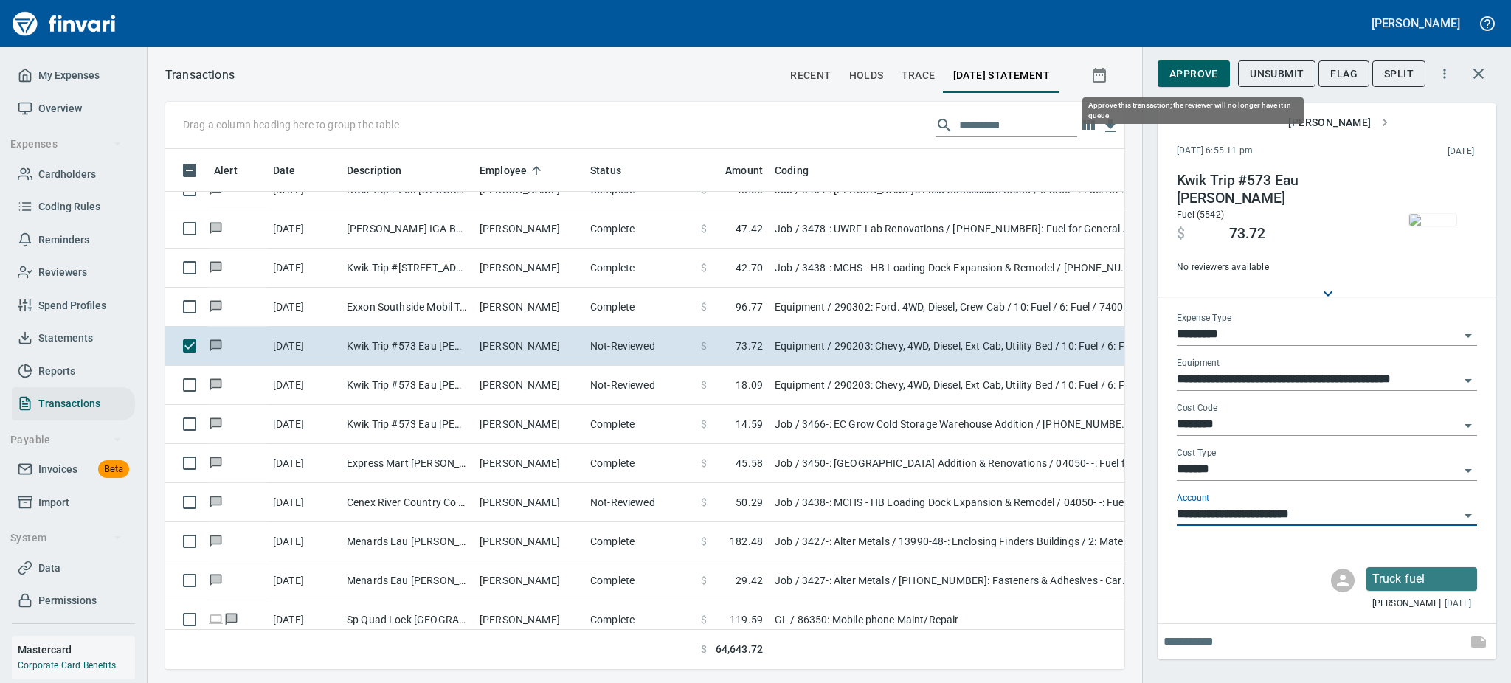
click at [1179, 74] on span "Approve" at bounding box center [1194, 74] width 49 height 18
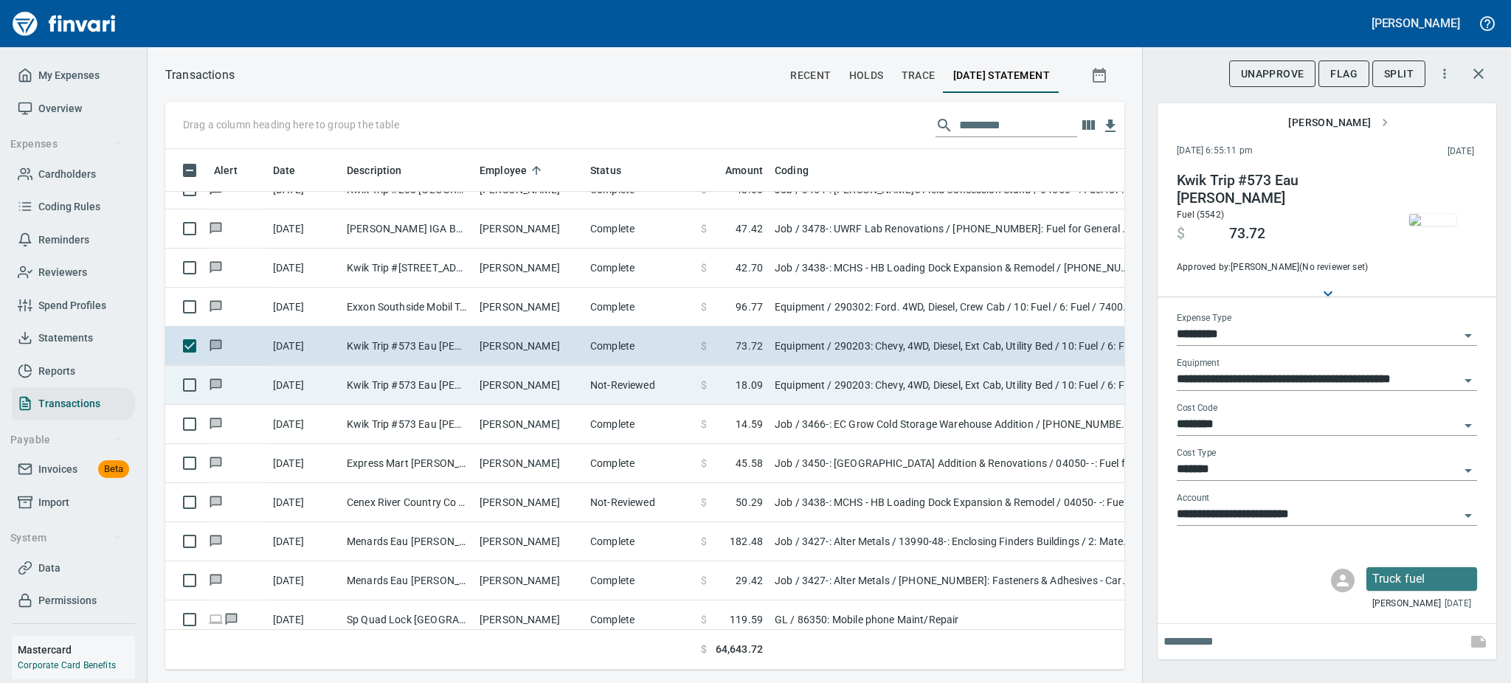
click at [641, 375] on td "Not-Reviewed" at bounding box center [639, 385] width 111 height 39
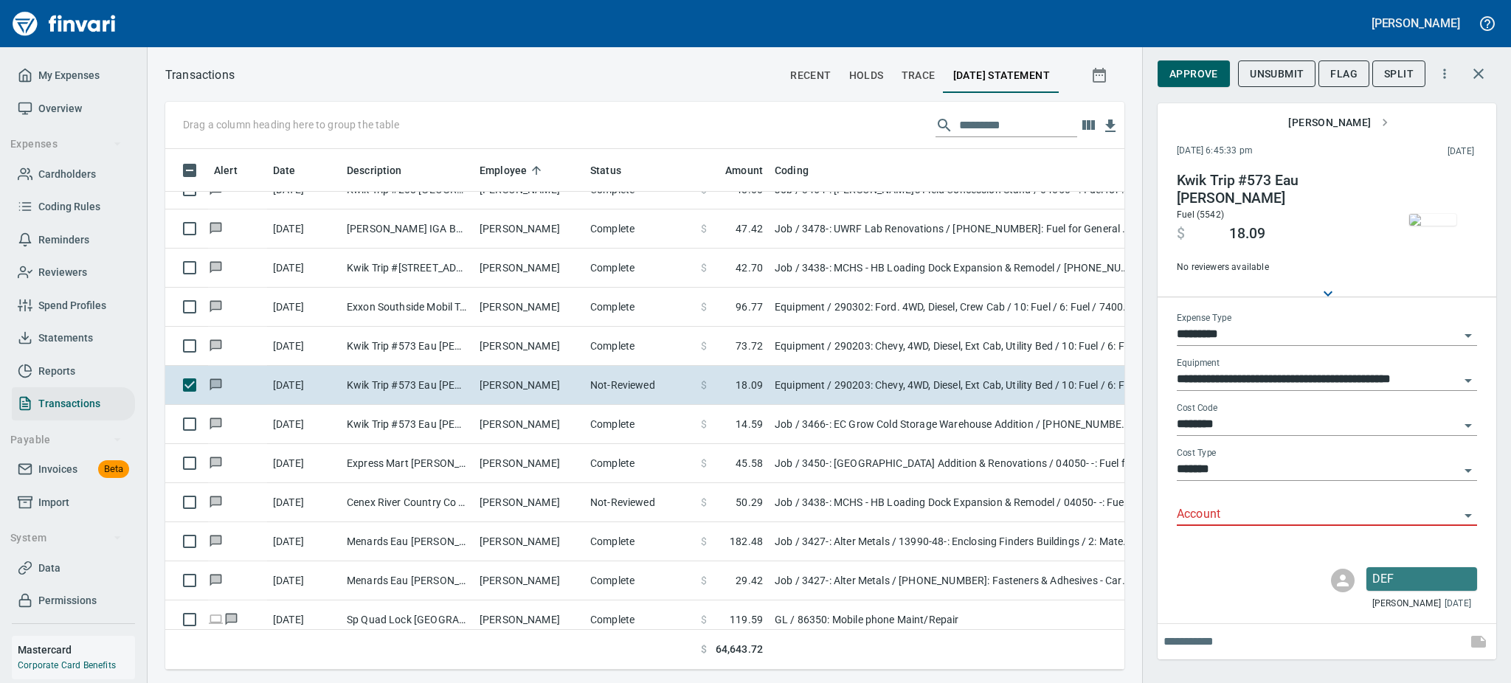
click at [1426, 214] on img "button" at bounding box center [1433, 220] width 47 height 12
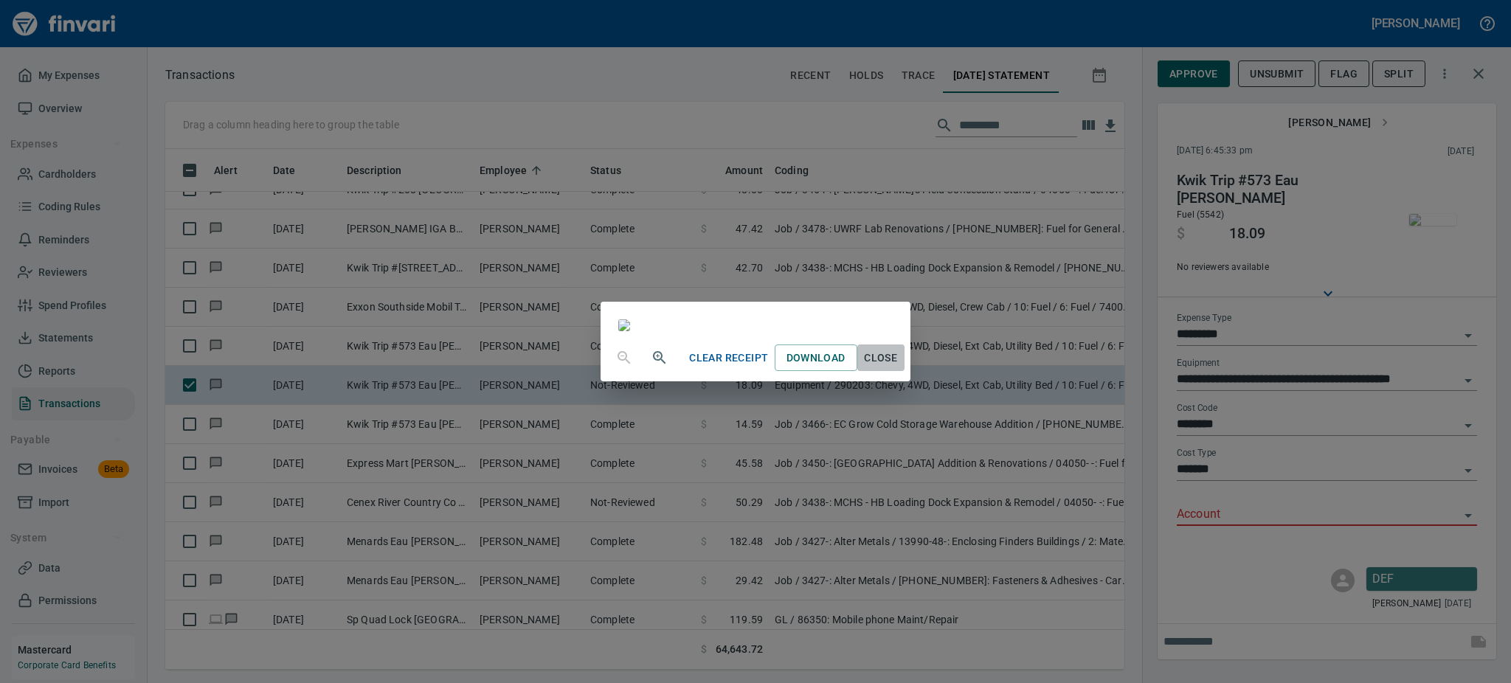
click at [899, 368] on span "Close" at bounding box center [880, 358] width 35 height 18
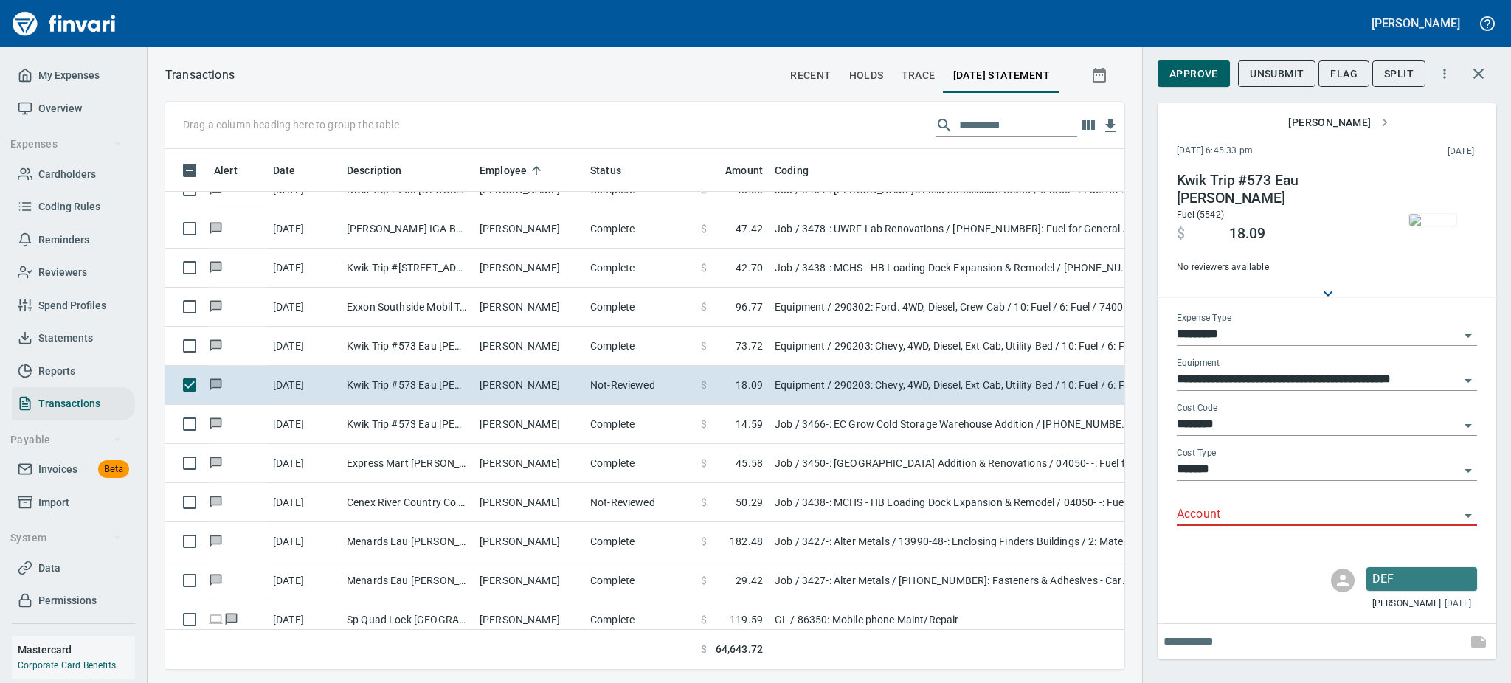
click at [1466, 516] on icon "Open" at bounding box center [1469, 516] width 18 height 18
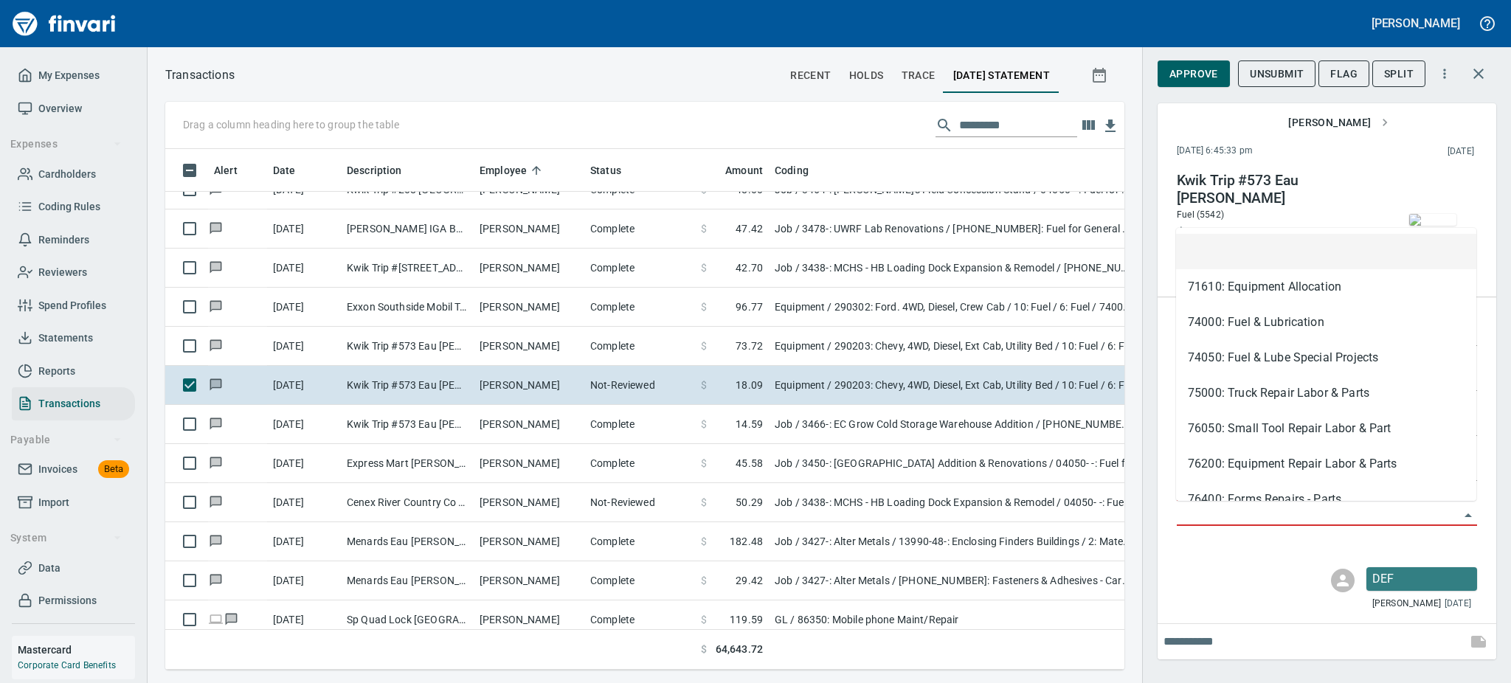
scroll to position [489, 926]
click at [1234, 328] on li "74000: Fuel & Lubrication" at bounding box center [1326, 322] width 300 height 35
type input "**********"
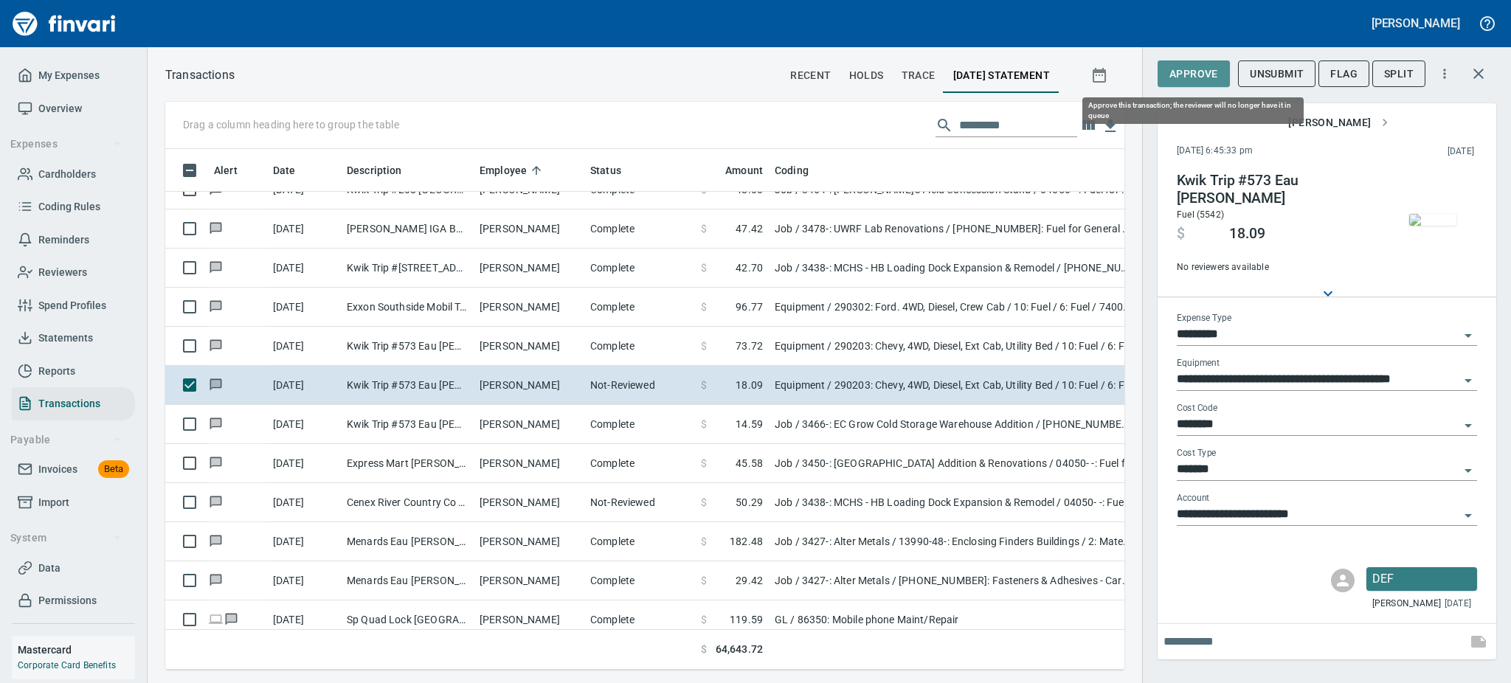
click at [1201, 74] on span "Approve" at bounding box center [1194, 74] width 49 height 18
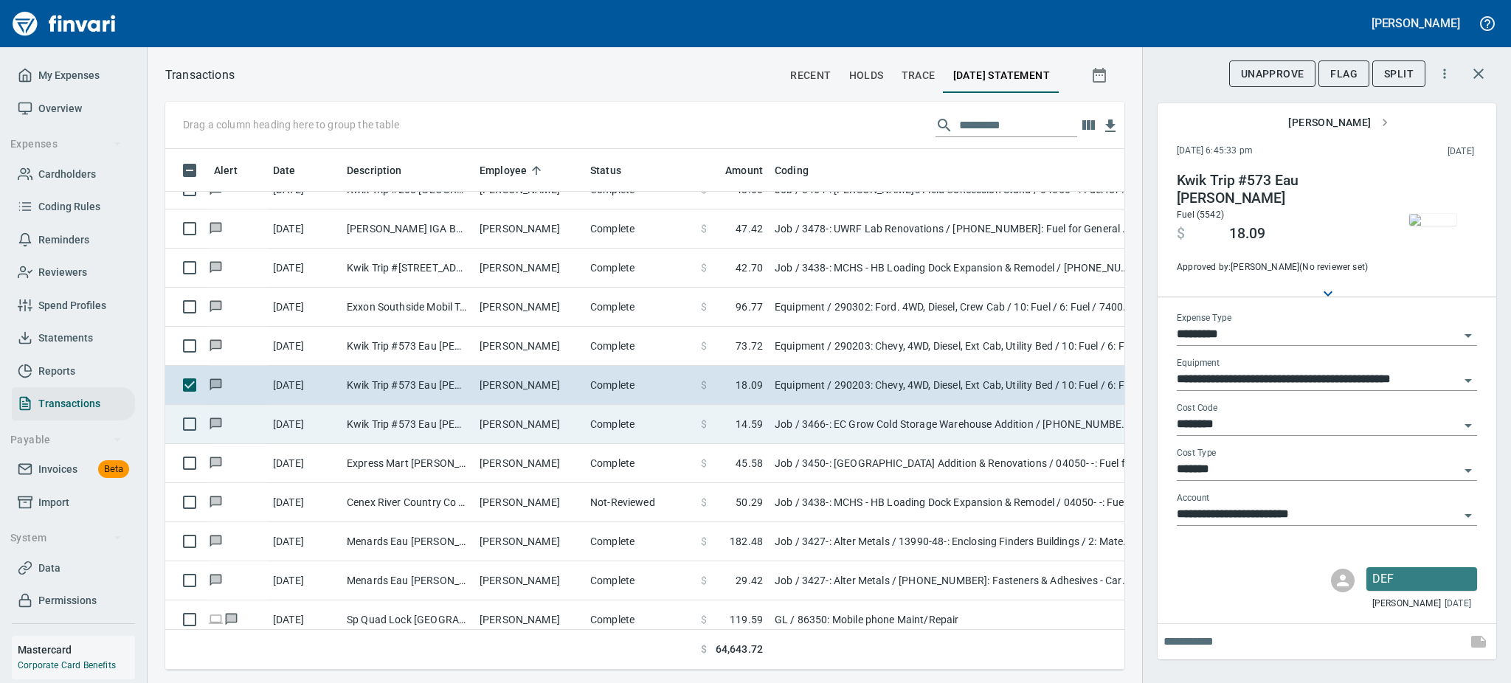
click at [503, 425] on td "[PERSON_NAME]" at bounding box center [529, 424] width 111 height 39
type input "***"
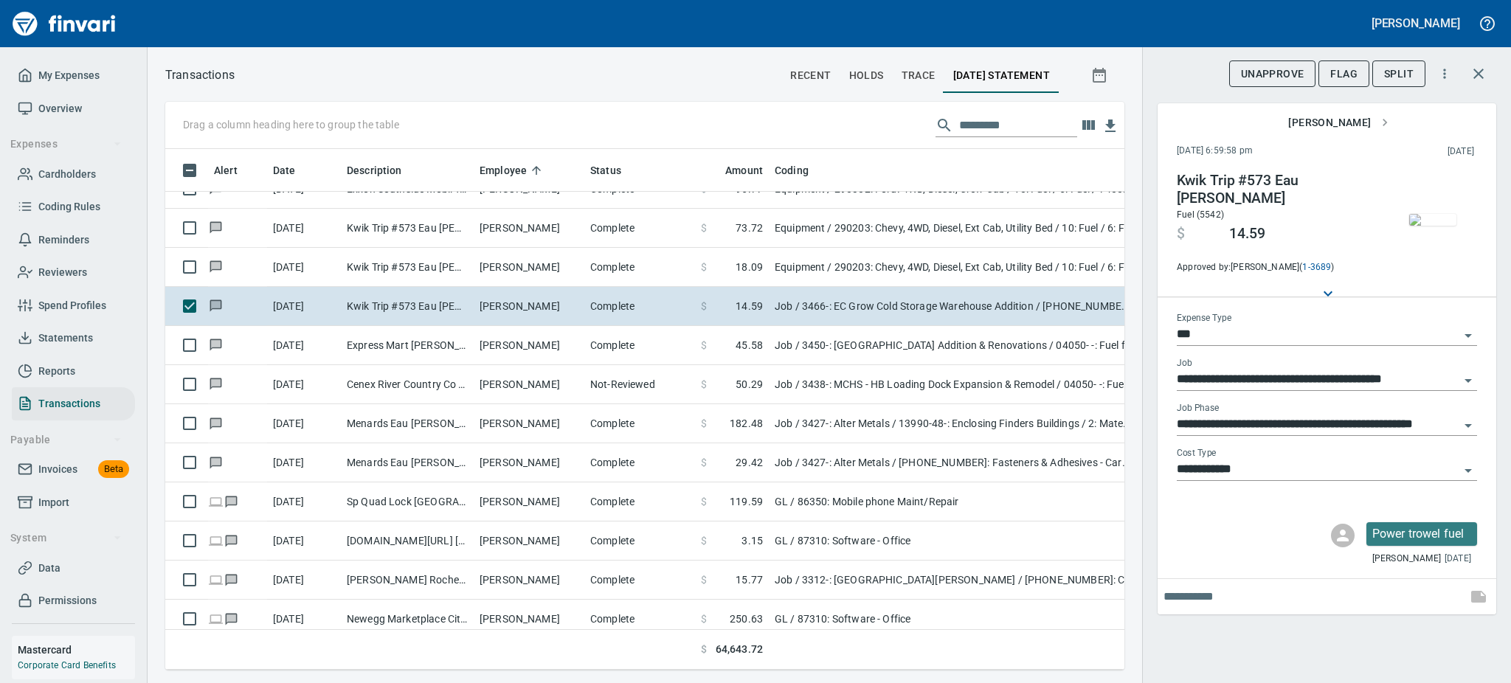
scroll to position [7074, 0]
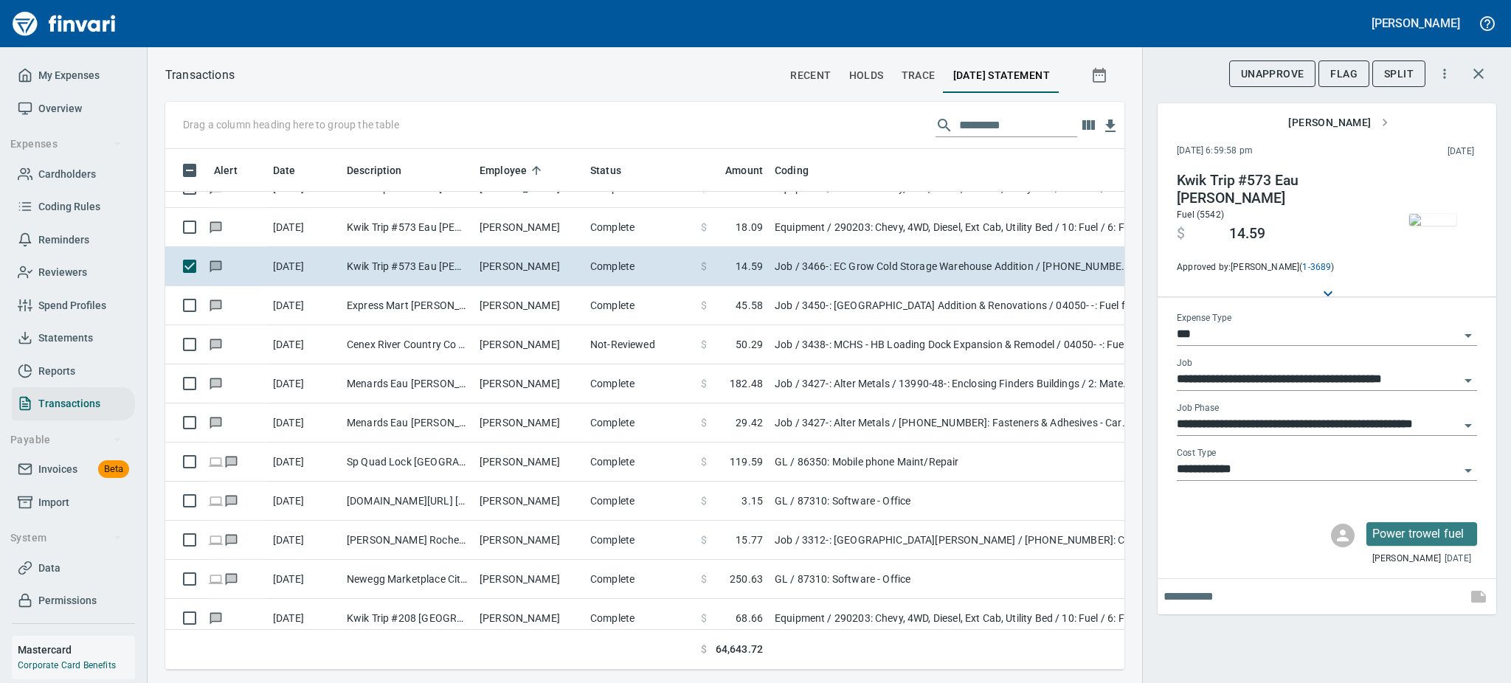
click at [1437, 214] on img "button" at bounding box center [1433, 220] width 47 height 12
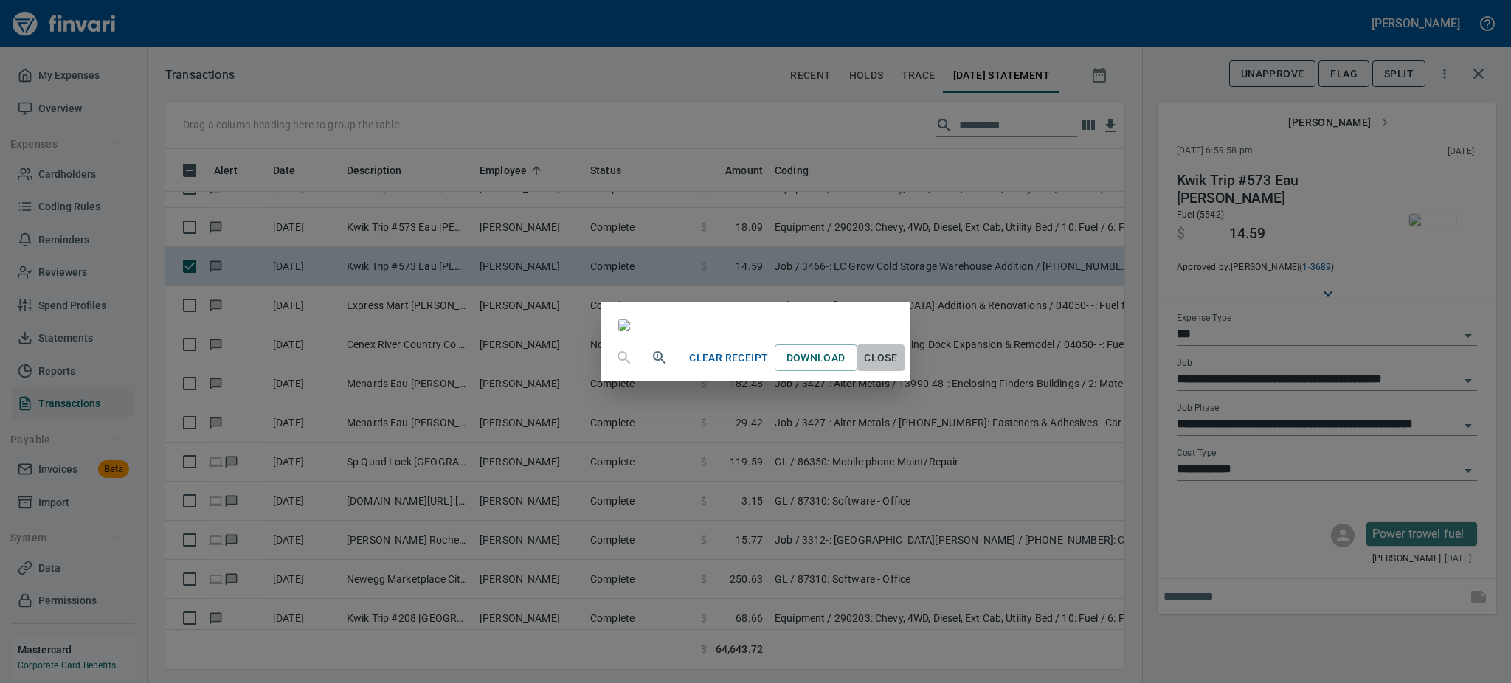
click at [899, 368] on span "Close" at bounding box center [880, 358] width 35 height 18
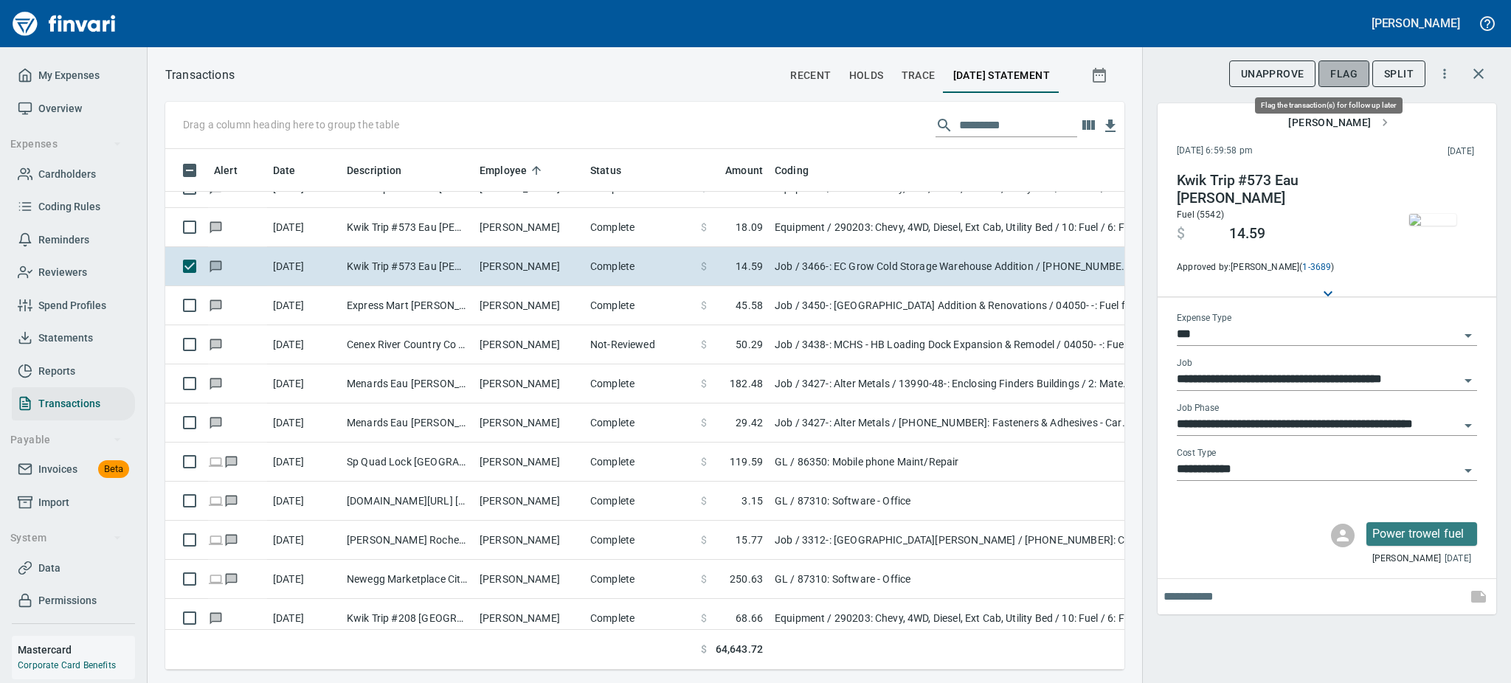
click at [1342, 76] on span "Flag" at bounding box center [1344, 74] width 27 height 18
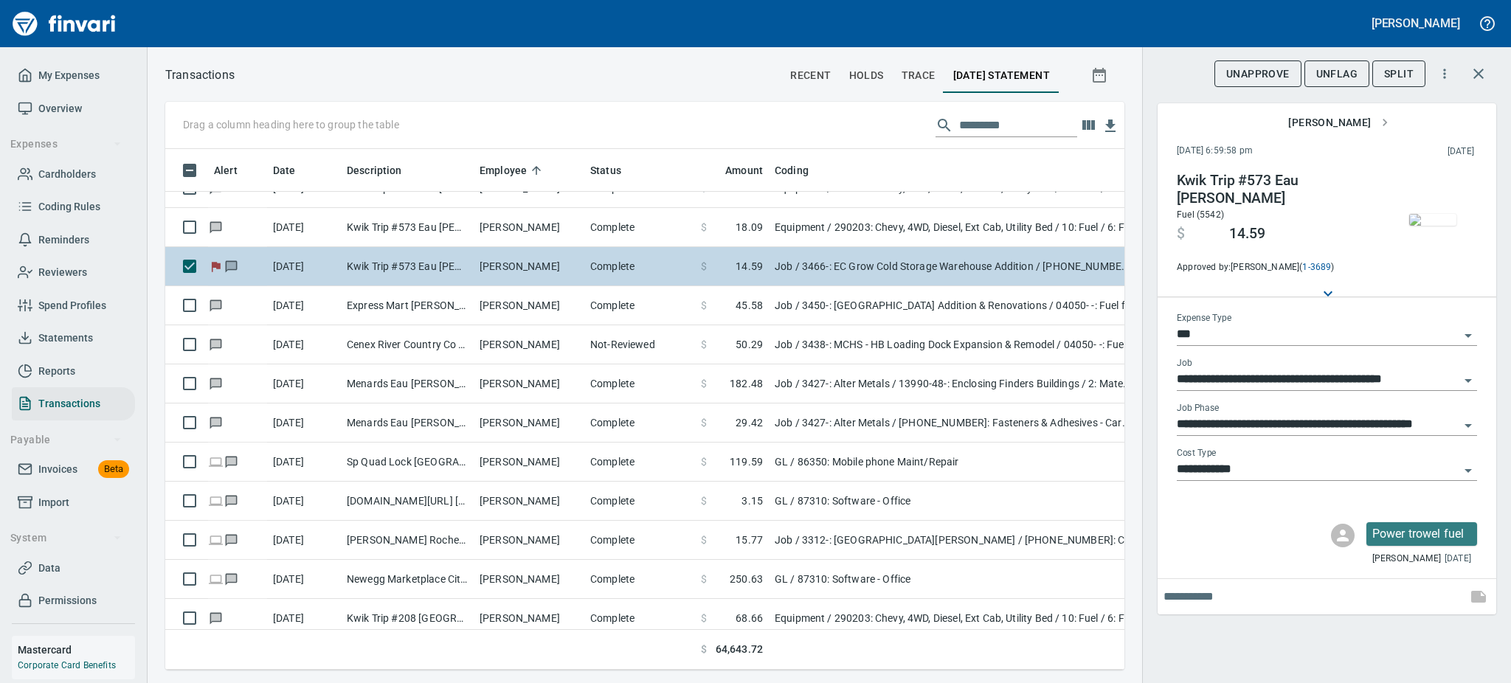
scroll to position [489, 926]
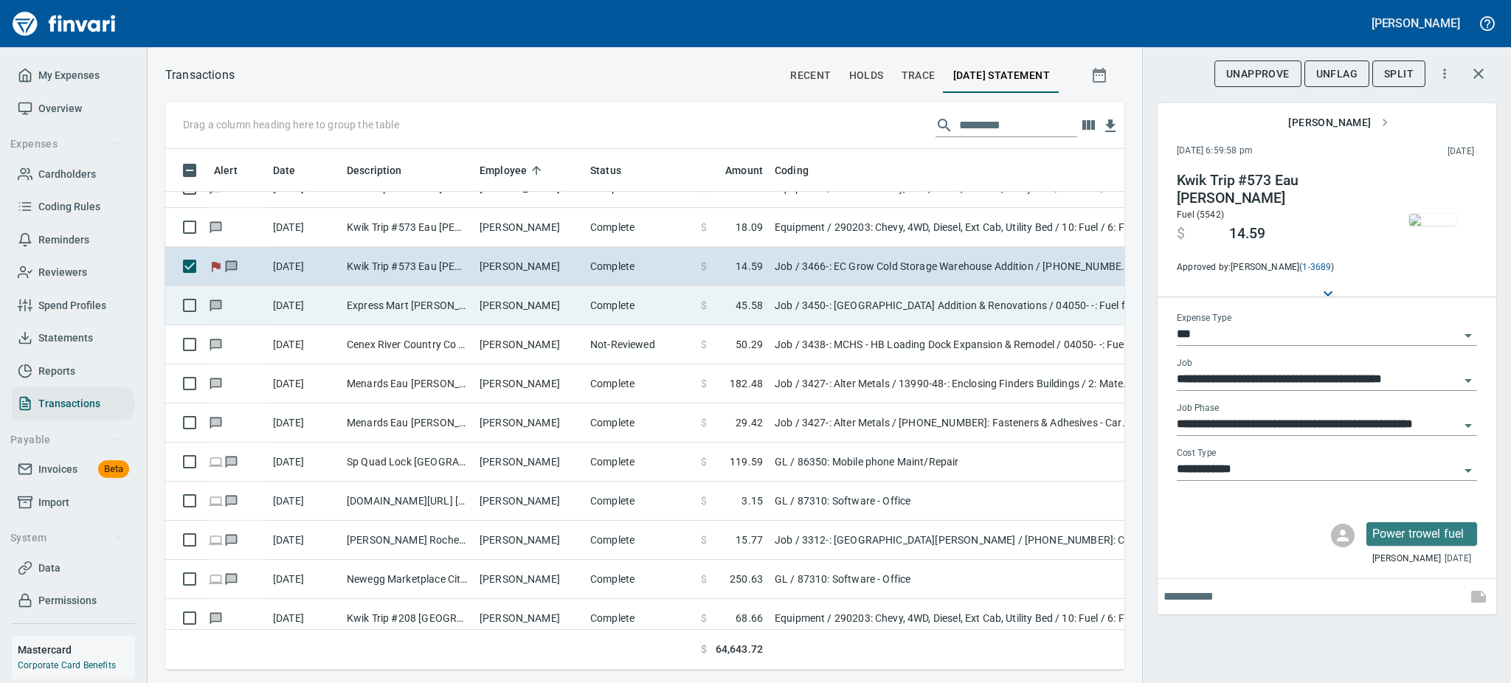
click at [462, 300] on td "Express Mart [PERSON_NAME]" at bounding box center [407, 305] width 133 height 39
type input "**********"
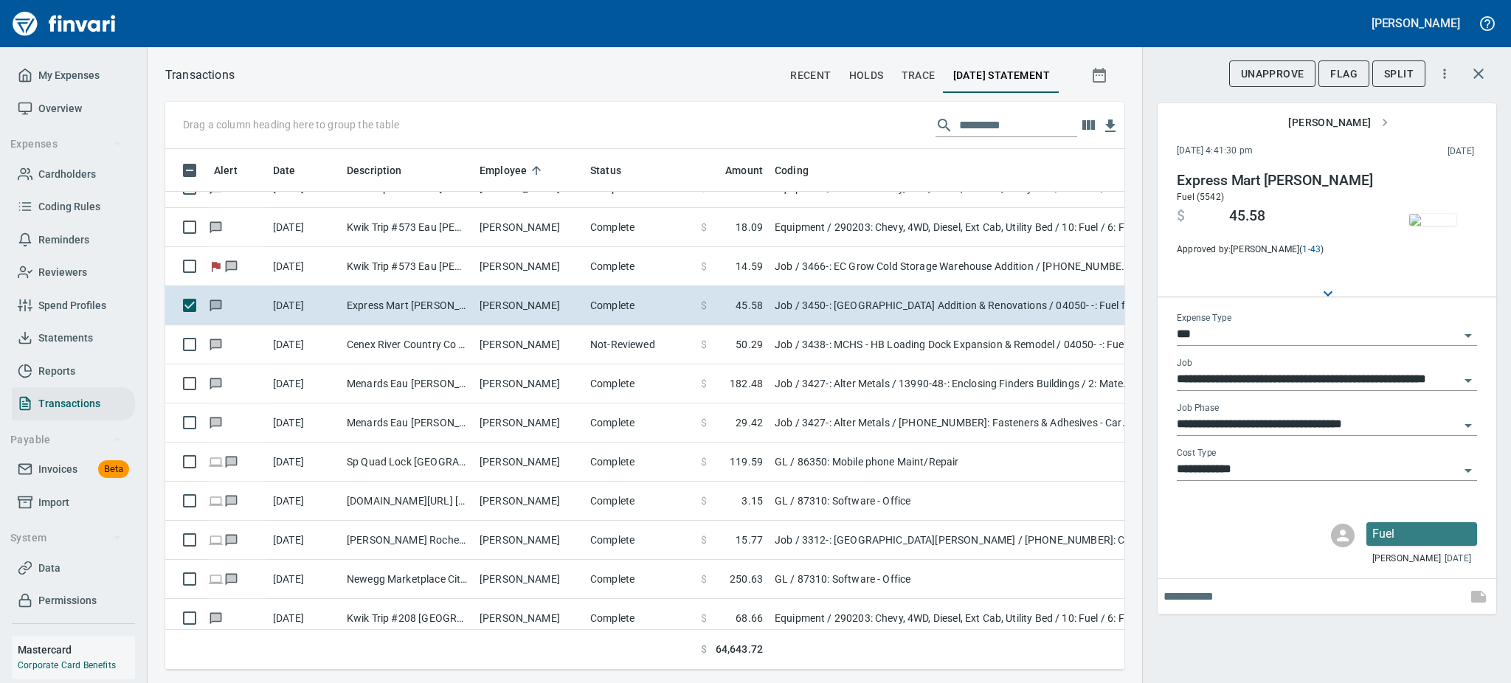
click at [1448, 222] on img "button" at bounding box center [1433, 220] width 47 height 12
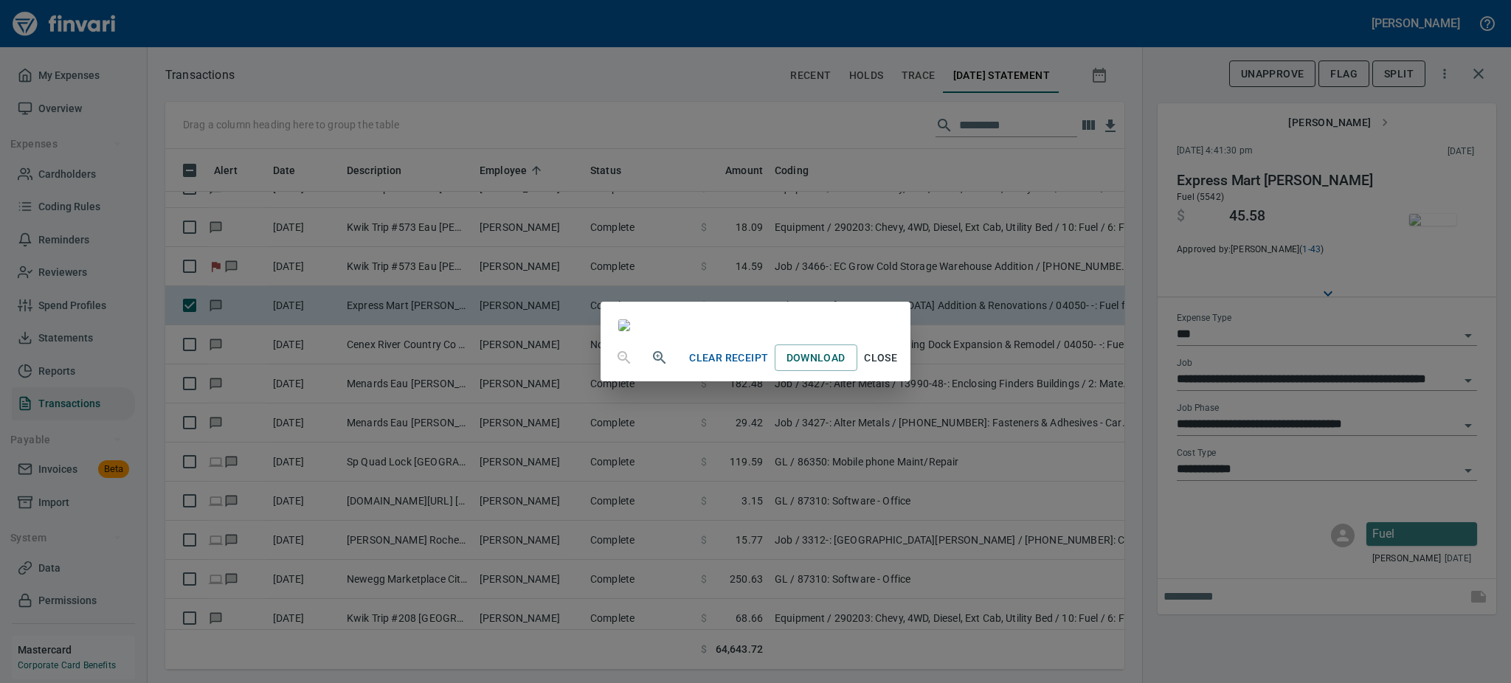
click at [899, 368] on span "Close" at bounding box center [880, 358] width 35 height 18
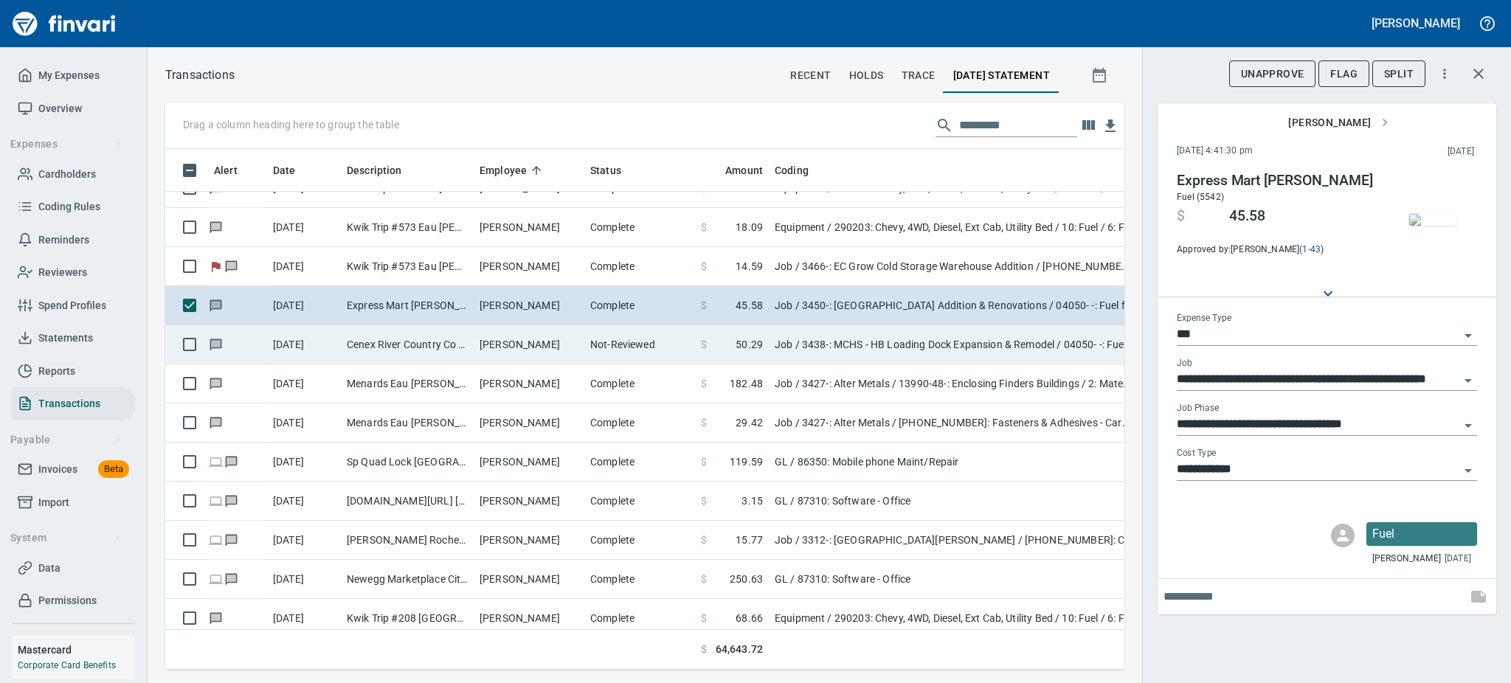
click at [462, 351] on td "Cenex River Country Co [GEOGRAPHIC_DATA] [GEOGRAPHIC_DATA]" at bounding box center [407, 344] width 133 height 39
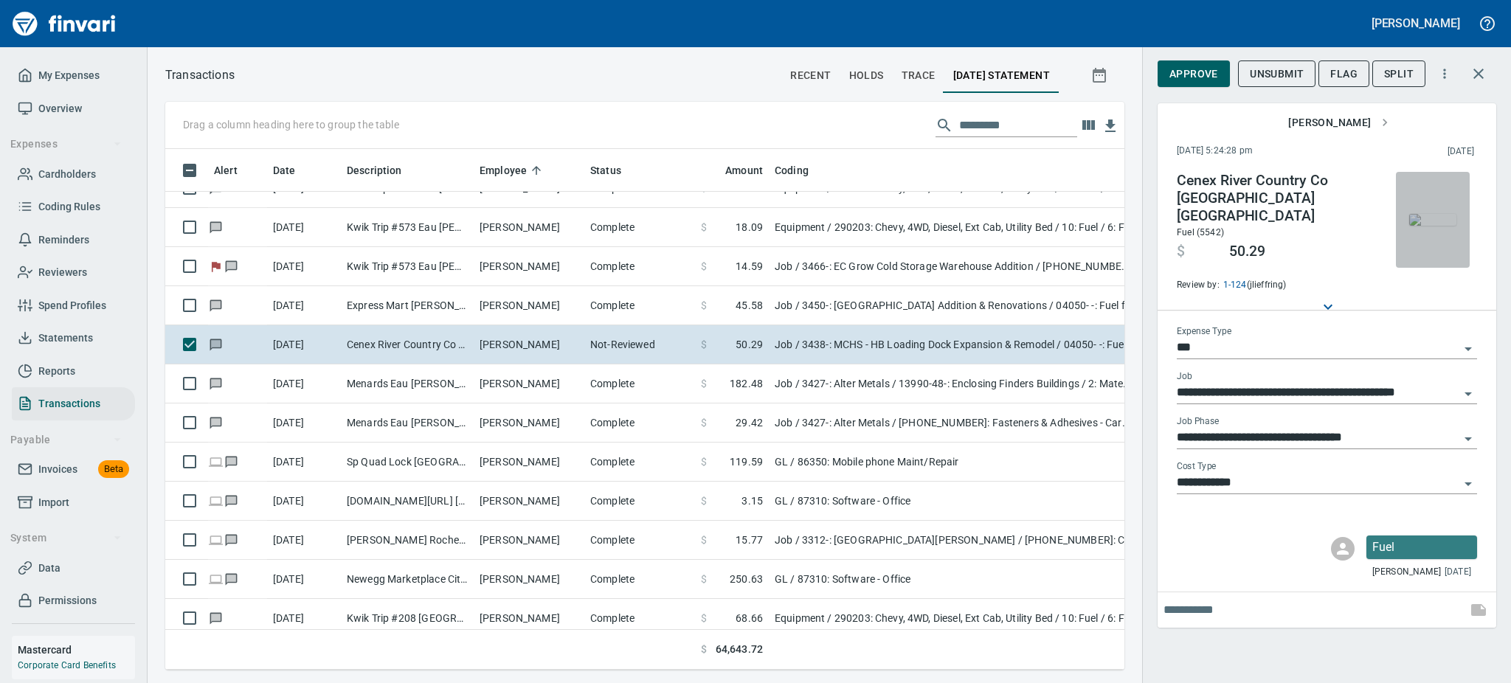
click at [1412, 226] on img "button" at bounding box center [1433, 220] width 47 height 12
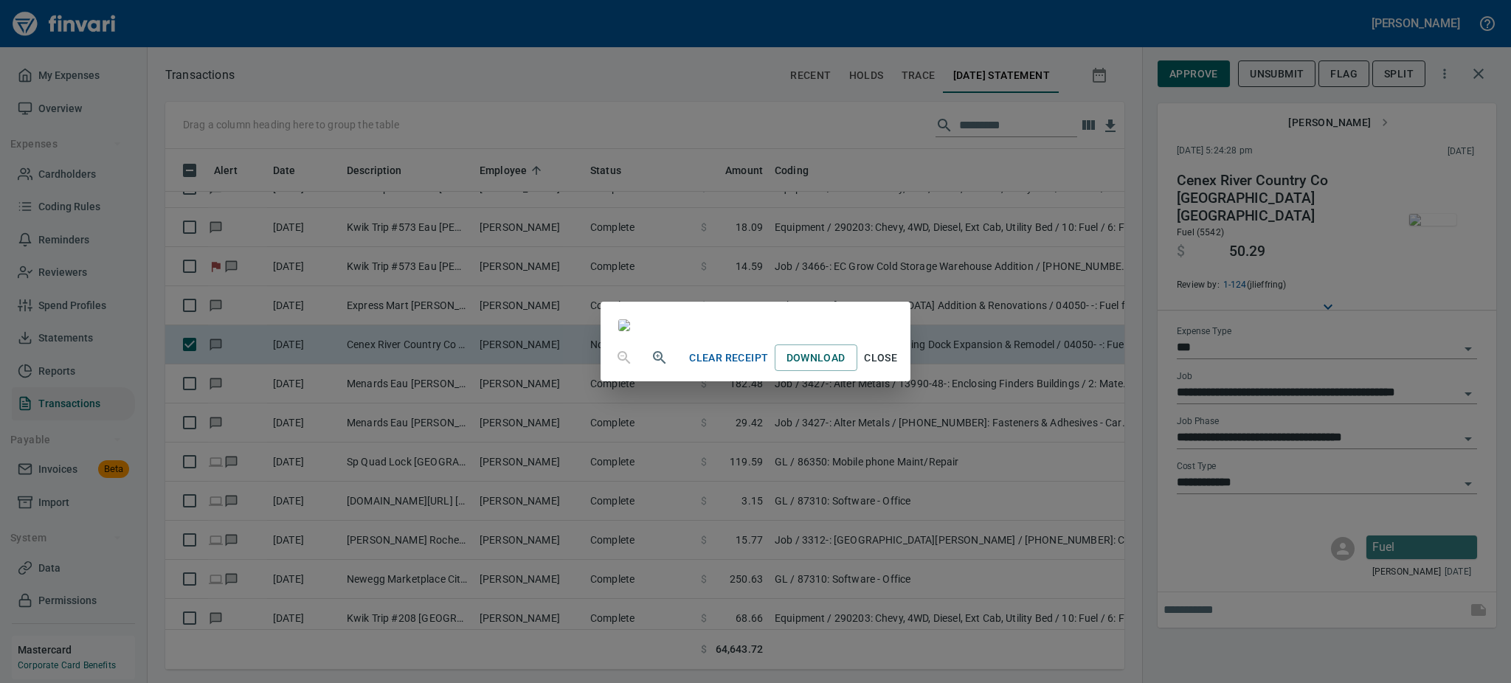
click at [899, 368] on span "Close" at bounding box center [880, 358] width 35 height 18
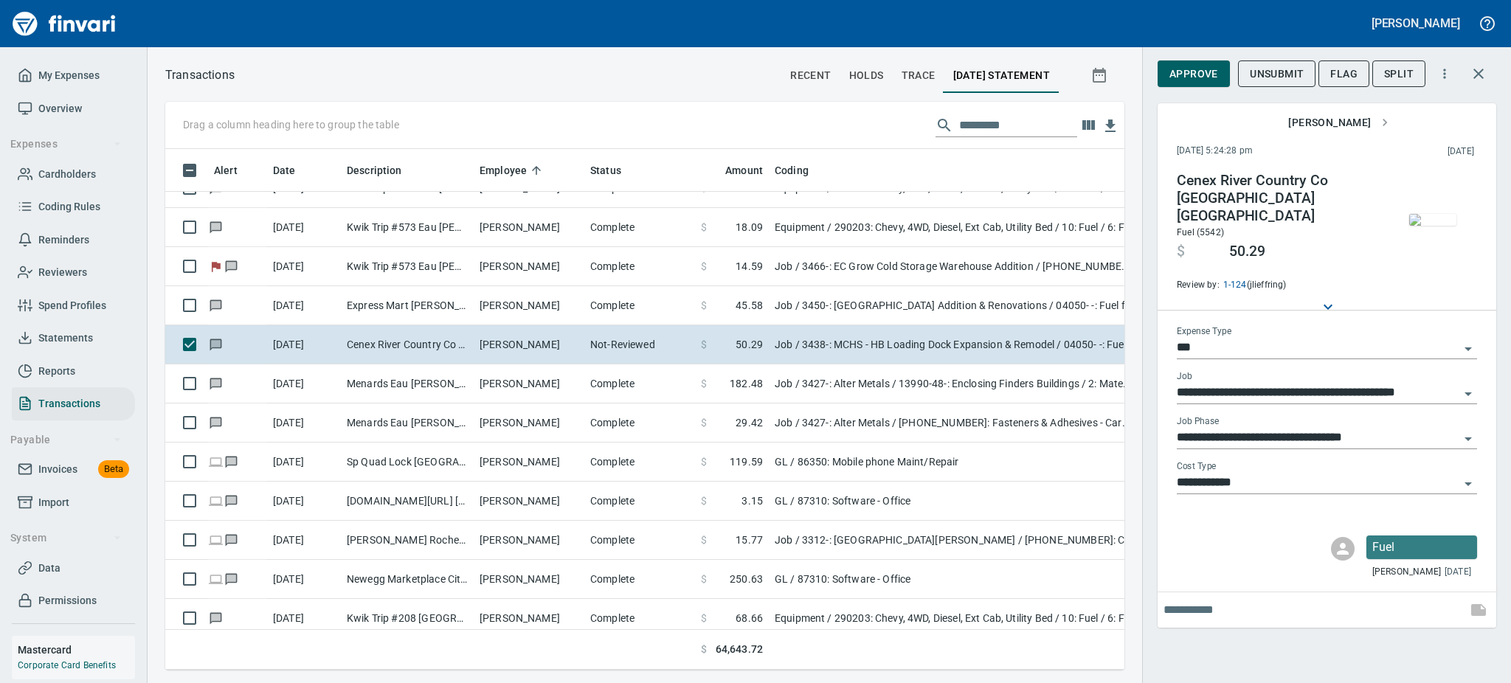
scroll to position [489, 926]
click at [1190, 72] on span "Approve" at bounding box center [1194, 74] width 49 height 18
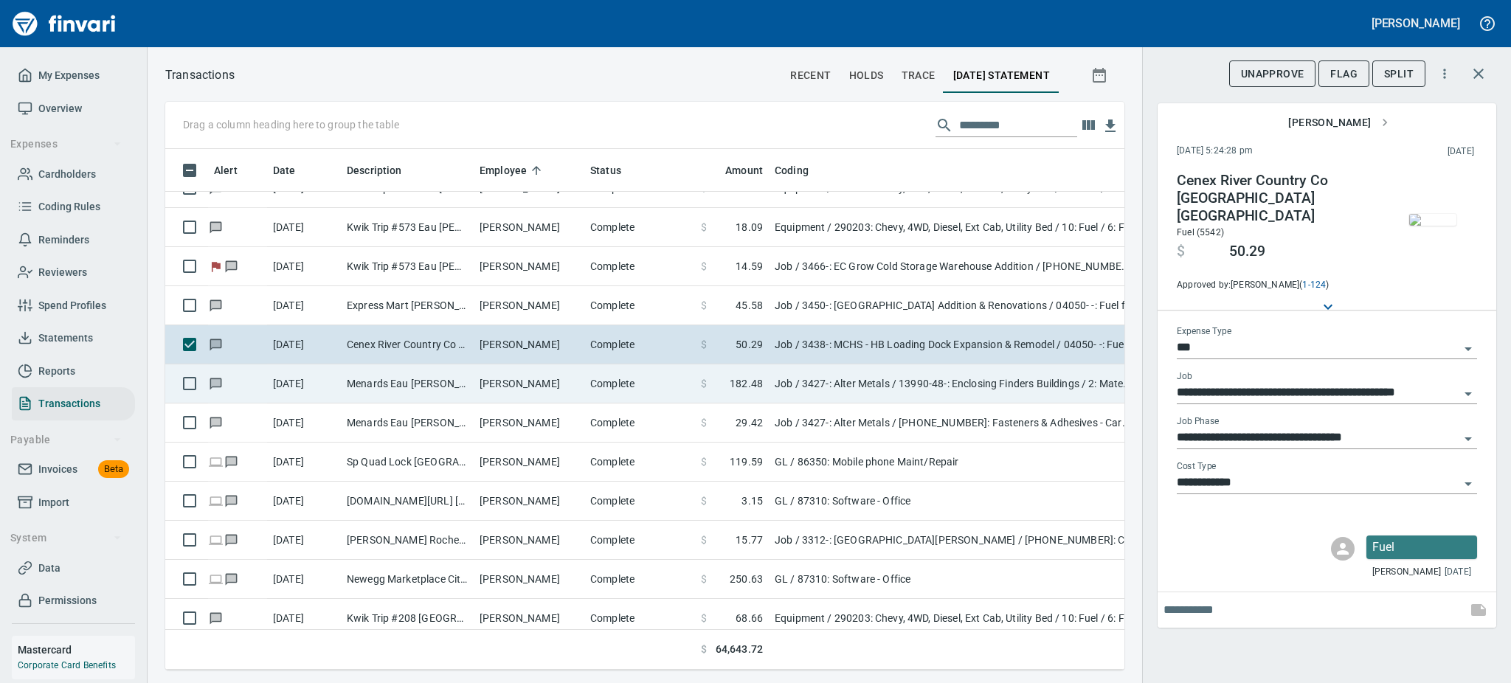
click at [563, 378] on td "[PERSON_NAME]" at bounding box center [529, 384] width 111 height 39
type input "**********"
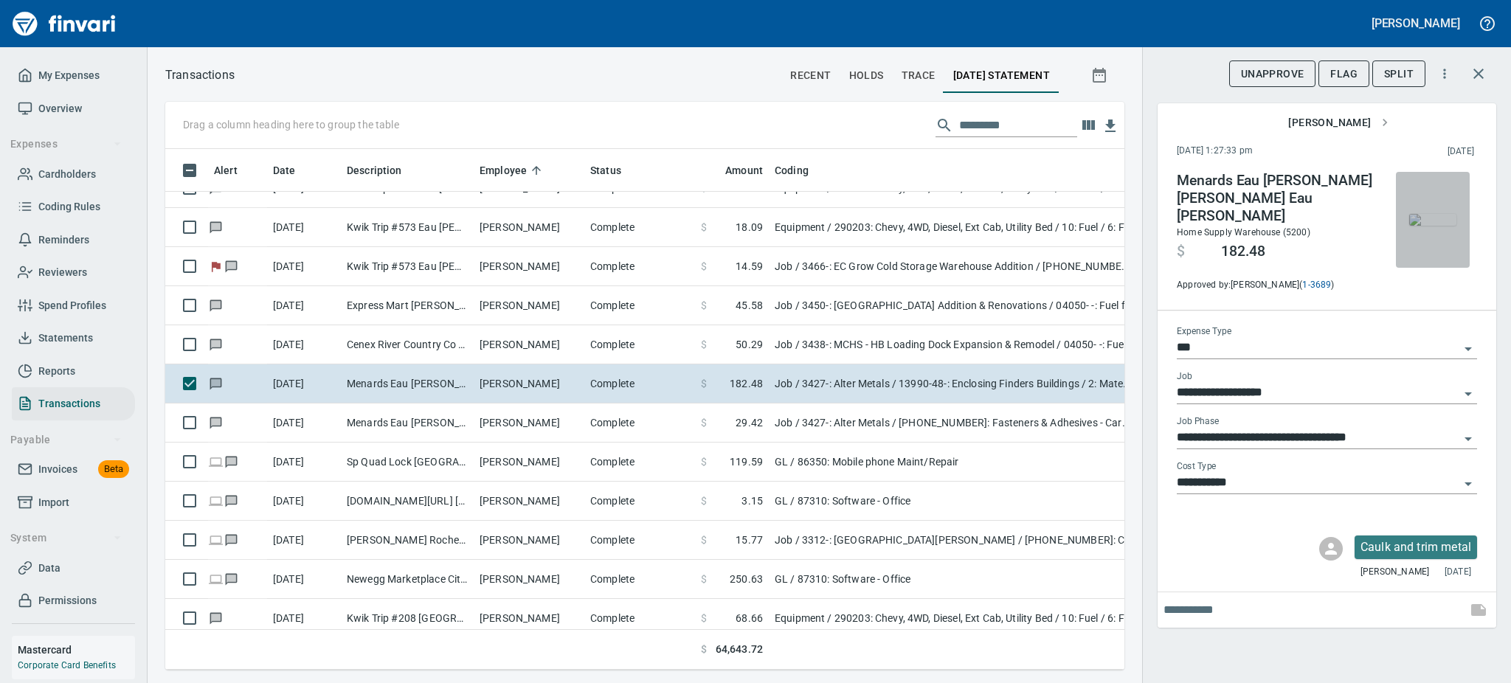
click at [1427, 226] on img "button" at bounding box center [1433, 220] width 47 height 12
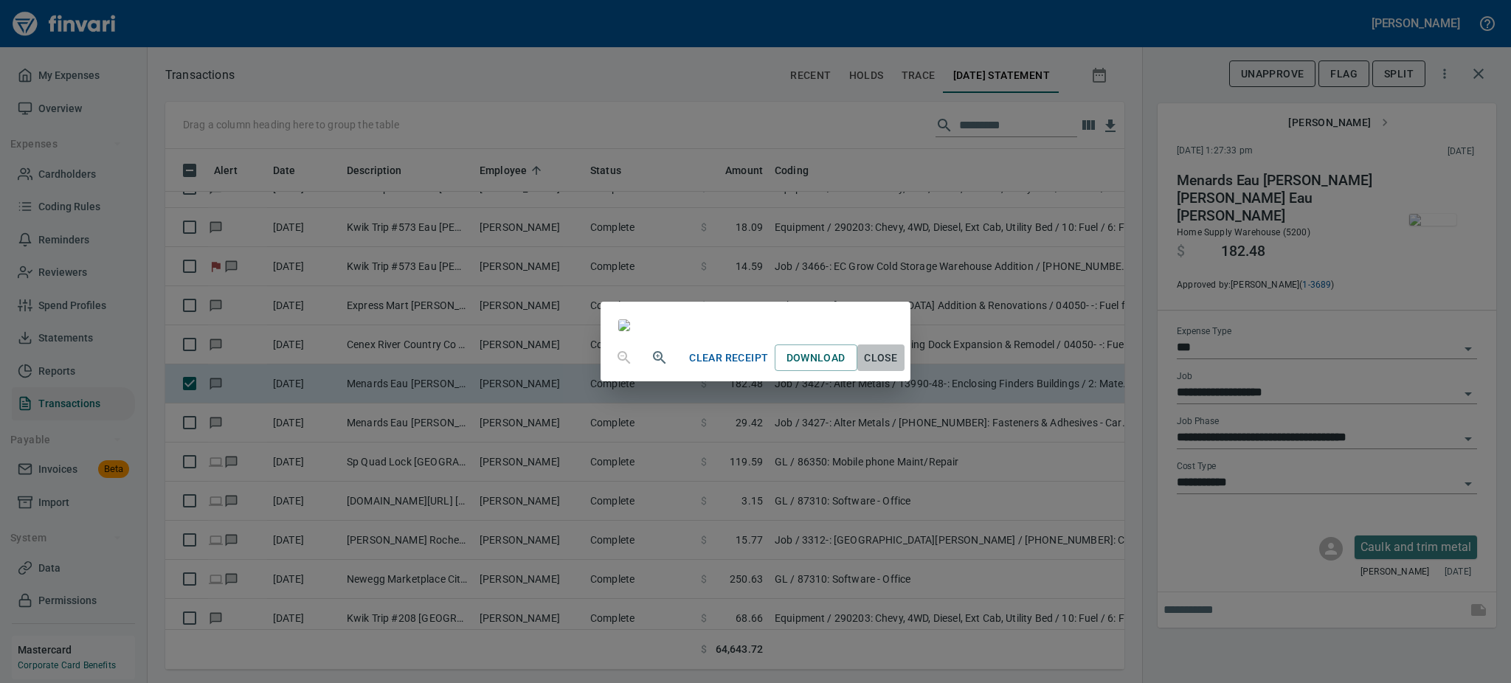
click at [899, 368] on span "Close" at bounding box center [880, 358] width 35 height 18
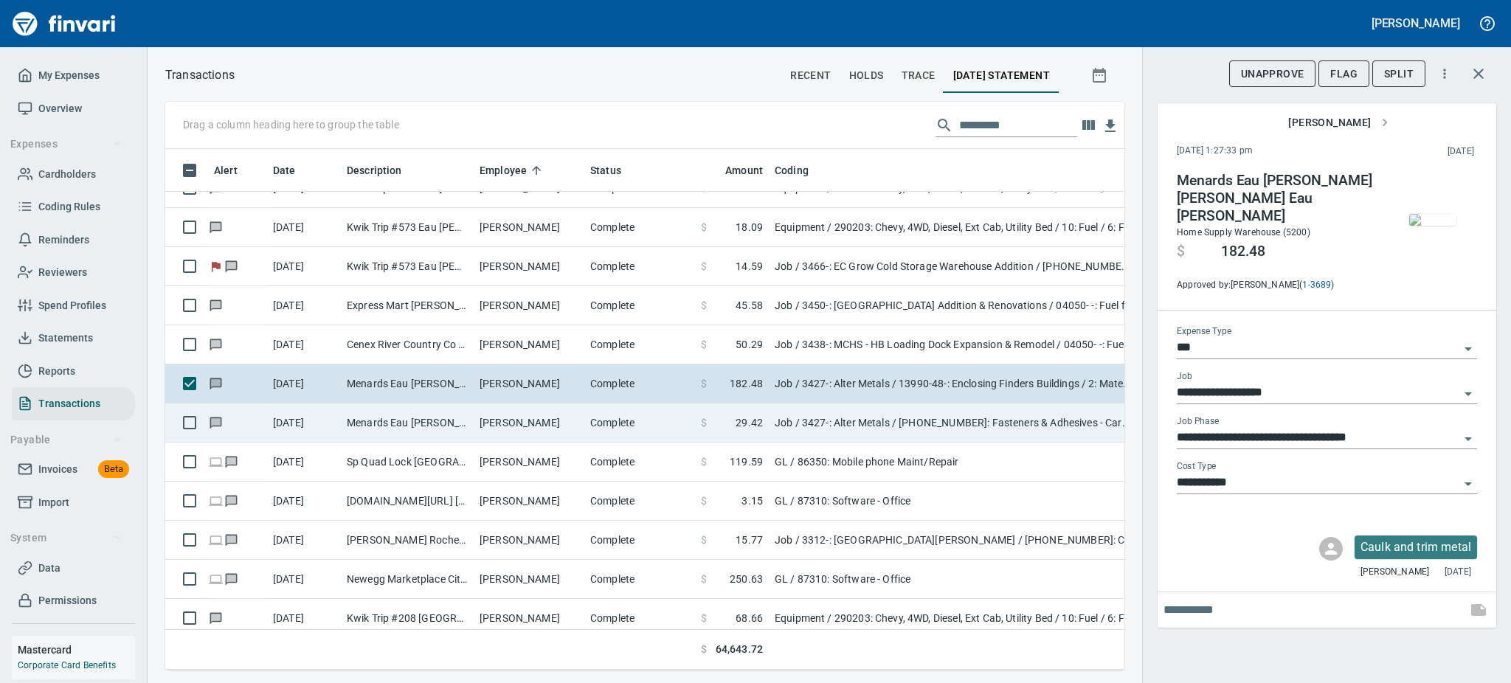
click at [488, 415] on td "[PERSON_NAME]" at bounding box center [529, 423] width 111 height 39
type input "**********"
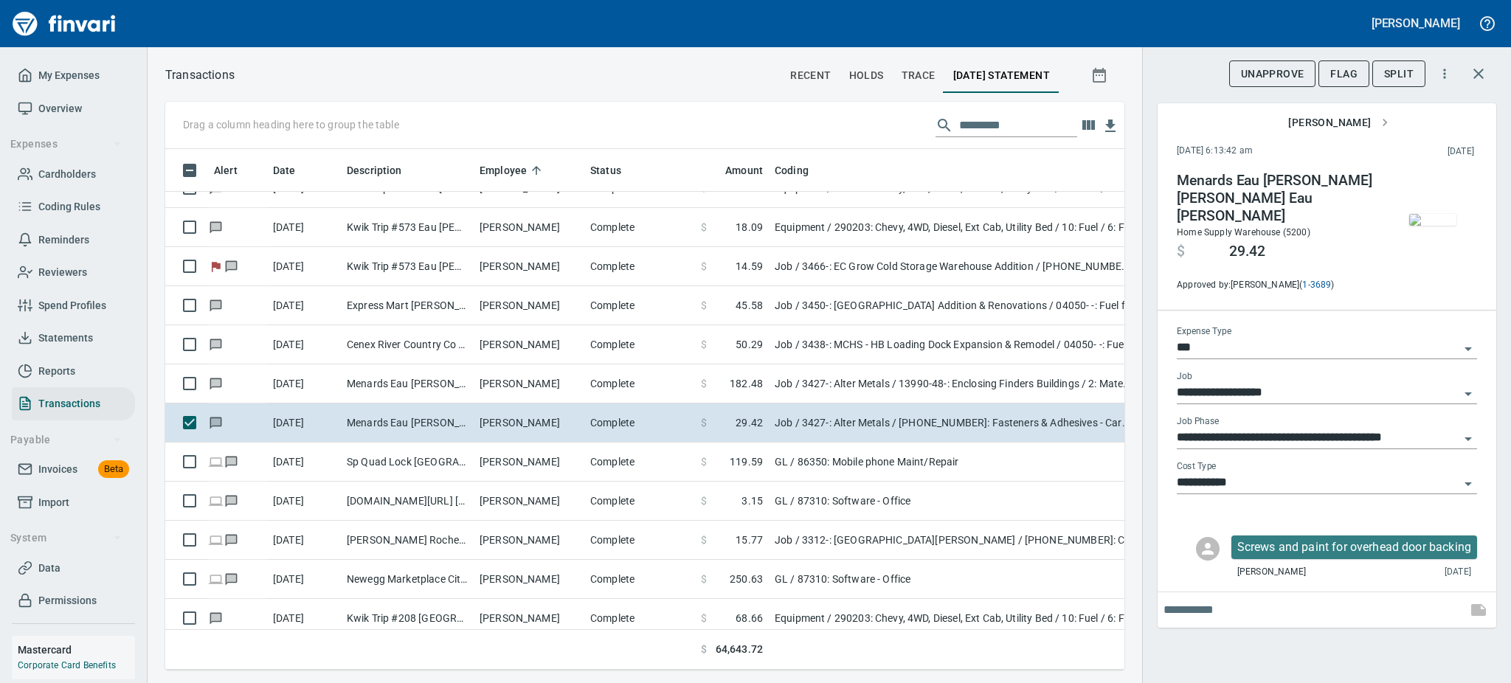
click at [1441, 226] on img "button" at bounding box center [1433, 220] width 47 height 12
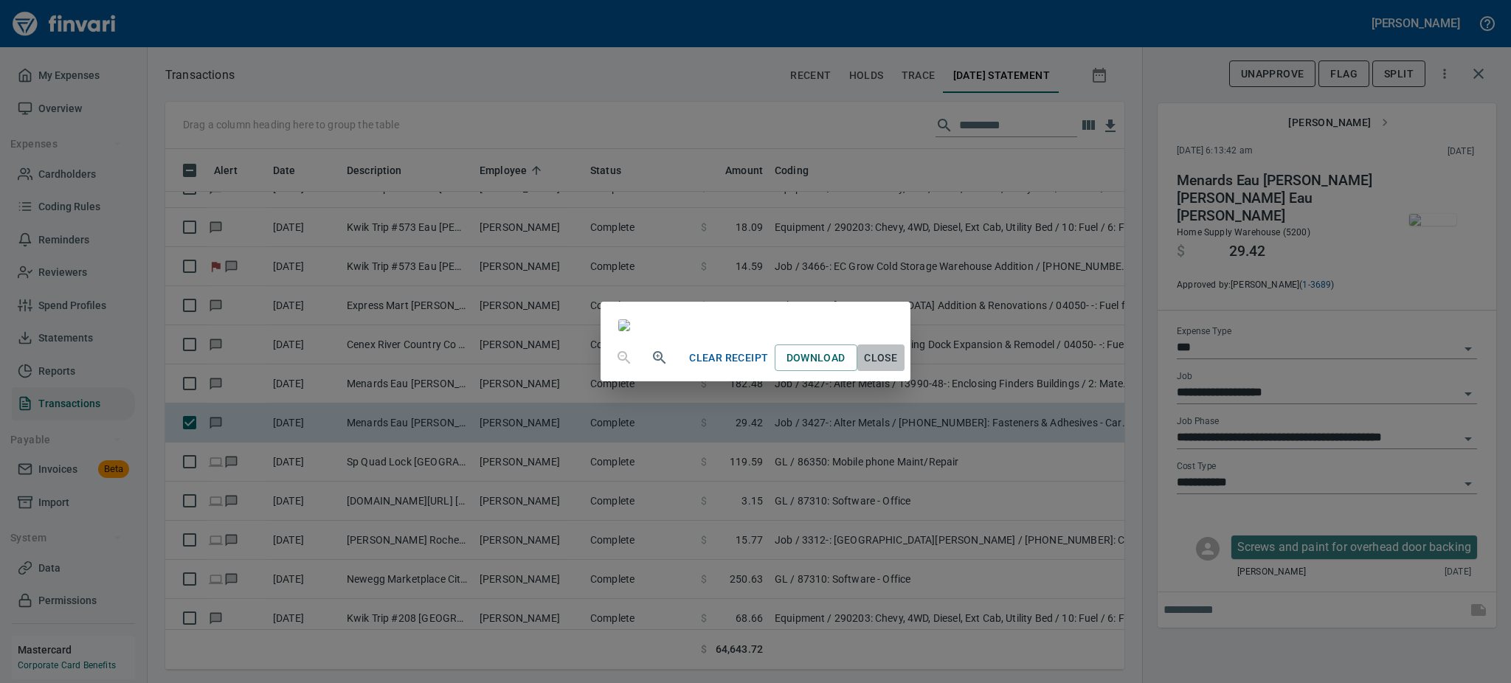
click at [899, 368] on span "Close" at bounding box center [880, 358] width 35 height 18
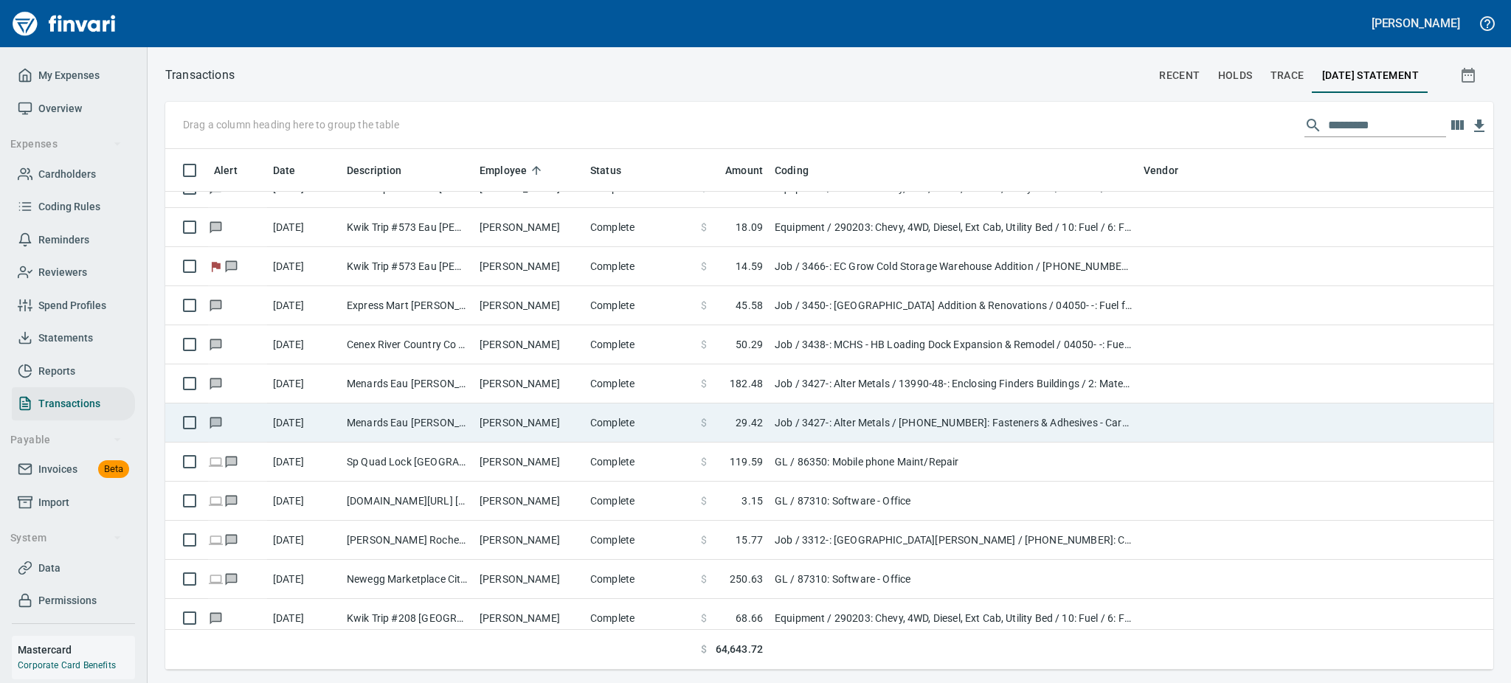
scroll to position [505, 1279]
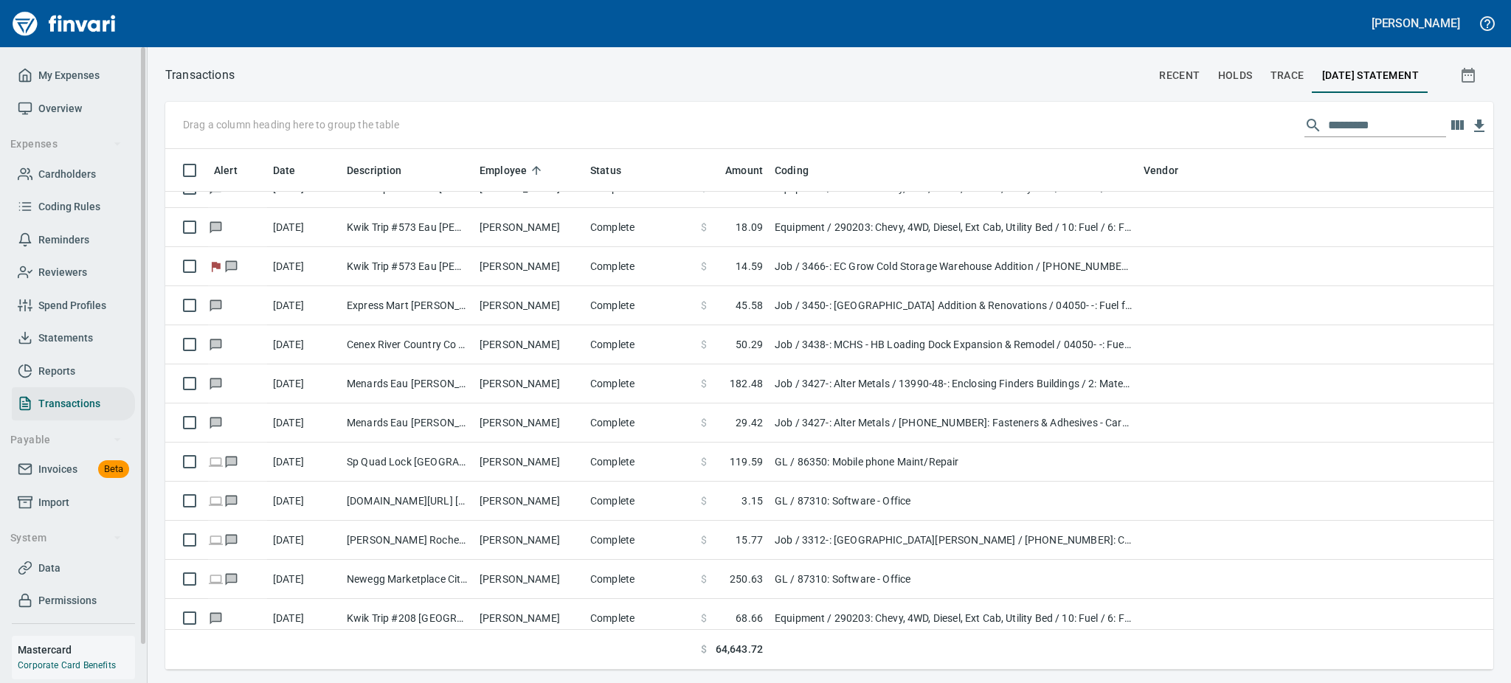
click at [38, 104] on span "Overview" at bounding box center [60, 109] width 44 height 18
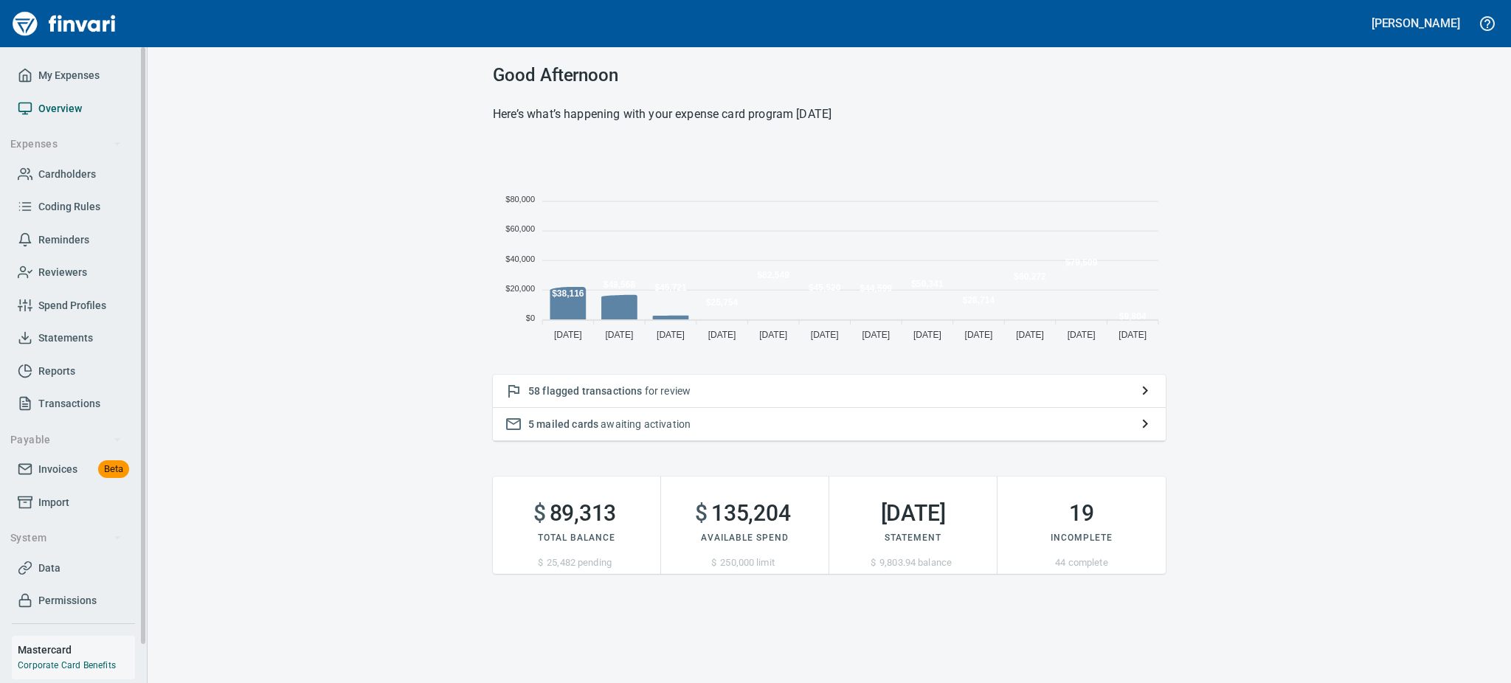
scroll to position [198, 656]
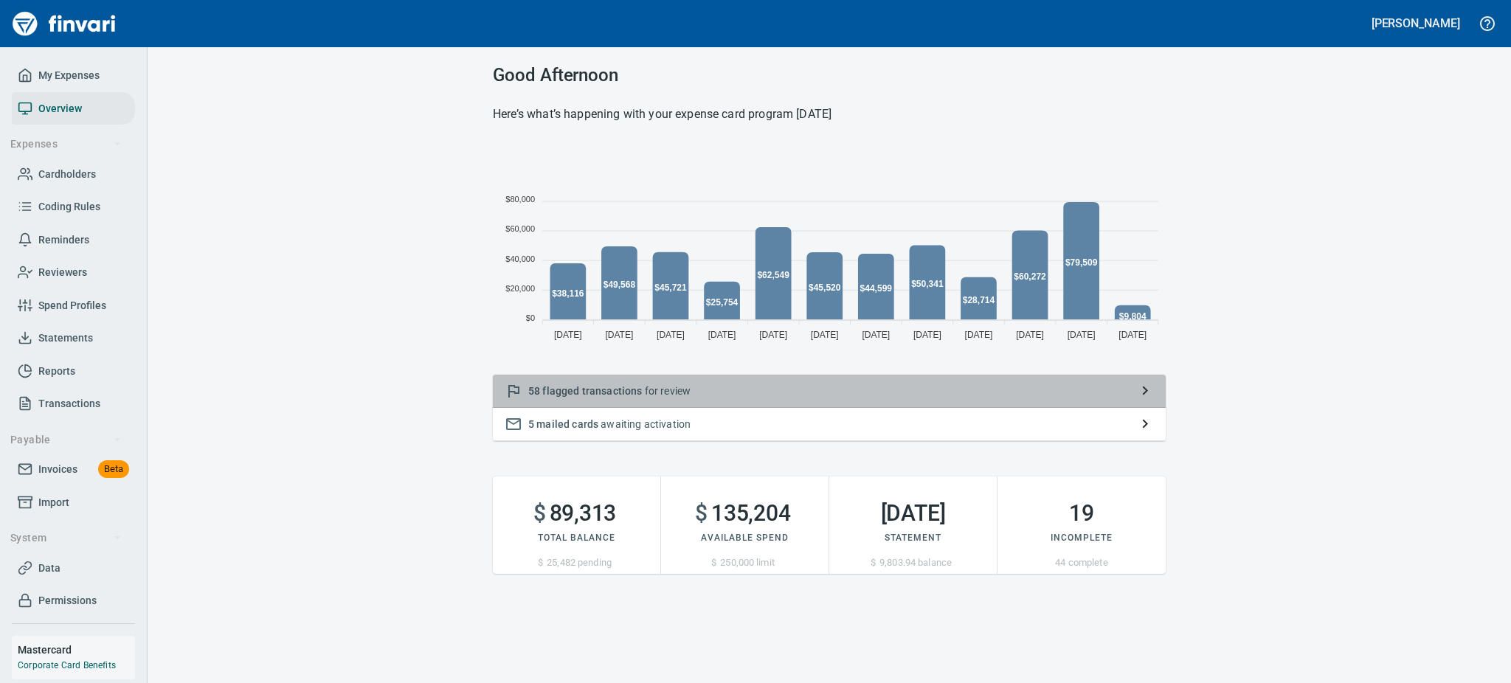
click at [586, 394] on span "flagged transactions" at bounding box center [592, 391] width 100 height 12
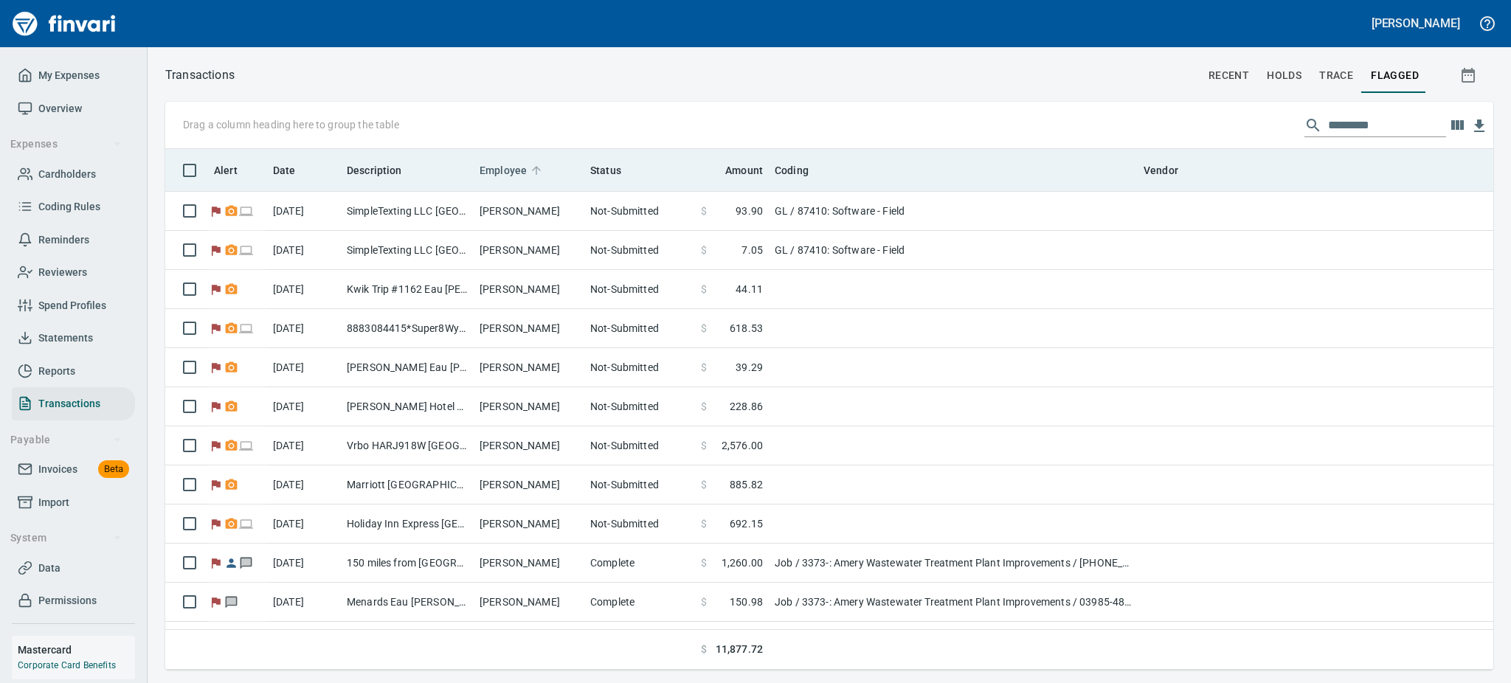
scroll to position [505, 1294]
click at [500, 172] on span "Employee" at bounding box center [503, 171] width 47 height 18
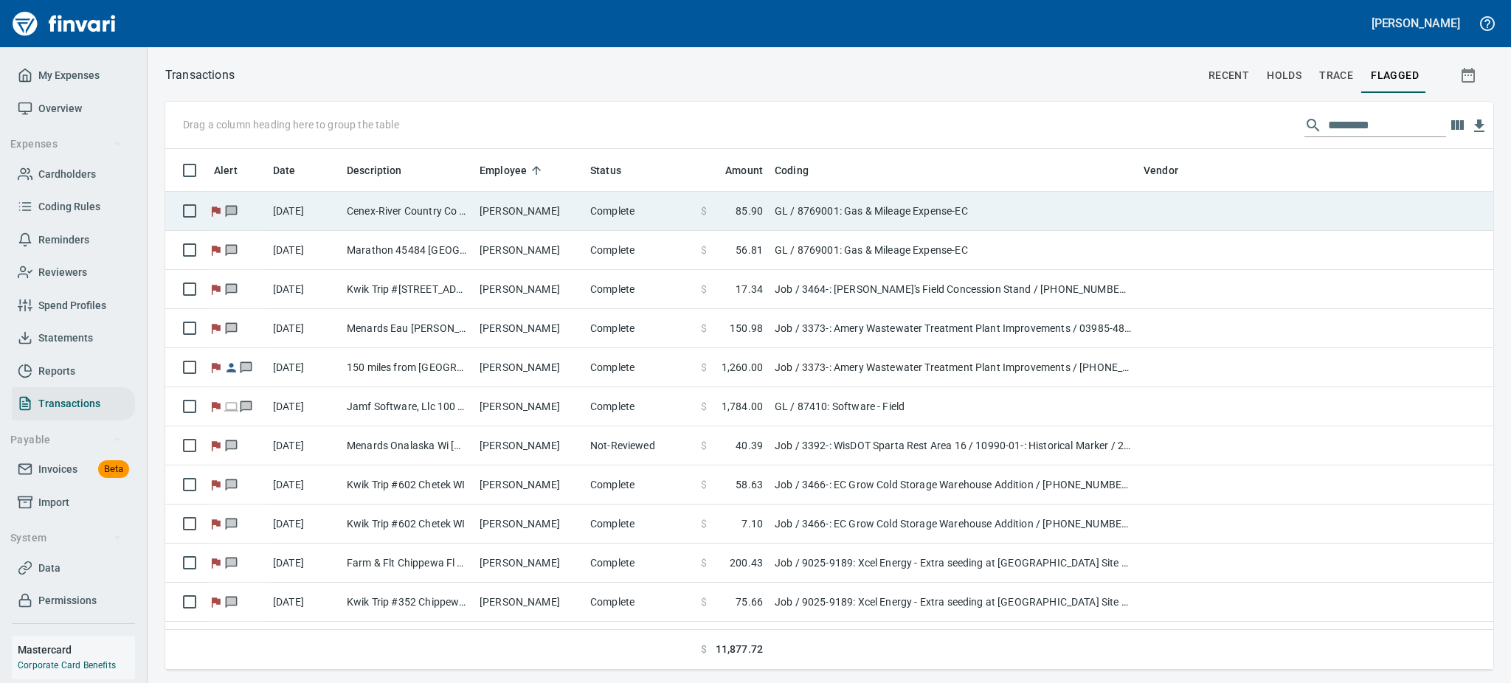
click at [449, 208] on td "Cenex-River Country Co [GEOGRAPHIC_DATA] [GEOGRAPHIC_DATA]" at bounding box center [407, 211] width 133 height 39
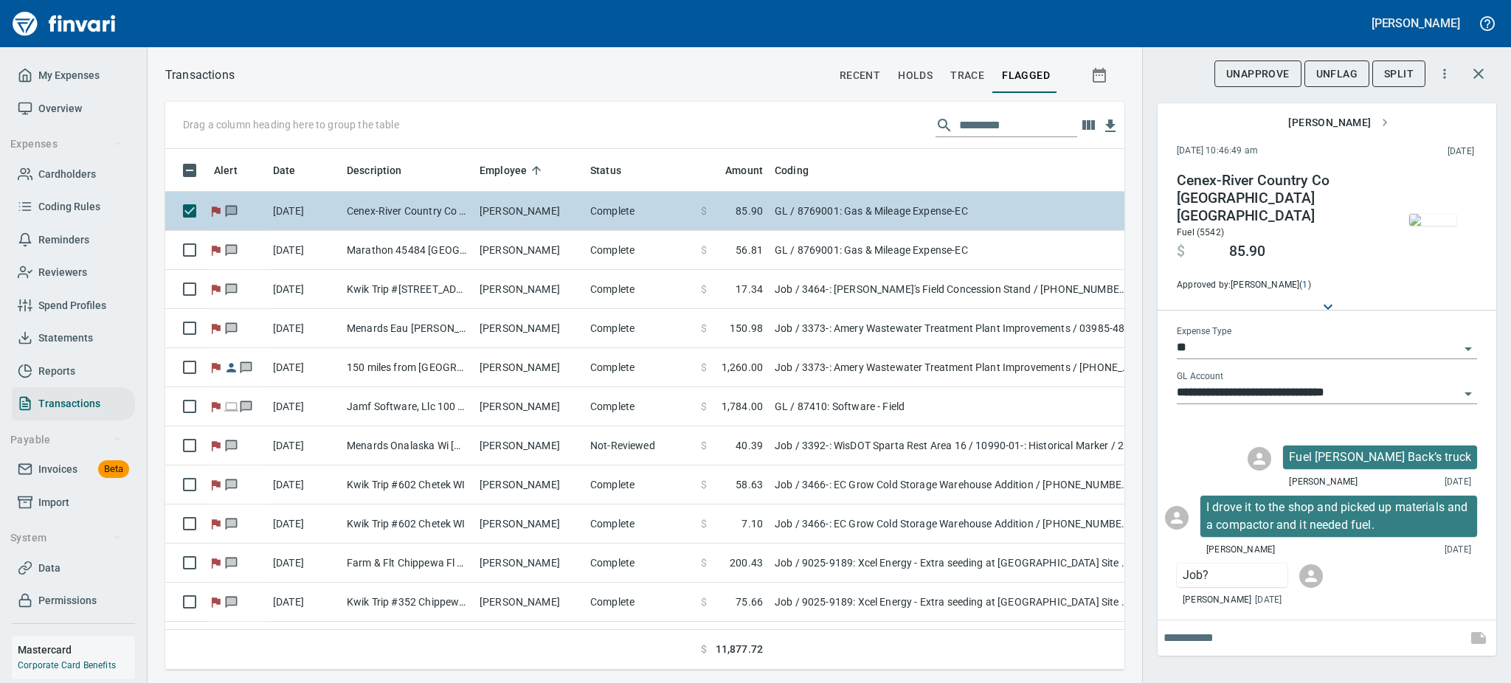
scroll to position [489, 926]
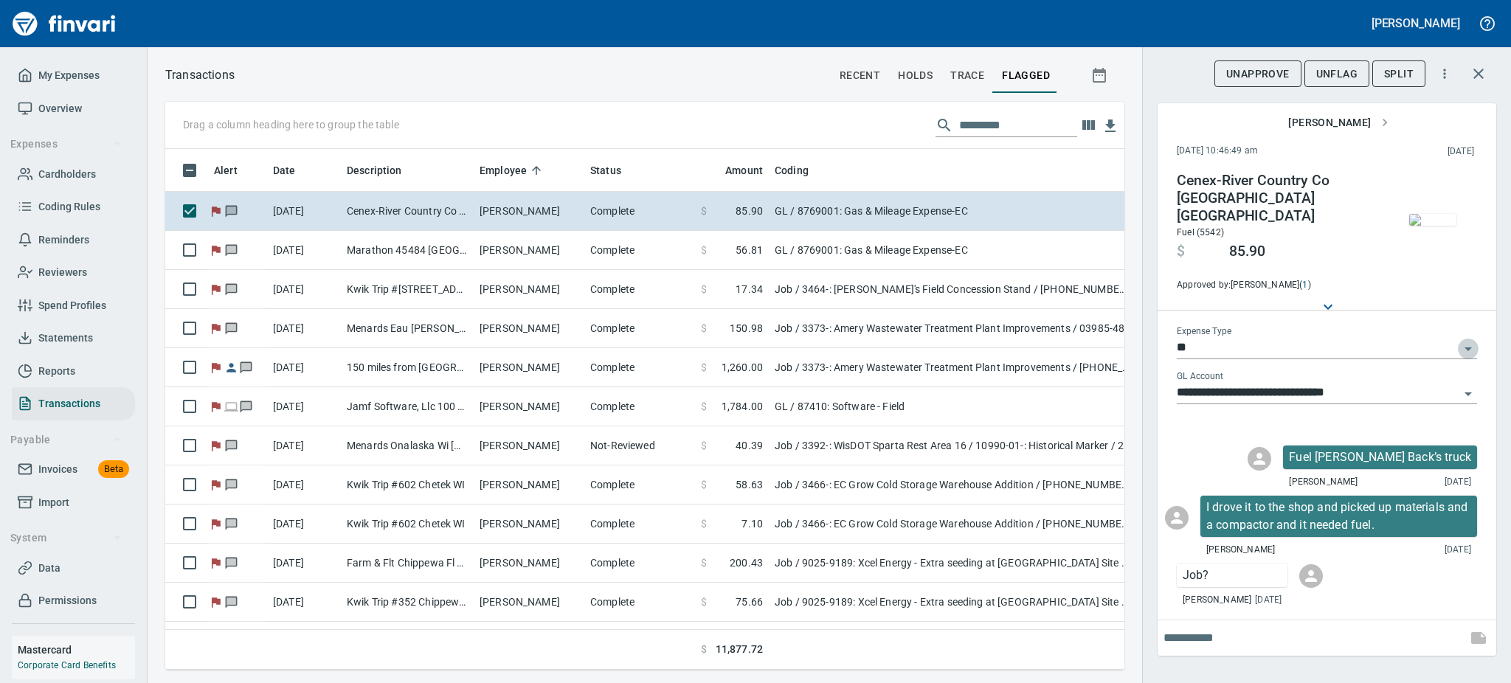
click at [1469, 340] on icon "Open" at bounding box center [1469, 349] width 18 height 18
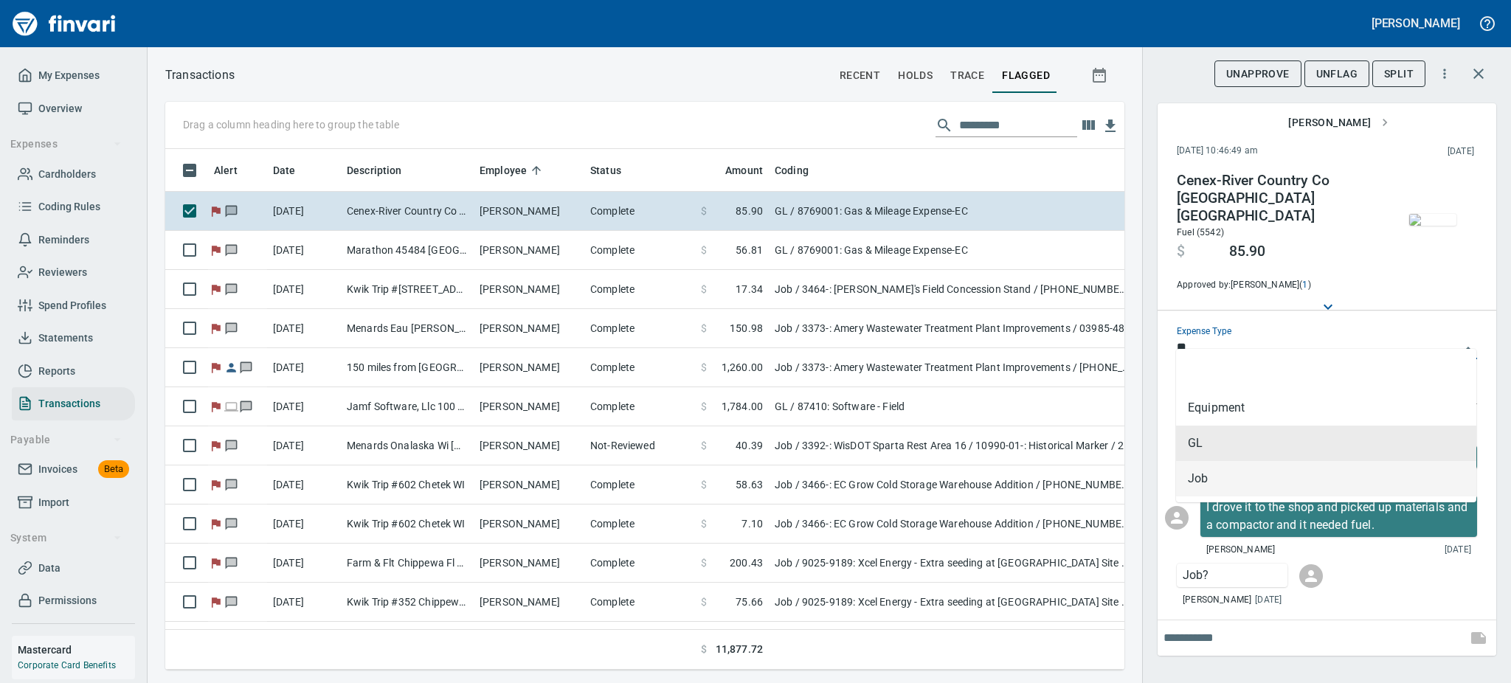
click at [1204, 481] on li "Job" at bounding box center [1326, 478] width 300 height 35
type input "***"
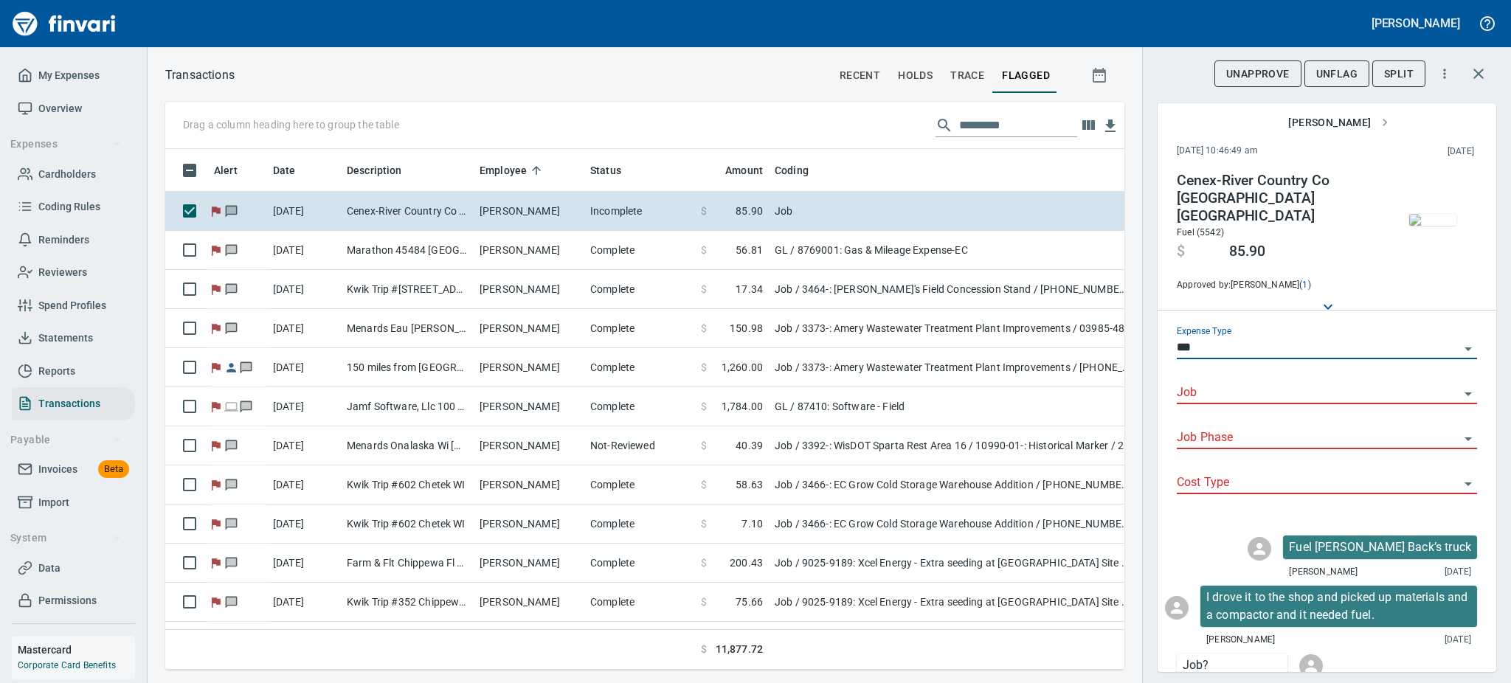
click at [1215, 371] on div "Job" at bounding box center [1327, 387] width 300 height 33
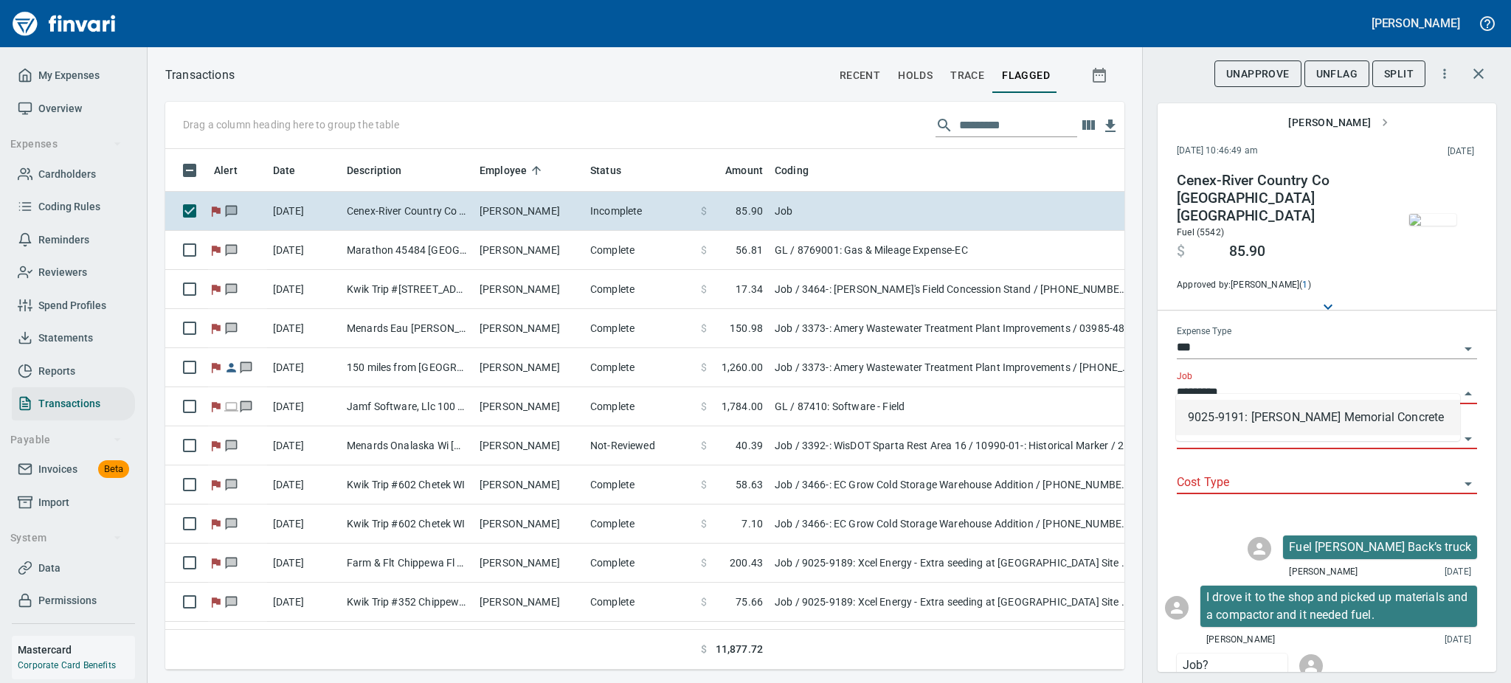
click at [1245, 424] on li "9025-9191: [PERSON_NAME] Memorial Concrete" at bounding box center [1318, 417] width 284 height 35
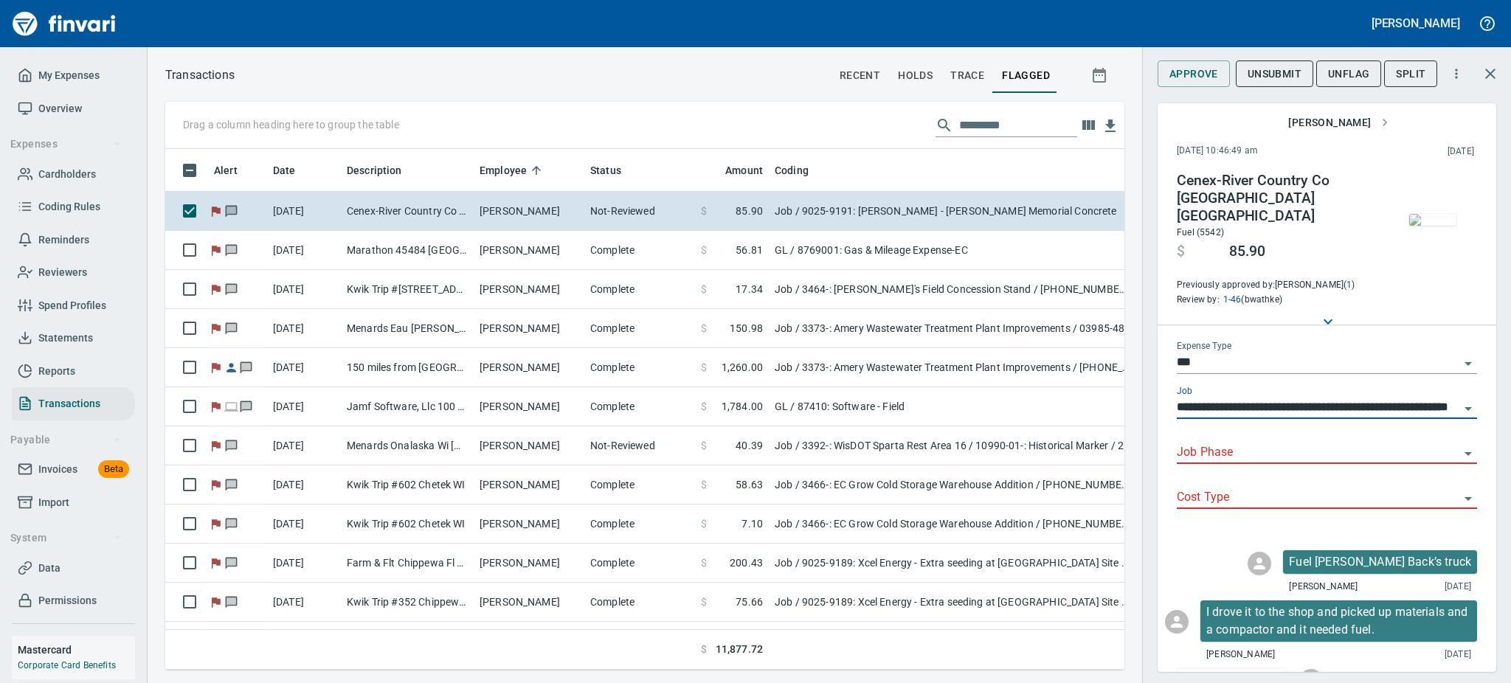
type input "**********"
click at [1460, 445] on icon "Open" at bounding box center [1469, 454] width 18 height 18
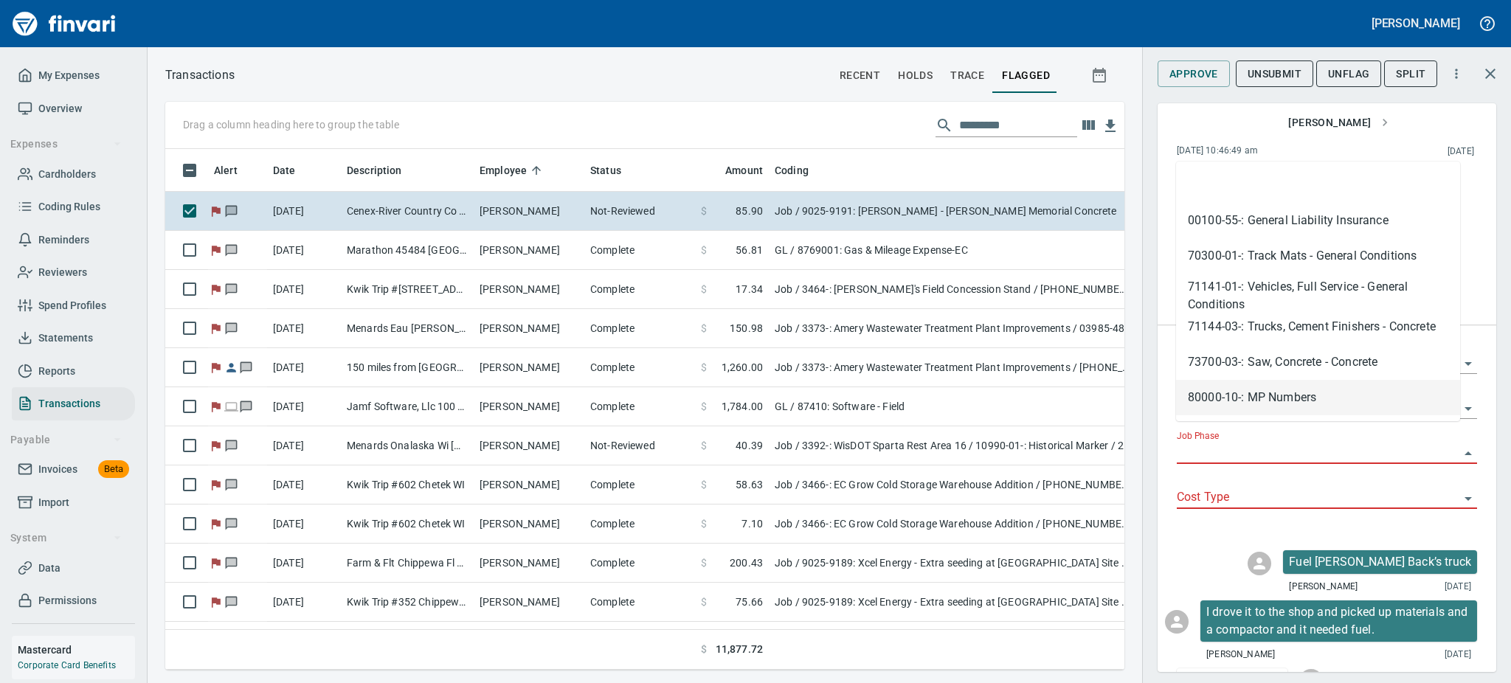
click at [1267, 390] on li "80000-10-: MP Numbers" at bounding box center [1318, 397] width 284 height 35
type input "**********"
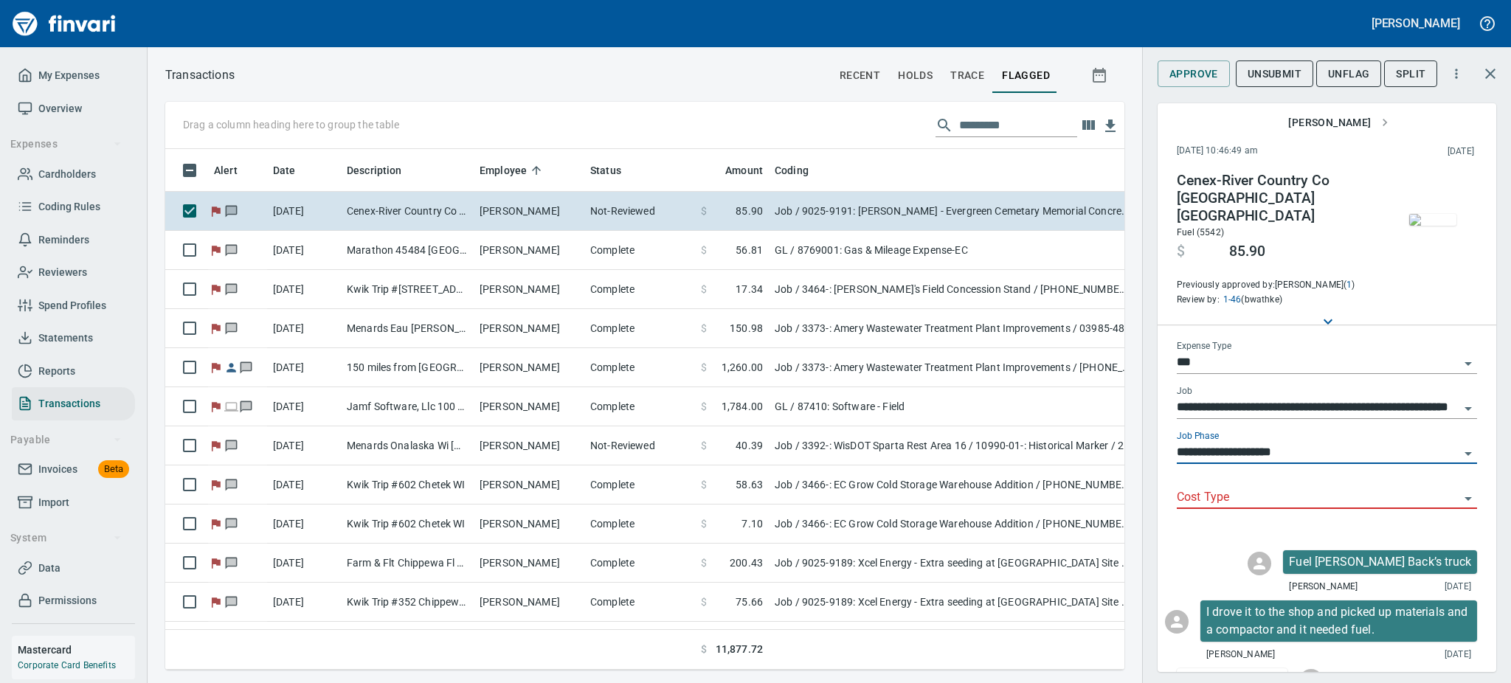
click at [1460, 490] on icon "Open" at bounding box center [1469, 499] width 18 height 18
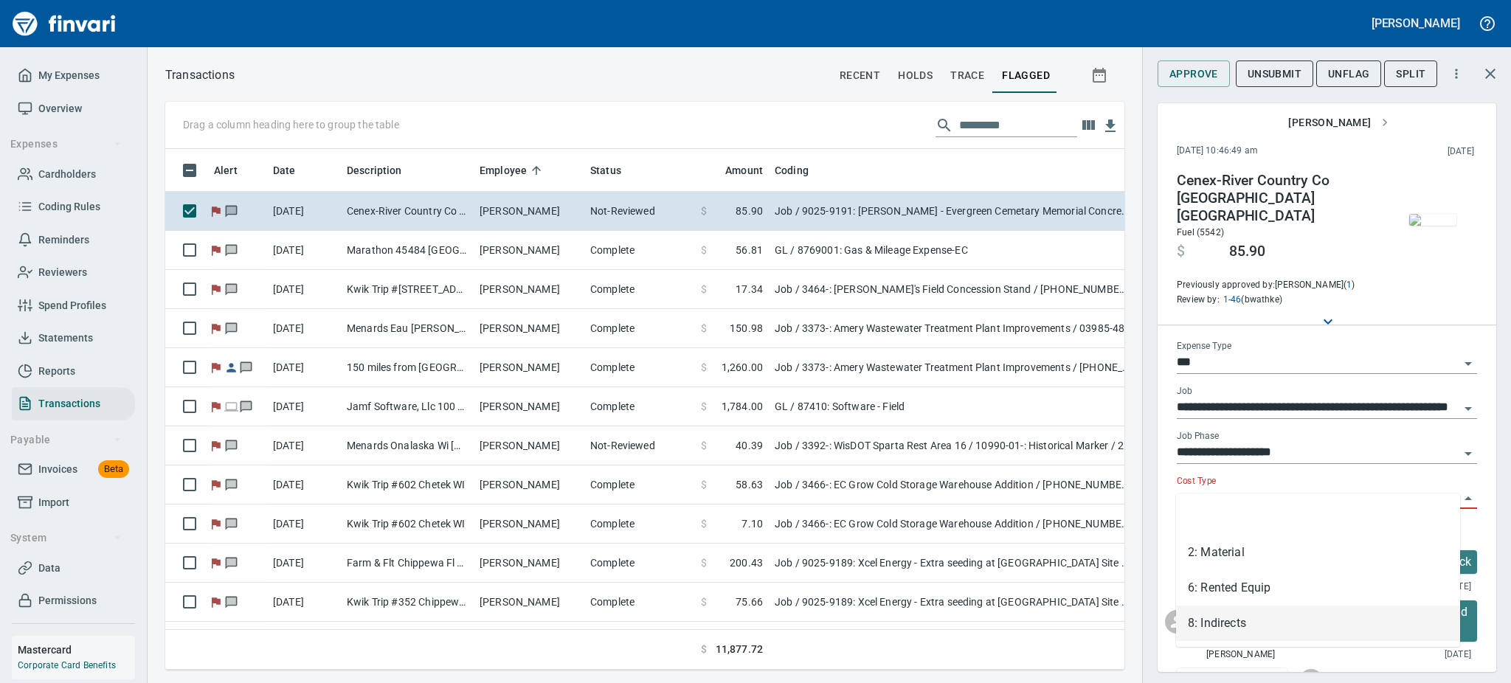
click at [1201, 622] on li "8: Indirects" at bounding box center [1318, 623] width 284 height 35
type input "**********"
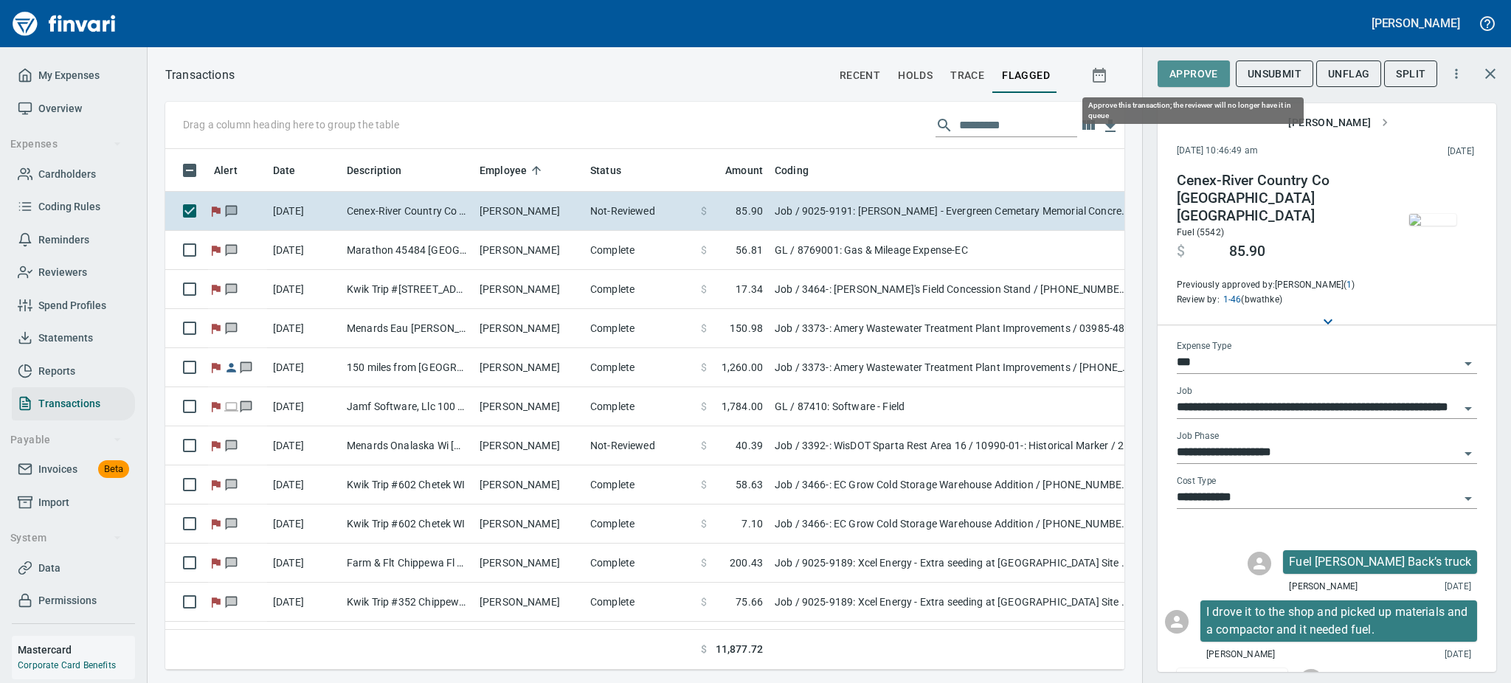
click at [1198, 71] on span "Approve" at bounding box center [1194, 74] width 49 height 18
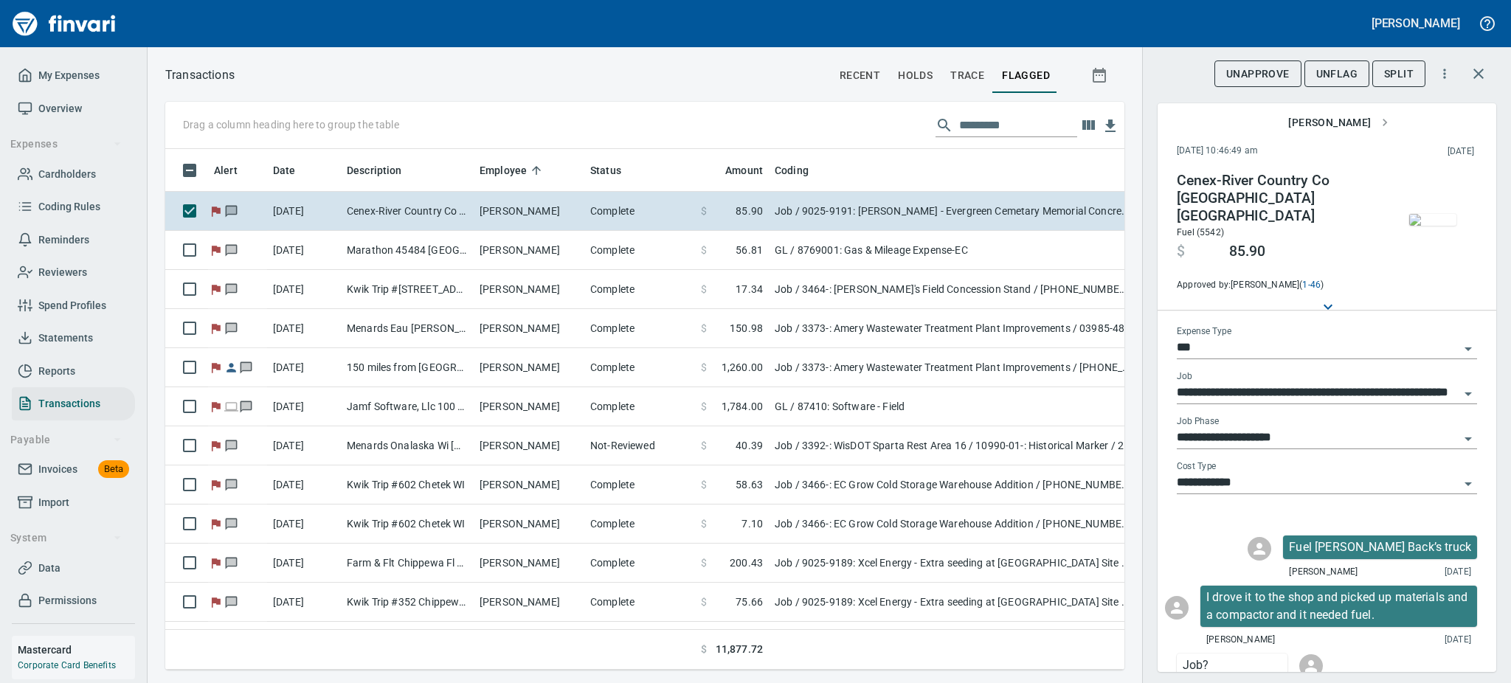
click at [1349, 66] on span "UnFlag" at bounding box center [1337, 74] width 41 height 18
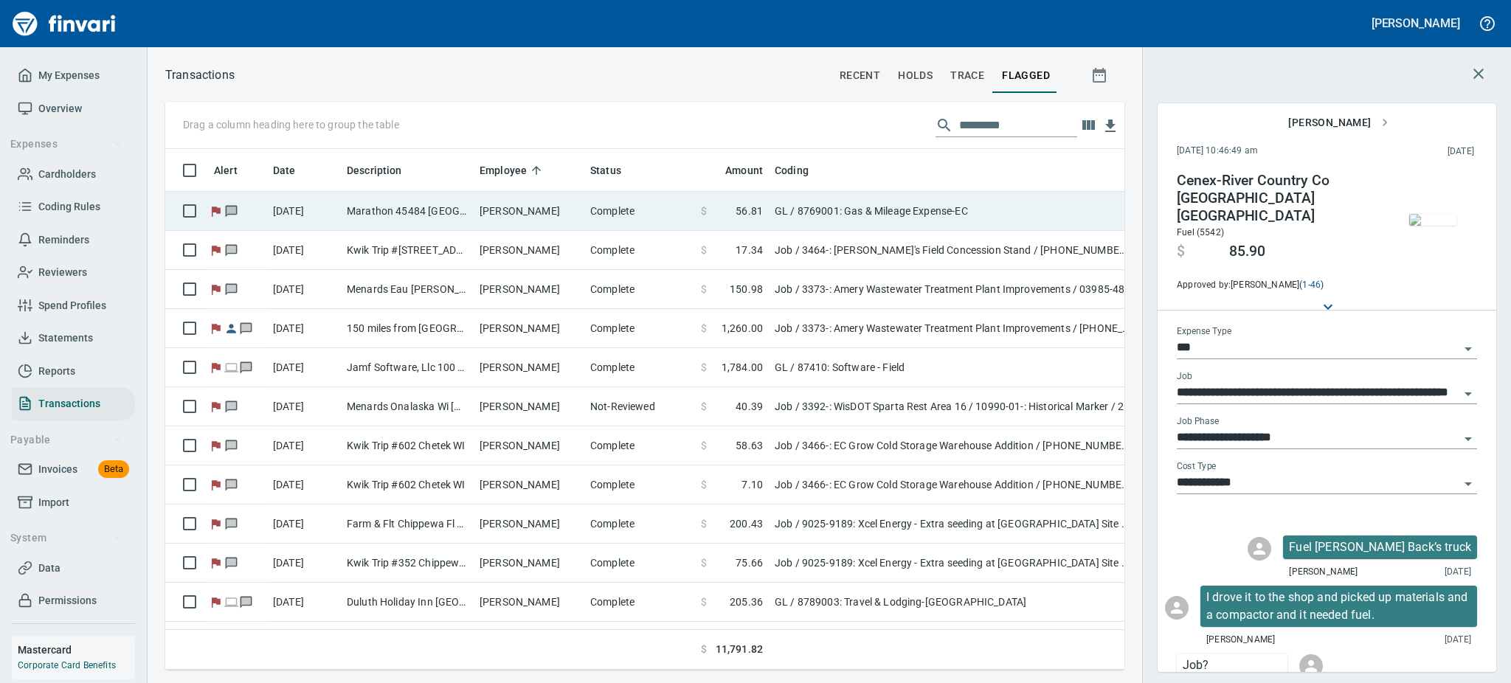
click at [520, 201] on td "[PERSON_NAME]" at bounding box center [529, 211] width 111 height 39
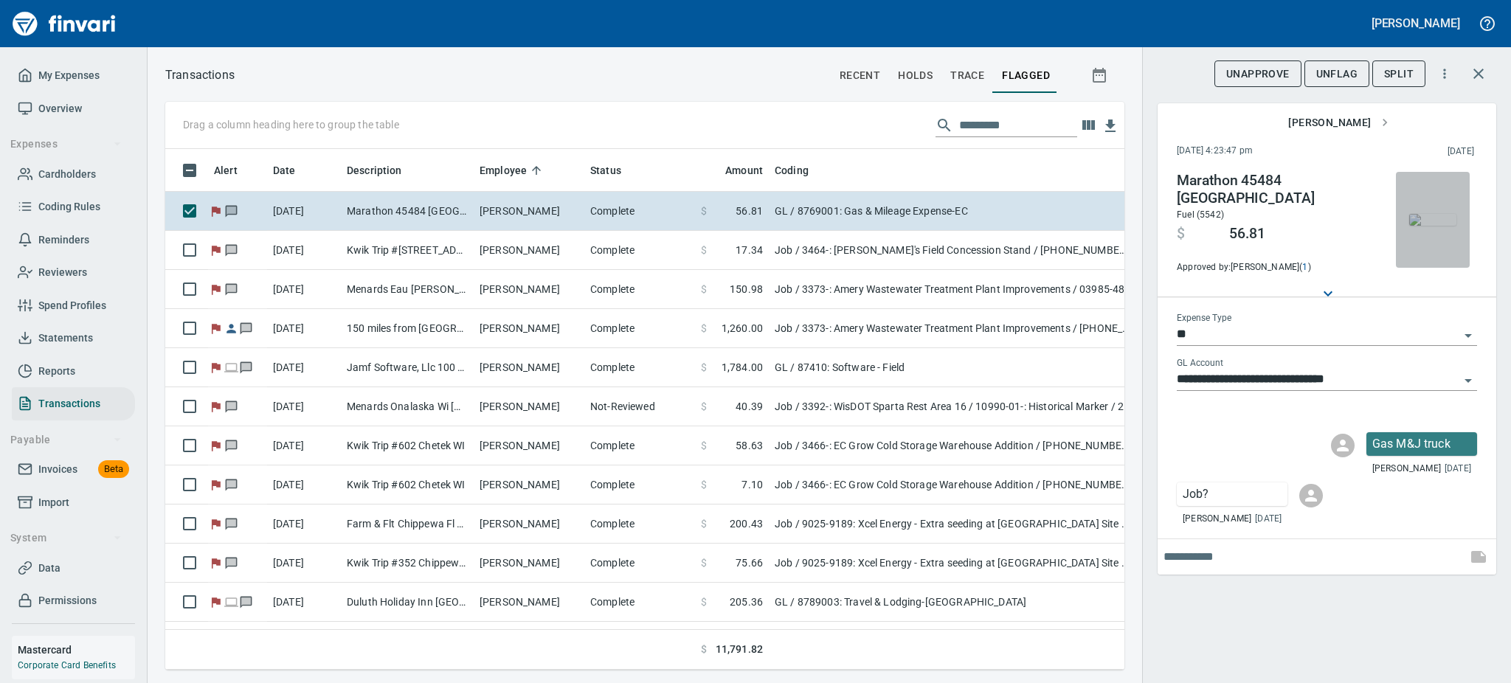
click at [1431, 214] on img "button" at bounding box center [1433, 220] width 47 height 12
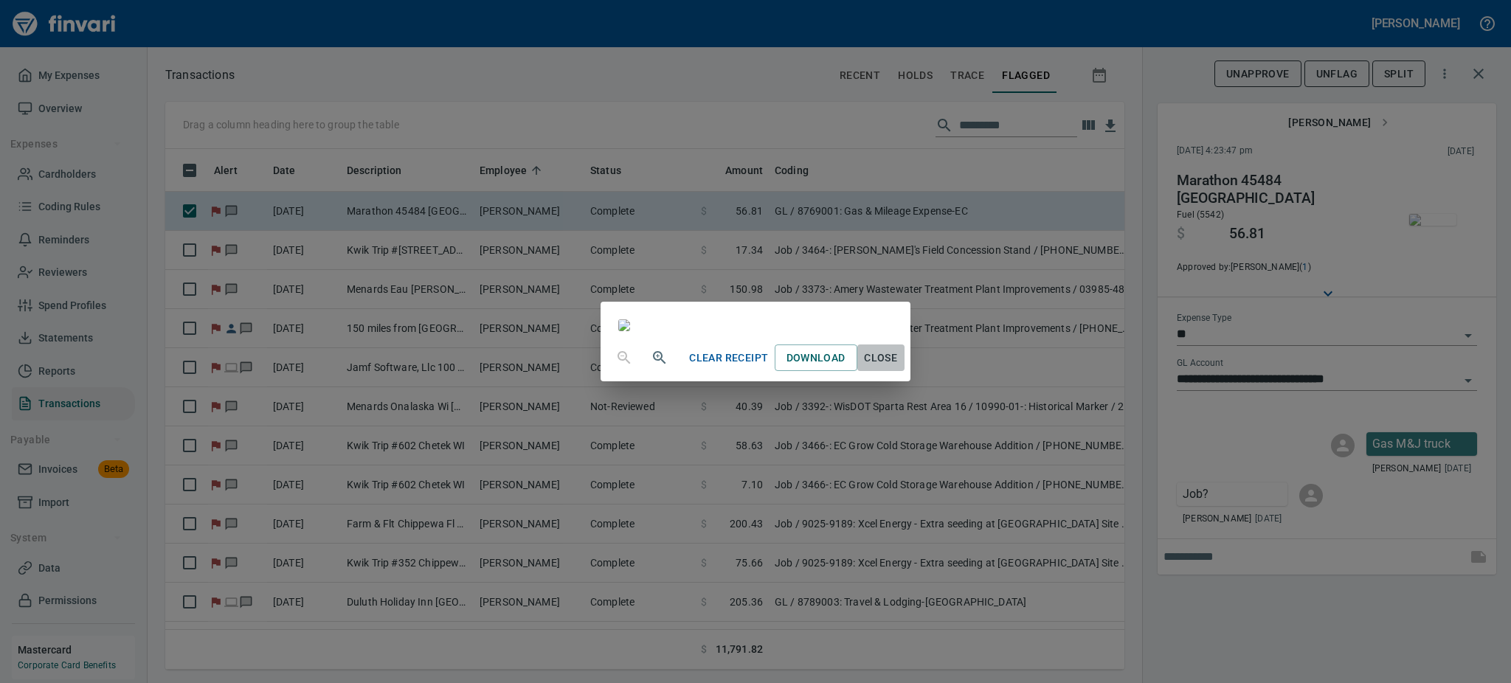
click at [899, 368] on span "Close" at bounding box center [880, 358] width 35 height 18
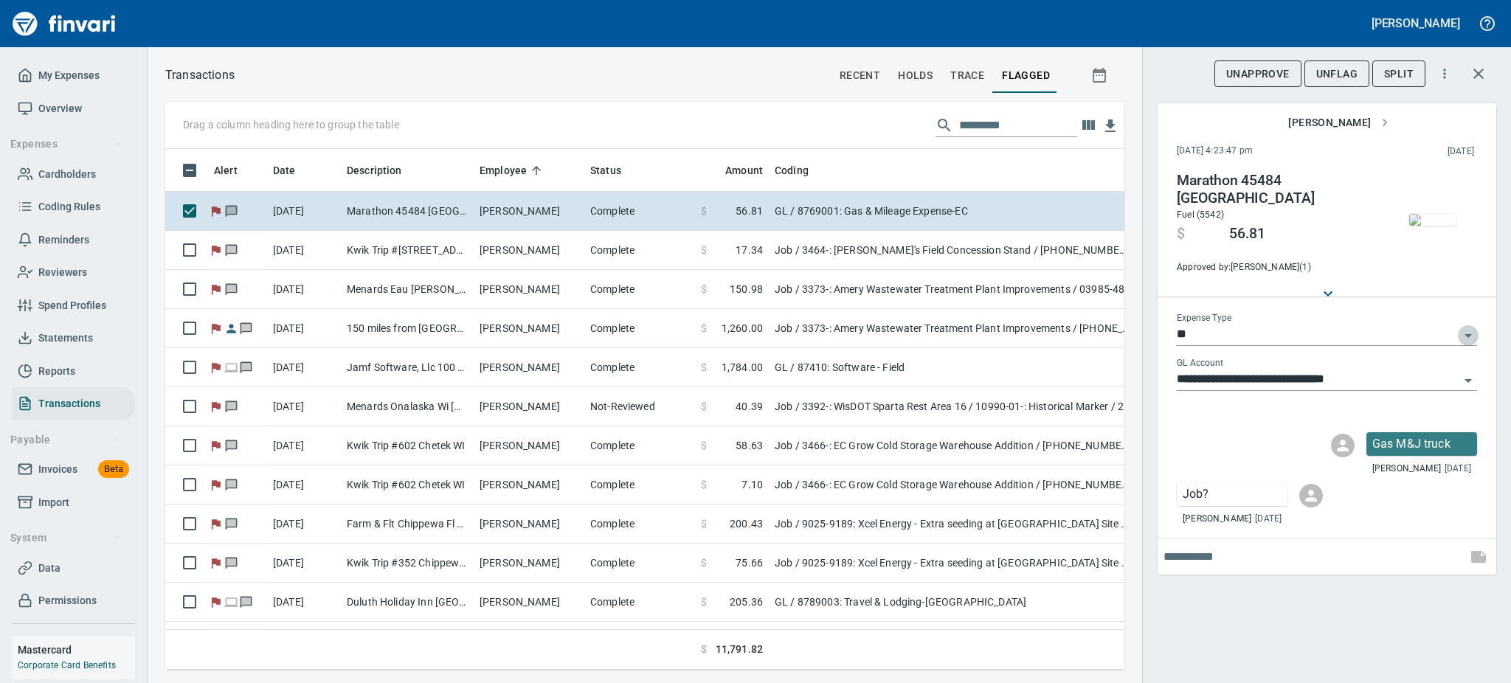
click at [1467, 329] on icon "Open" at bounding box center [1469, 336] width 18 height 18
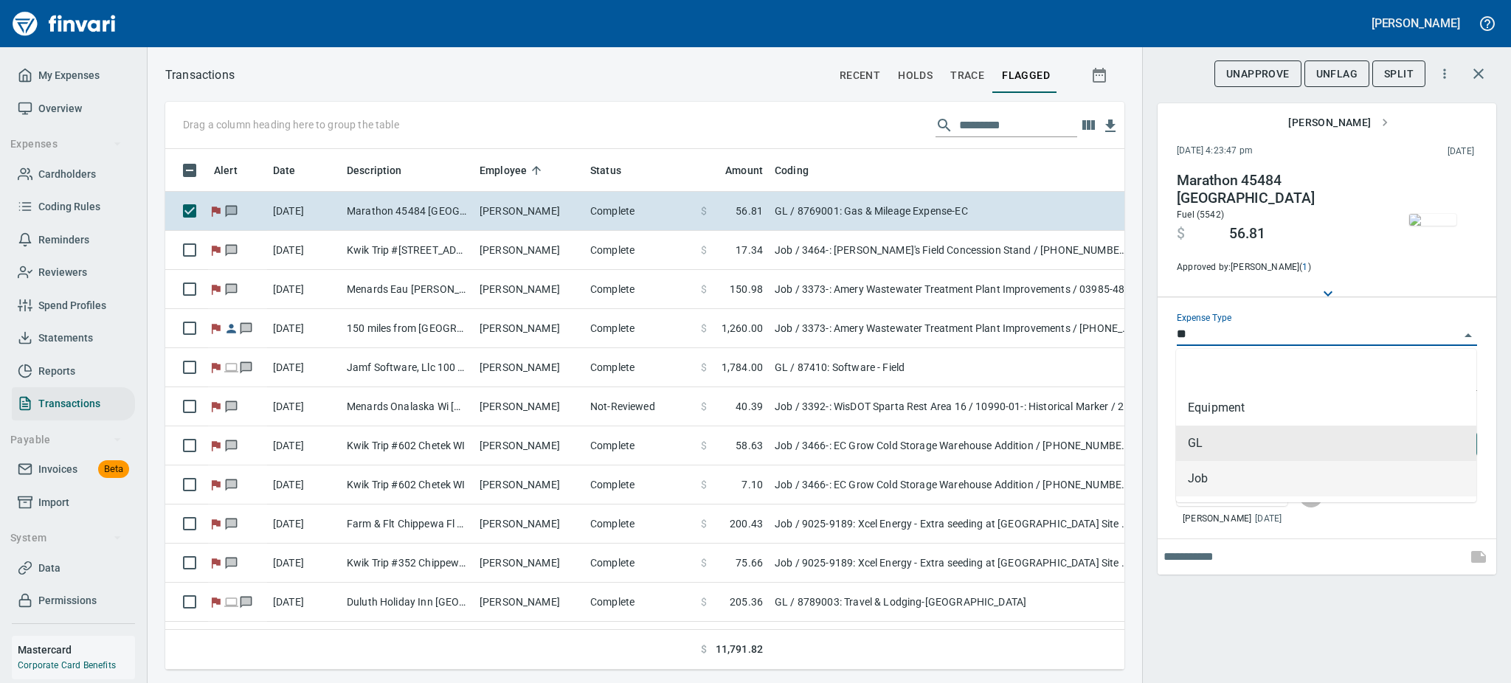
click at [1219, 472] on li "Job" at bounding box center [1326, 478] width 300 height 35
type input "***"
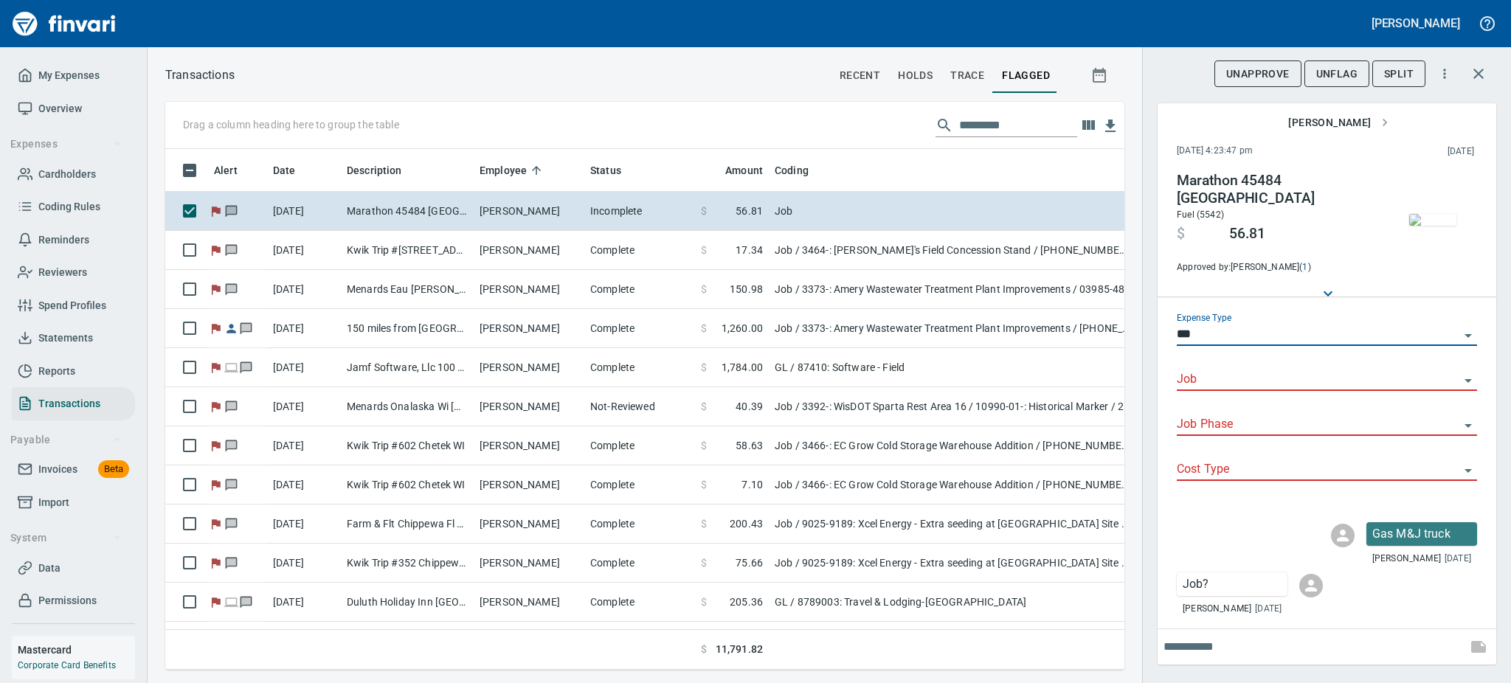
click at [1451, 383] on input "Job" at bounding box center [1318, 380] width 283 height 21
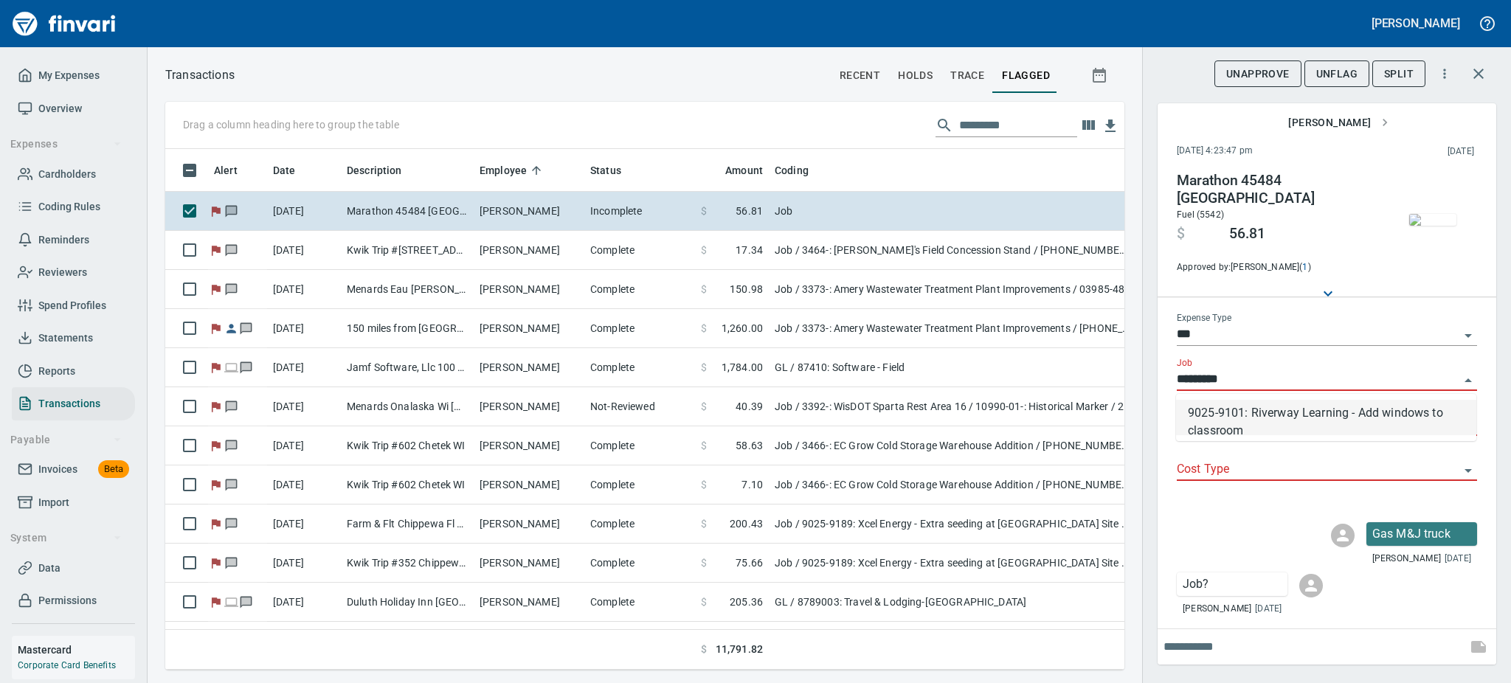
click at [1348, 418] on li "9025-9101: Riverway Learning - Add windows to classroom" at bounding box center [1326, 417] width 300 height 35
type input "**********"
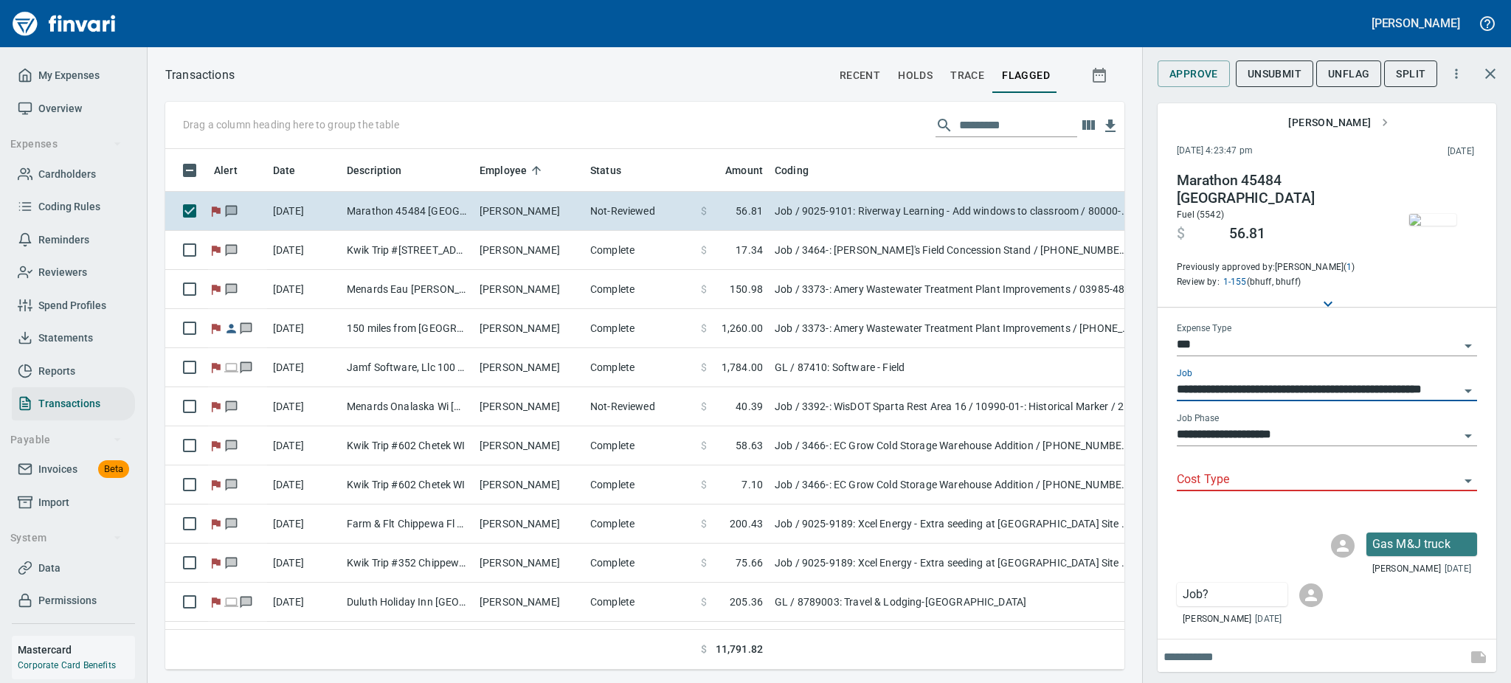
type input "**********"
click at [1464, 382] on icon "Open" at bounding box center [1469, 391] width 18 height 18
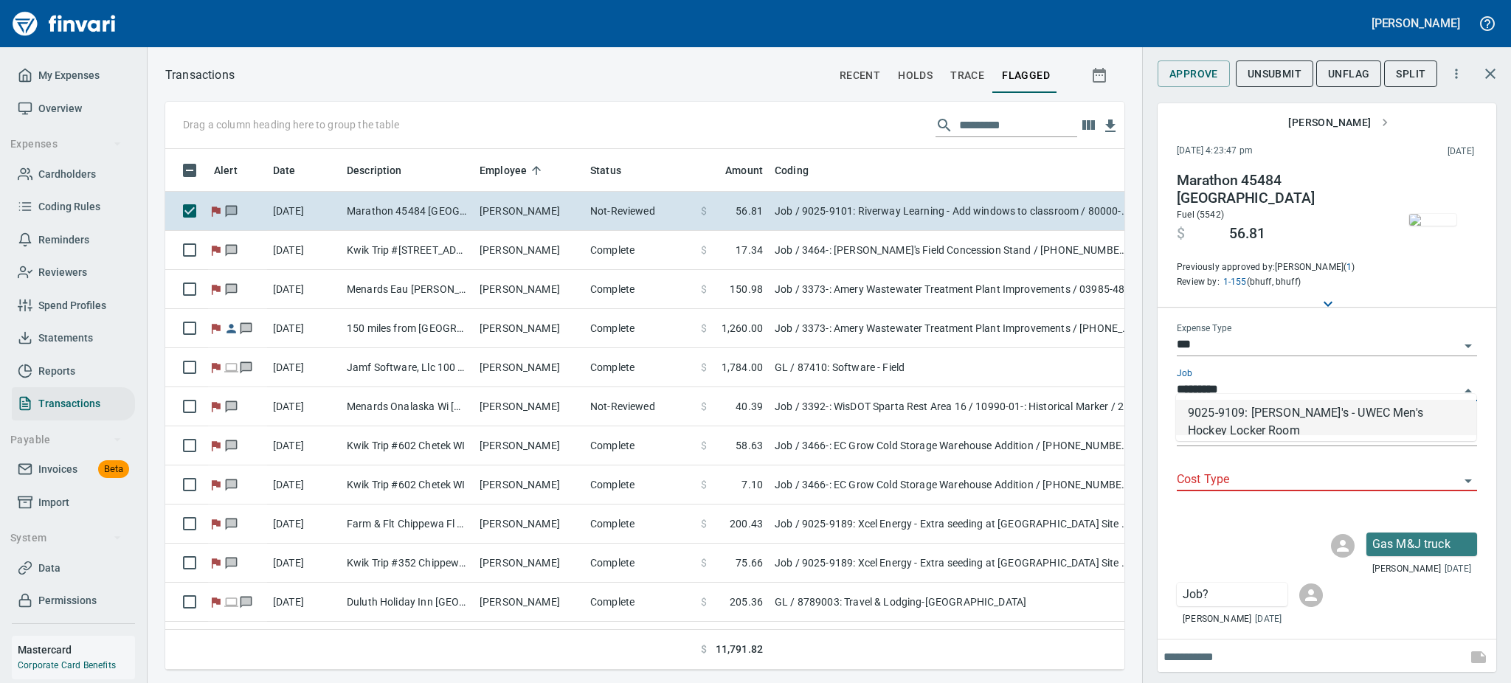
click at [1382, 413] on li "9025-9109: [PERSON_NAME]'s - UWEC Men's Hockey Locker Room" at bounding box center [1326, 417] width 300 height 35
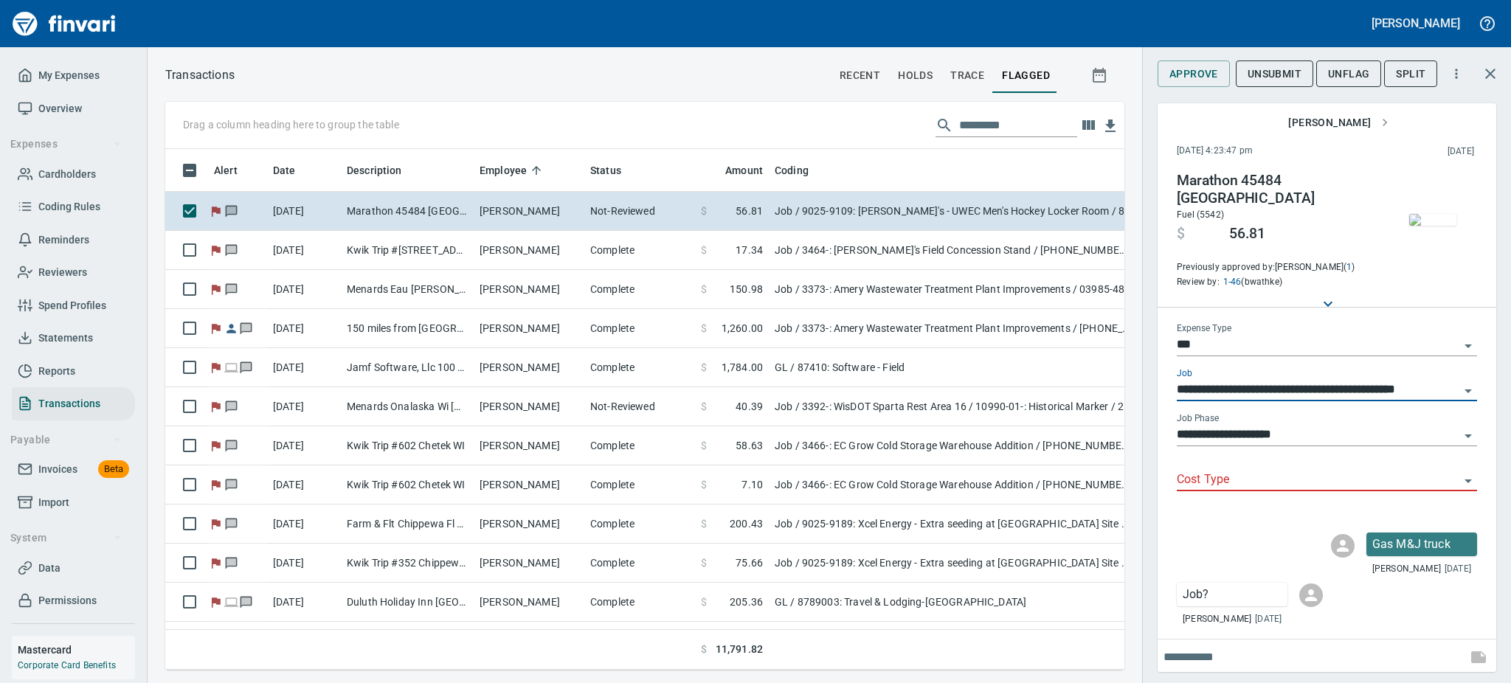
click at [1466, 472] on icon "Open" at bounding box center [1469, 481] width 18 height 18
type input "**********"
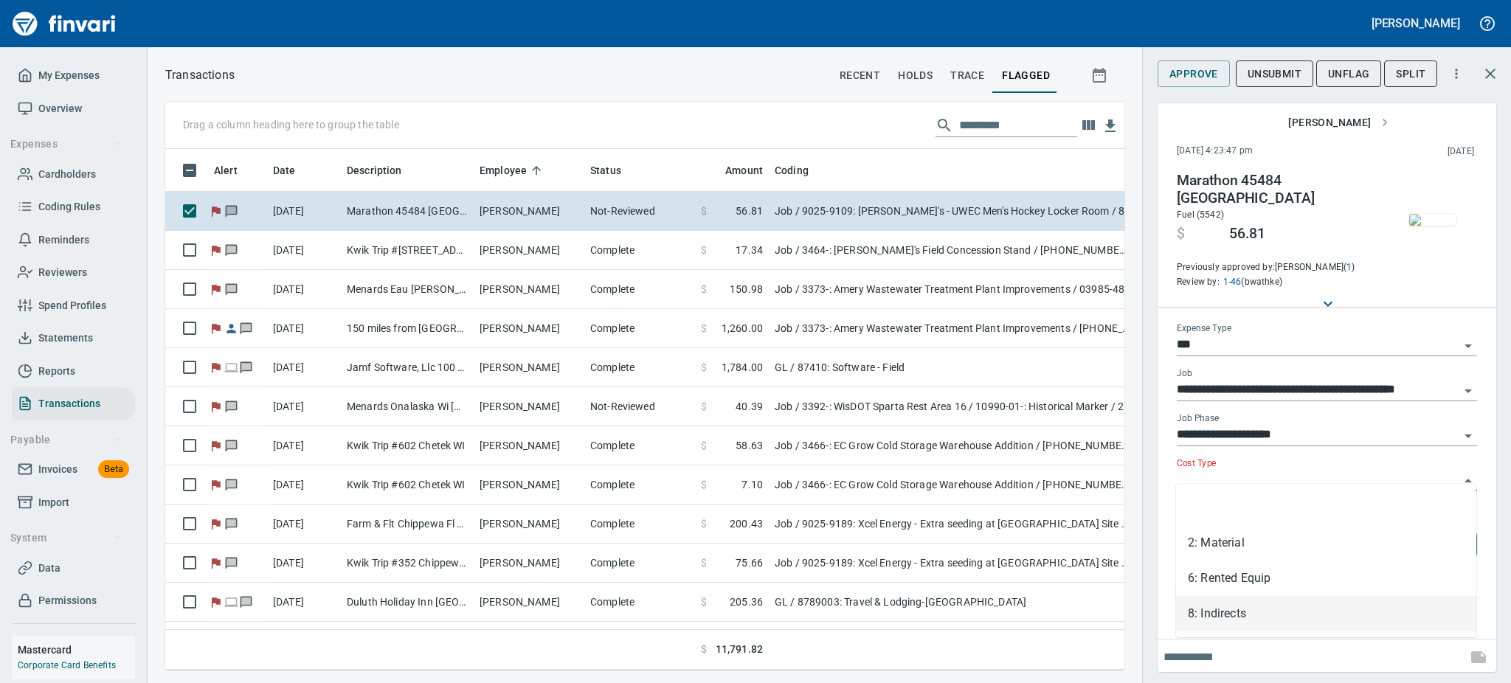
click at [1203, 611] on li "8: Indirects" at bounding box center [1326, 613] width 300 height 35
type input "**********"
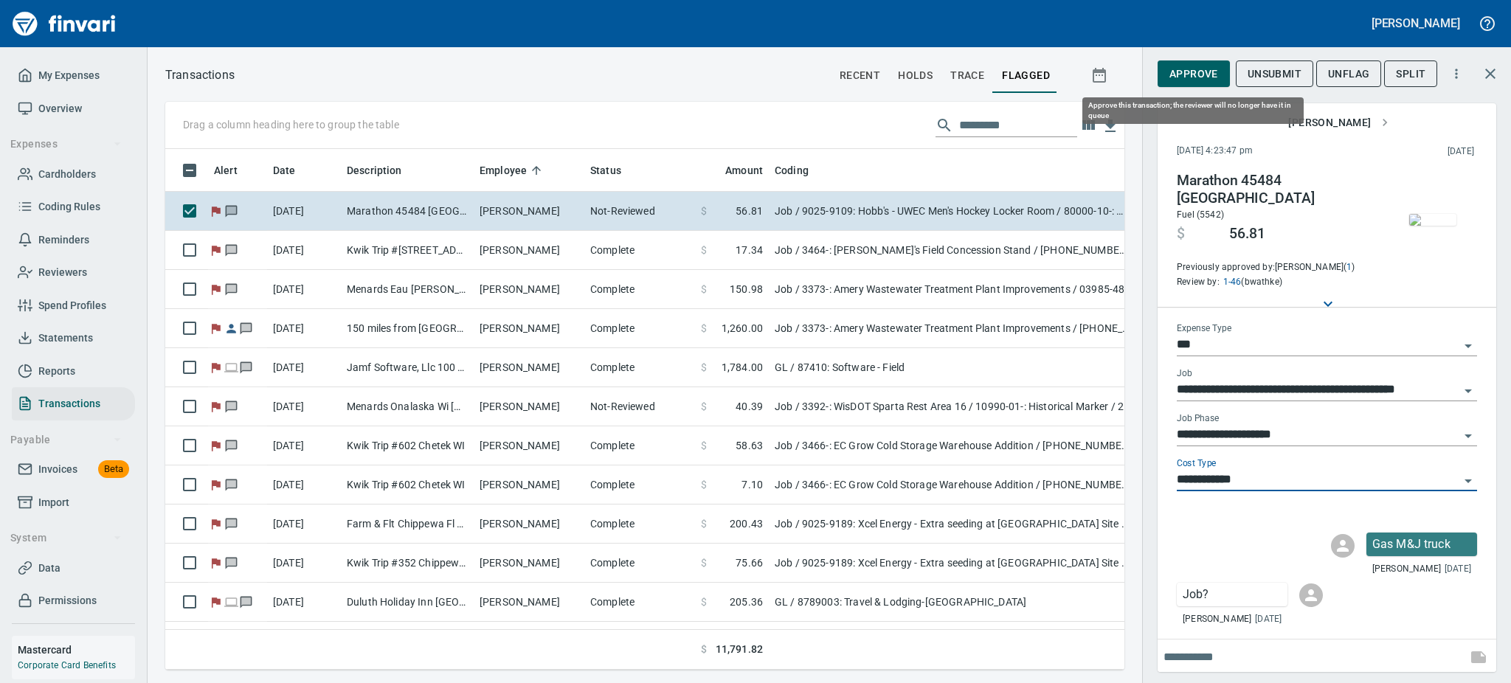
click at [1207, 75] on span "Approve" at bounding box center [1194, 74] width 49 height 18
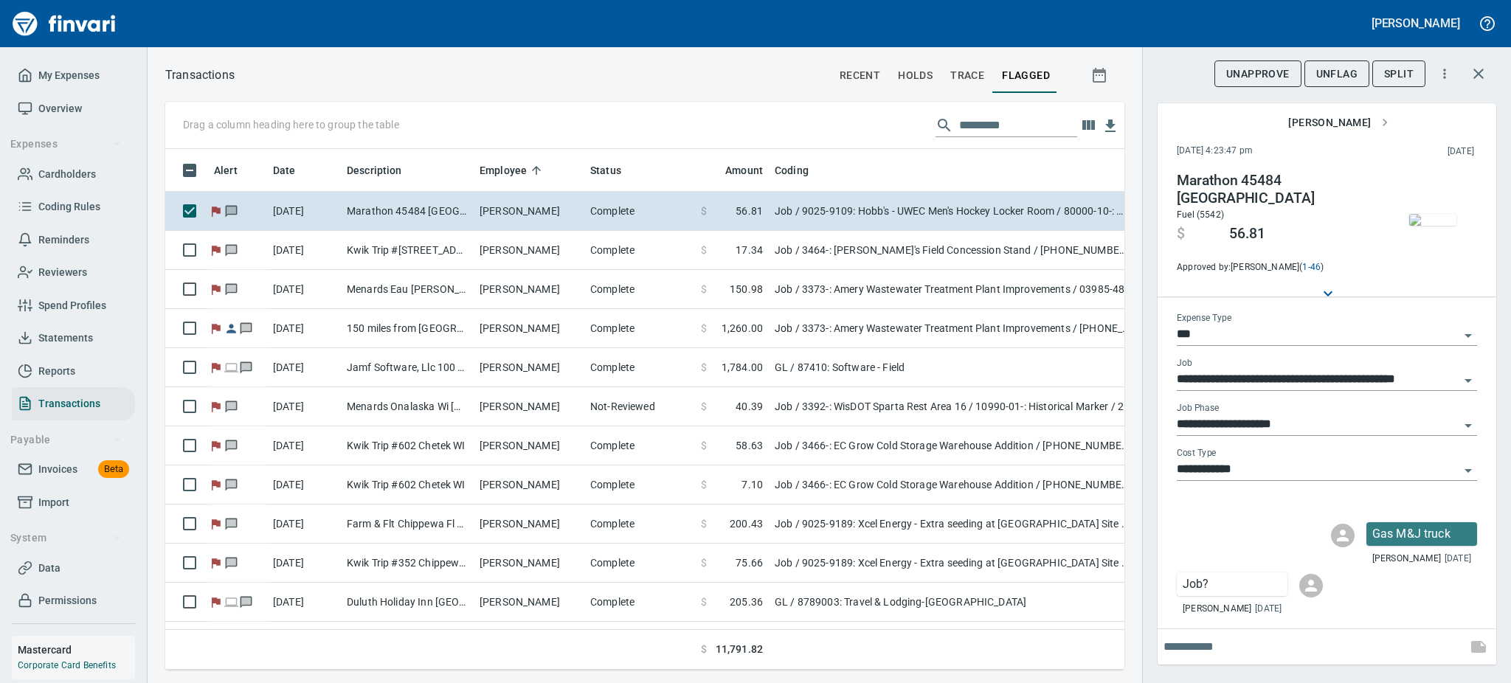
click at [1343, 72] on span "UnFlag" at bounding box center [1337, 74] width 41 height 18
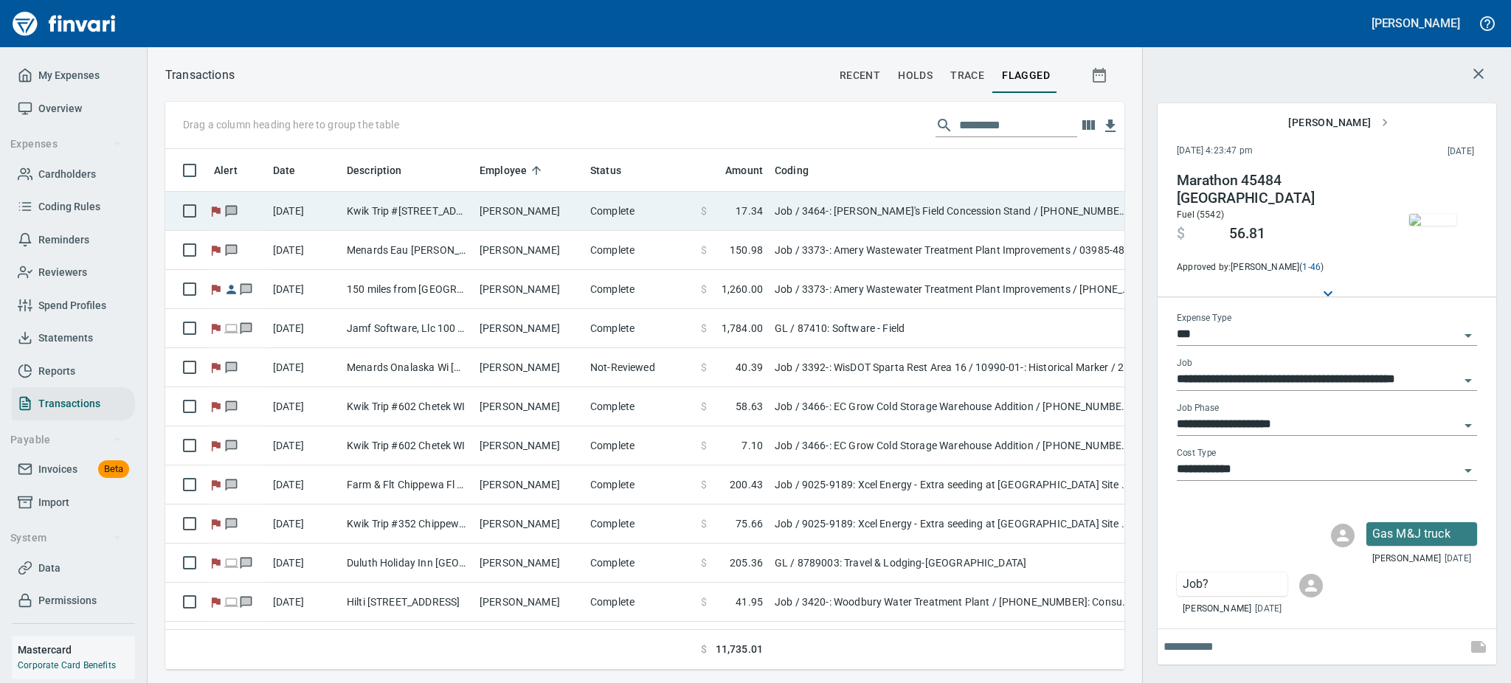
click at [483, 210] on td "[PERSON_NAME]" at bounding box center [529, 211] width 111 height 39
type input "**********"
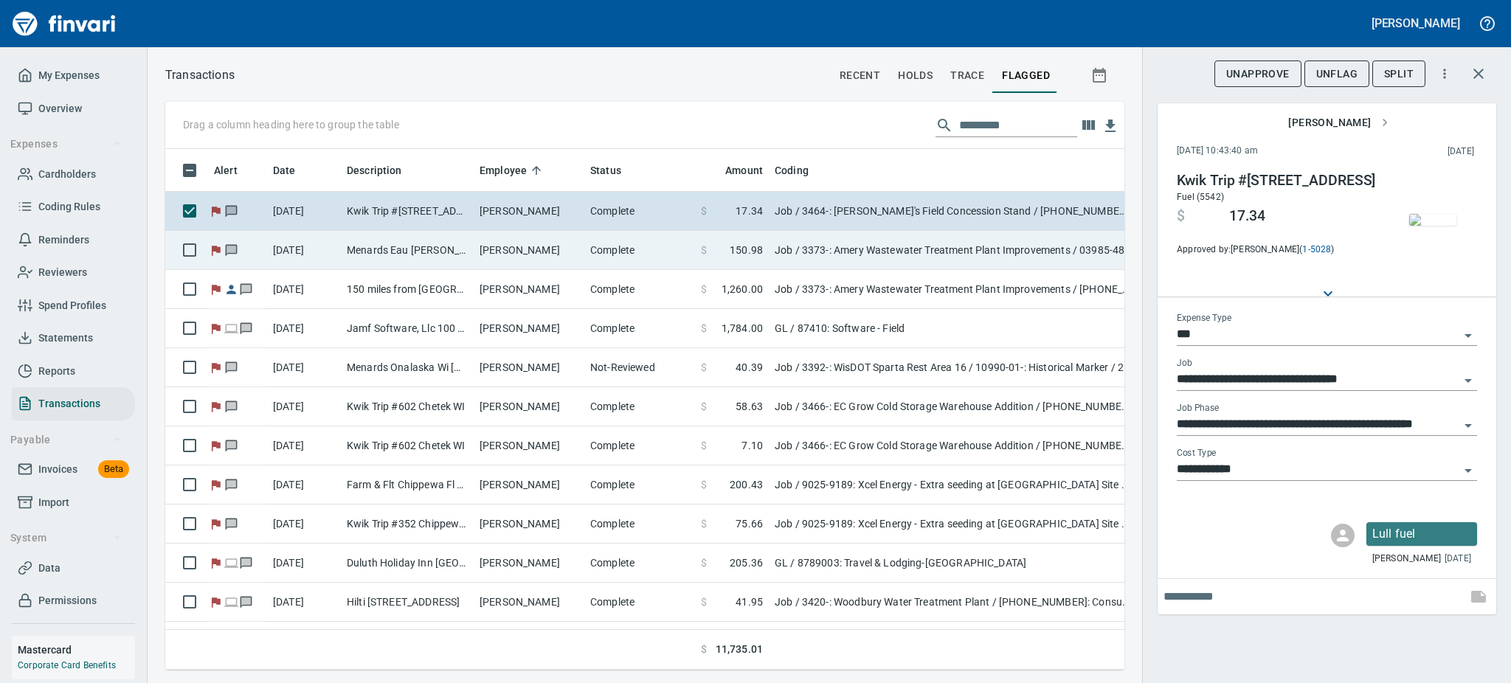
click at [486, 246] on td "[PERSON_NAME]" at bounding box center [529, 250] width 111 height 39
type input "**********"
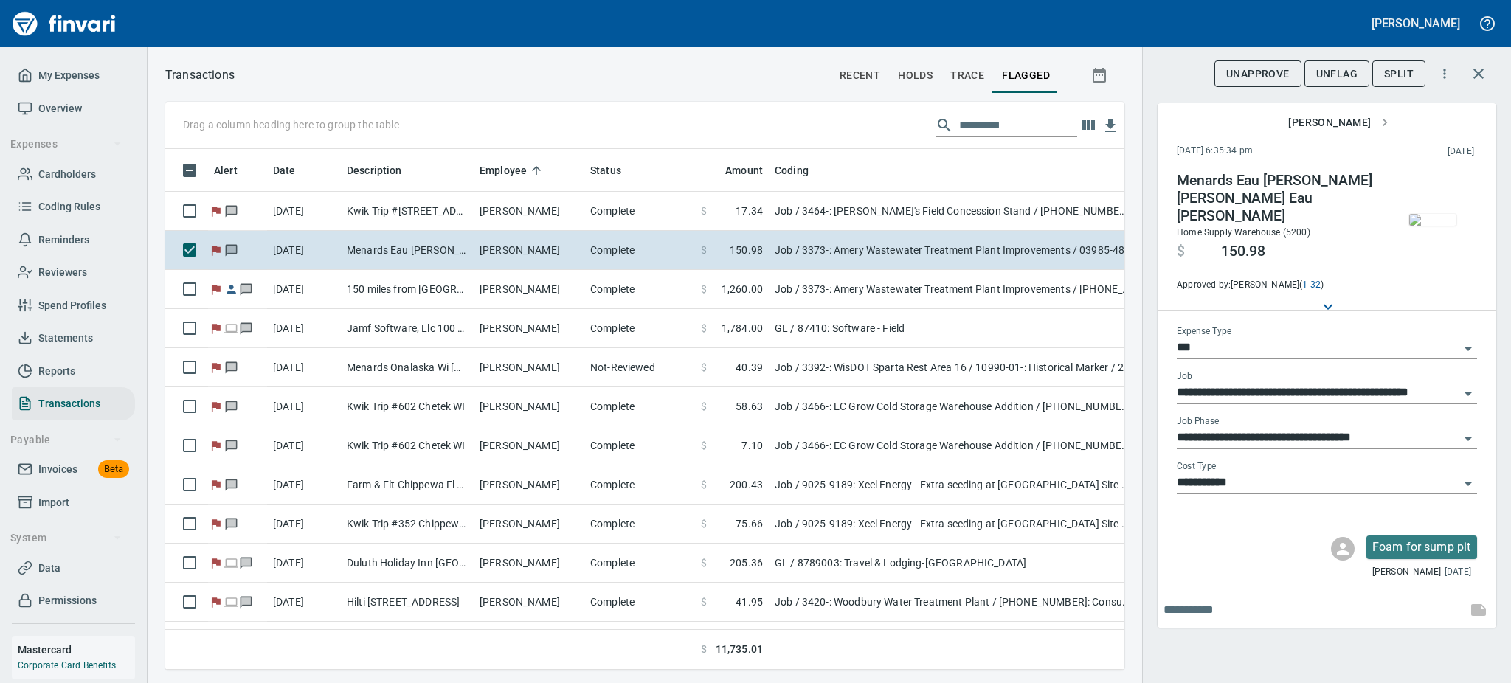
click at [1414, 226] on img "button" at bounding box center [1433, 220] width 47 height 12
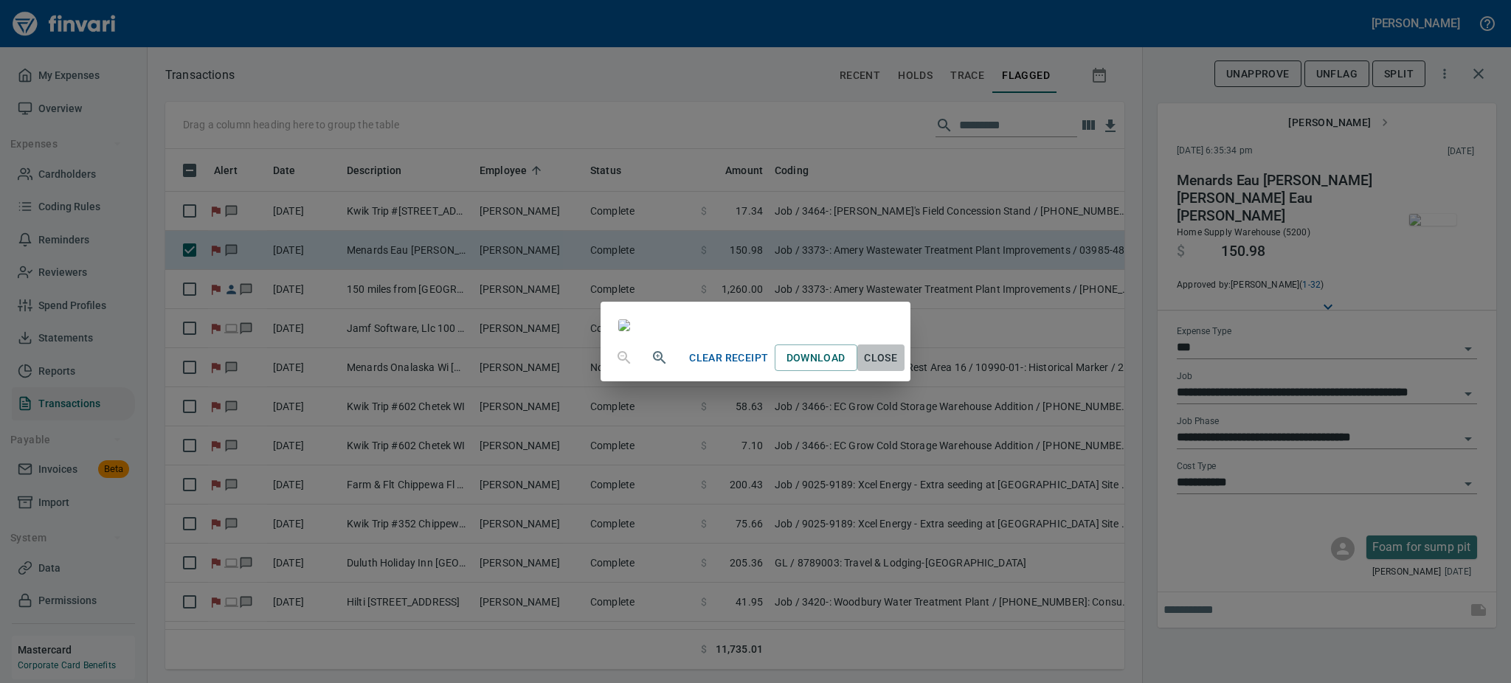
click at [899, 368] on span "Close" at bounding box center [880, 358] width 35 height 18
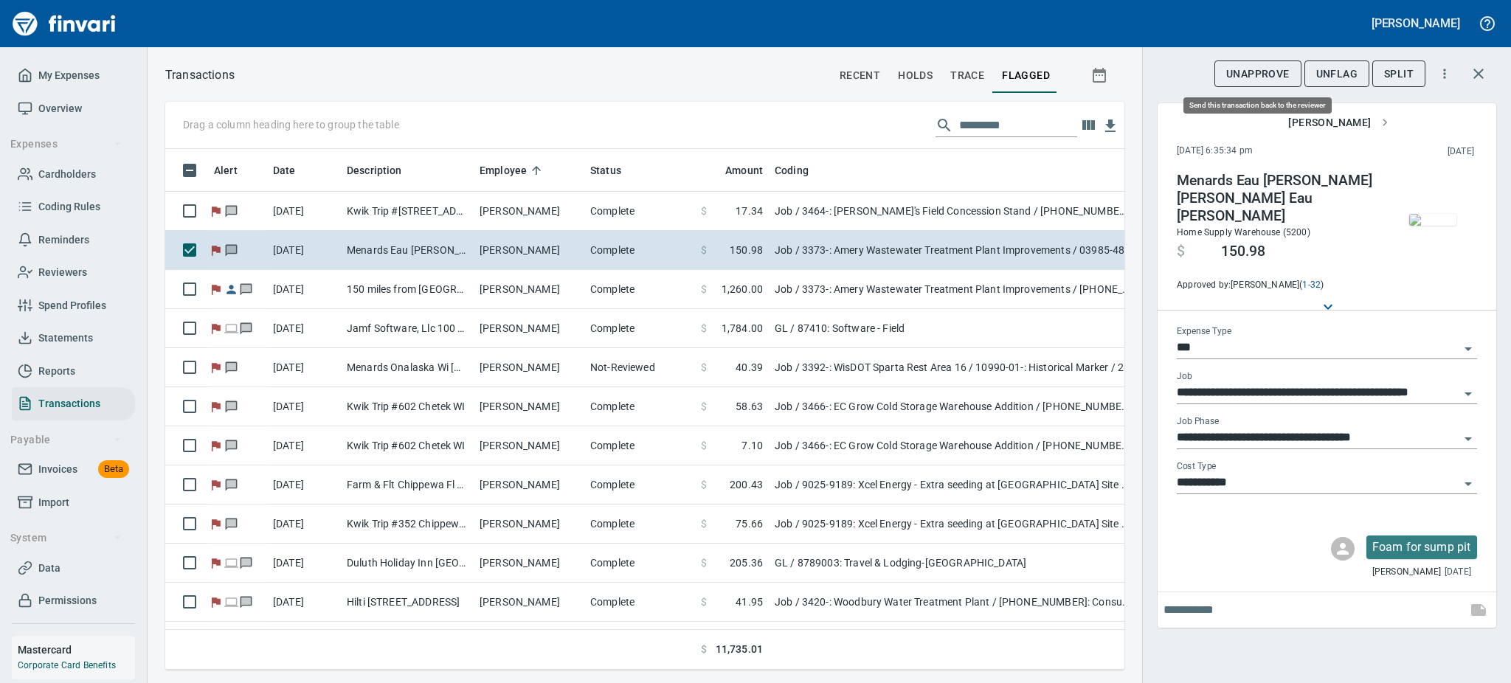
scroll to position [489, 926]
click at [1330, 69] on span "UnFlag" at bounding box center [1337, 74] width 41 height 18
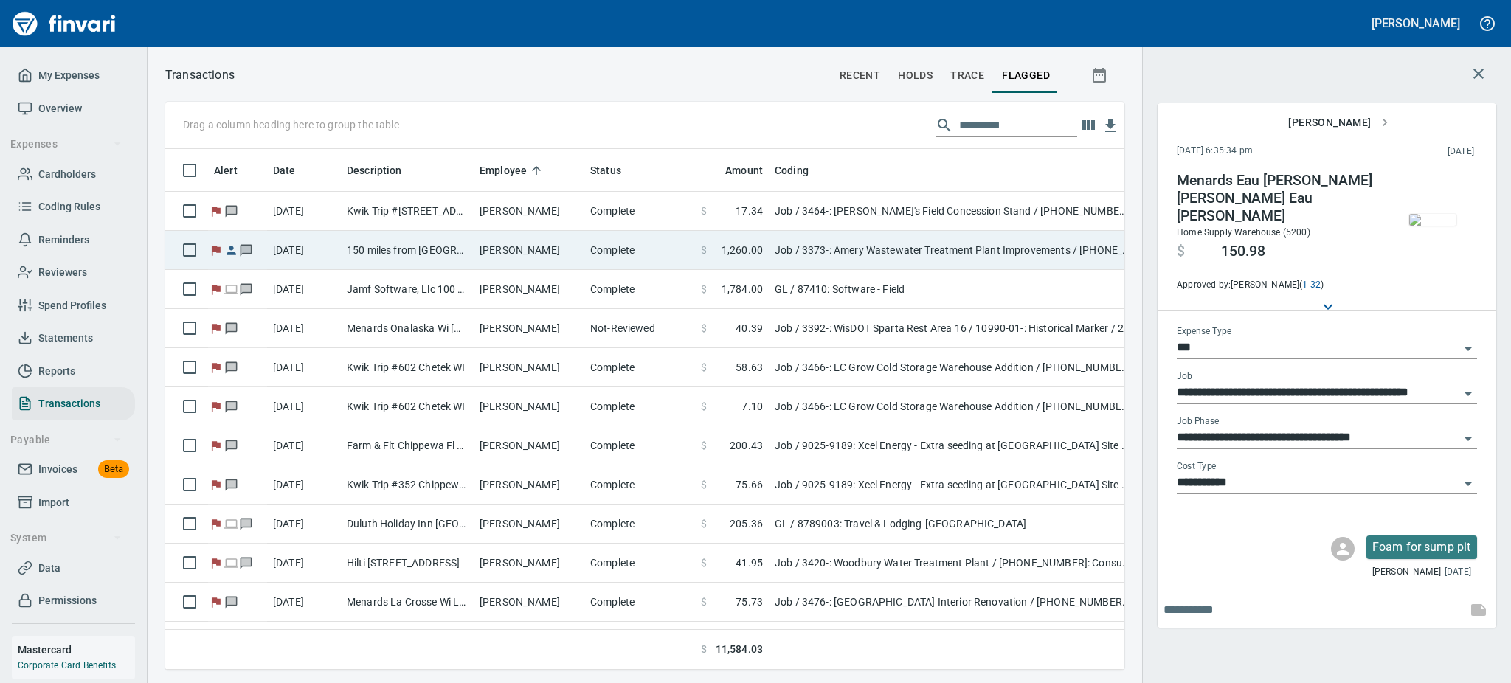
click at [517, 258] on td "[PERSON_NAME]" at bounding box center [529, 250] width 111 height 39
type input "**********"
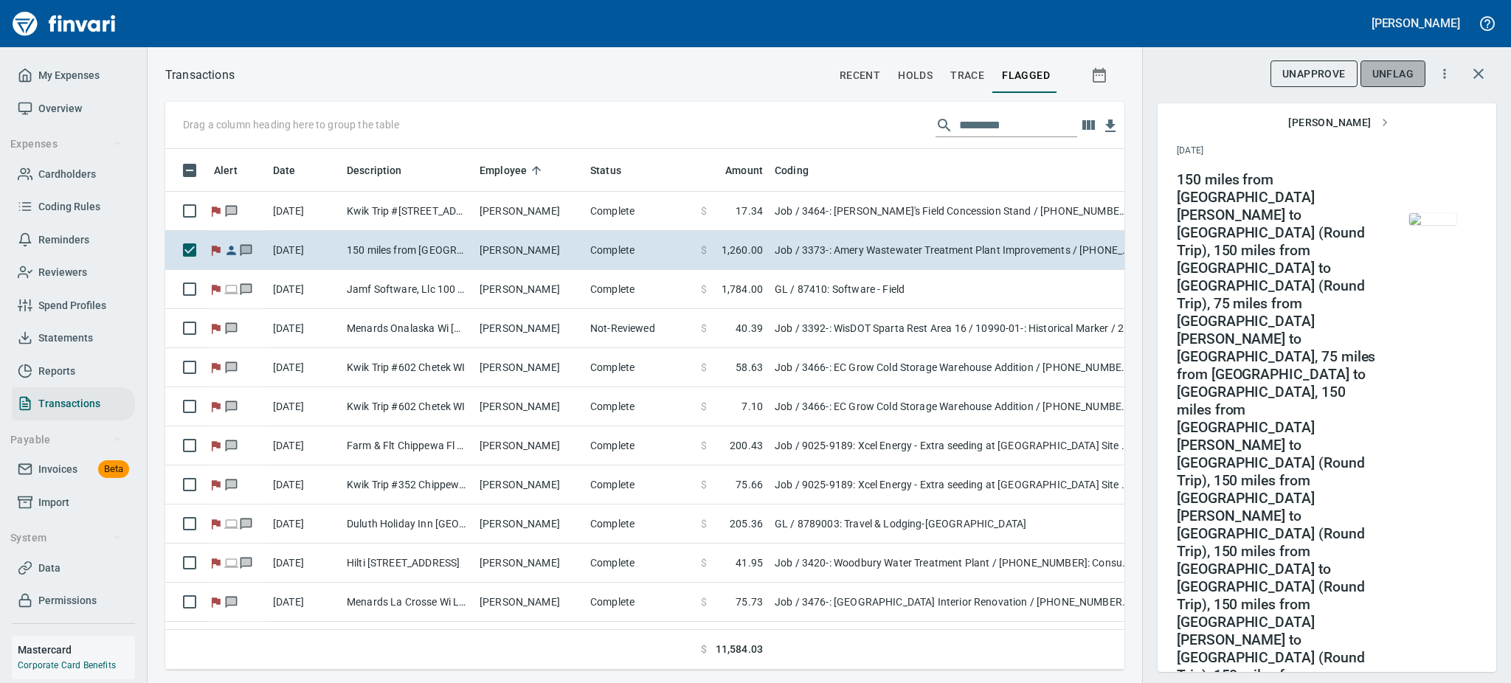
click at [1387, 70] on span "UnFlag" at bounding box center [1393, 74] width 41 height 18
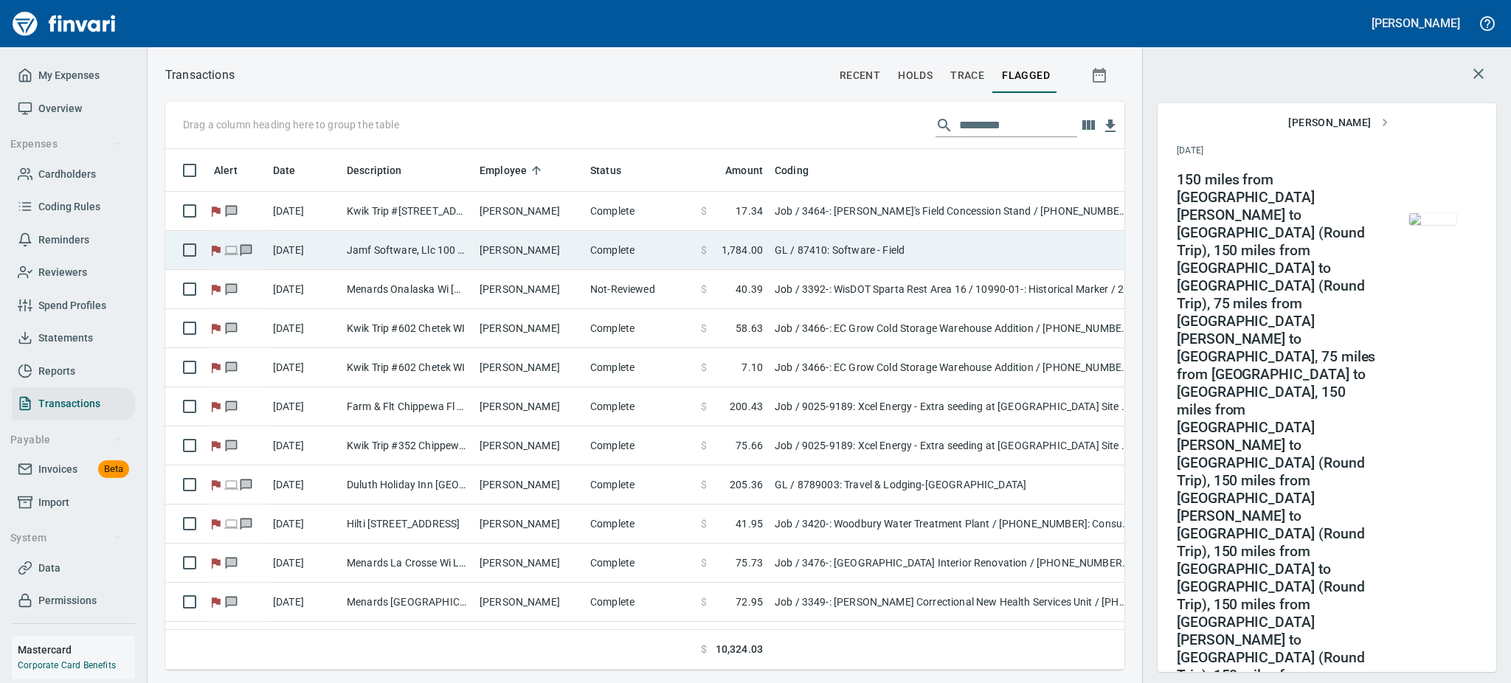
click at [506, 255] on td "[PERSON_NAME]" at bounding box center [529, 250] width 111 height 39
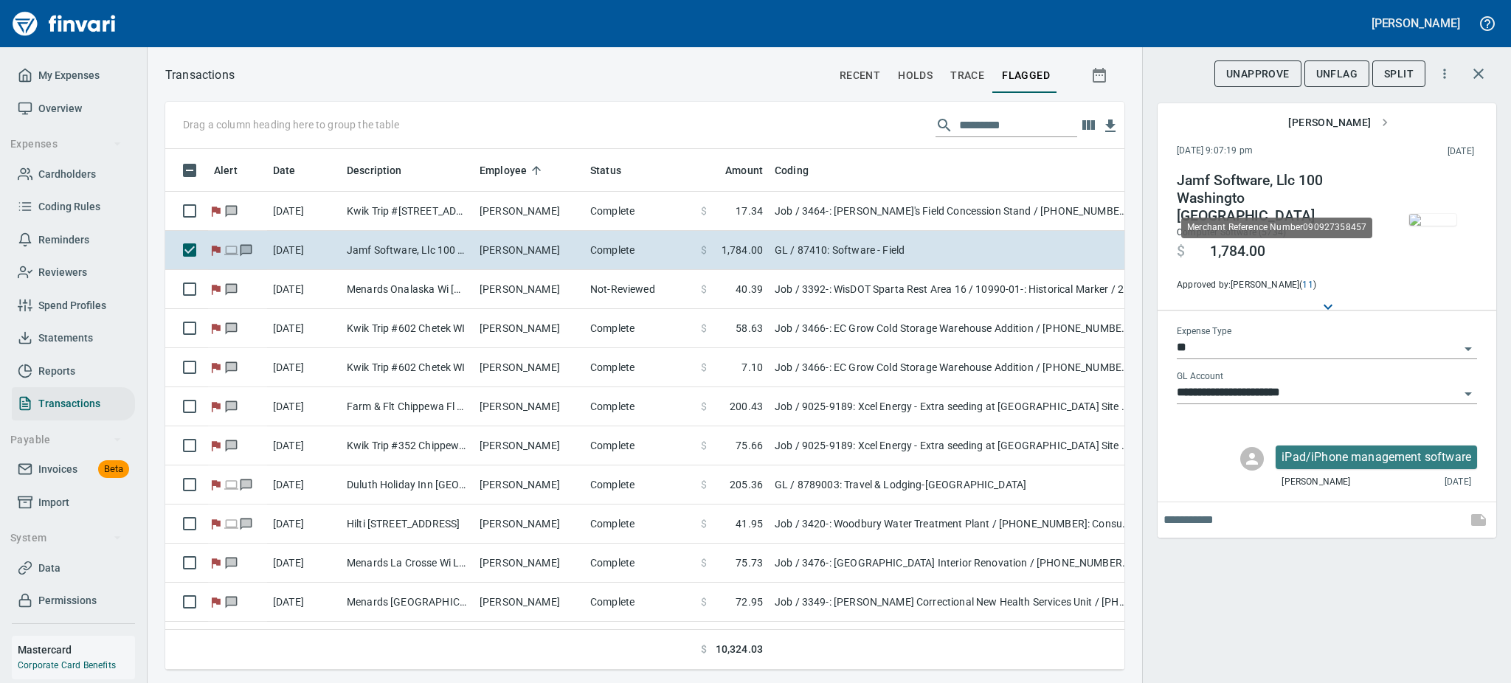
scroll to position [489, 926]
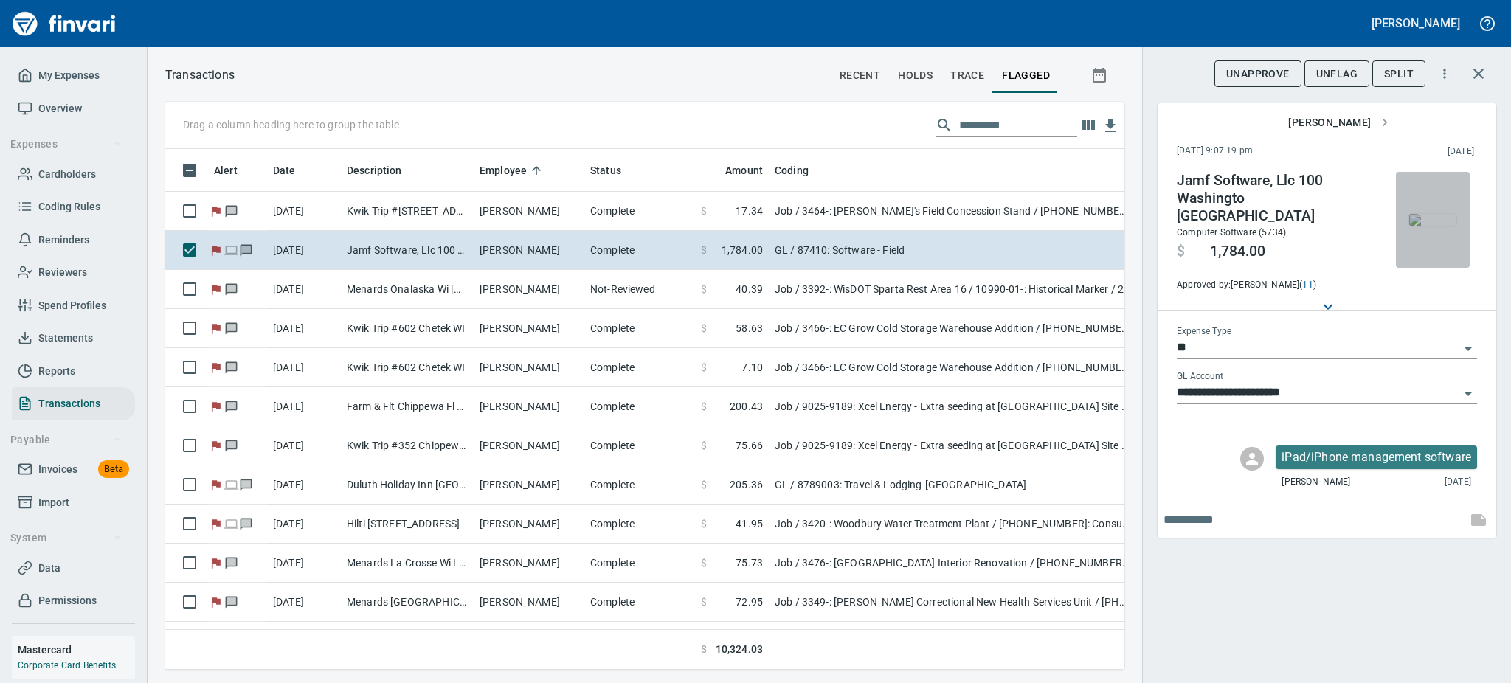
click at [1431, 223] on img "button" at bounding box center [1433, 220] width 47 height 12
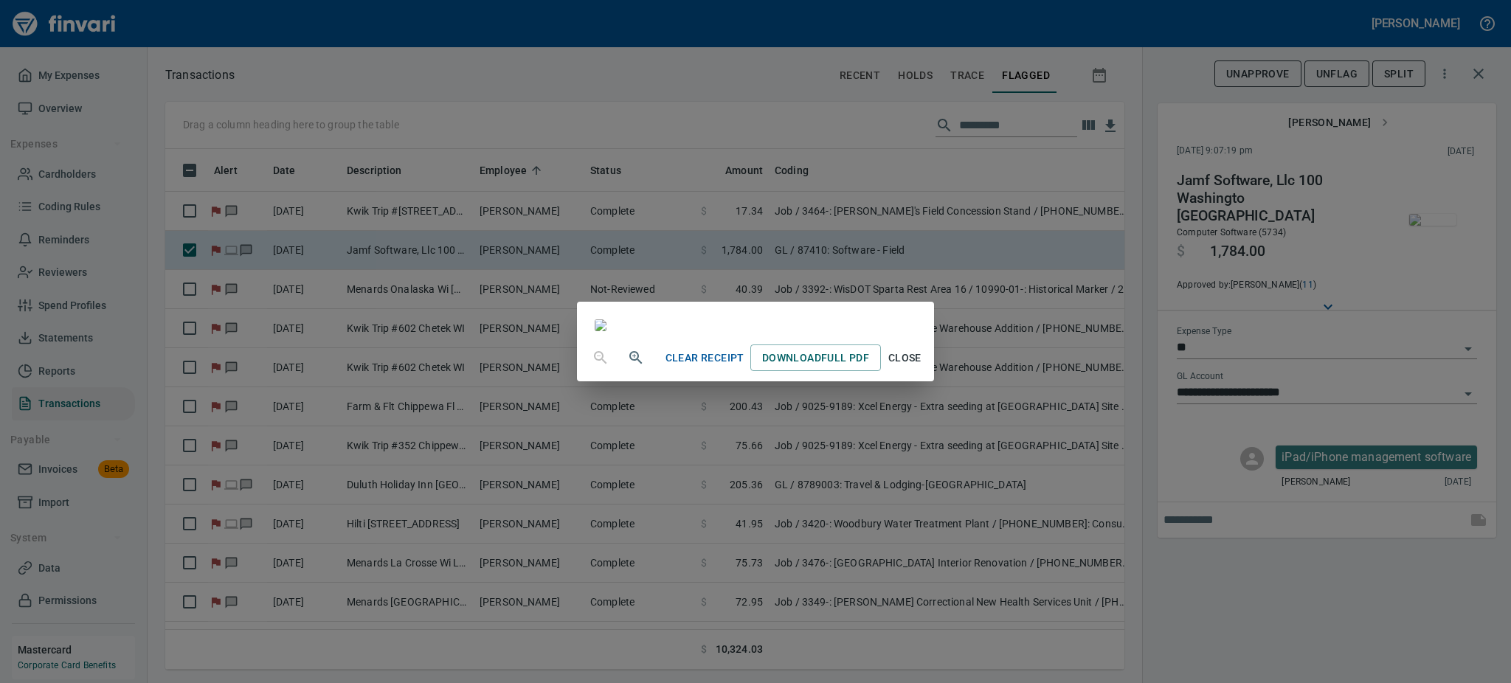
click at [922, 368] on span "Close" at bounding box center [904, 358] width 35 height 18
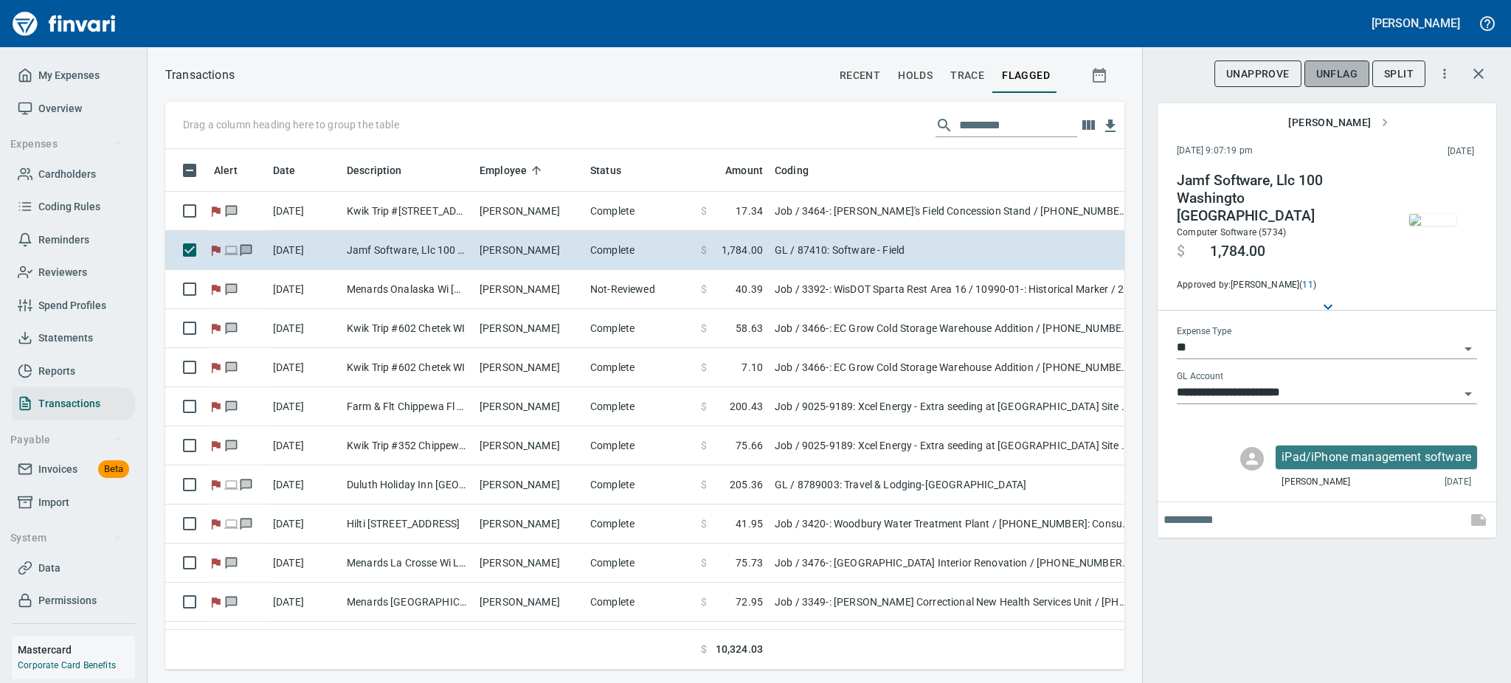
click at [1339, 69] on span "UnFlag" at bounding box center [1337, 74] width 41 height 18
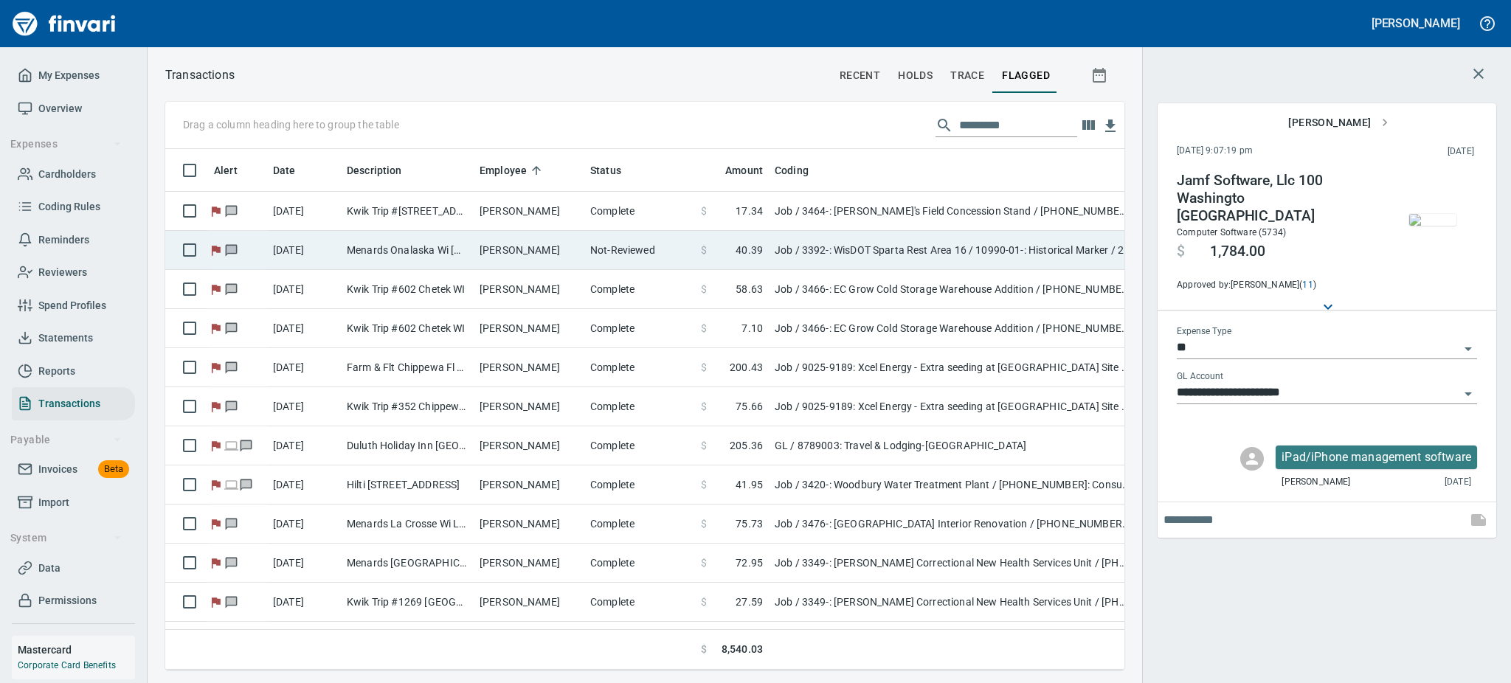
click at [429, 243] on td "Menards Onalaska Wi [GEOGRAPHIC_DATA] [GEOGRAPHIC_DATA]" at bounding box center [407, 250] width 133 height 39
type input "***"
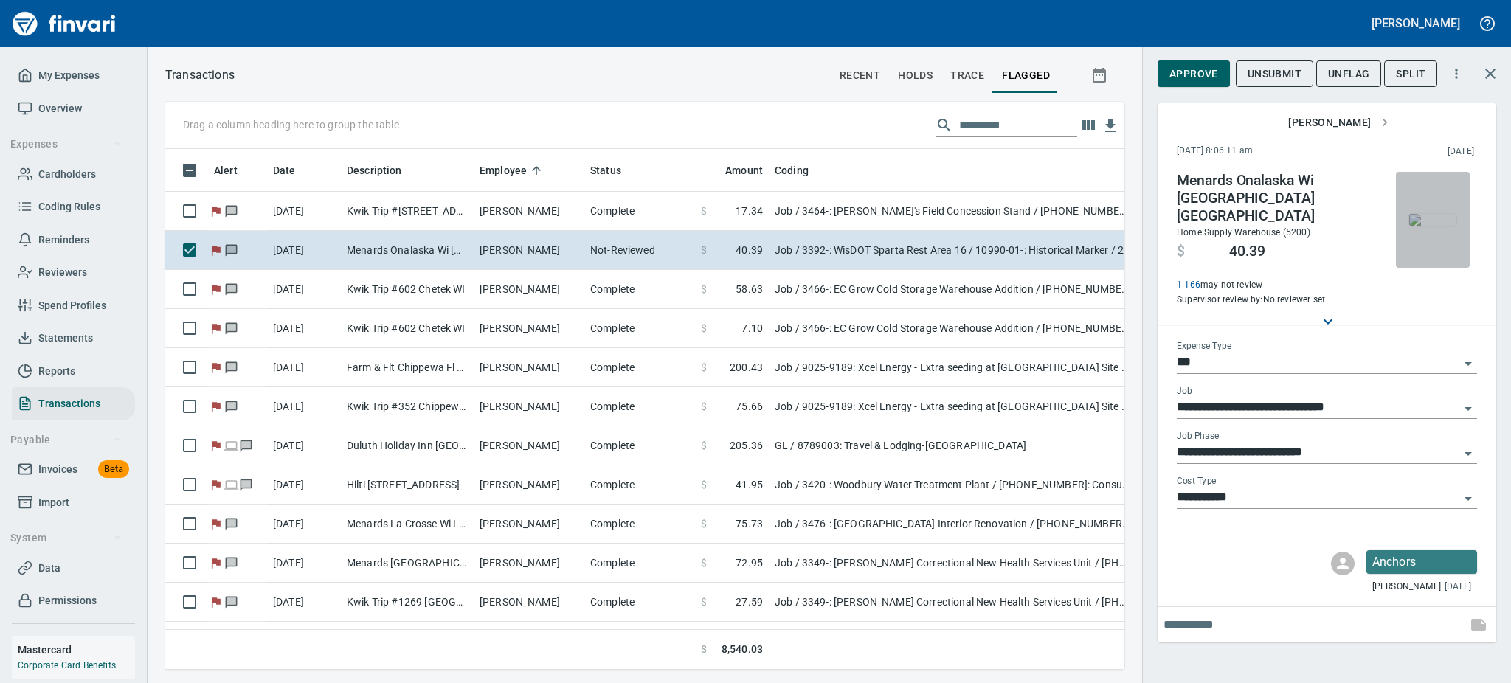
click at [1425, 223] on img "button" at bounding box center [1433, 220] width 47 height 12
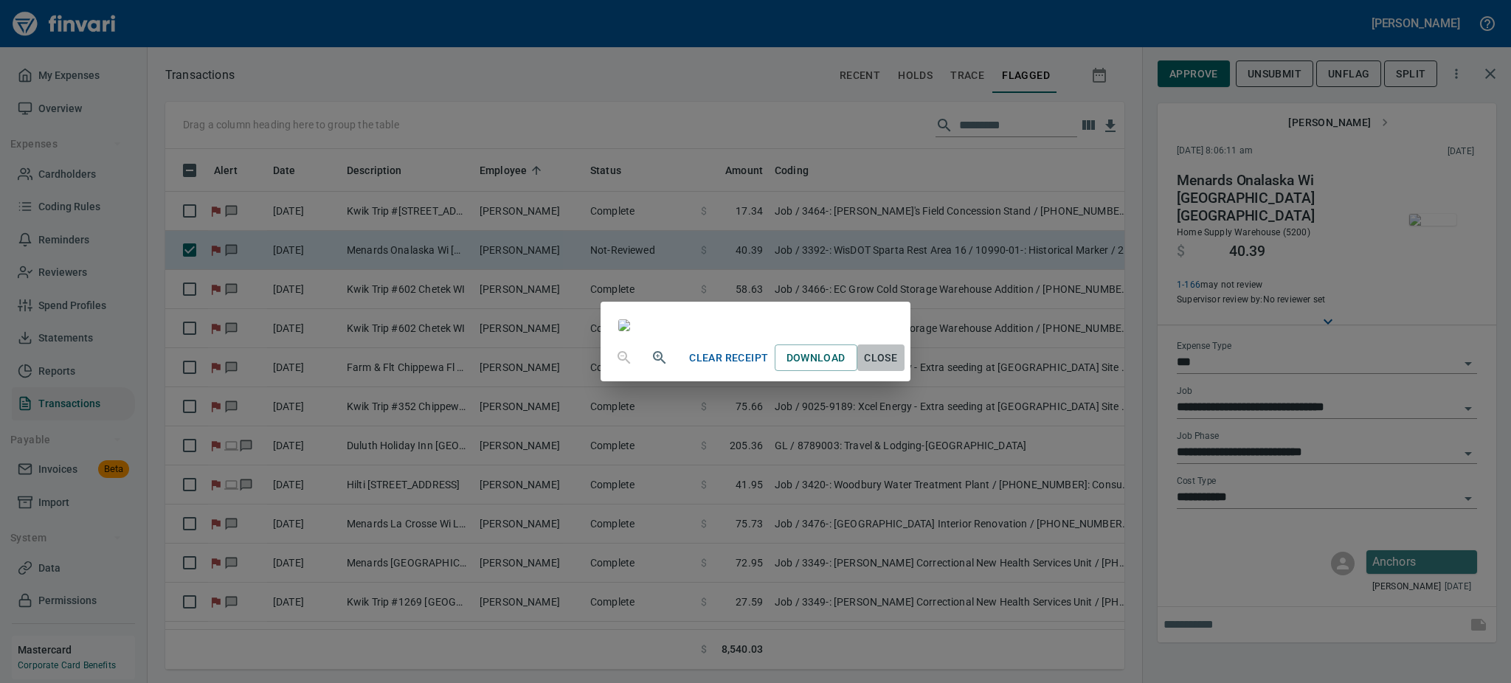
click at [899, 368] on span "Close" at bounding box center [880, 358] width 35 height 18
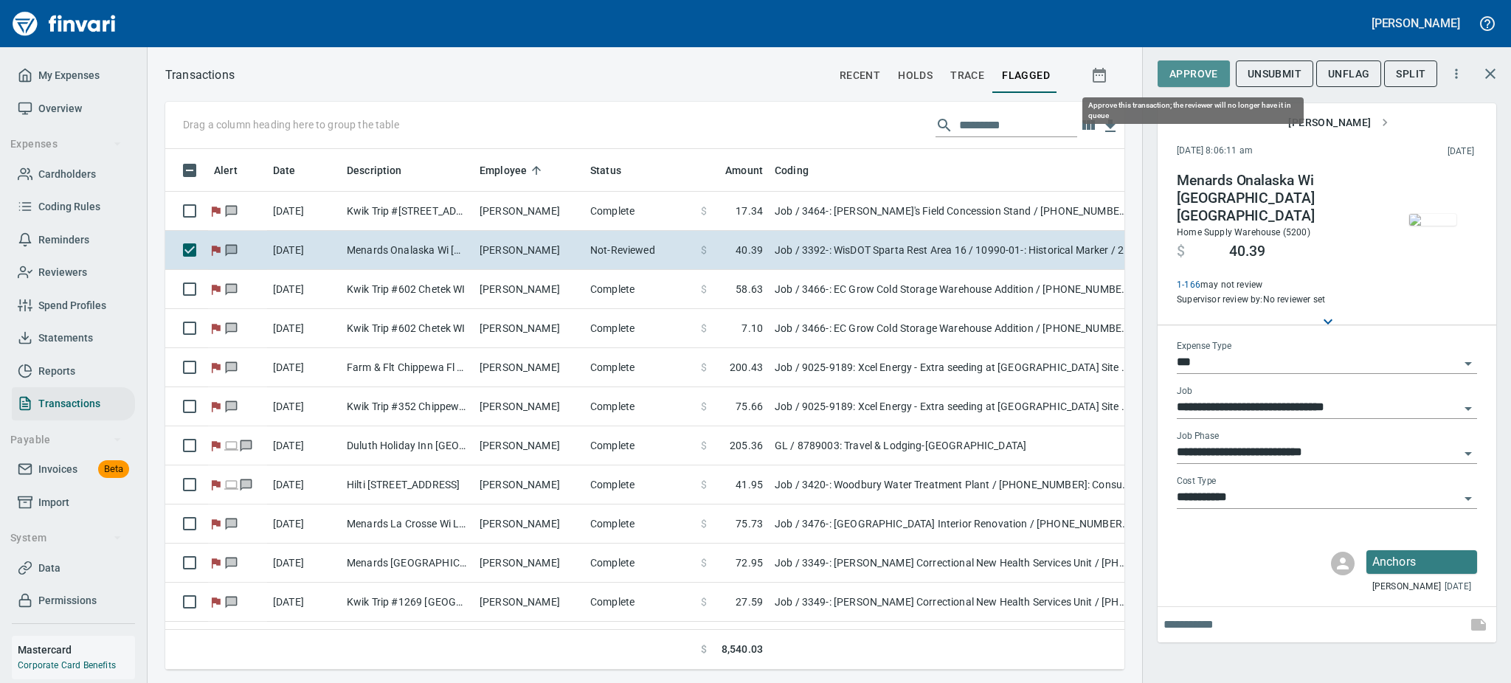
click at [1184, 66] on span "Approve" at bounding box center [1194, 74] width 49 height 18
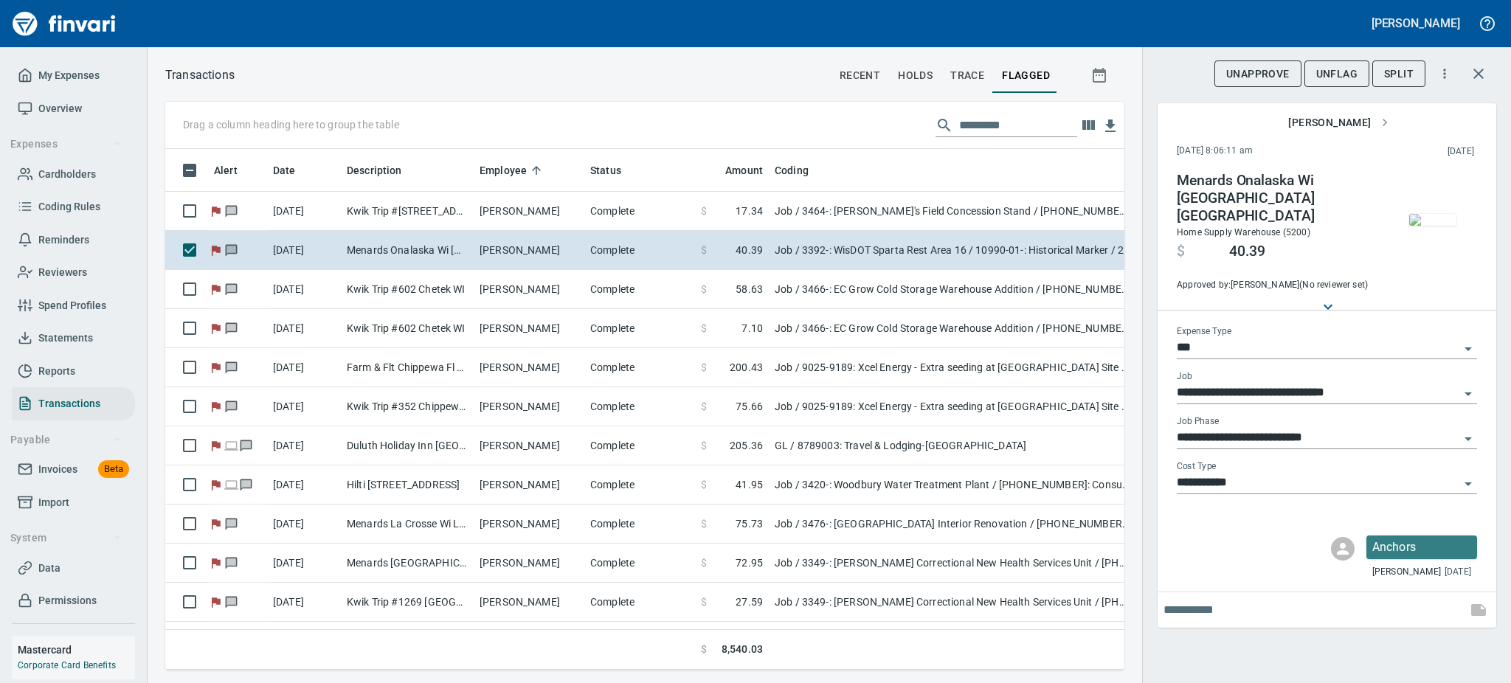
click at [1337, 66] on span "UnFlag" at bounding box center [1337, 74] width 41 height 18
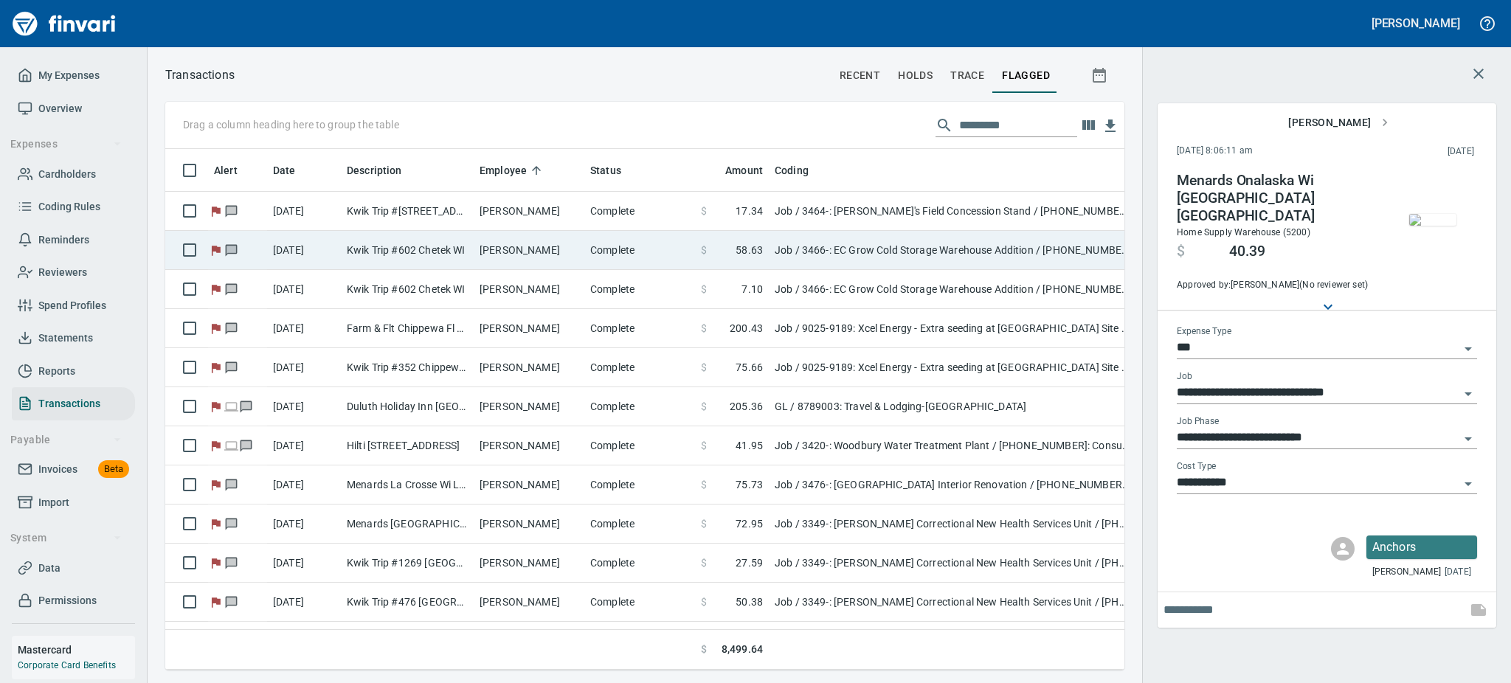
click at [384, 239] on td "Kwik Trip #602 Chetek WI" at bounding box center [407, 250] width 133 height 39
type input "**********"
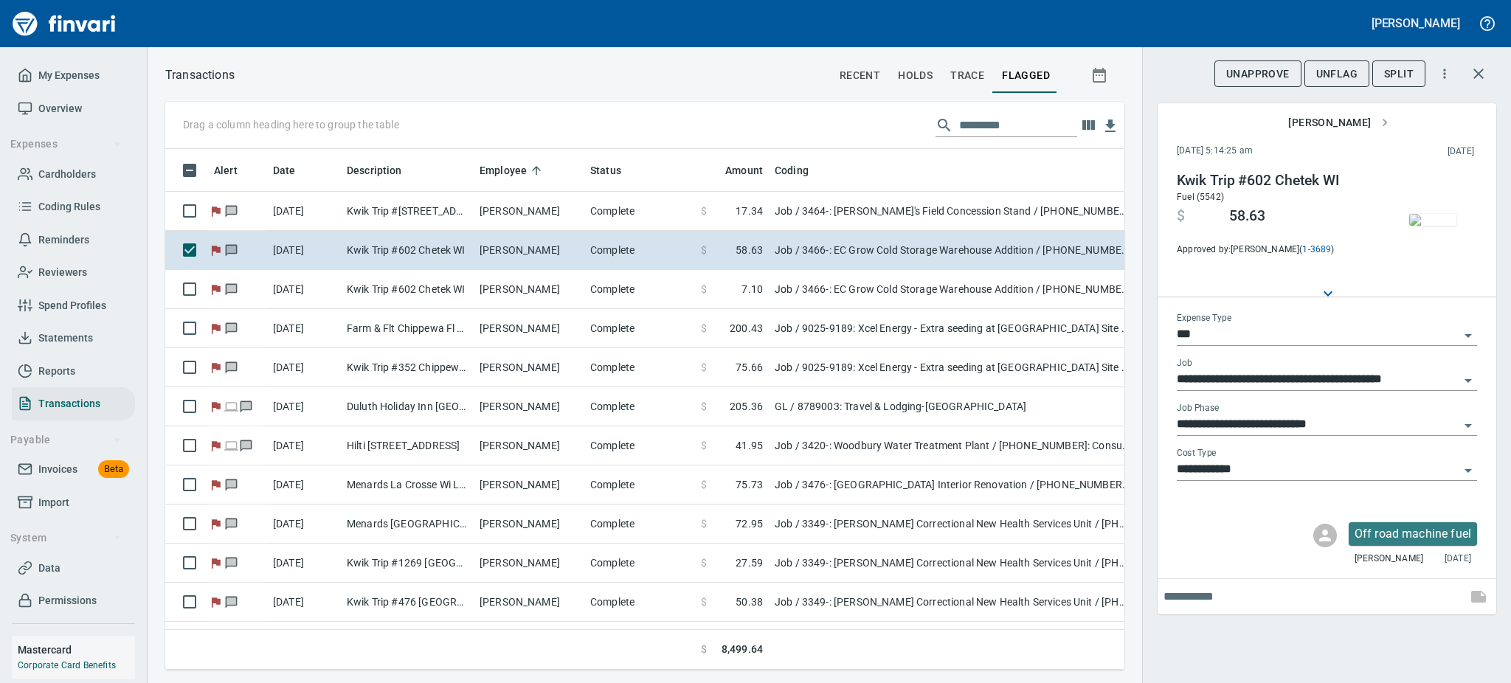
click at [1467, 431] on icon "Open" at bounding box center [1469, 426] width 18 height 18
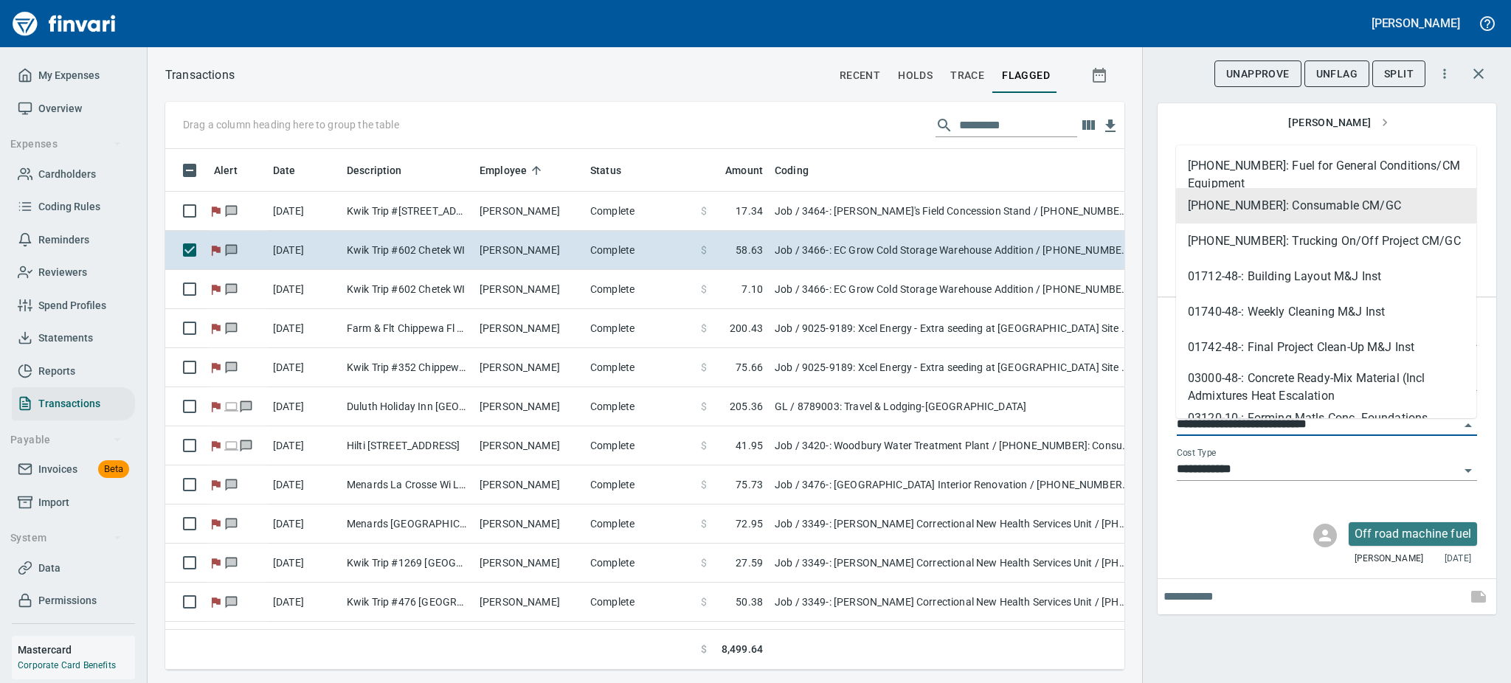
scroll to position [420, 0]
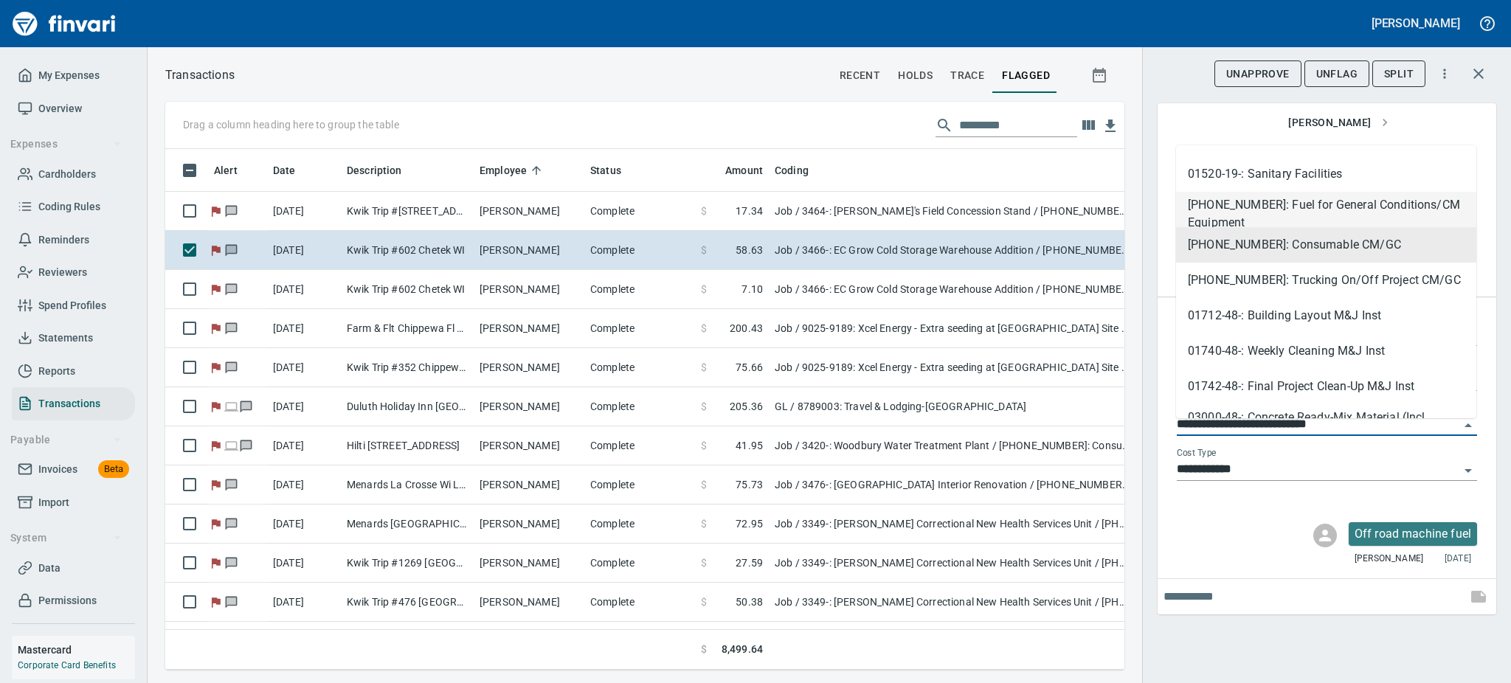
click at [1334, 206] on li "[PHONE_NUMBER]: Fuel for General Conditions/CM Equipment" at bounding box center [1326, 209] width 300 height 35
type input "**********"
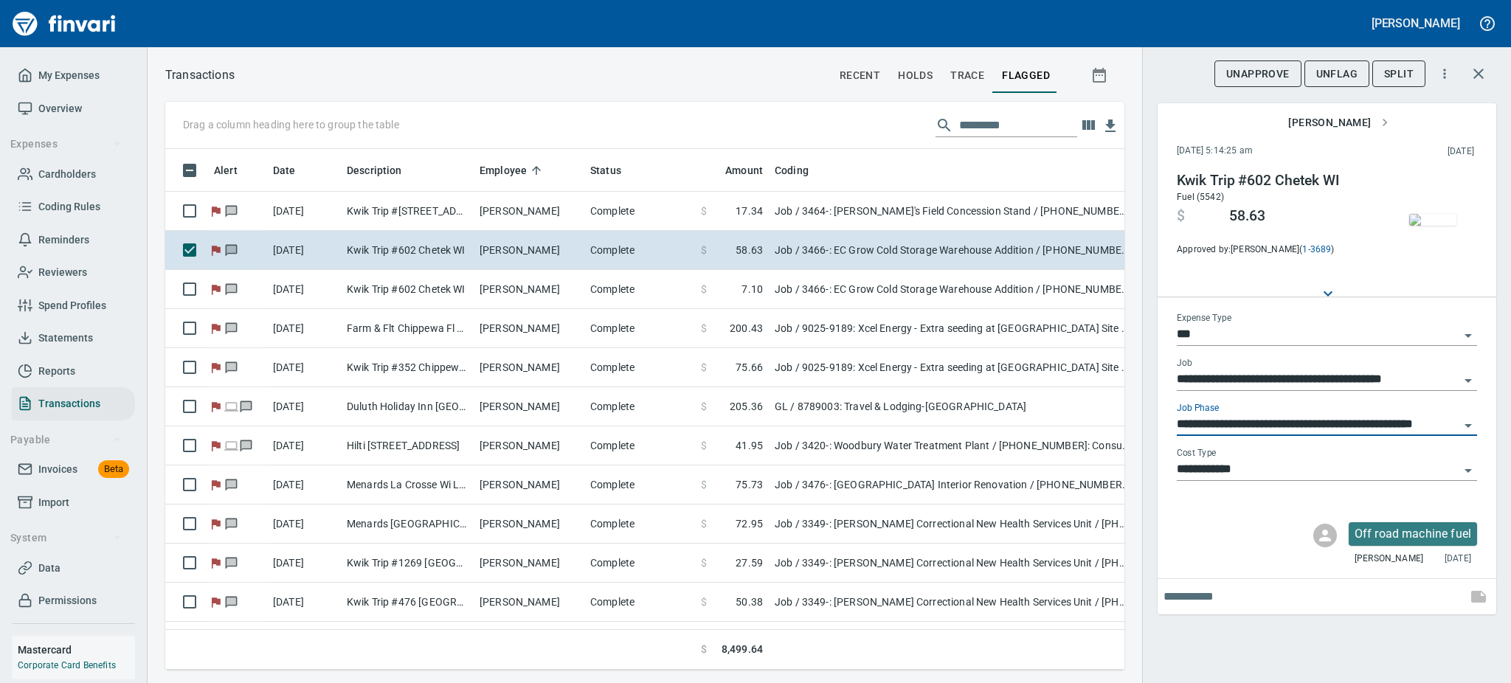
click at [1334, 71] on span "UnFlag" at bounding box center [1337, 74] width 41 height 18
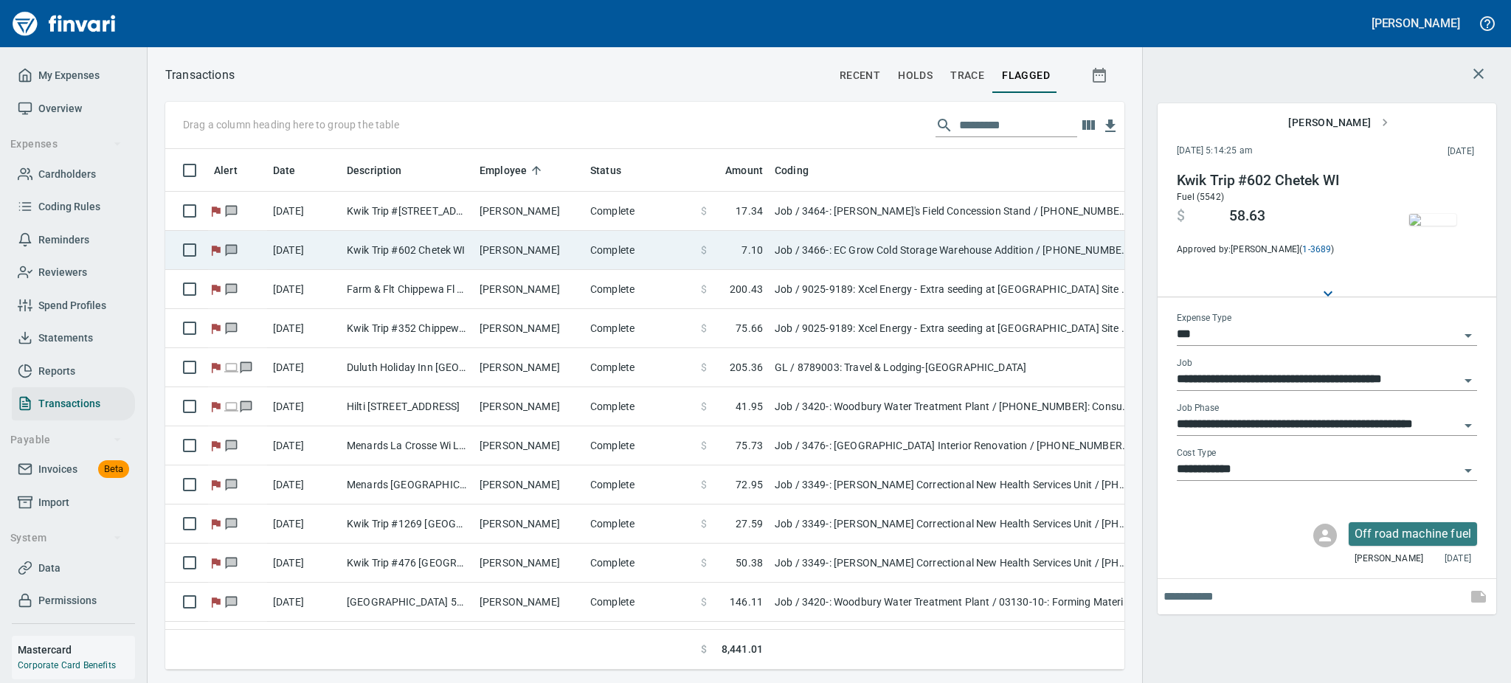
click at [573, 245] on td "[PERSON_NAME]" at bounding box center [529, 250] width 111 height 39
type input "**********"
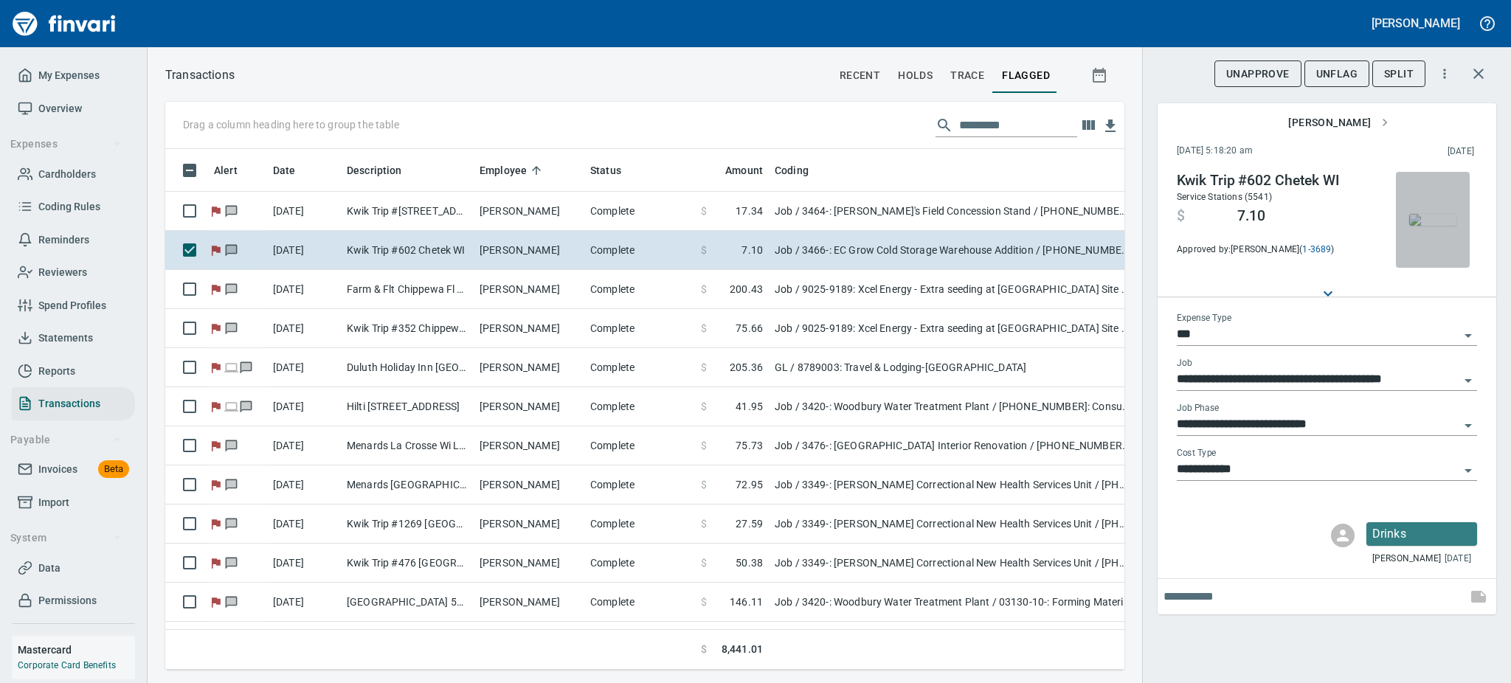
click at [1424, 215] on img "button" at bounding box center [1433, 220] width 47 height 12
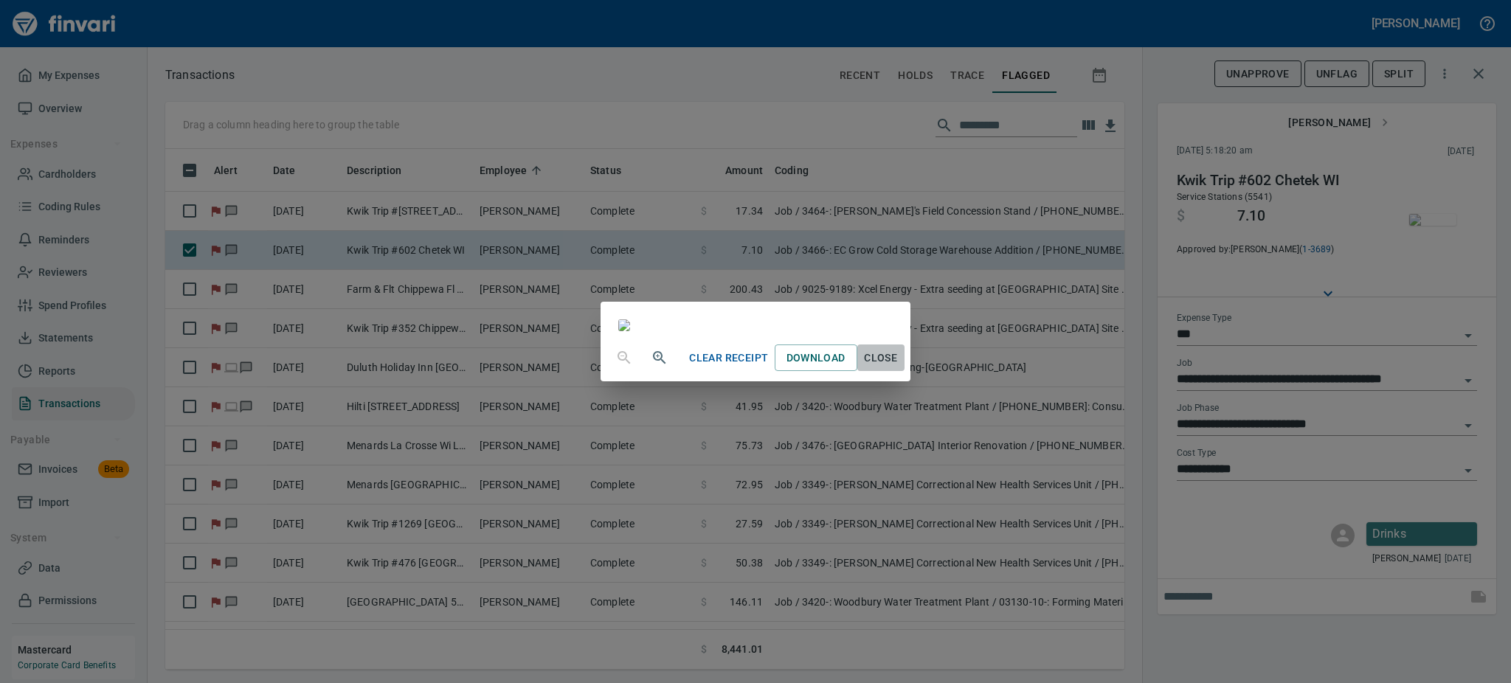
click at [899, 368] on span "Close" at bounding box center [880, 358] width 35 height 18
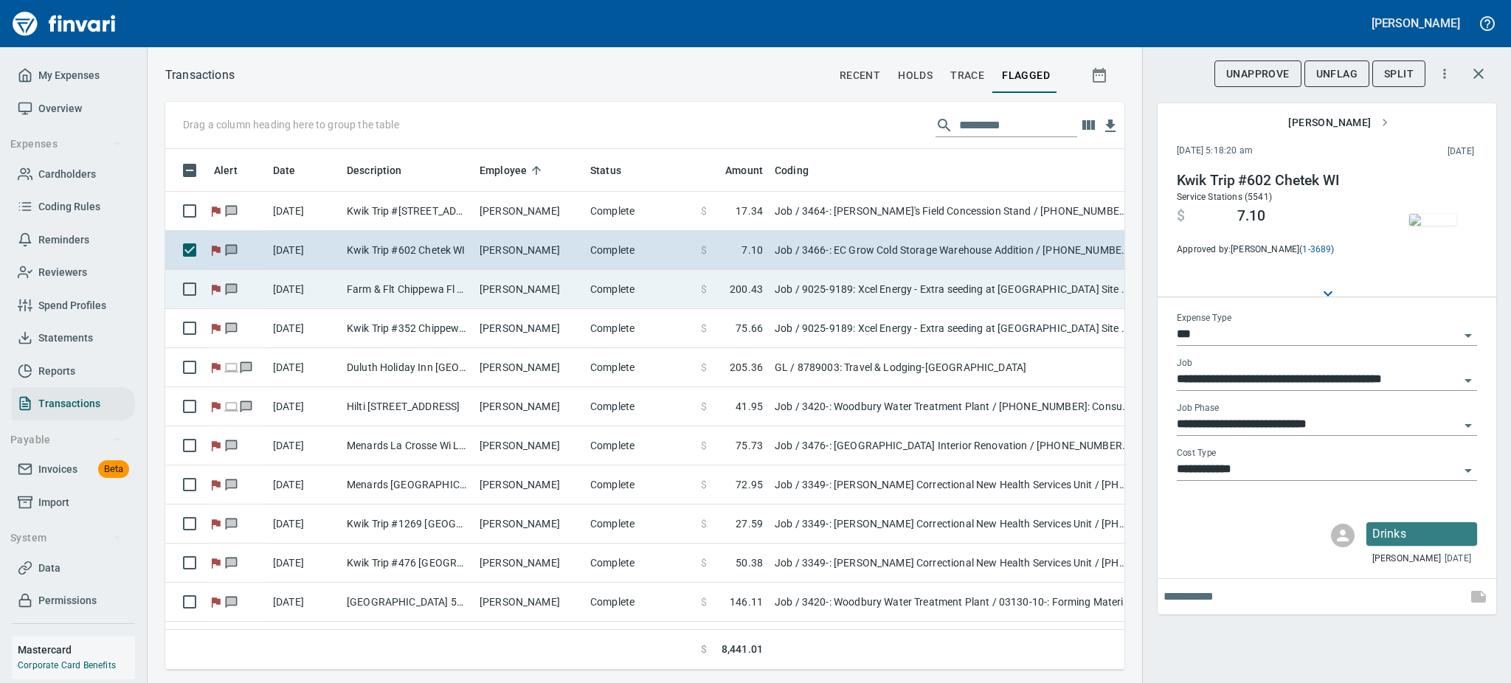
click at [528, 282] on td "[PERSON_NAME]" at bounding box center [529, 289] width 111 height 39
type input "**********"
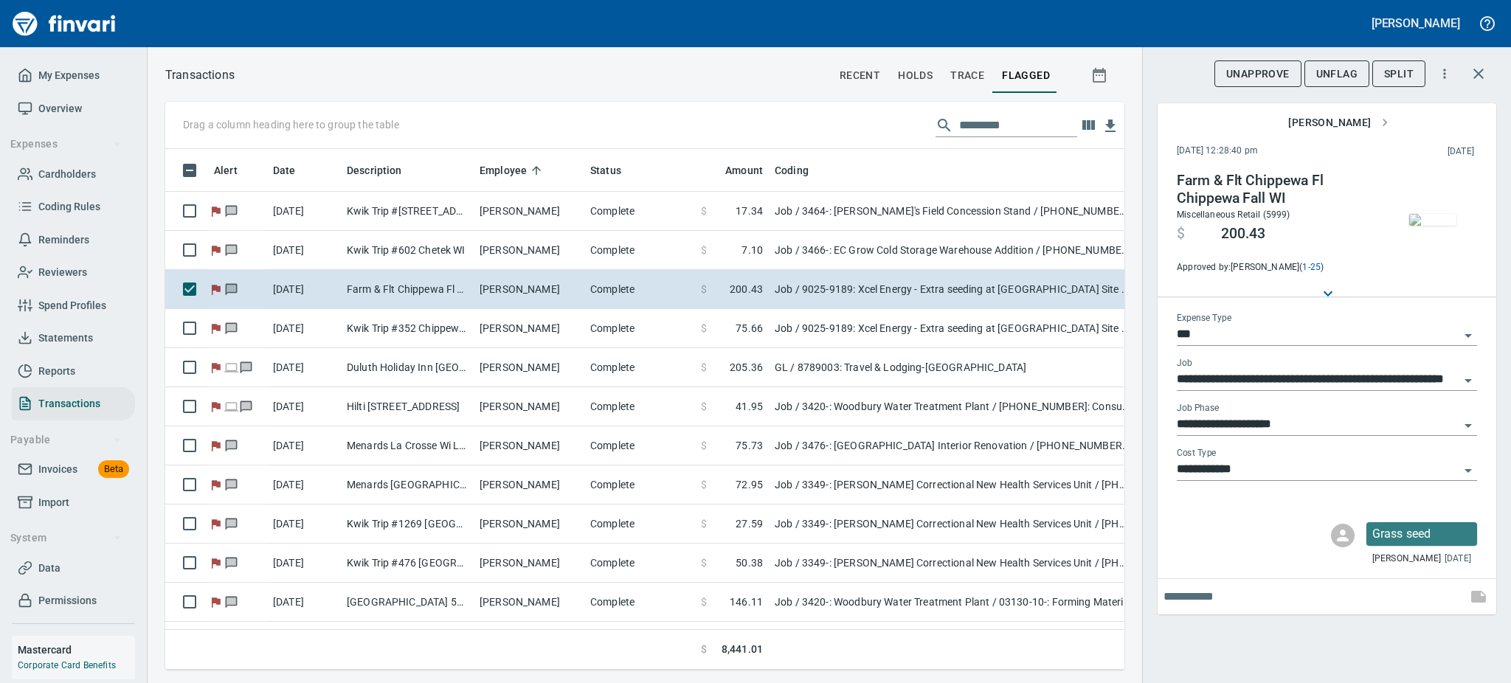
click at [1429, 224] on img "button" at bounding box center [1433, 220] width 47 height 12
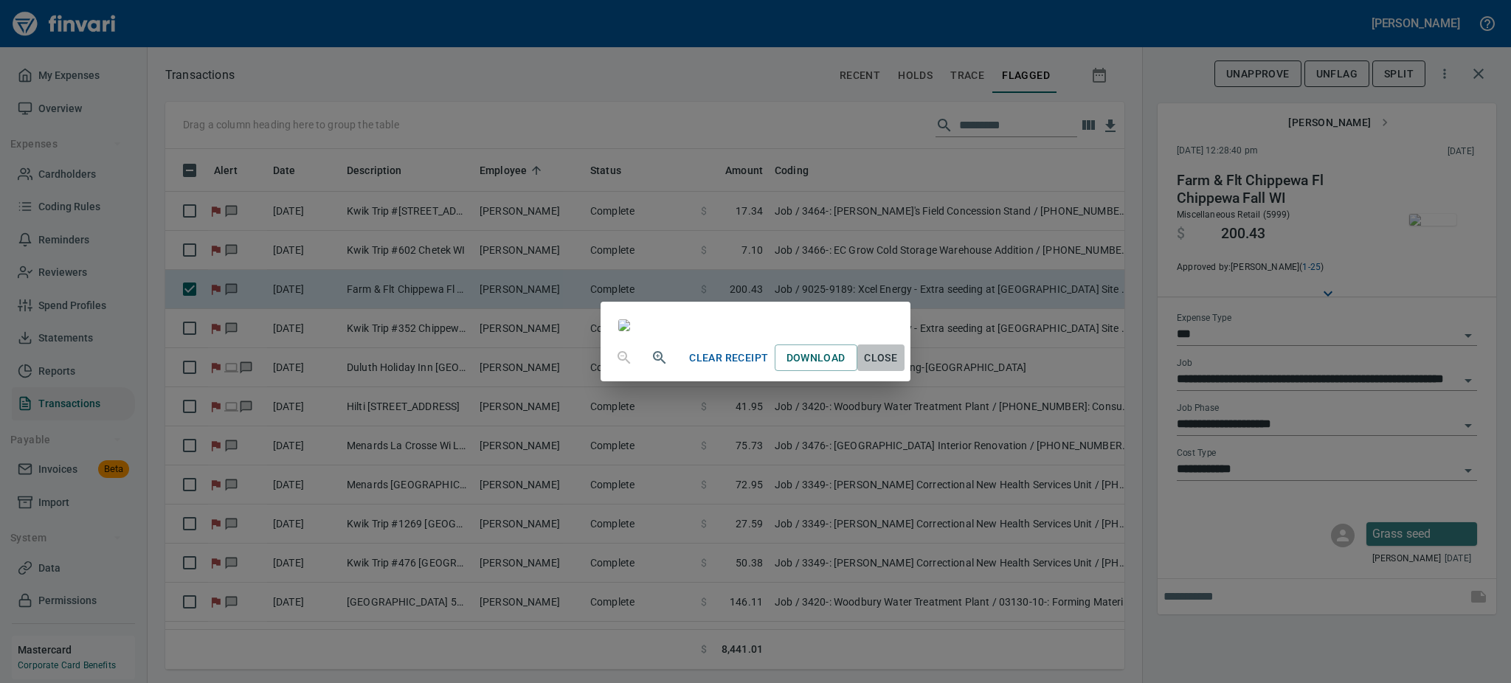
click at [899, 368] on span "Close" at bounding box center [880, 358] width 35 height 18
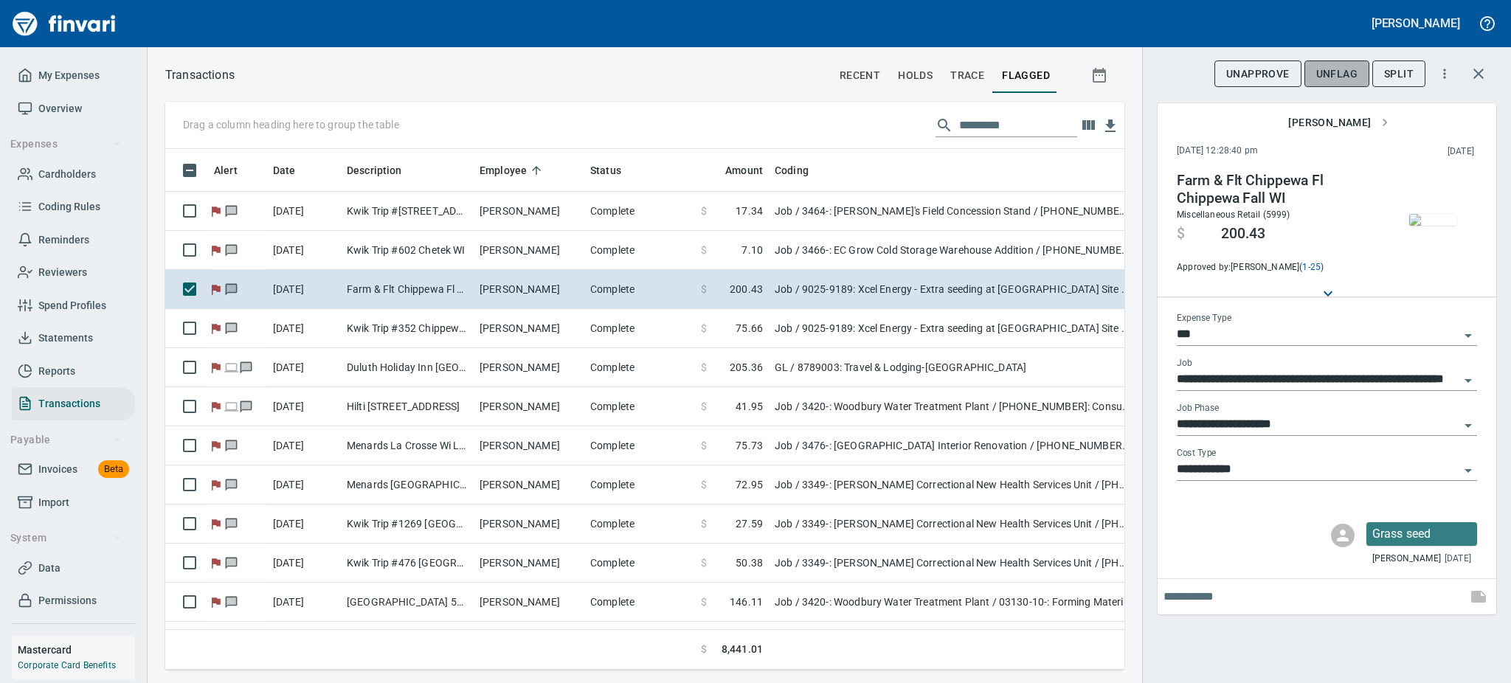
click at [1330, 67] on span "UnFlag" at bounding box center [1337, 74] width 41 height 18
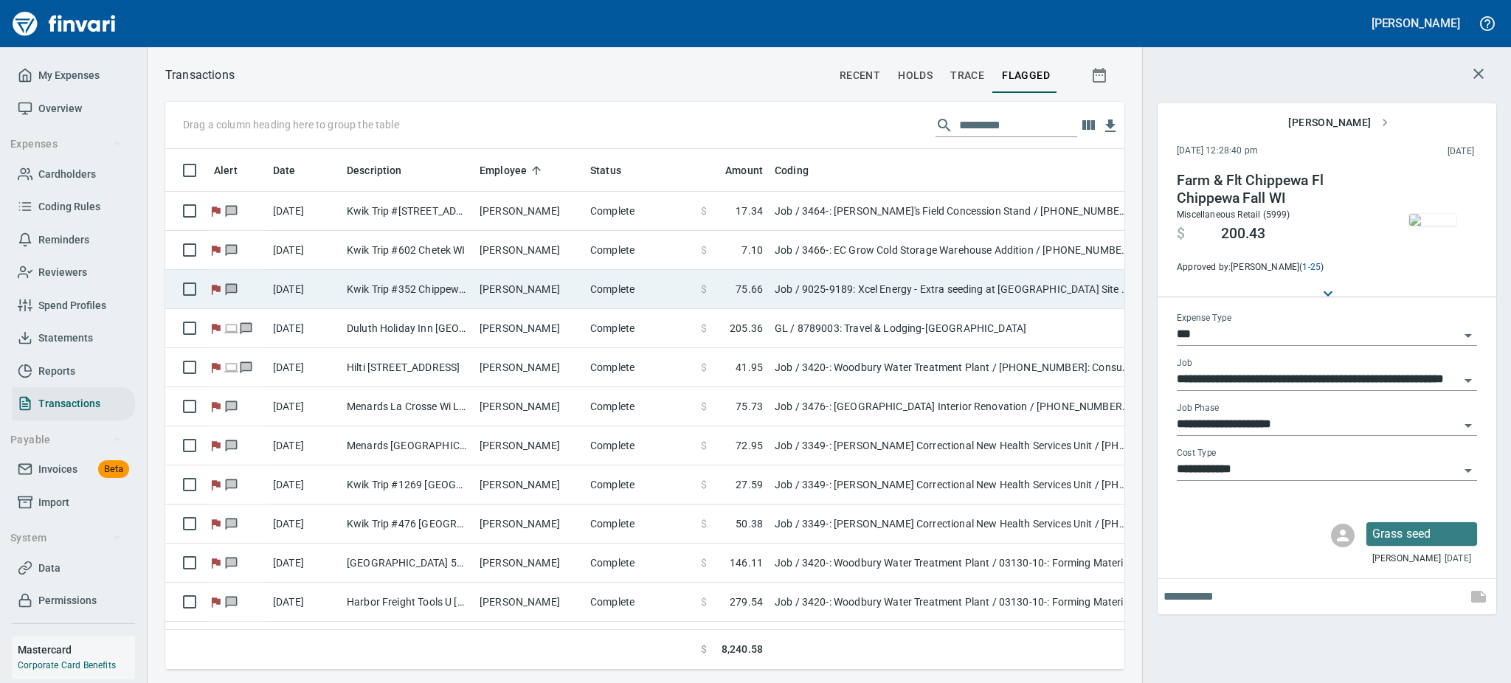
click at [488, 288] on td "[PERSON_NAME]" at bounding box center [529, 289] width 111 height 39
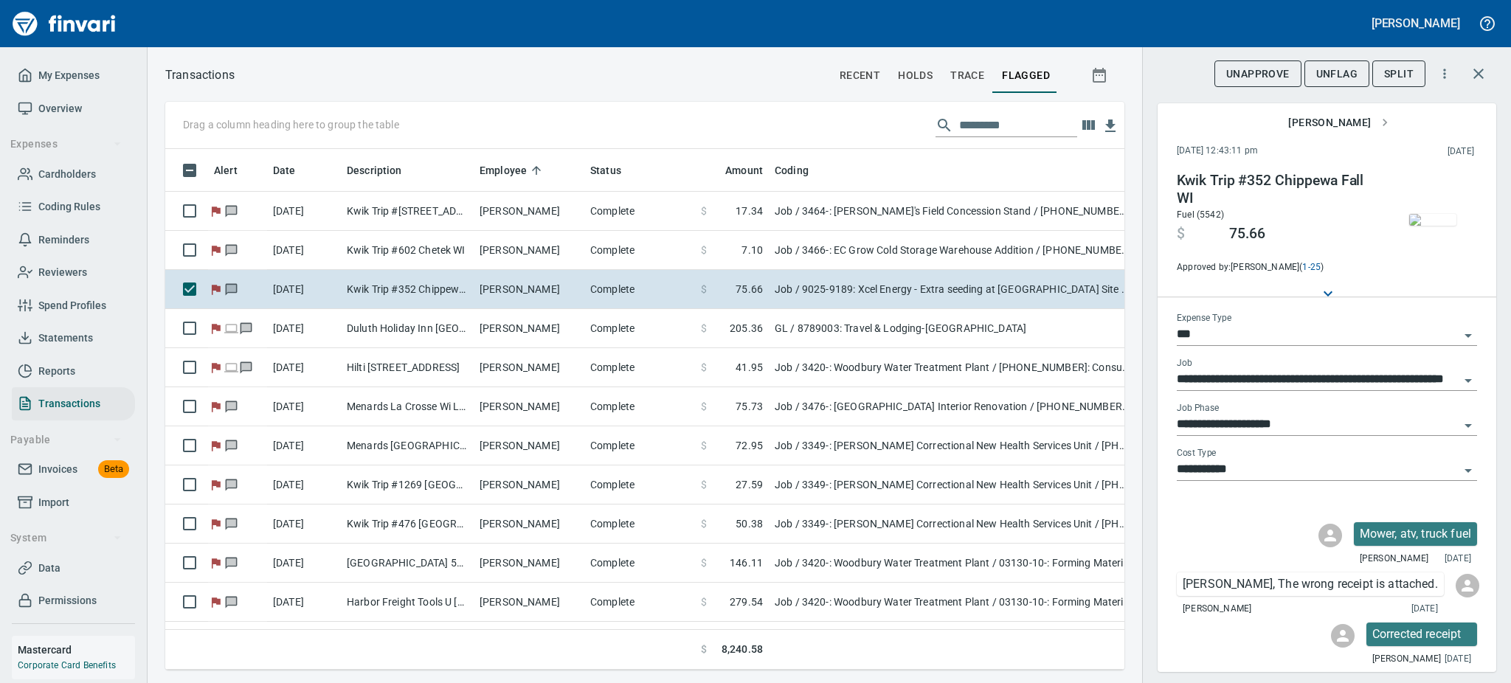
scroll to position [489, 926]
click at [1360, 218] on div "Kwik Trip #352 Chippewa Fall WI Fuel (5542) $ 75.66 Approved by: [PERSON_NAME] …" at bounding box center [1277, 223] width 201 height 103
click at [1431, 214] on img "button" at bounding box center [1433, 220] width 47 height 12
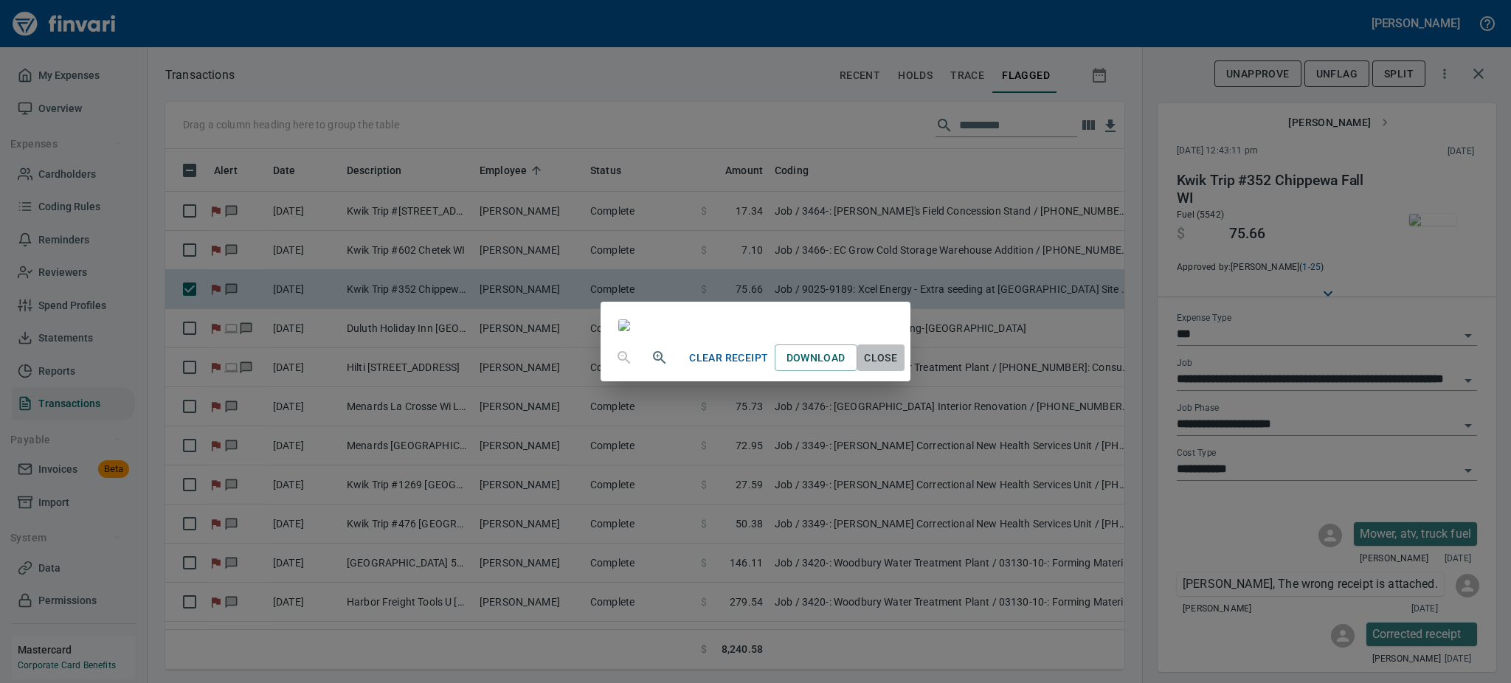
click at [899, 368] on span "Close" at bounding box center [880, 358] width 35 height 18
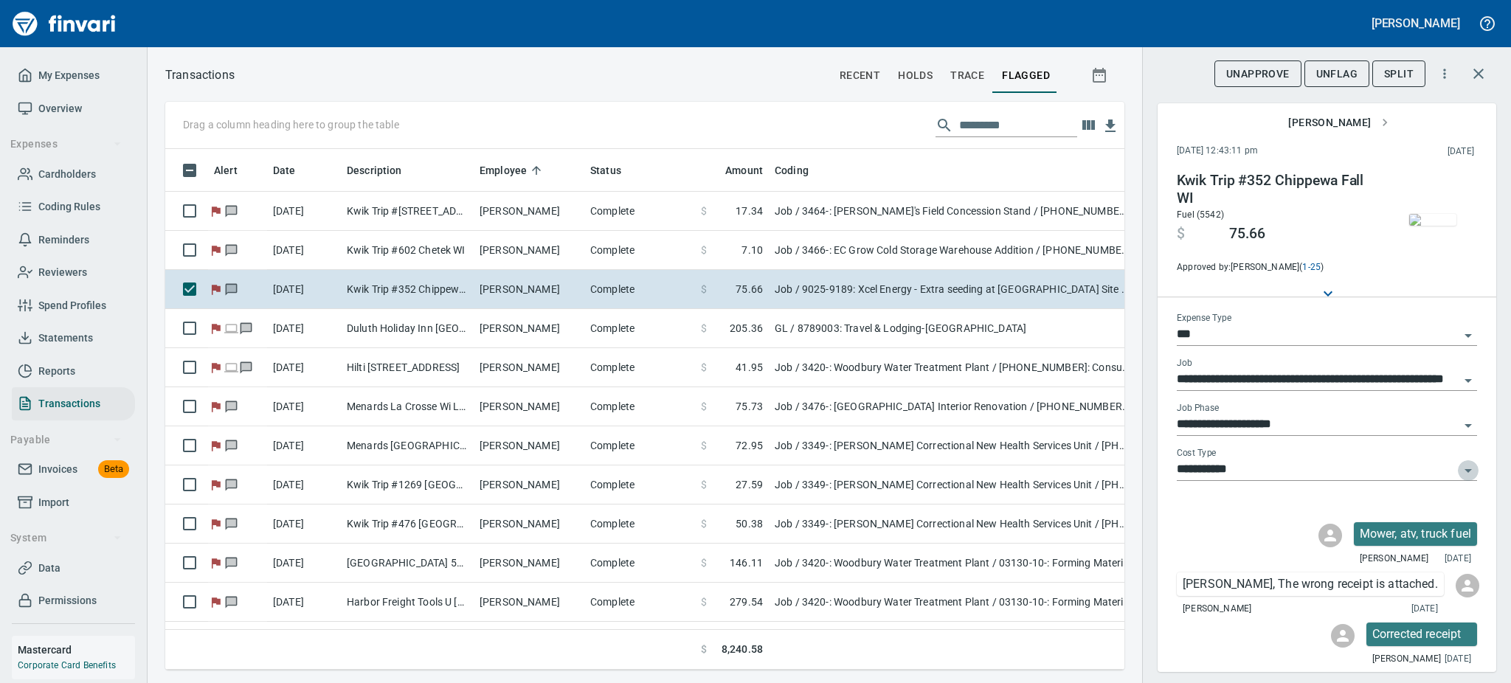
click at [1460, 465] on icon "Open" at bounding box center [1469, 471] width 18 height 18
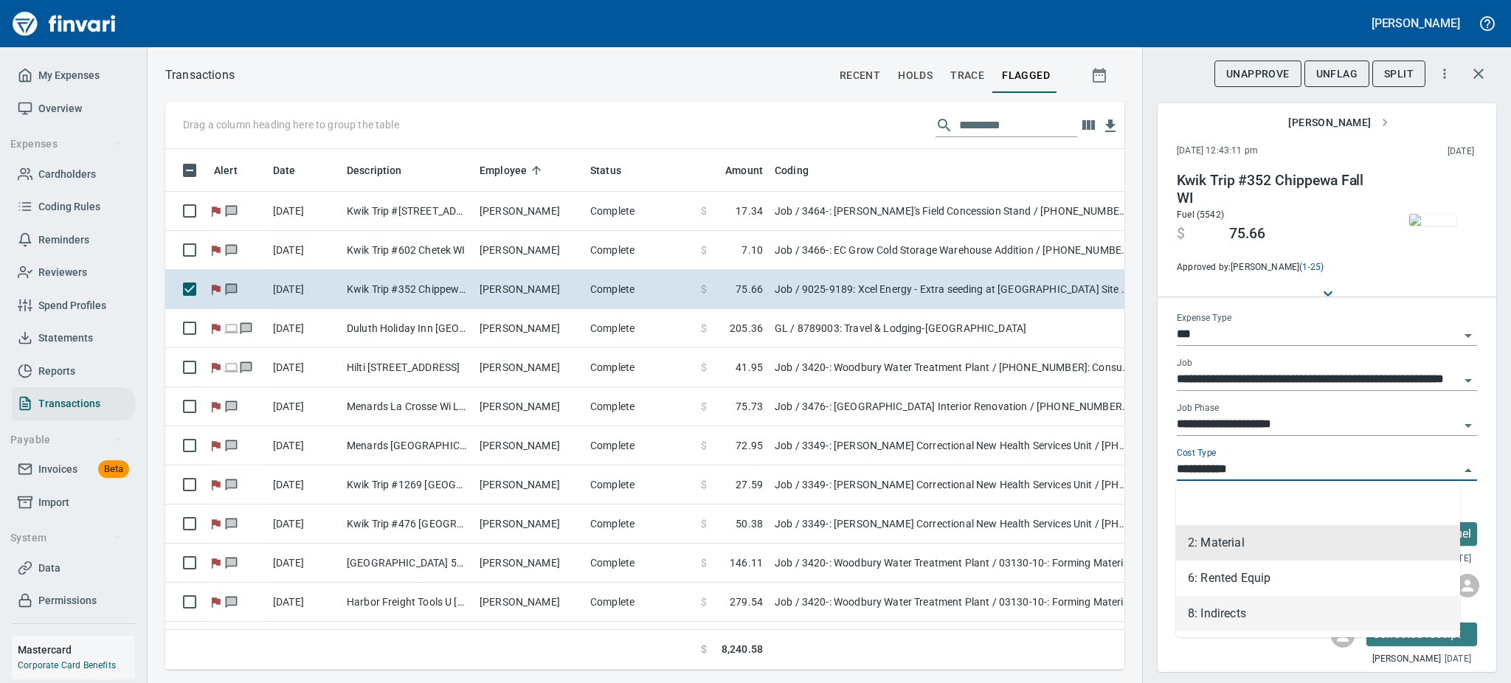
click at [1241, 613] on li "8: Indirects" at bounding box center [1318, 613] width 284 height 35
type input "**********"
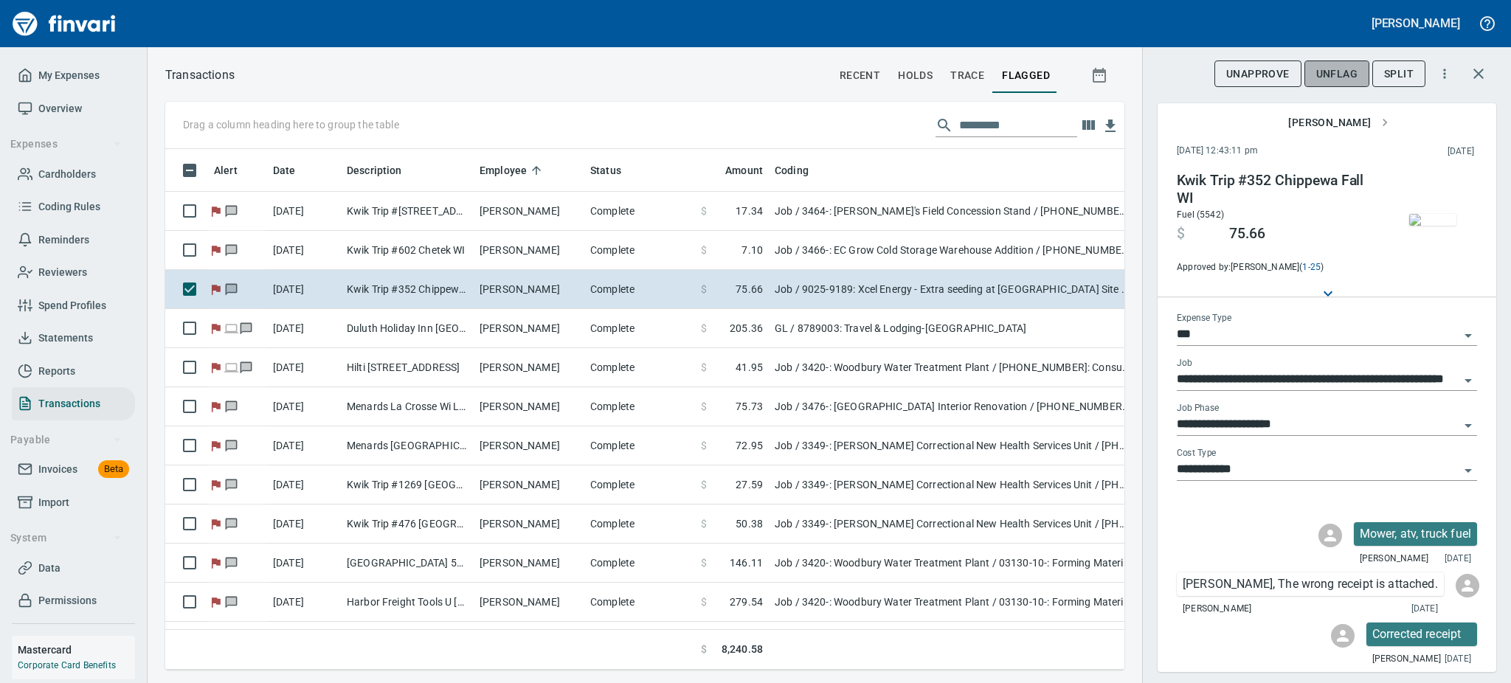
click at [1330, 76] on span "UnFlag" at bounding box center [1337, 74] width 41 height 18
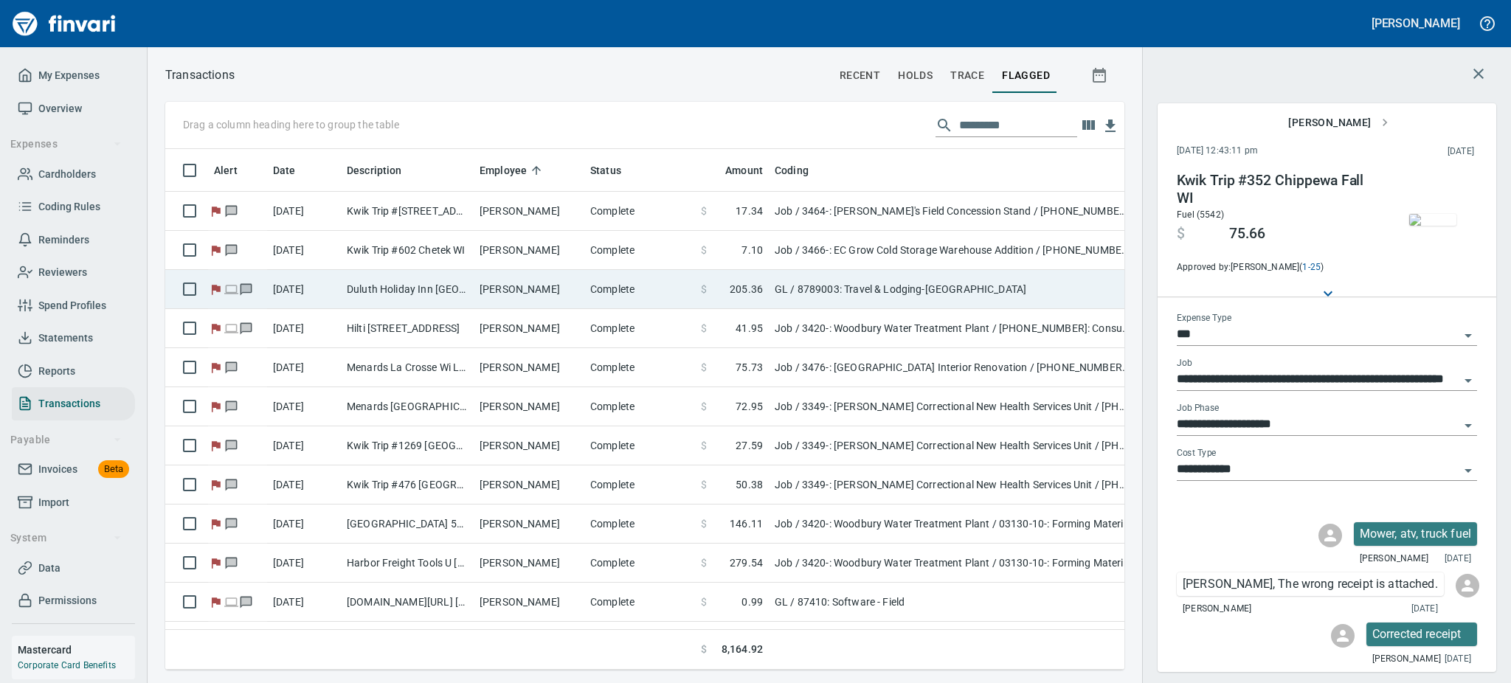
click at [520, 289] on td "[PERSON_NAME]" at bounding box center [529, 289] width 111 height 39
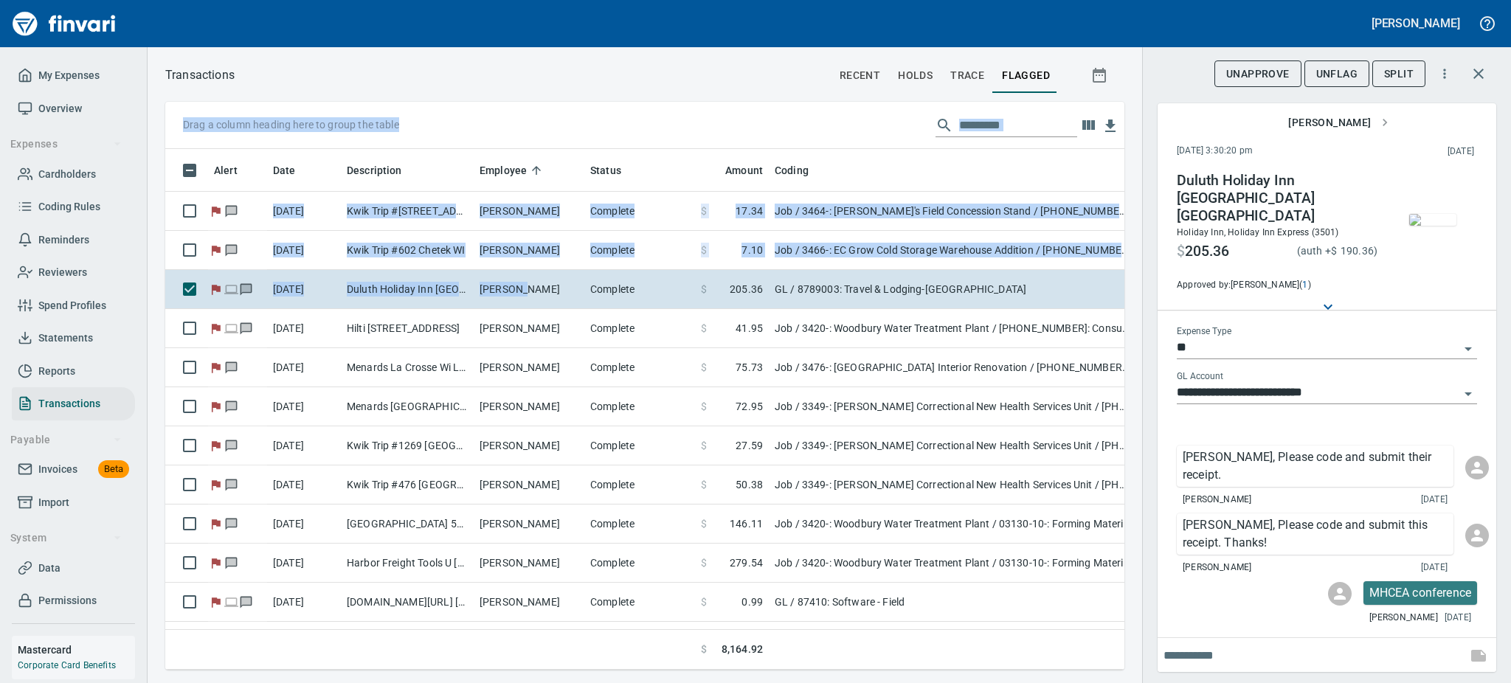
drag, startPoint x: 520, startPoint y: 289, endPoint x: 927, endPoint y: 80, distance: 457.1
click at [927, 80] on div "Transactions recent holds trace flagged Drag a column heading here to group the…" at bounding box center [830, 367] width 1364 height 605
click at [1420, 224] on img "button" at bounding box center [1433, 220] width 47 height 12
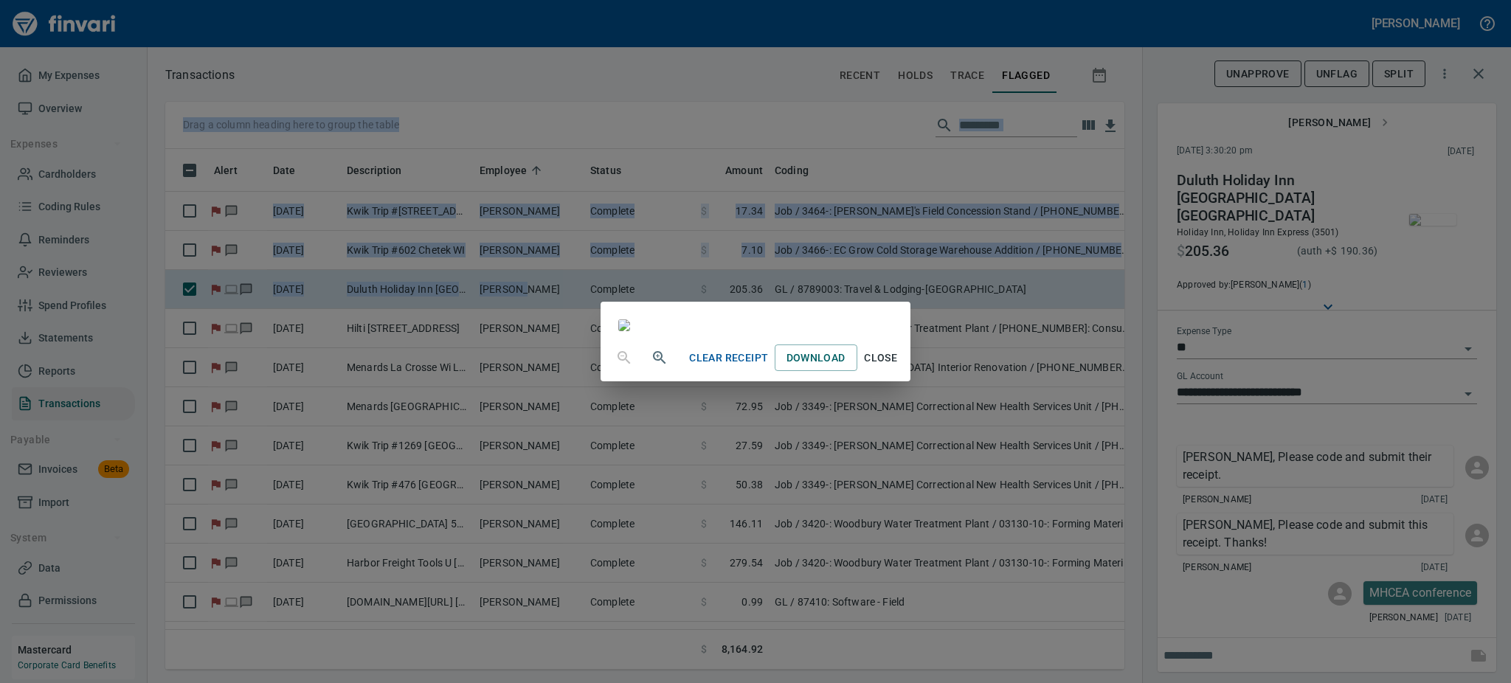
scroll to position [104, 0]
click at [899, 368] on span "Close" at bounding box center [880, 358] width 35 height 18
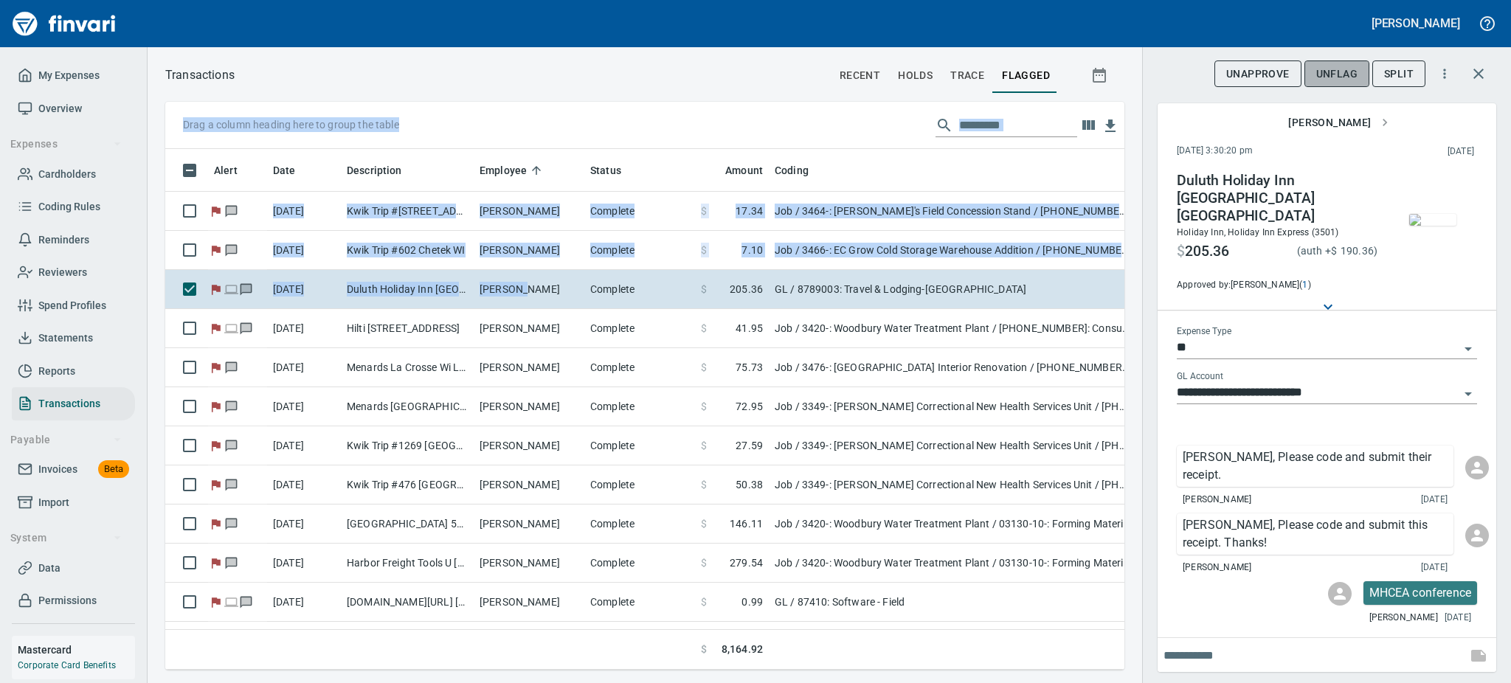
click at [1342, 69] on span "UnFlag" at bounding box center [1337, 74] width 41 height 18
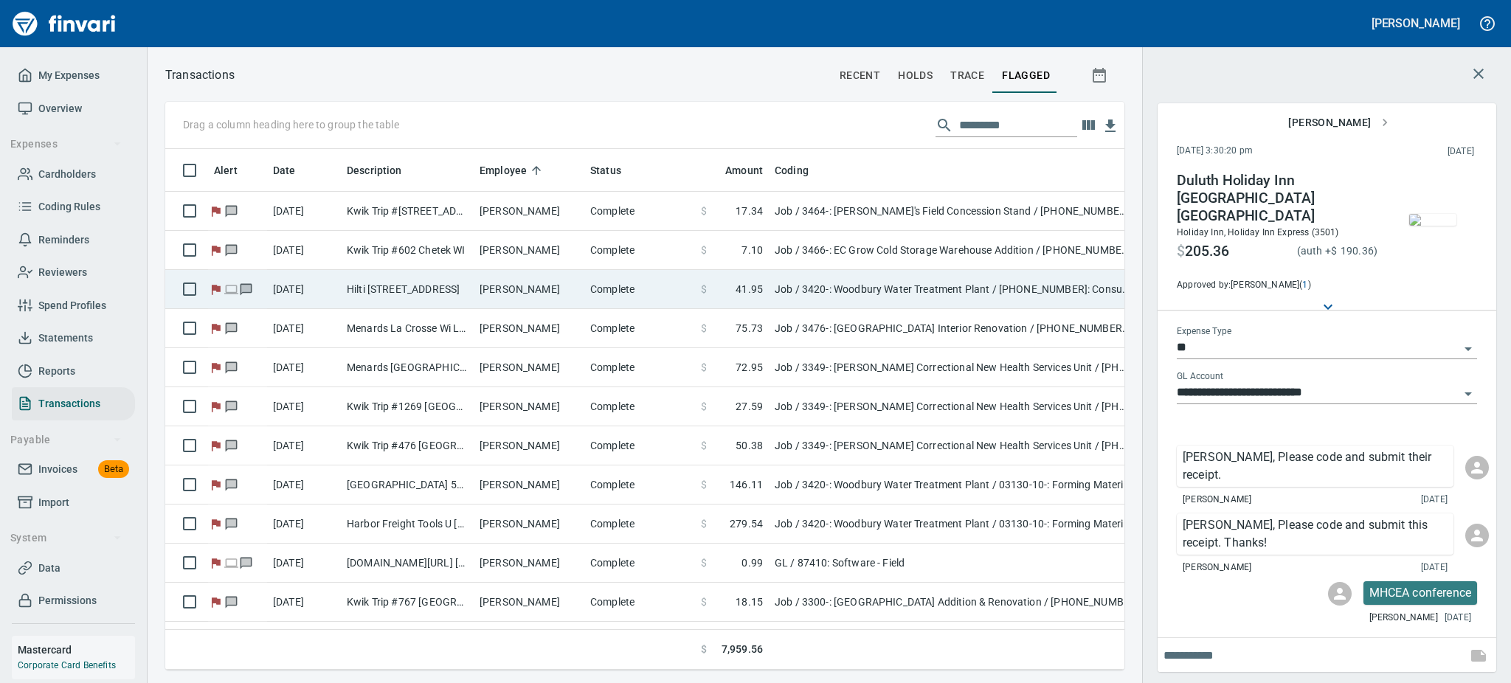
click at [494, 294] on td "[PERSON_NAME]" at bounding box center [529, 289] width 111 height 39
type input "***"
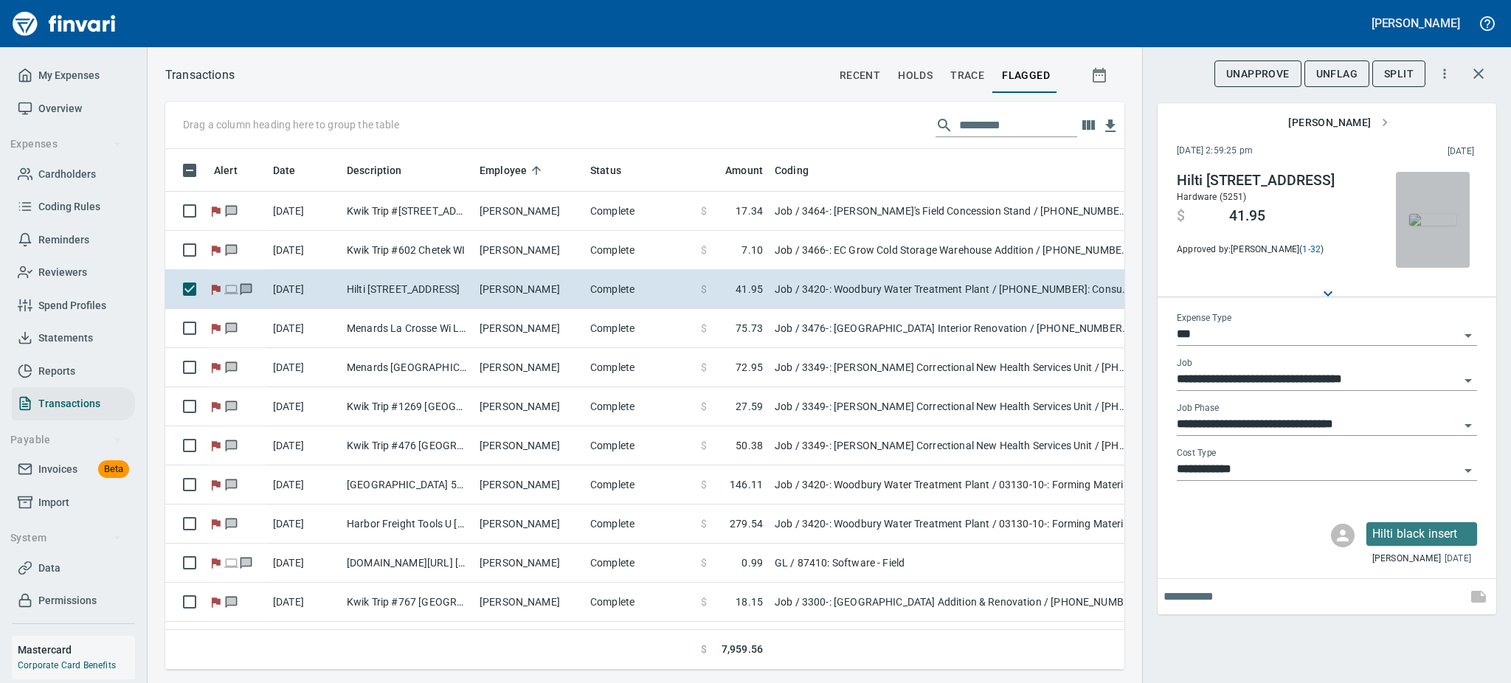
click at [1421, 224] on img "button" at bounding box center [1433, 220] width 47 height 12
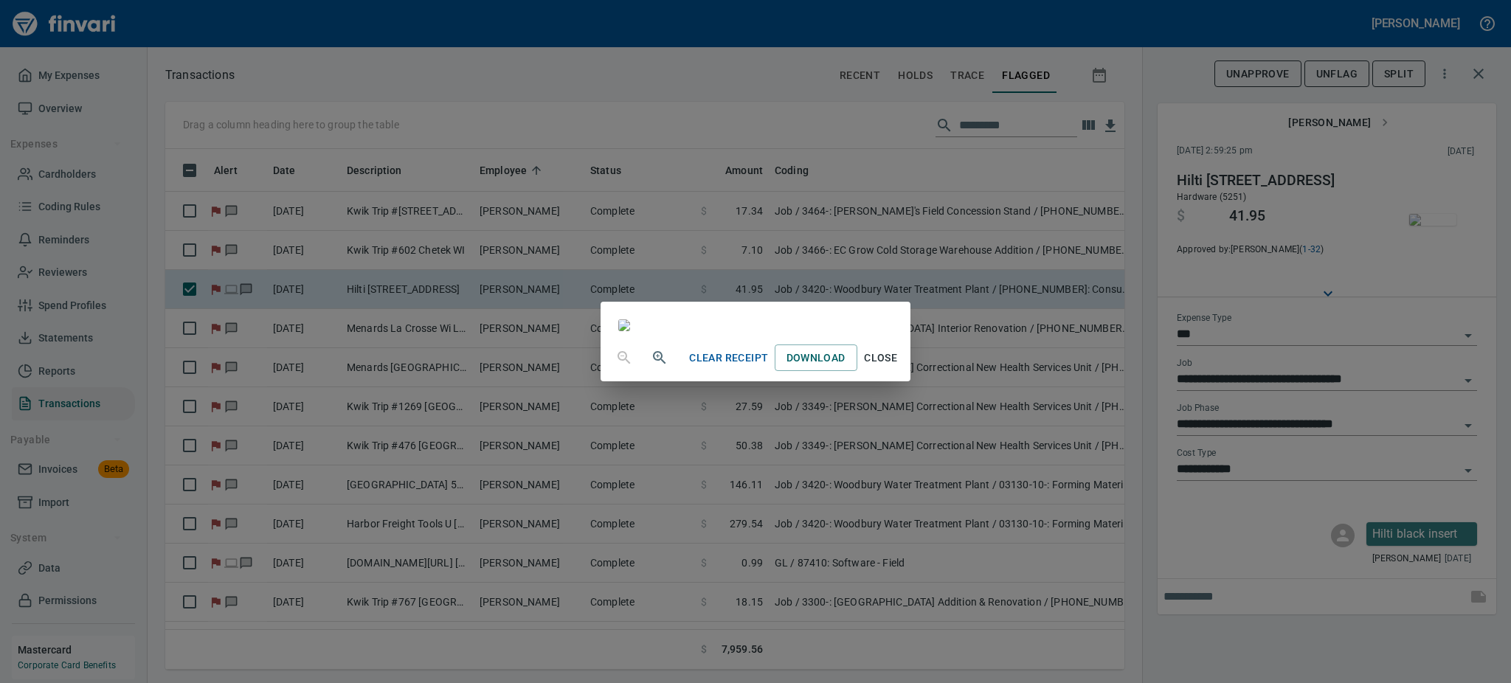
scroll to position [162, 0]
click at [651, 367] on icon "button" at bounding box center [660, 358] width 18 height 18
click at [651, 368] on icon "button" at bounding box center [660, 360] width 18 height 18
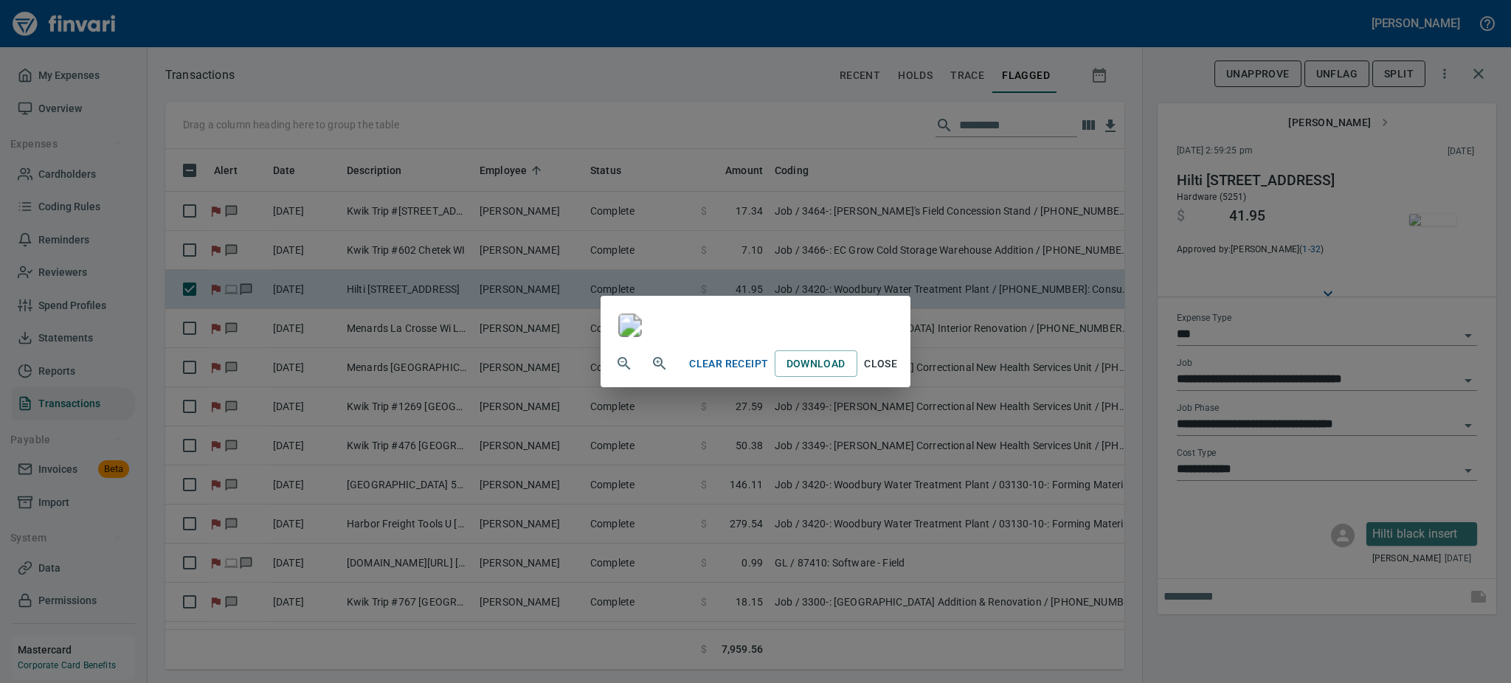
scroll to position [939, 0]
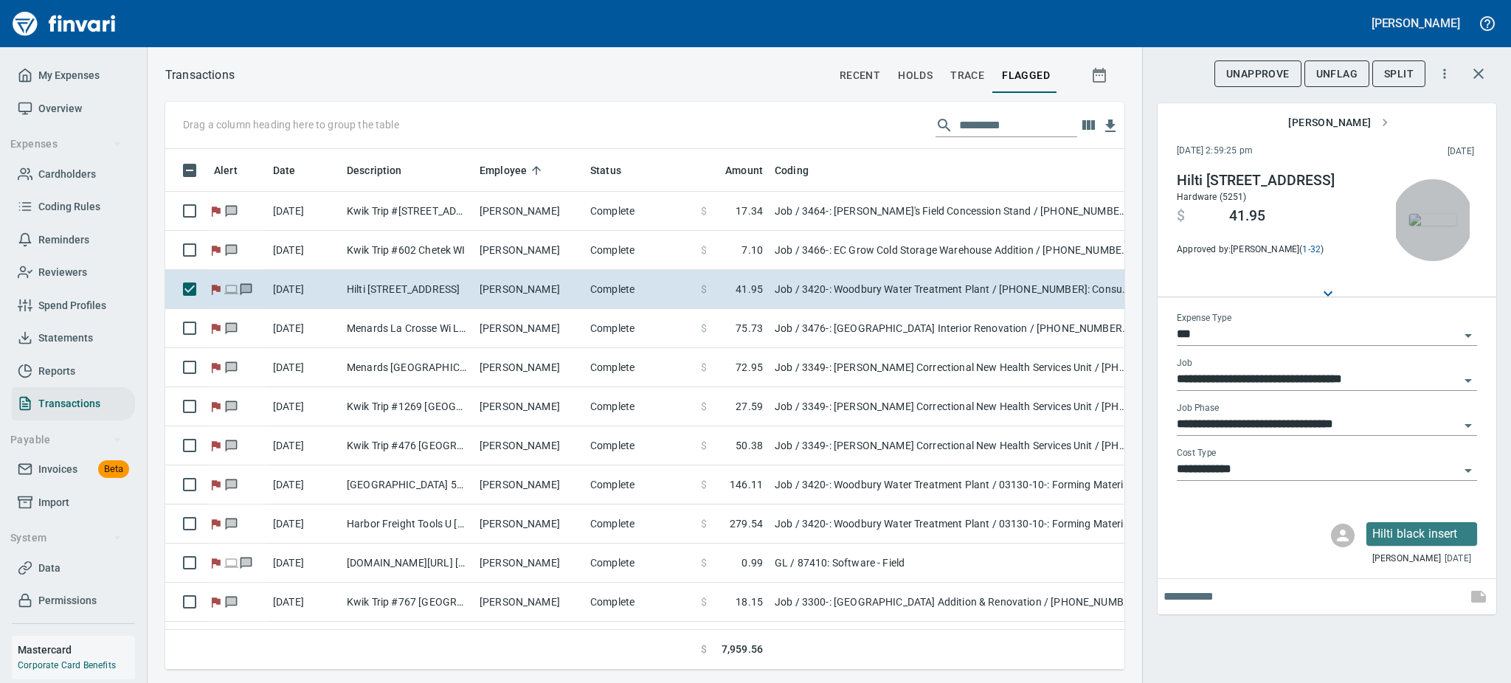
drag, startPoint x: 1265, startPoint y: 578, endPoint x: 1415, endPoint y: 320, distance: 298.6
drag, startPoint x: 1415, startPoint y: 320, endPoint x: 1443, endPoint y: 229, distance: 95.2
click at [1443, 226] on img "button" at bounding box center [1433, 220] width 47 height 12
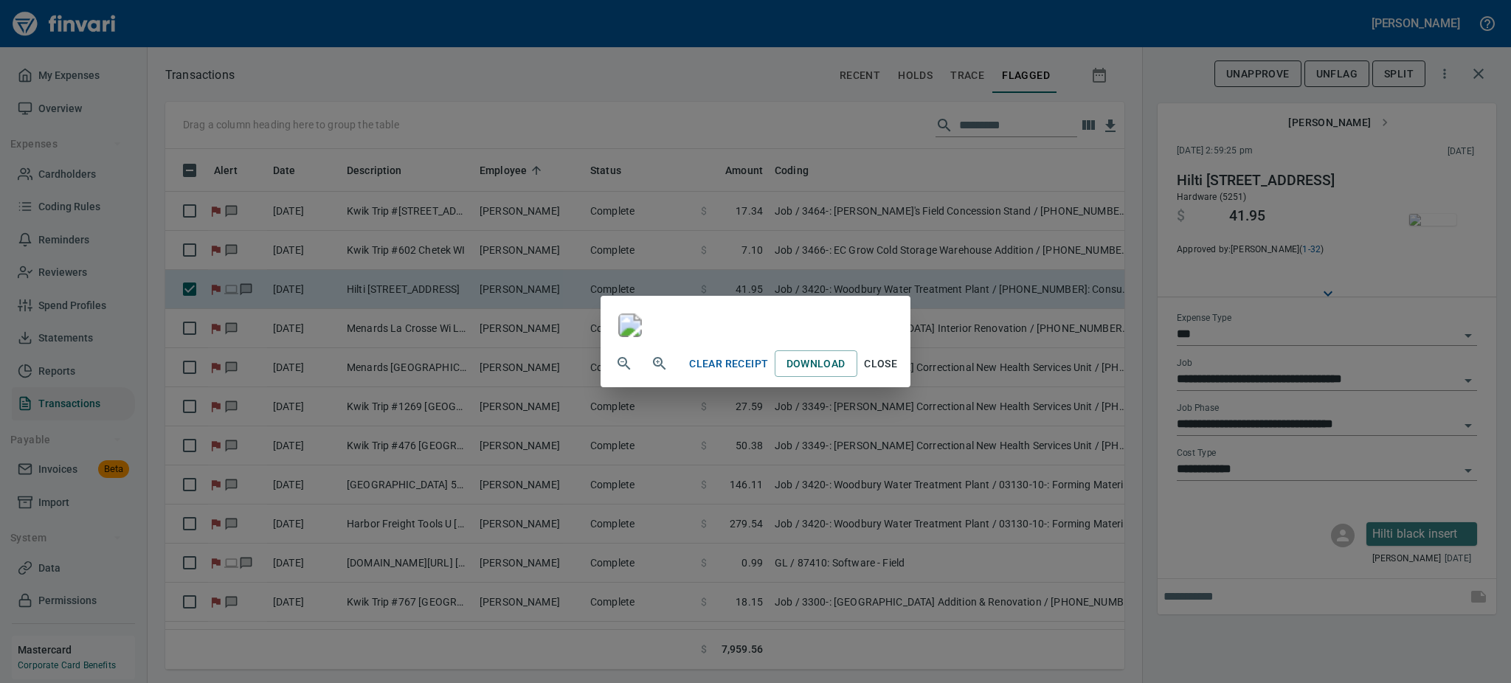
scroll to position [950, 0]
